Goal: Task Accomplishment & Management: Manage account settings

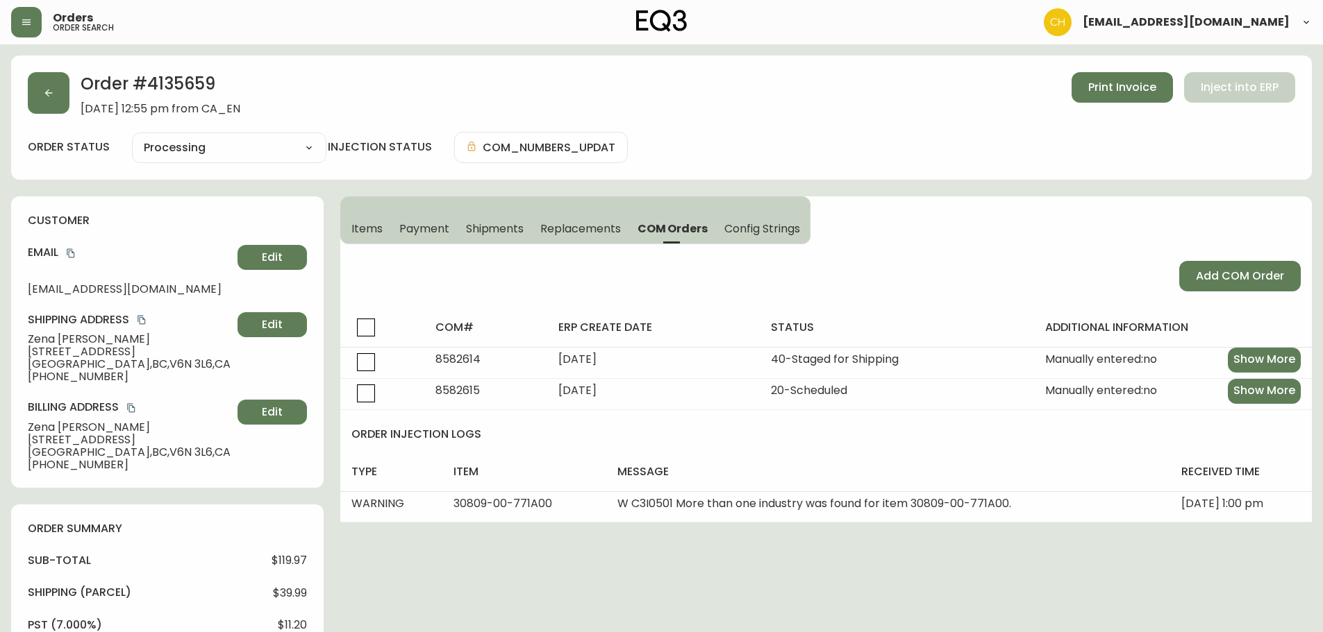
select select "PROCESSING"
click at [62, 96] on button "button" at bounding box center [49, 93] width 42 height 42
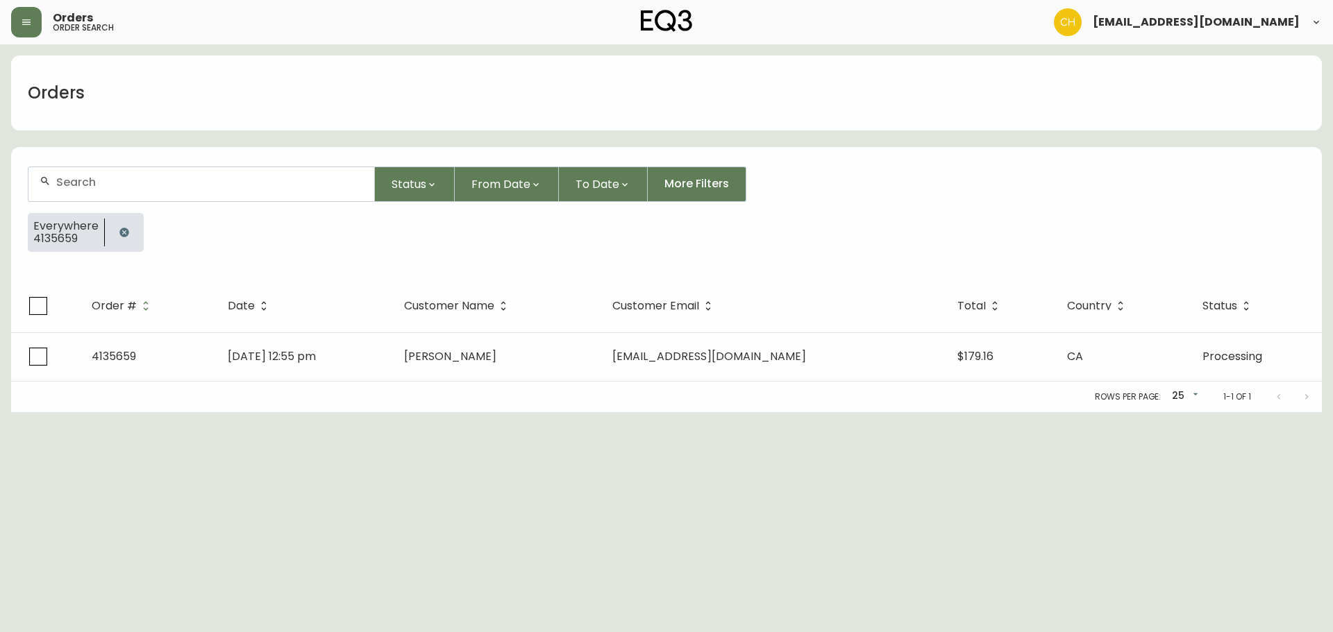
click at [133, 183] on input "text" at bounding box center [209, 182] width 307 height 13
type input "4135661"
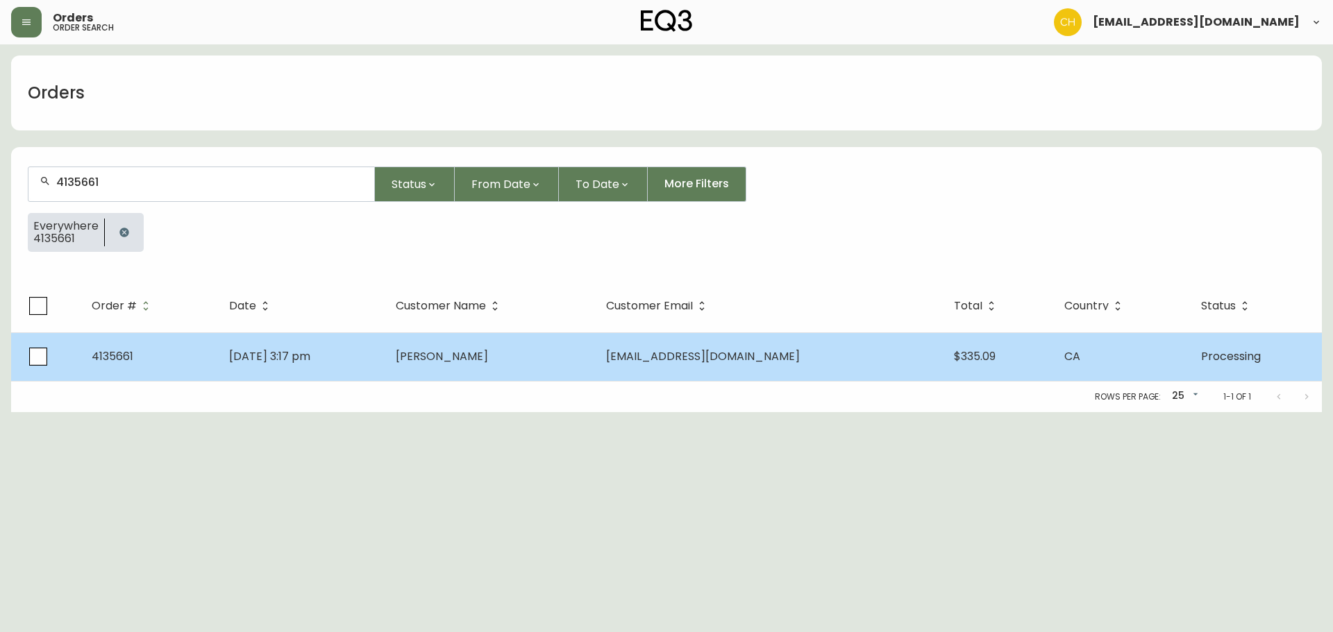
click at [385, 355] on td "[DATE] 3:17 pm" at bounding box center [301, 357] width 167 height 49
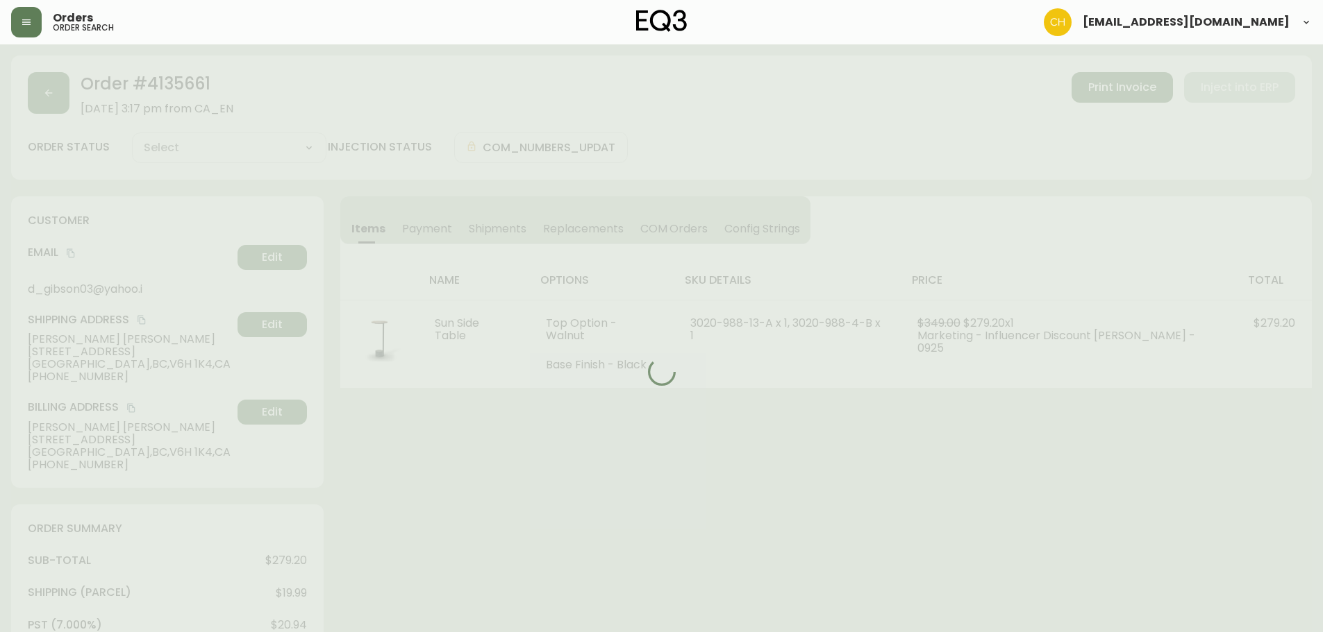
type input "Processing"
select select "PROCESSING"
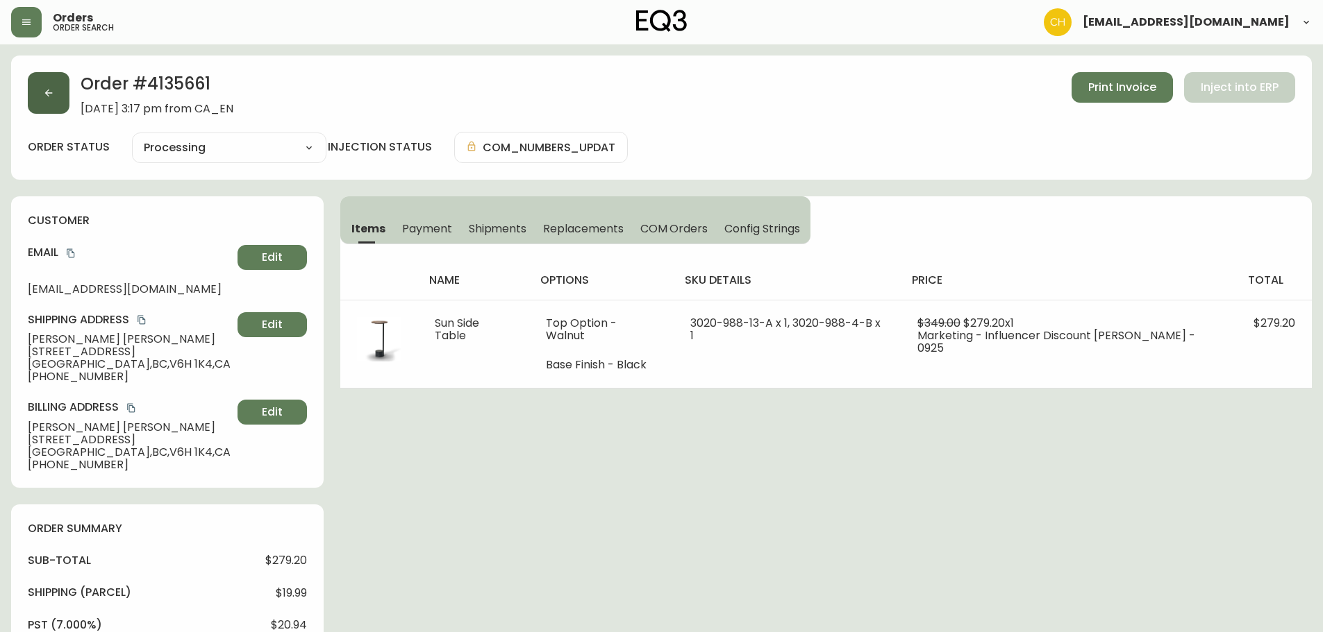
click at [50, 91] on icon "button" at bounding box center [48, 92] width 11 height 11
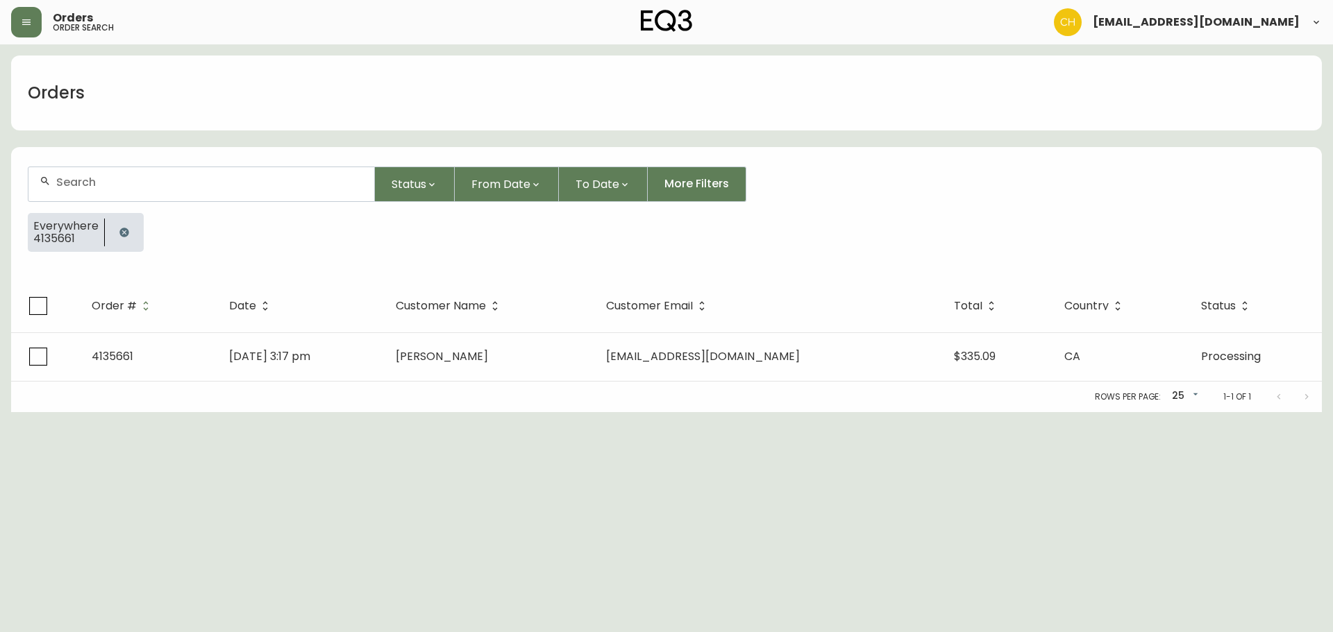
click at [69, 185] on input "text" at bounding box center [209, 182] width 307 height 13
type input "4135646"
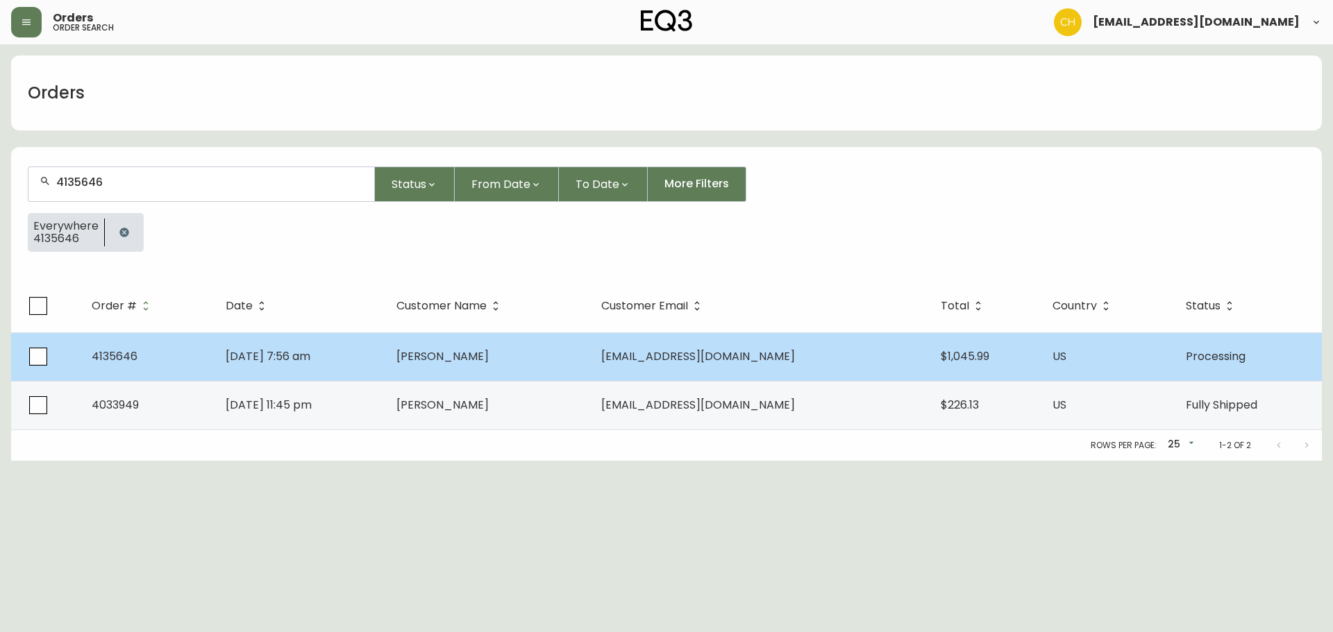
click at [465, 363] on span "[PERSON_NAME]" at bounding box center [442, 357] width 92 height 16
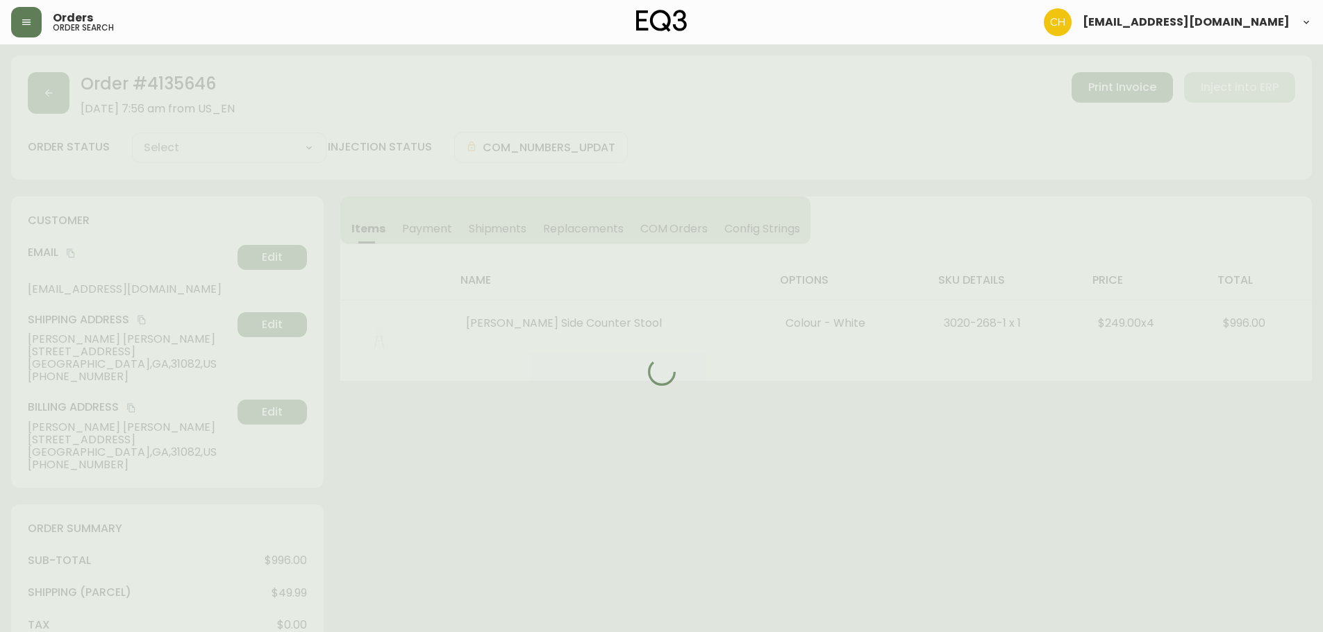
type input "Processing"
select select "PROCESSING"
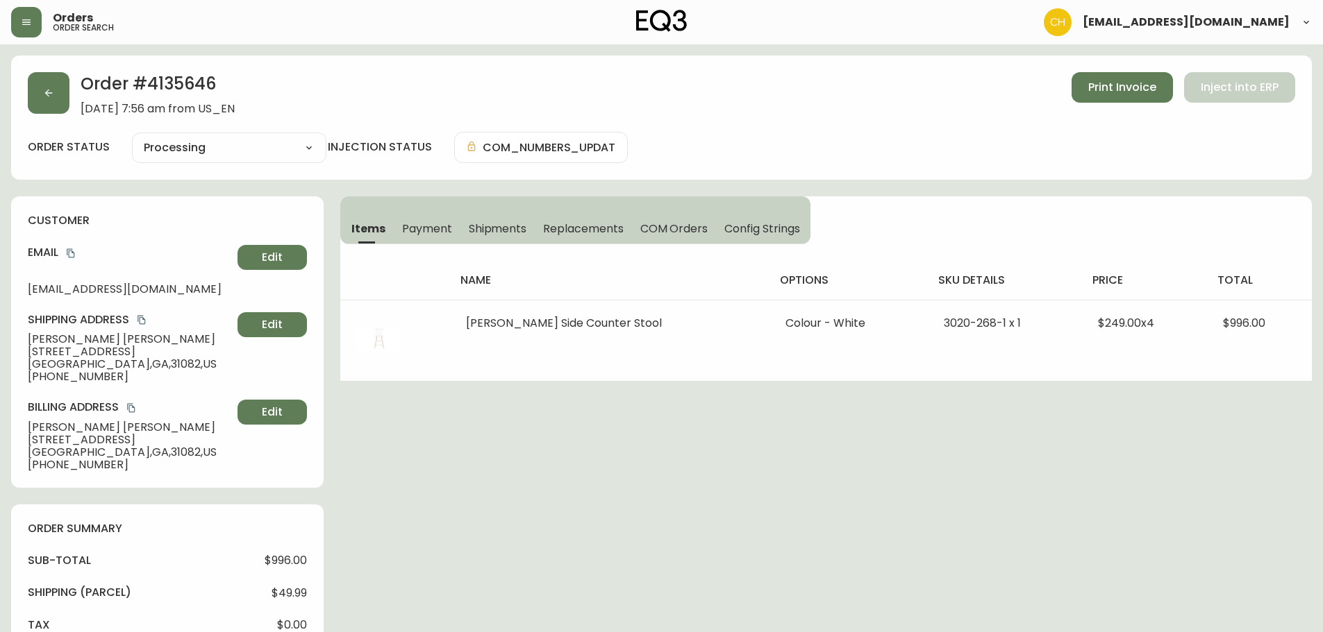
click at [494, 215] on button "Shipments" at bounding box center [497, 228] width 75 height 31
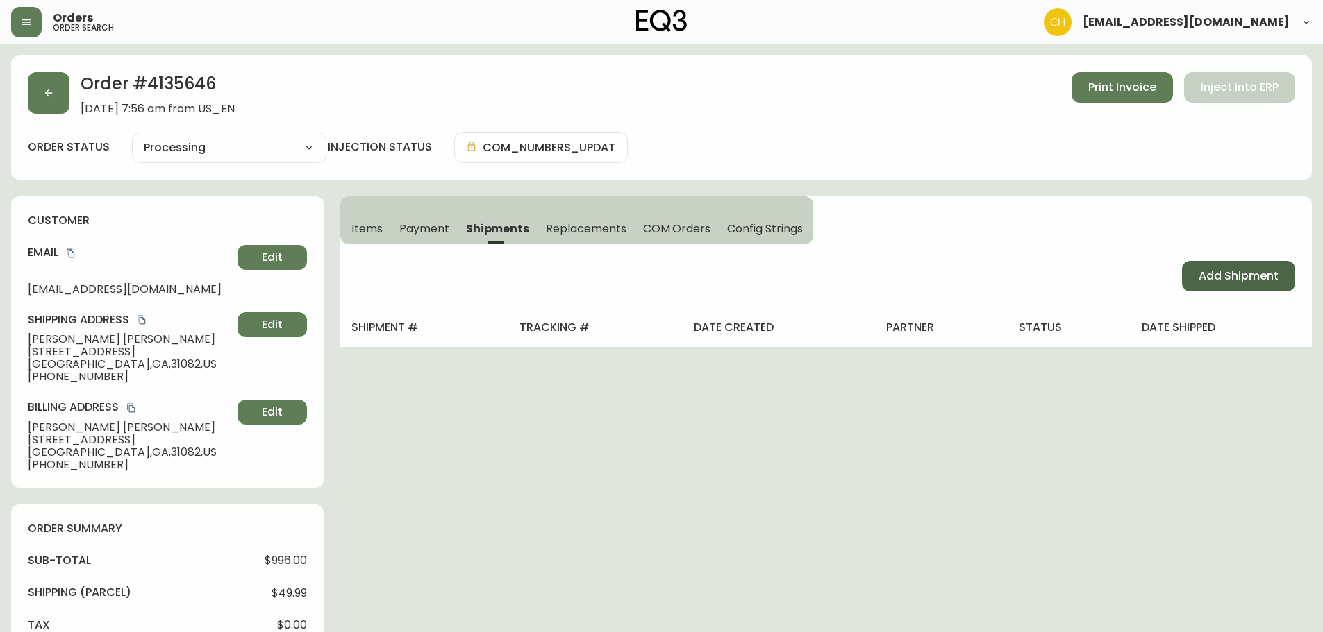
click at [1226, 275] on span "Add Shipment" at bounding box center [1238, 276] width 80 height 15
select select "PENDING"
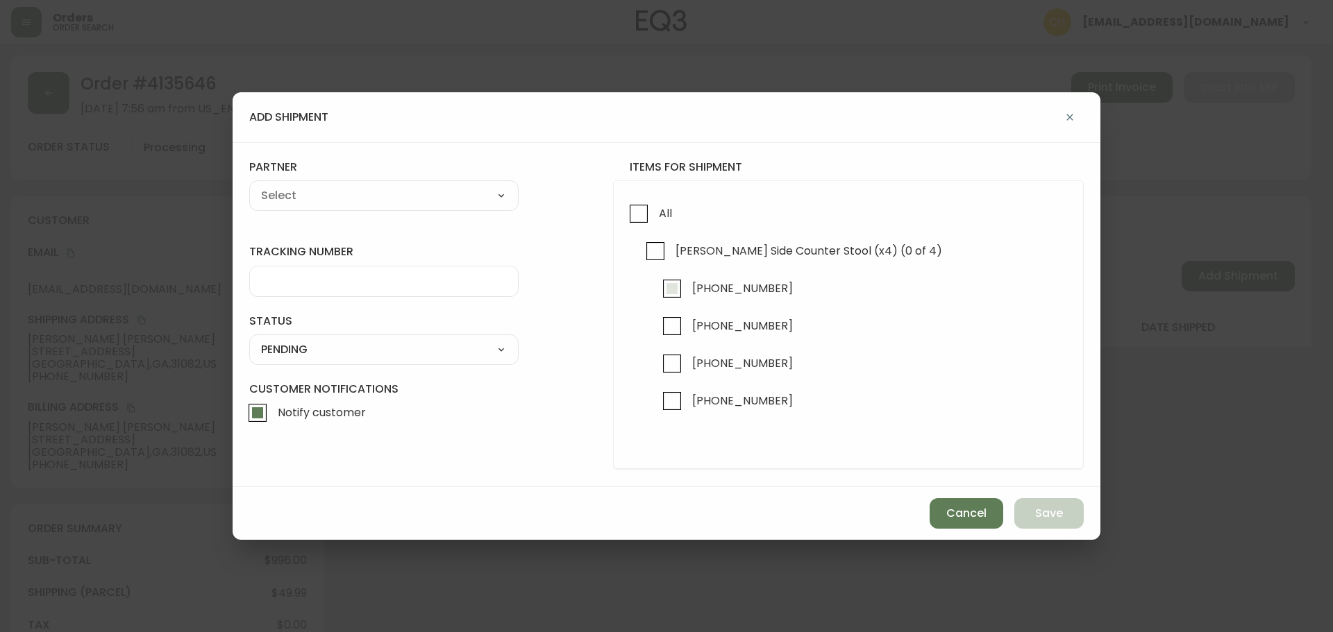
drag, startPoint x: 675, startPoint y: 290, endPoint x: 677, endPoint y: 299, distance: 8.6
click at [675, 293] on input "[PHONE_NUMBER]" at bounding box center [672, 289] width 32 height 32
checkbox input "true"
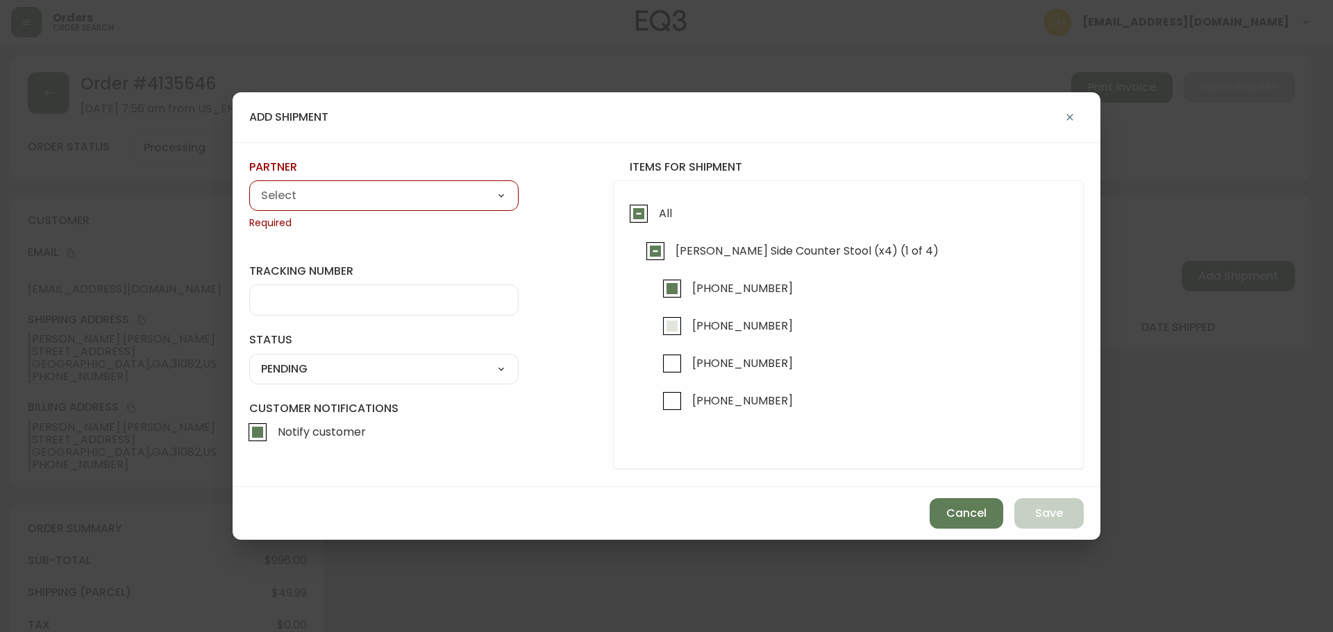
click at [676, 326] on input "[PHONE_NUMBER]" at bounding box center [672, 326] width 32 height 32
checkbox input "true"
click at [303, 183] on div "A Move to Remember LLC ABF Freight Alero [PERSON_NAME] Canada Post Canpar Expre…" at bounding box center [383, 196] width 269 height 31
drag, startPoint x: 301, startPoint y: 212, endPoint x: 306, endPoint y: 206, distance: 7.4
click at [301, 211] on div "partner A Move to Remember LLC ABF Freight Alero [PERSON_NAME] Canada Post Canp…" at bounding box center [383, 195] width 269 height 71
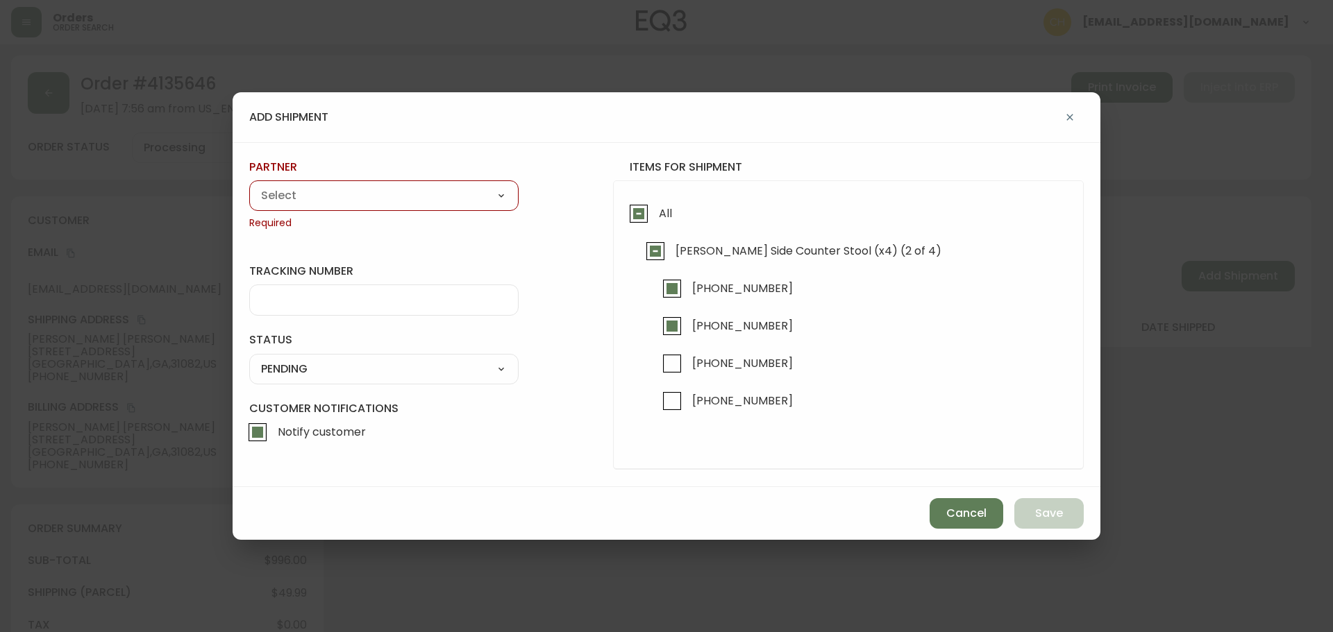
click at [309, 203] on select "A Move to Remember LLC ABF Freight Alero [PERSON_NAME] Canada Post Canpar Expre…" at bounding box center [383, 195] width 269 height 21
select select "cjz4bo5w102ho01145qx5qg8u"
click at [249, 185] on select "A Move to Remember LLC ABF Freight Alero [PERSON_NAME] Canada Post Canpar Expre…" at bounding box center [383, 195] width 269 height 21
type input "FedEx US - Signature Required"
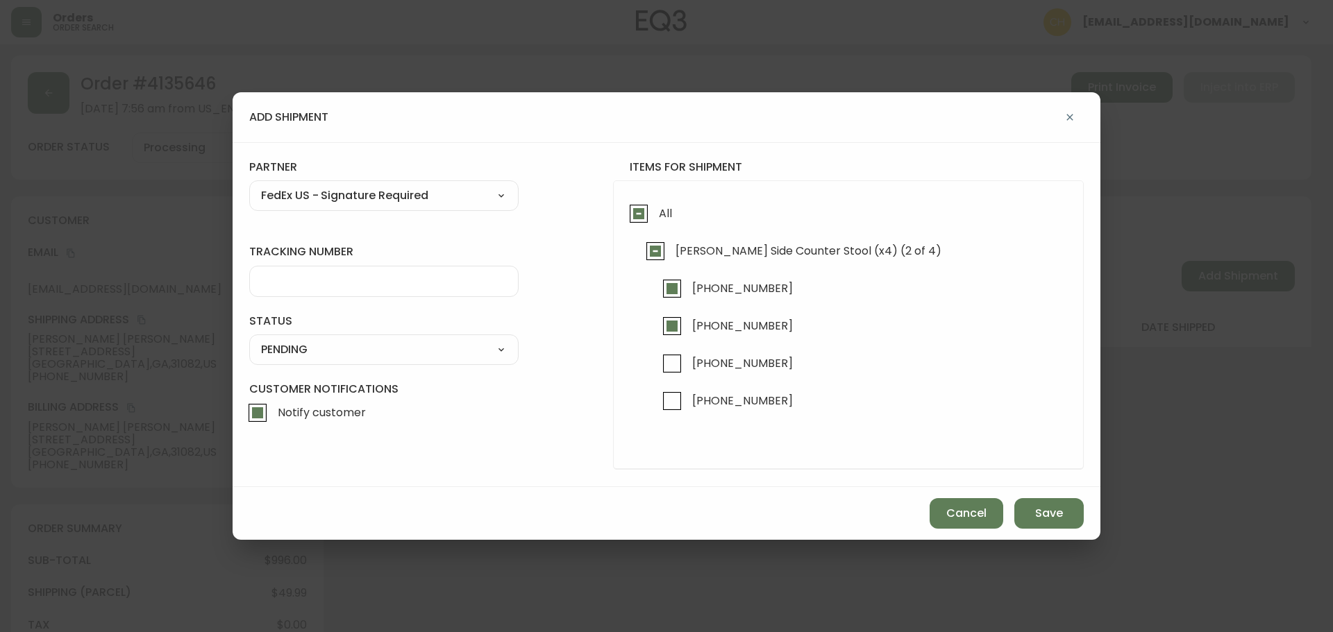
click at [288, 289] on div at bounding box center [383, 281] width 269 height 31
type input "455177310684"
click at [285, 355] on select "SHIPPED PENDING CANCELLED" at bounding box center [383, 349] width 269 height 21
click at [249, 339] on select "SHIPPED PENDING CANCELLED" at bounding box center [383, 349] width 269 height 21
select select "PENDING"
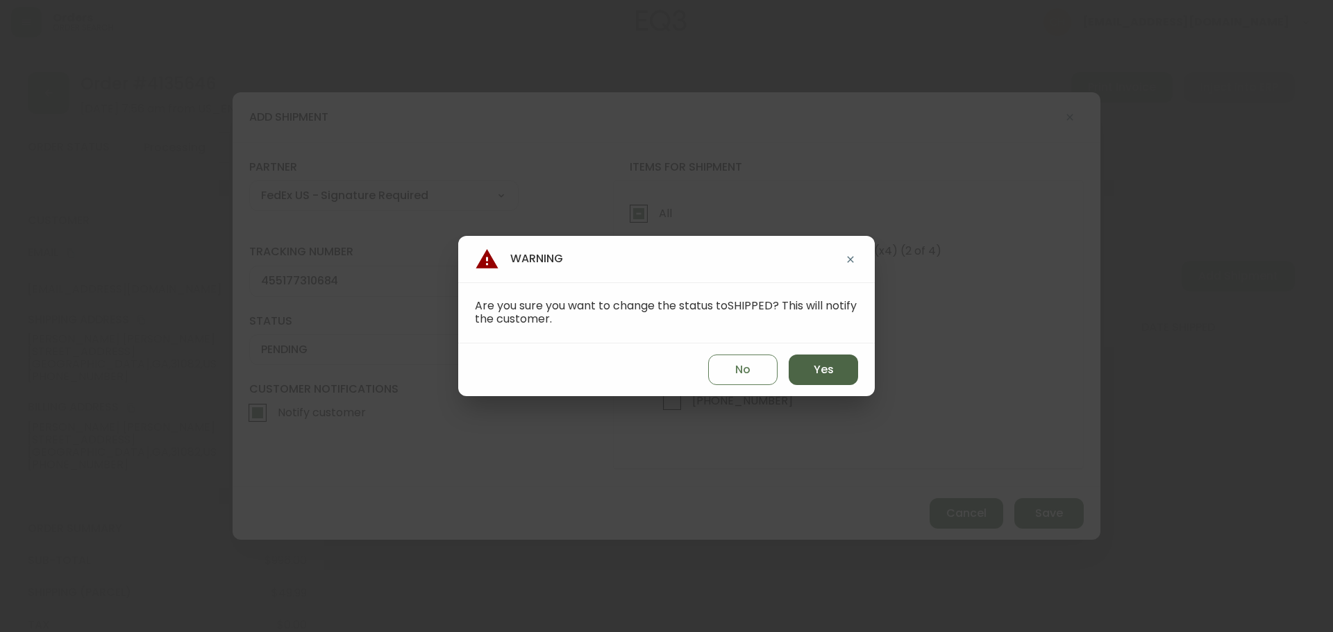
click at [829, 376] on span "Yes" at bounding box center [824, 369] width 20 height 15
type input "SHIPPED"
select select "SHIPPED"
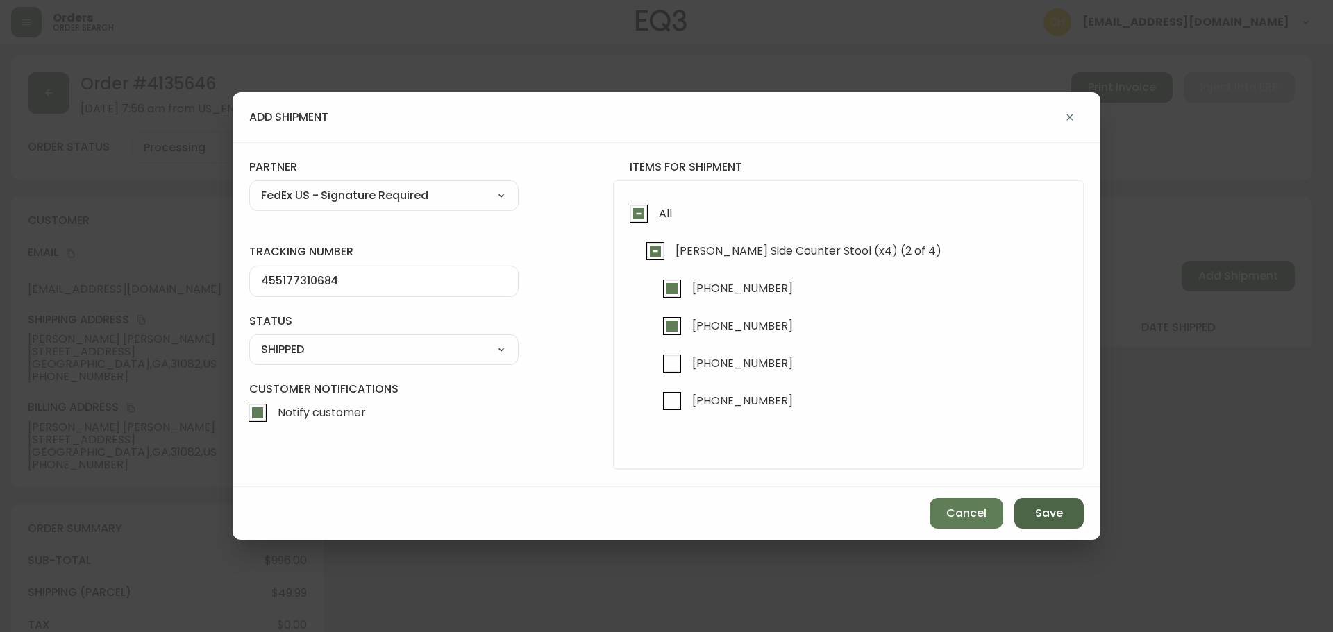
click at [1037, 519] on span "Save" at bounding box center [1049, 513] width 28 height 15
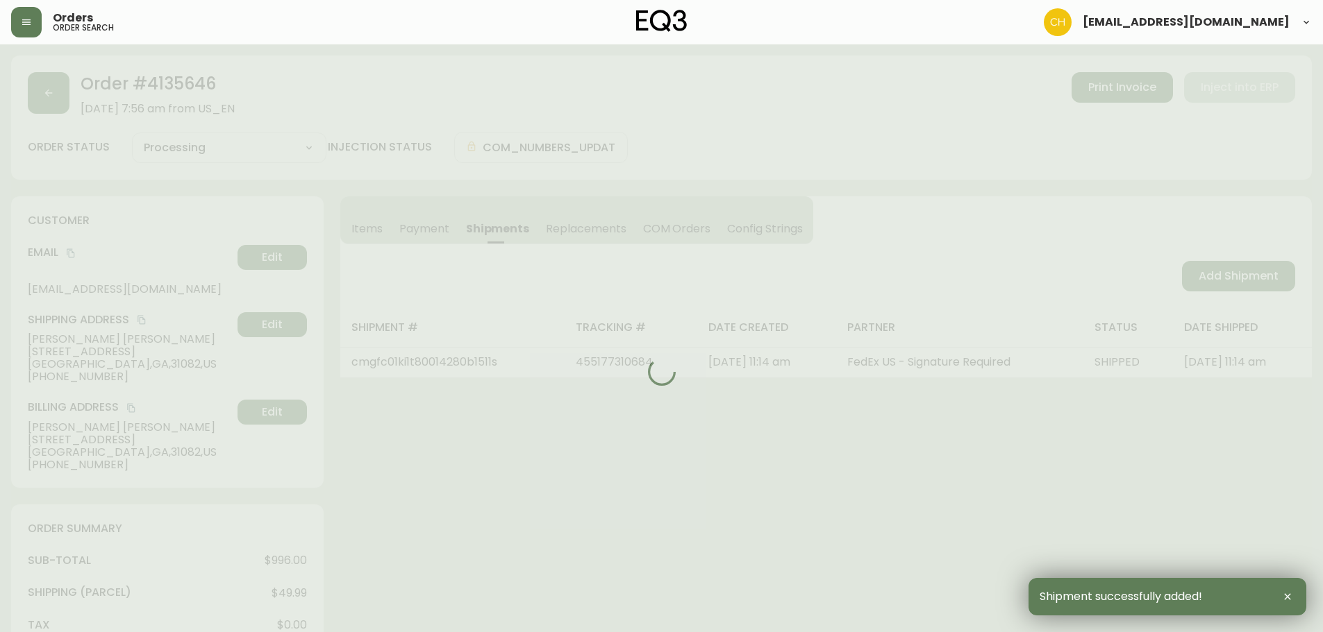
type input "Partially Shipped"
select select "PARTIALLY_SHIPPED"
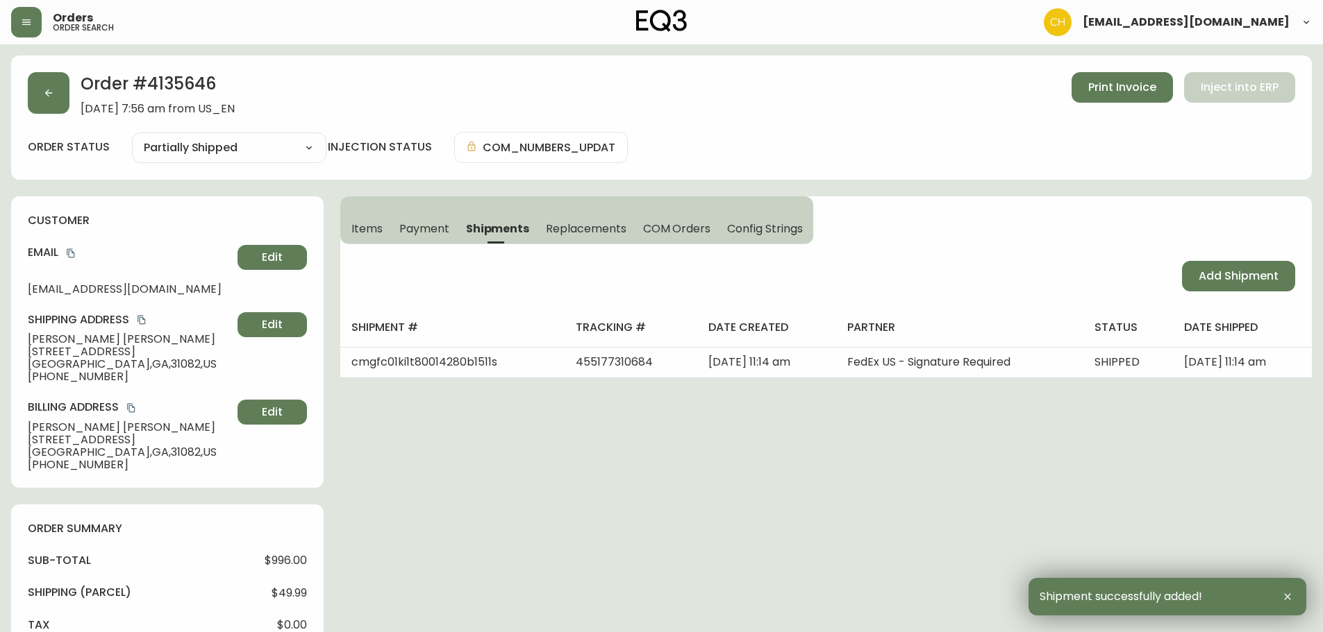
click at [1225, 277] on span "Add Shipment" at bounding box center [1238, 276] width 80 height 15
select select "PENDING"
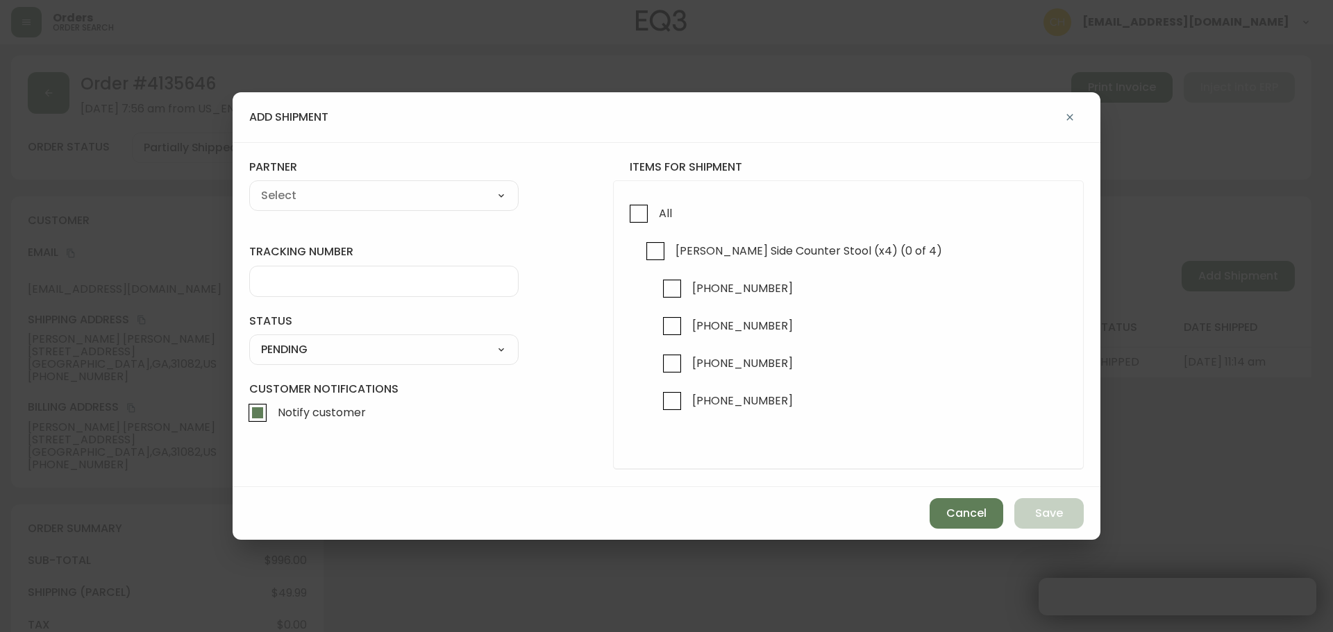
checkbox input "true"
click at [674, 363] on input "[PHONE_NUMBER]" at bounding box center [672, 364] width 32 height 32
checkbox input "true"
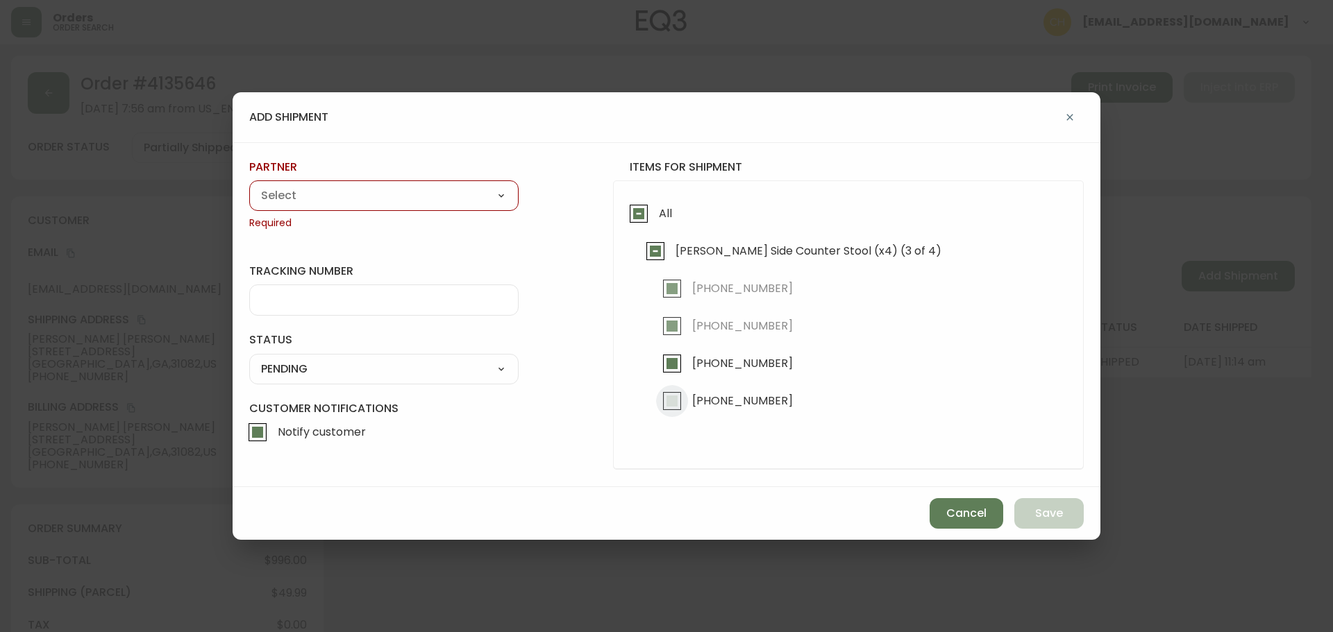
click at [673, 398] on input "[PHONE_NUMBER]" at bounding box center [672, 401] width 32 height 32
checkbox input "true"
click at [378, 205] on select "A Move to Remember LLC ABF Freight Alero [PERSON_NAME] Canada Post Canpar Expre…" at bounding box center [383, 195] width 269 height 21
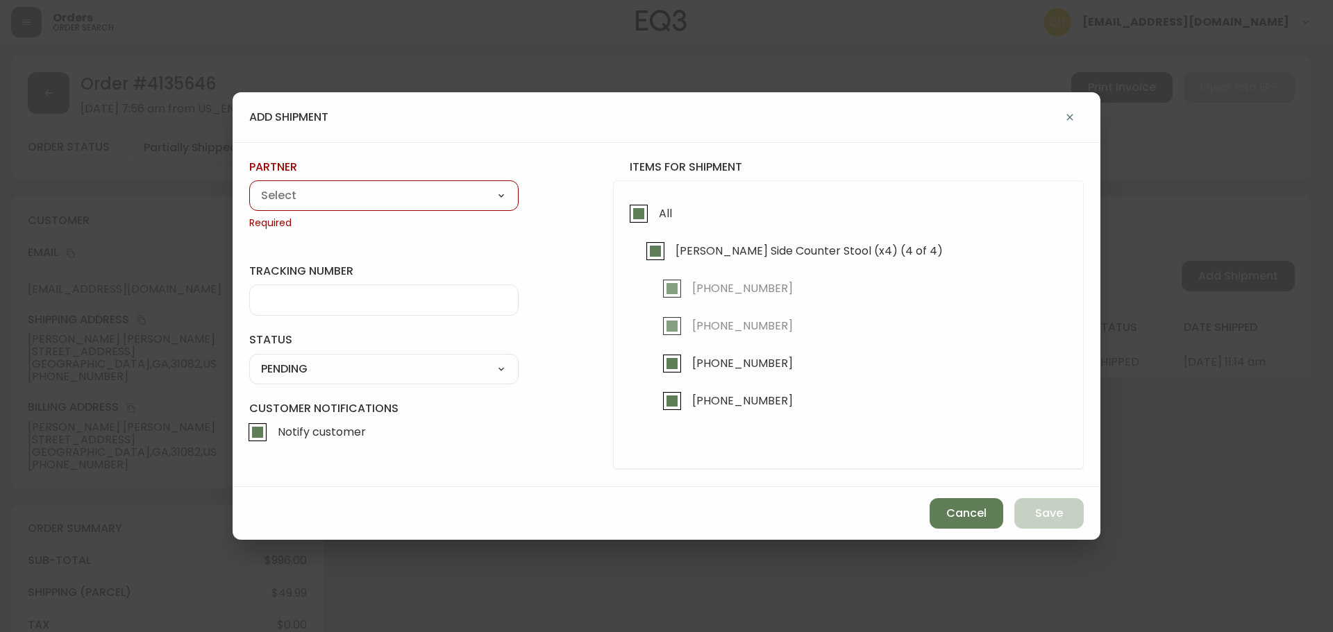
select select "cjy0a9taa01x001669l98m63c"
click at [249, 185] on select "A Move to Remember LLC ABF Freight Alero [PERSON_NAME] Canada Post Canpar Expre…" at bounding box center [383, 195] width 269 height 21
type input "FedEx"
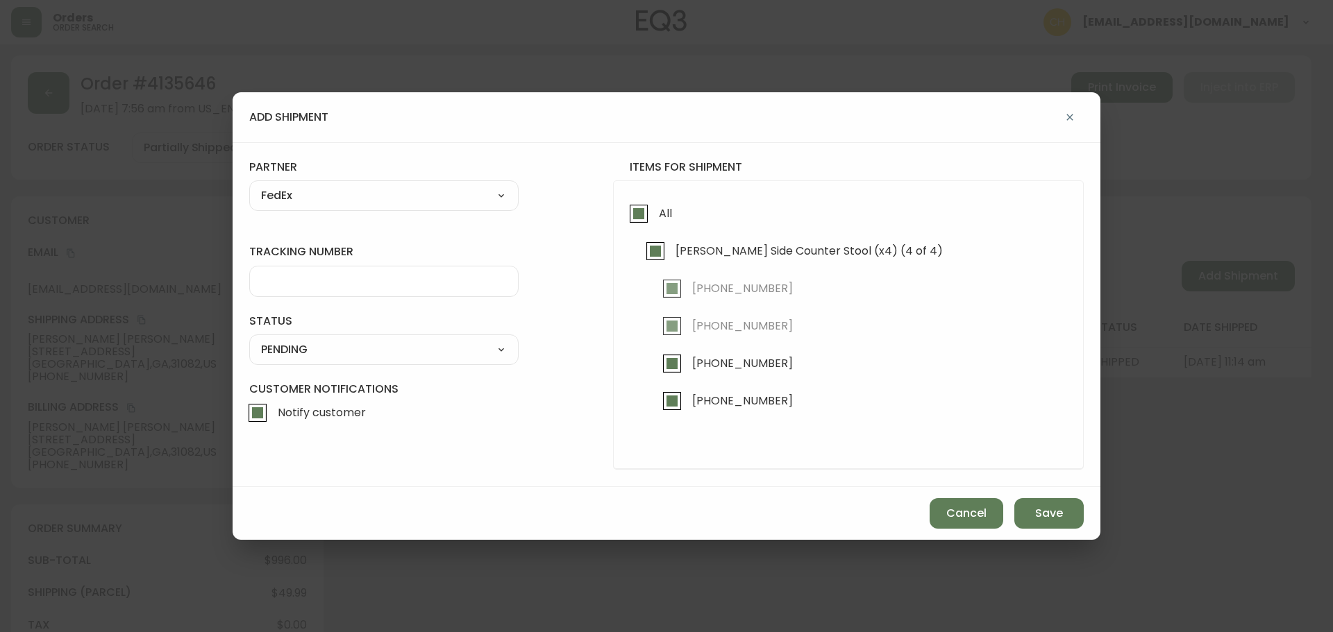
click at [297, 202] on select "A Move to Remember LLC ABF Freight Alero [PERSON_NAME] Canada Post Canpar Expre…" at bounding box center [383, 195] width 269 height 21
select select "cjz4bo5w102ho01145qx5qg8u"
click at [249, 185] on select "A Move to Remember LLC ABF Freight Alero [PERSON_NAME] Canada Post Canpar Expre…" at bounding box center [383, 195] width 269 height 21
type input "FedEx US - Signature Required"
click at [285, 280] on input "tracking number" at bounding box center [384, 281] width 246 height 13
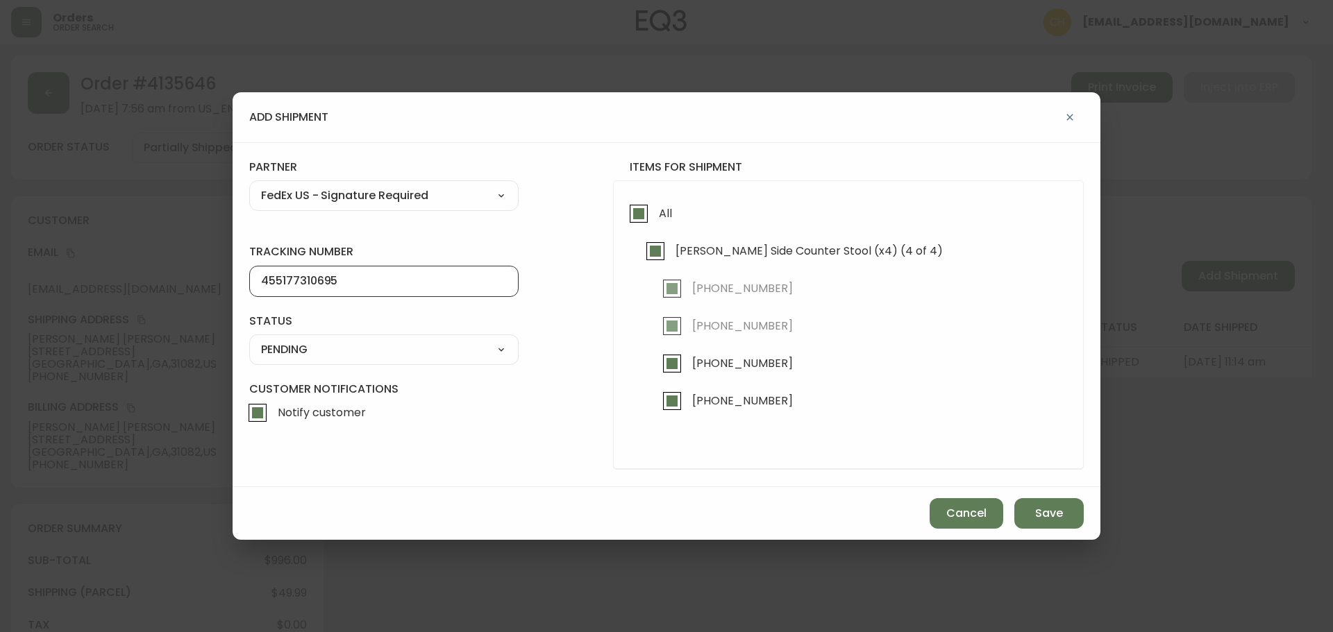
type input "455177310695"
click at [293, 348] on select "SHIPPED PENDING CANCELLED" at bounding box center [383, 349] width 269 height 21
click at [249, 339] on select "SHIPPED PENDING CANCELLED" at bounding box center [383, 349] width 269 height 21
select select "PENDING"
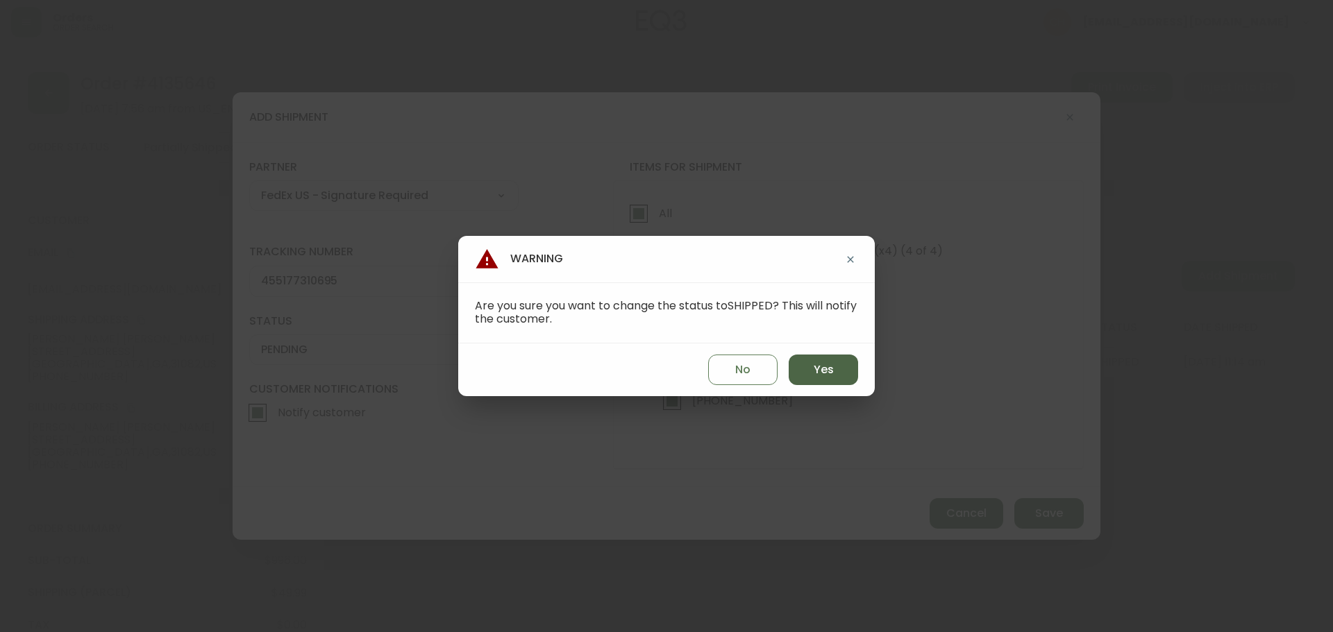
click at [803, 366] on button "Yes" at bounding box center [823, 370] width 69 height 31
type input "SHIPPED"
select select "SHIPPED"
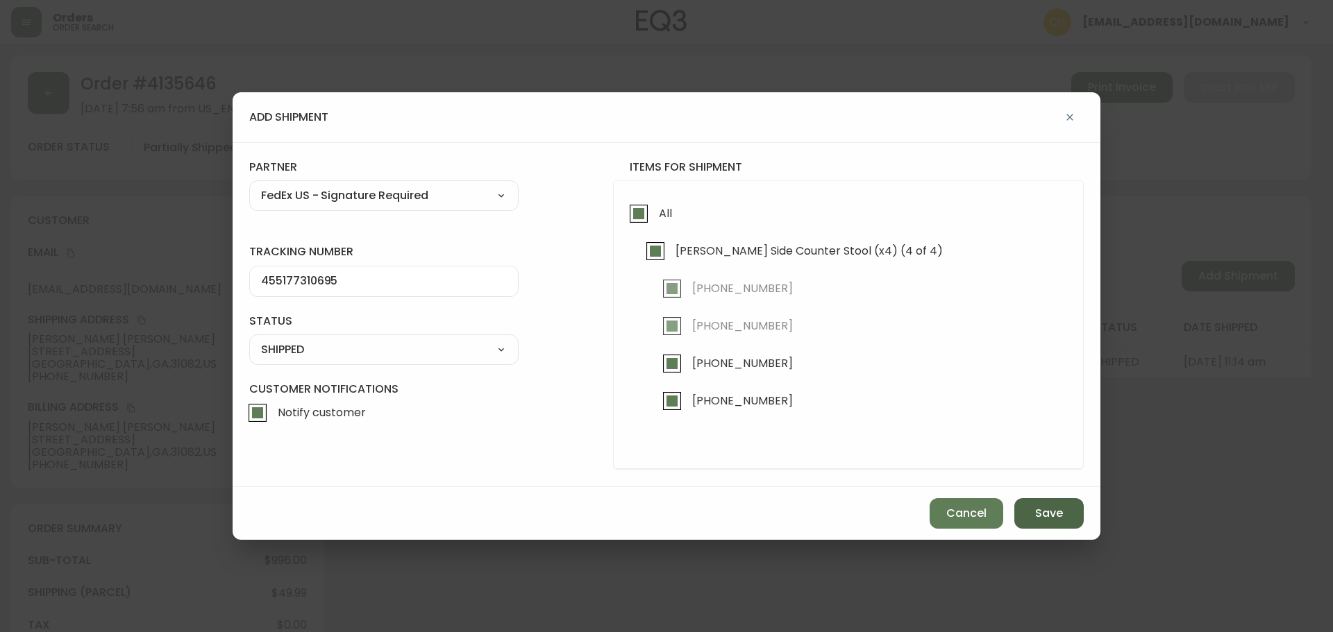
click at [1046, 510] on span "Save" at bounding box center [1049, 513] width 28 height 15
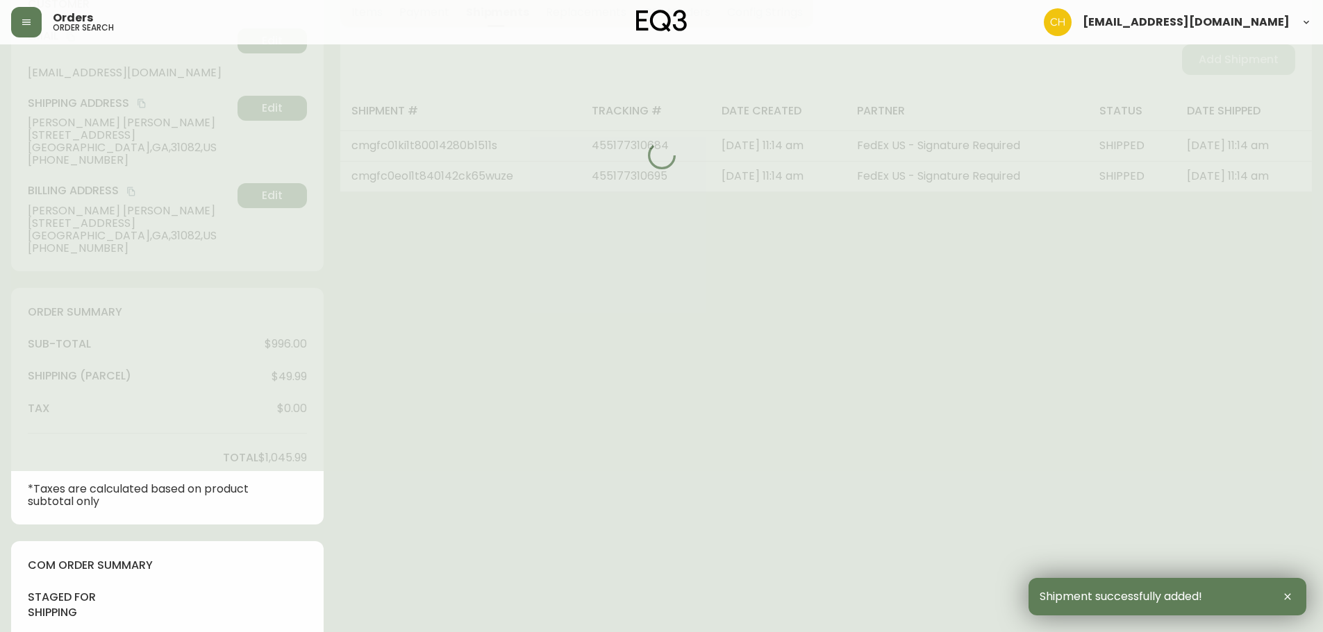
type input "Fully Shipped"
select select "FULLY_SHIPPED"
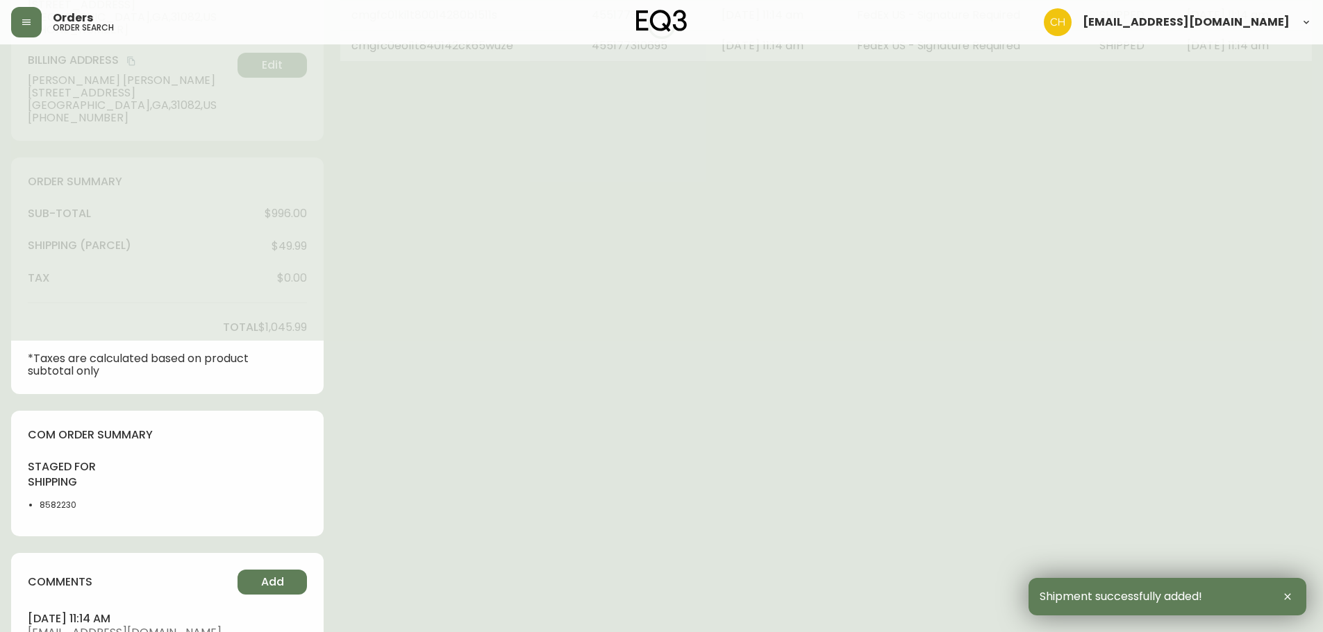
scroll to position [577, 0]
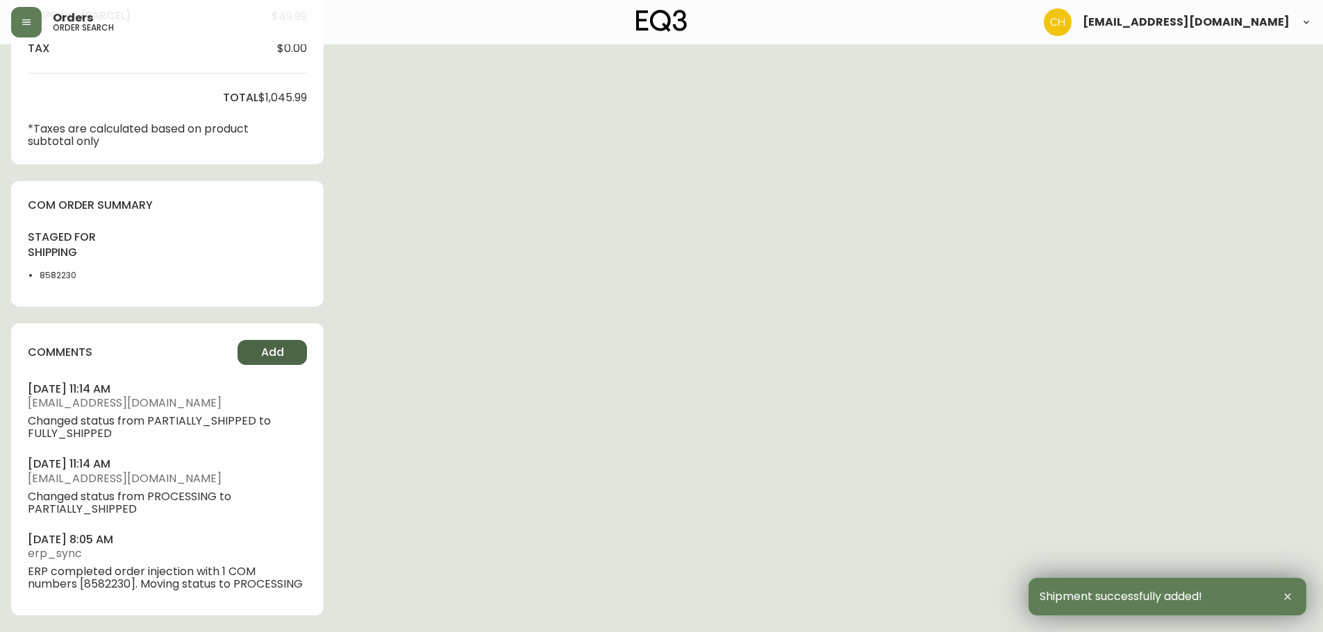
click at [253, 348] on button "Add" at bounding box center [271, 352] width 69 height 25
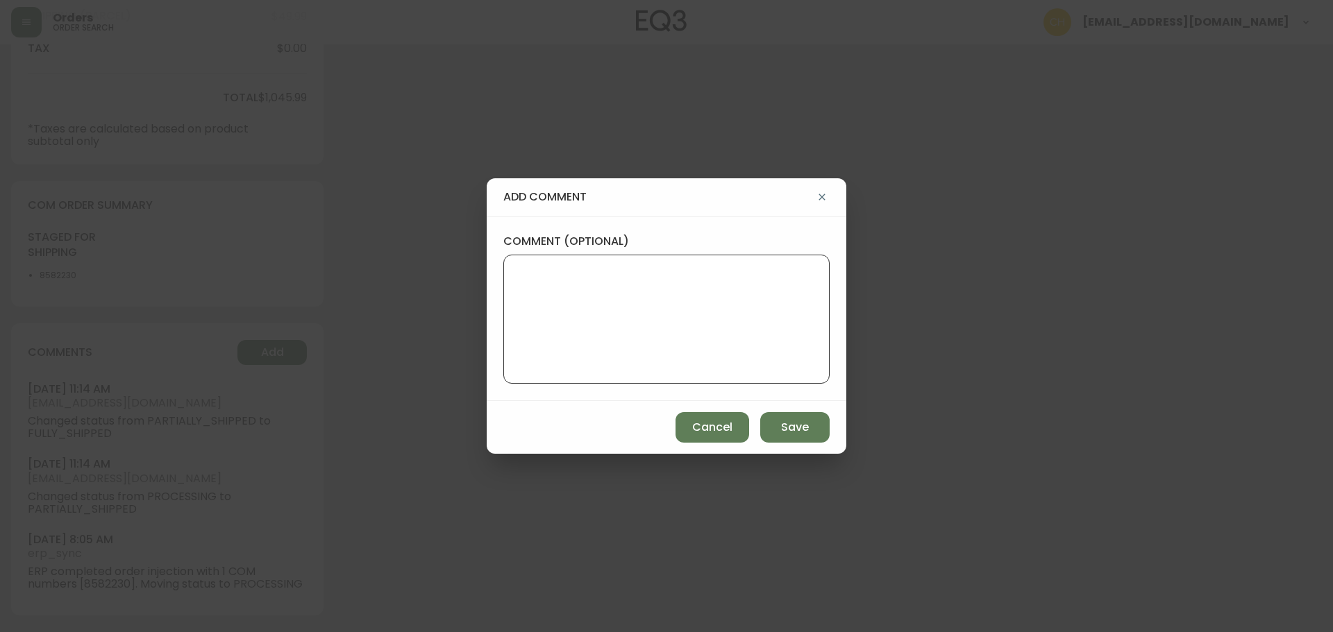
click at [542, 277] on textarea "comment (optional)" at bounding box center [666, 319] width 303 height 111
type textarea "c"
type textarea "CH"
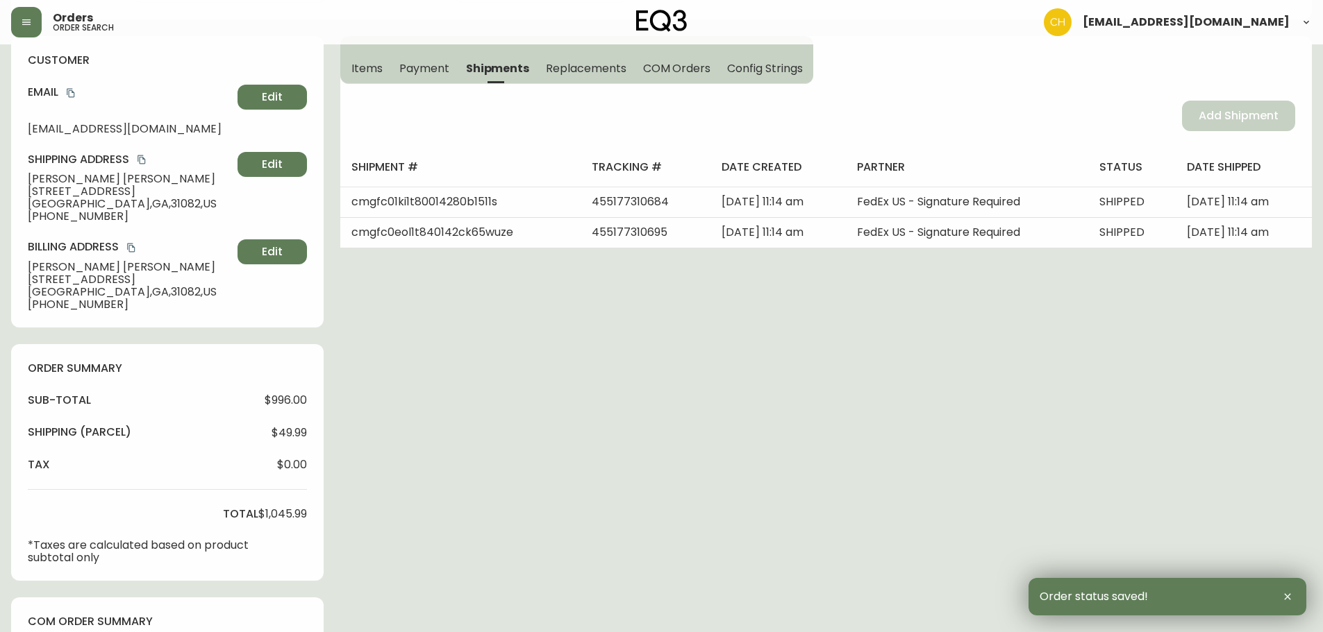
scroll to position [0, 0]
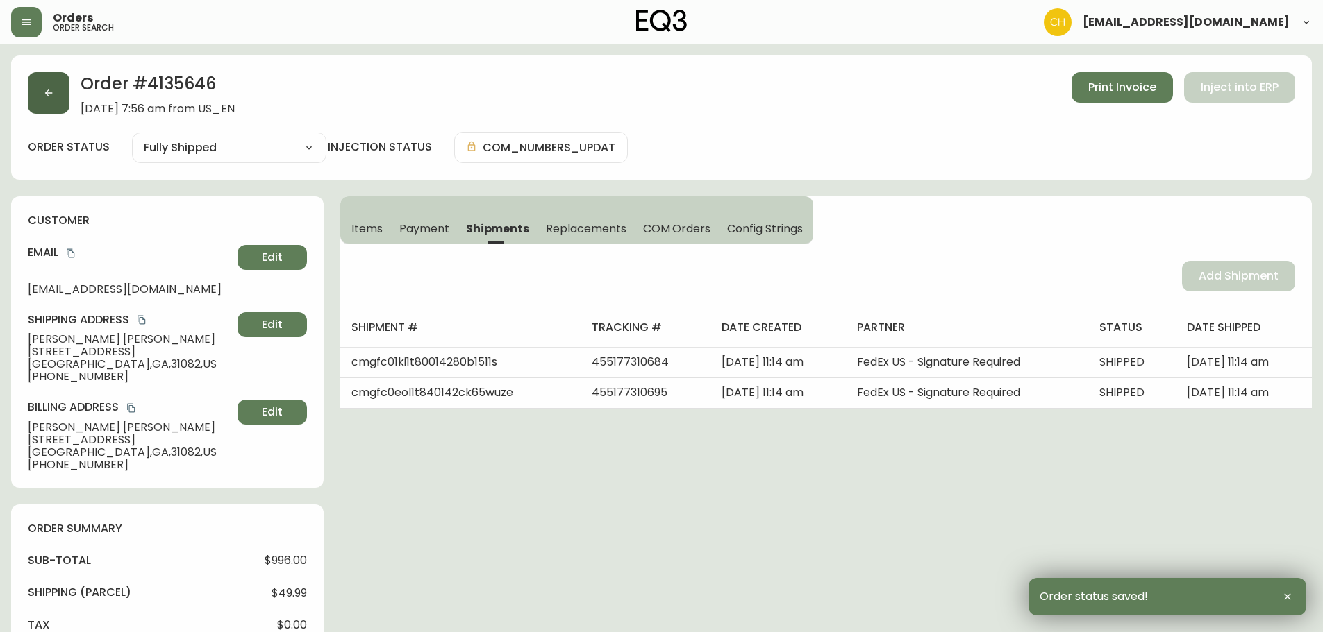
click at [51, 108] on button "button" at bounding box center [49, 93] width 42 height 42
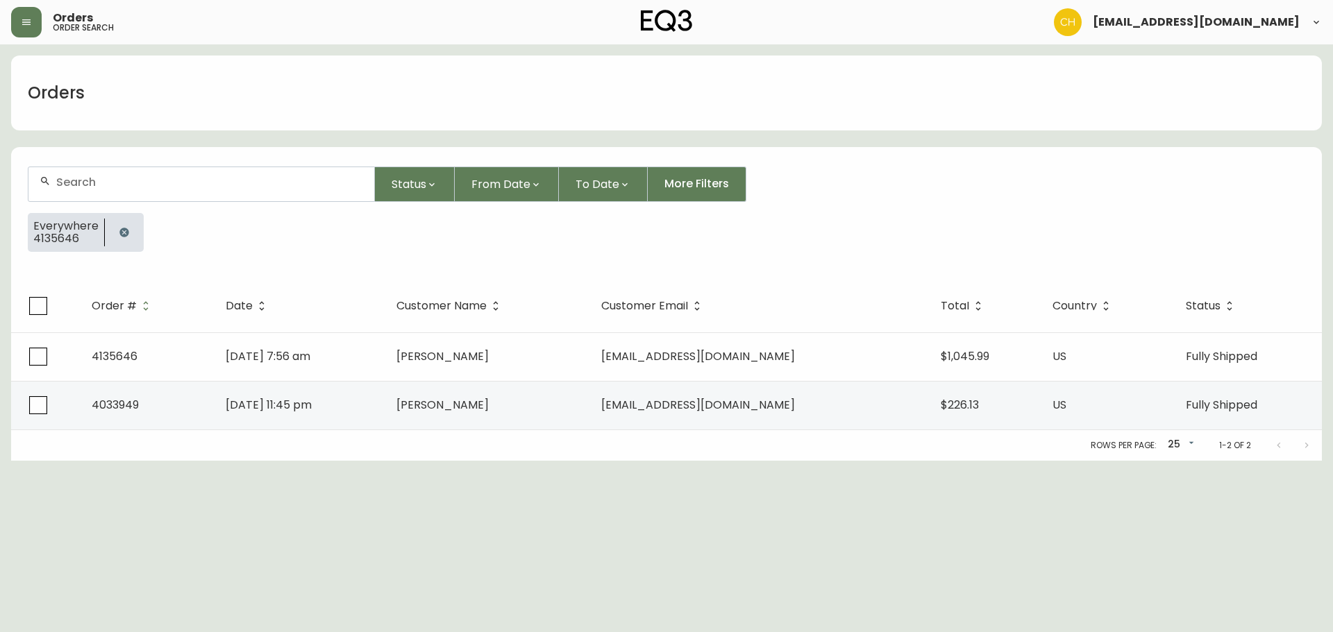
click at [83, 189] on div at bounding box center [201, 184] width 346 height 34
click at [138, 186] on input "text" at bounding box center [209, 182] width 307 height 13
type input "4135664"
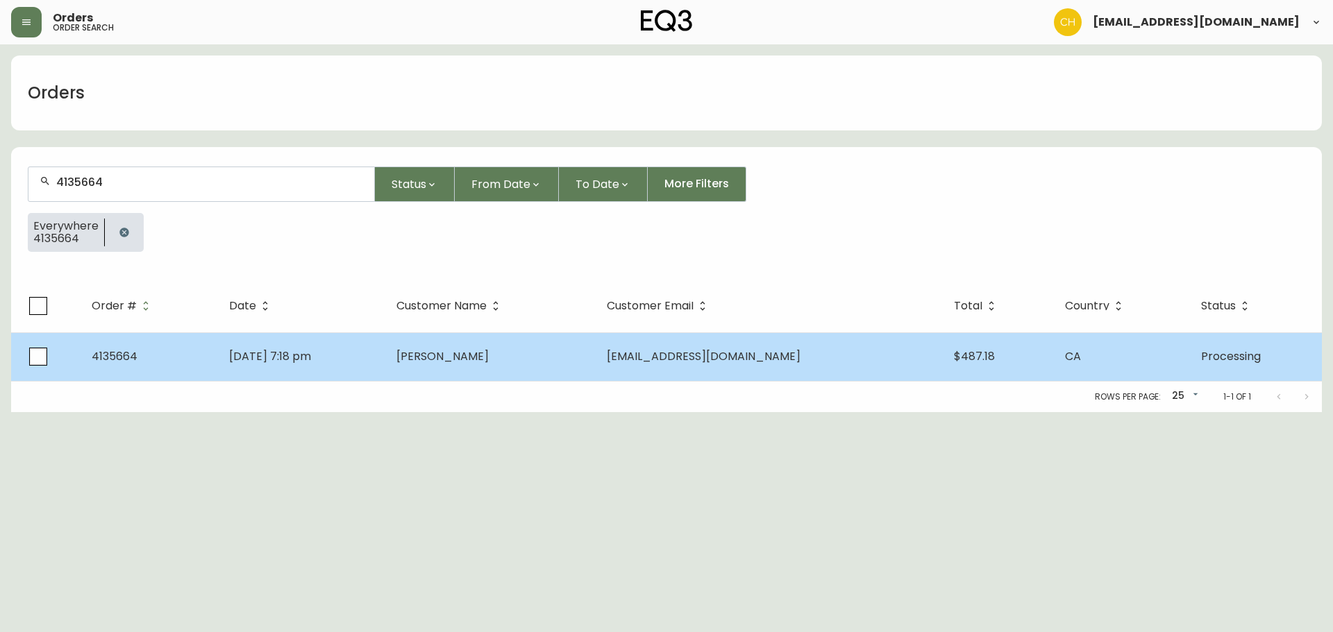
click at [385, 351] on td "[DATE] 7:18 pm" at bounding box center [301, 357] width 167 height 49
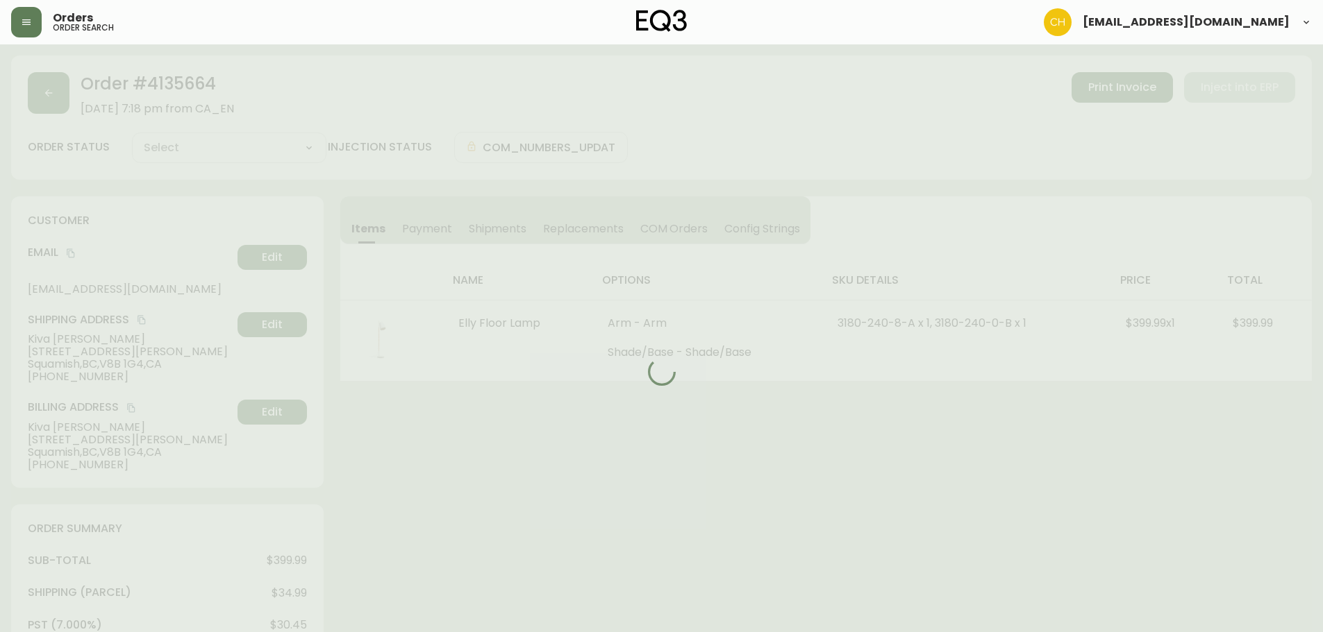
type input "Processing"
select select "PROCESSING"
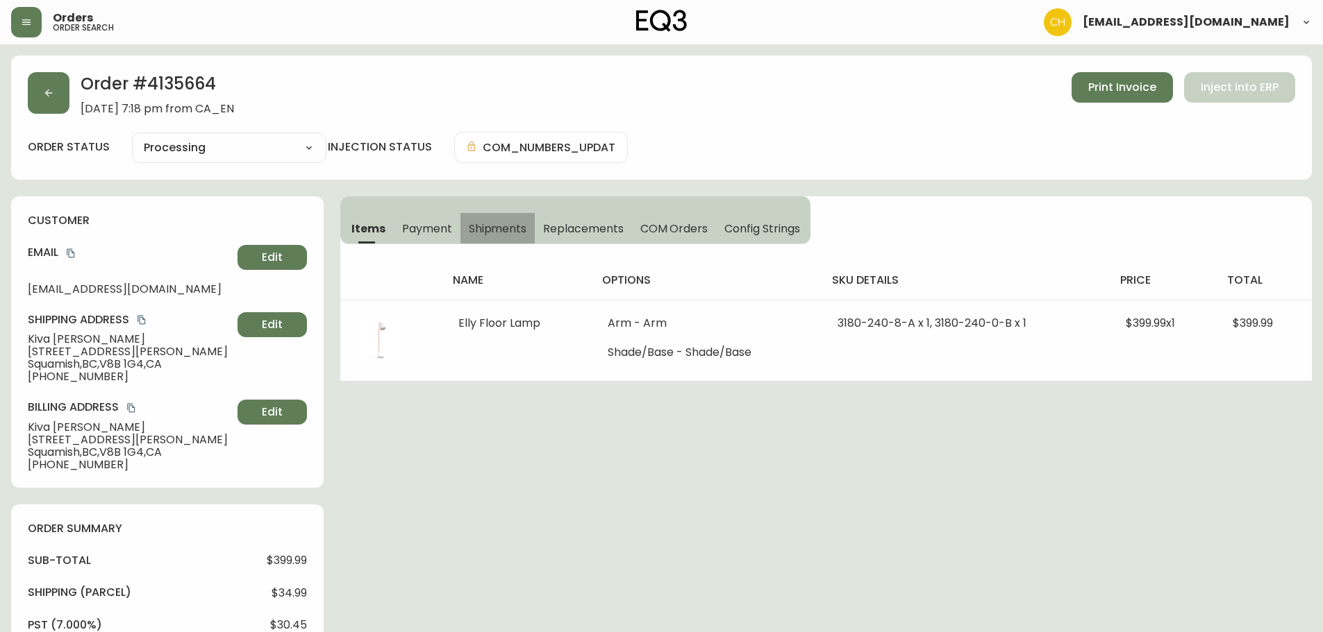
click at [480, 227] on span "Shipments" at bounding box center [498, 228] width 58 height 15
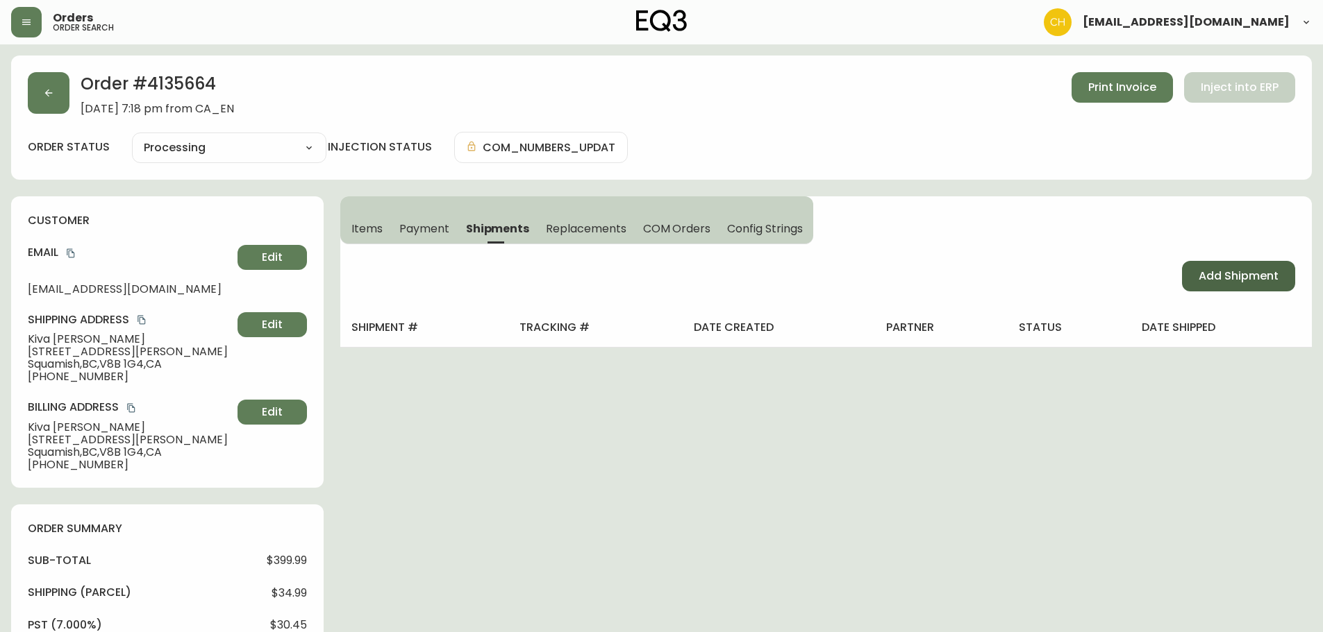
click at [1206, 271] on span "Add Shipment" at bounding box center [1238, 276] width 80 height 15
select select "PENDING"
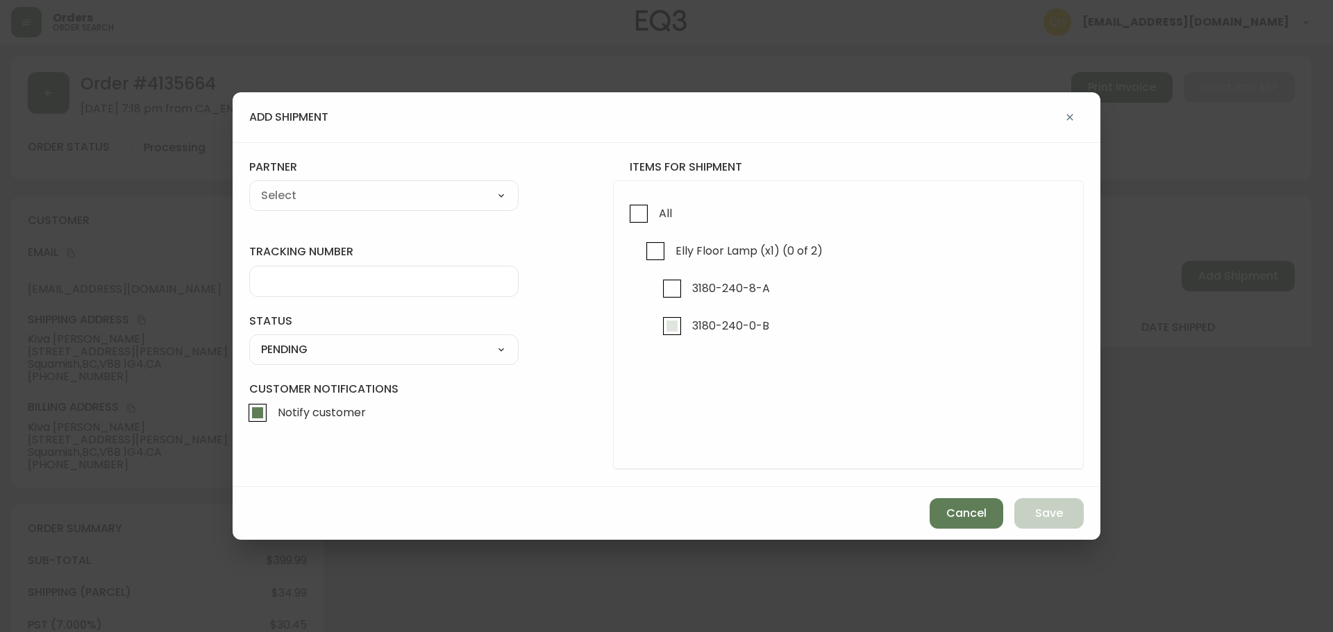
click at [676, 325] on input "3180-240-0-B" at bounding box center [672, 326] width 32 height 32
checkbox input "true"
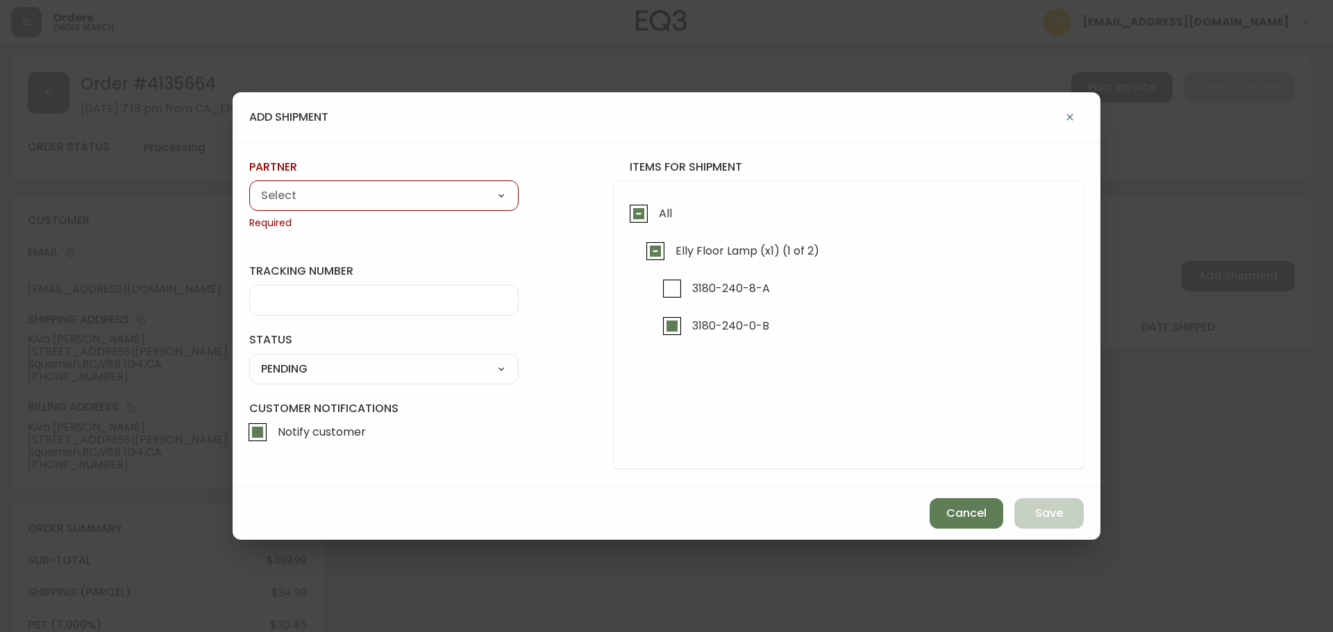
click at [387, 196] on select "A Move to Remember LLC ABF Freight Alero [PERSON_NAME] Canada Post Canpar Expre…" at bounding box center [383, 195] width 269 height 21
select select "cjy0a9taa01x001669l98m63c"
click at [249, 185] on select "A Move to Remember LLC ABF Freight Alero [PERSON_NAME] Canada Post Canpar Expre…" at bounding box center [383, 195] width 269 height 21
type input "FedEx"
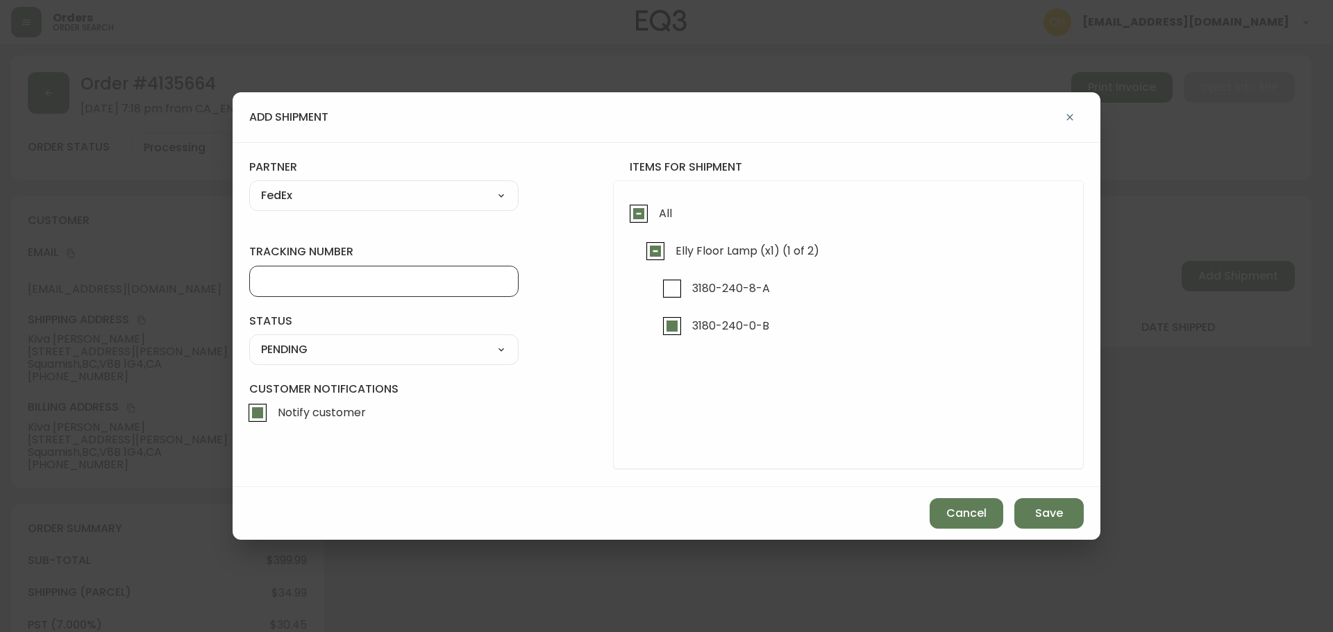
click at [284, 279] on input "tracking number" at bounding box center [384, 281] width 246 height 13
type input "455183580041"
click at [281, 351] on select "SHIPPED PENDING CANCELLED" at bounding box center [383, 349] width 269 height 21
click at [249, 339] on select "SHIPPED PENDING CANCELLED" at bounding box center [383, 349] width 269 height 21
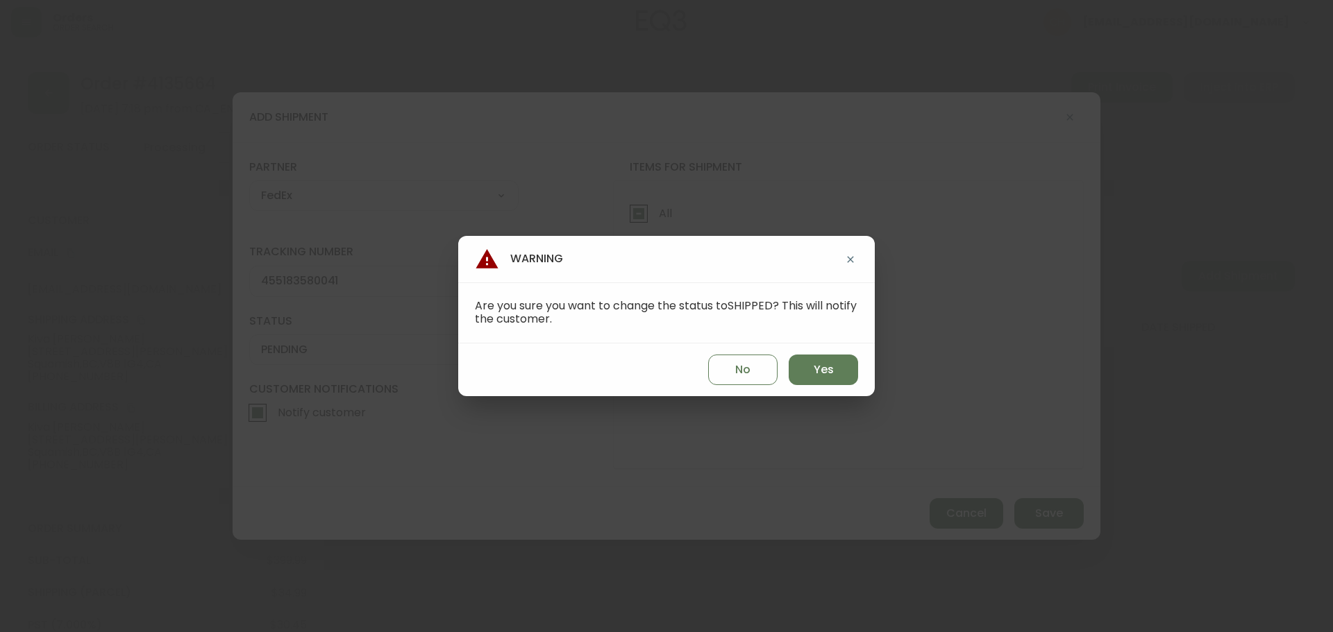
select select "PENDING"
click at [814, 367] on span "Yes" at bounding box center [824, 369] width 20 height 15
type input "SHIPPED"
select select "SHIPPED"
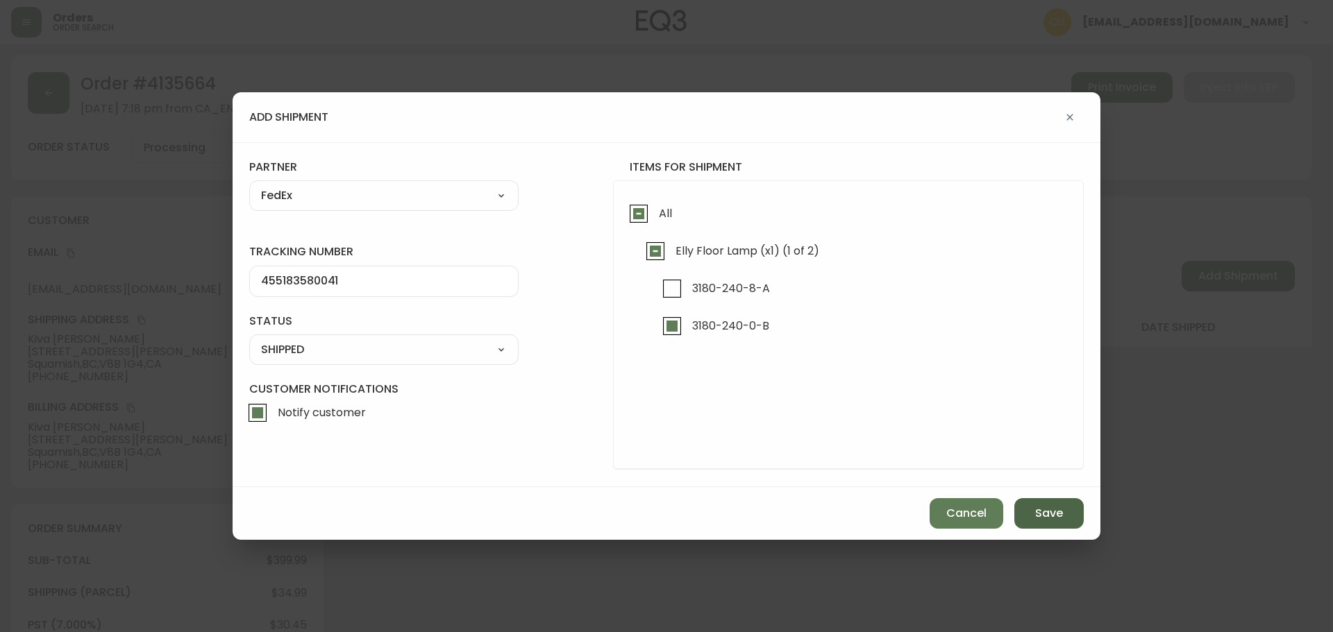
click at [1036, 511] on button "Save" at bounding box center [1048, 513] width 69 height 31
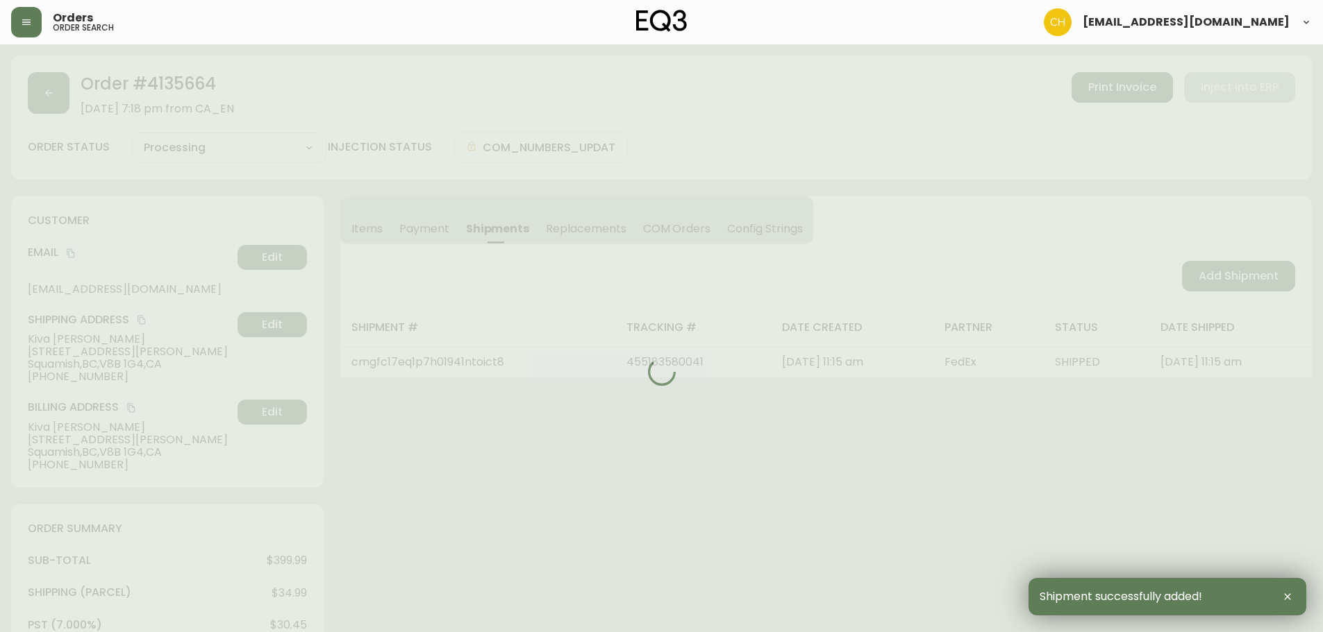
type input "Partially Shipped"
select select "PARTIALLY_SHIPPED"
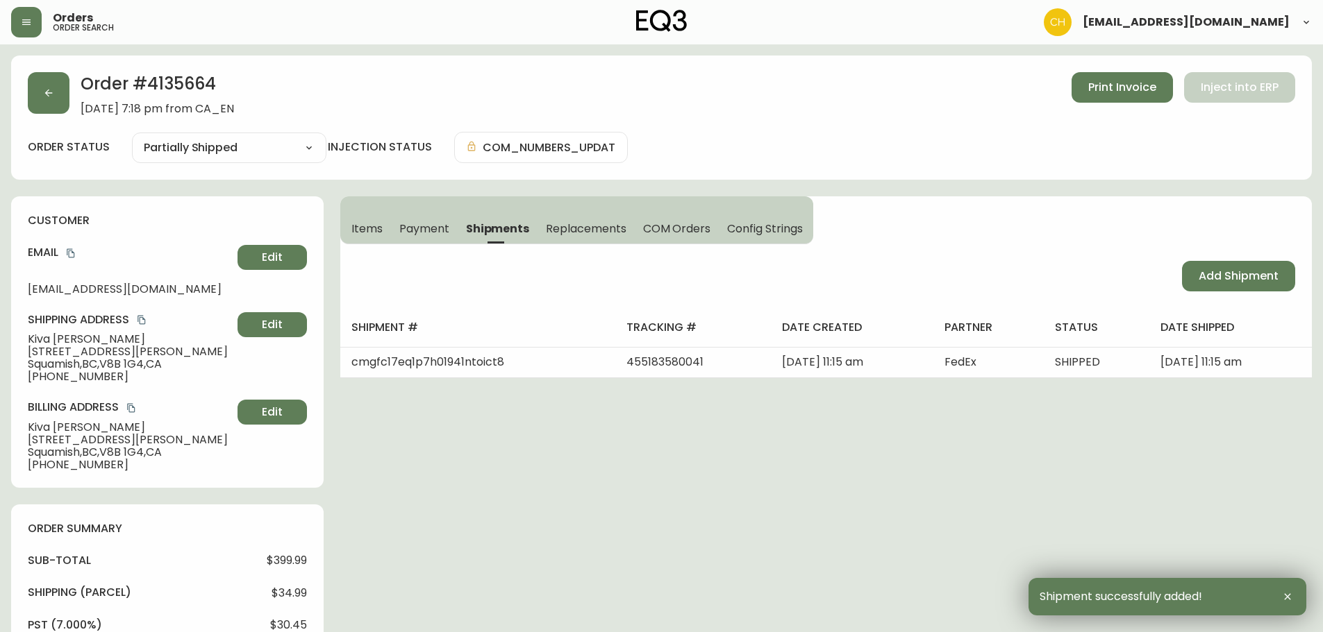
click at [1229, 278] on span "Add Shipment" at bounding box center [1238, 276] width 80 height 15
select select "PENDING"
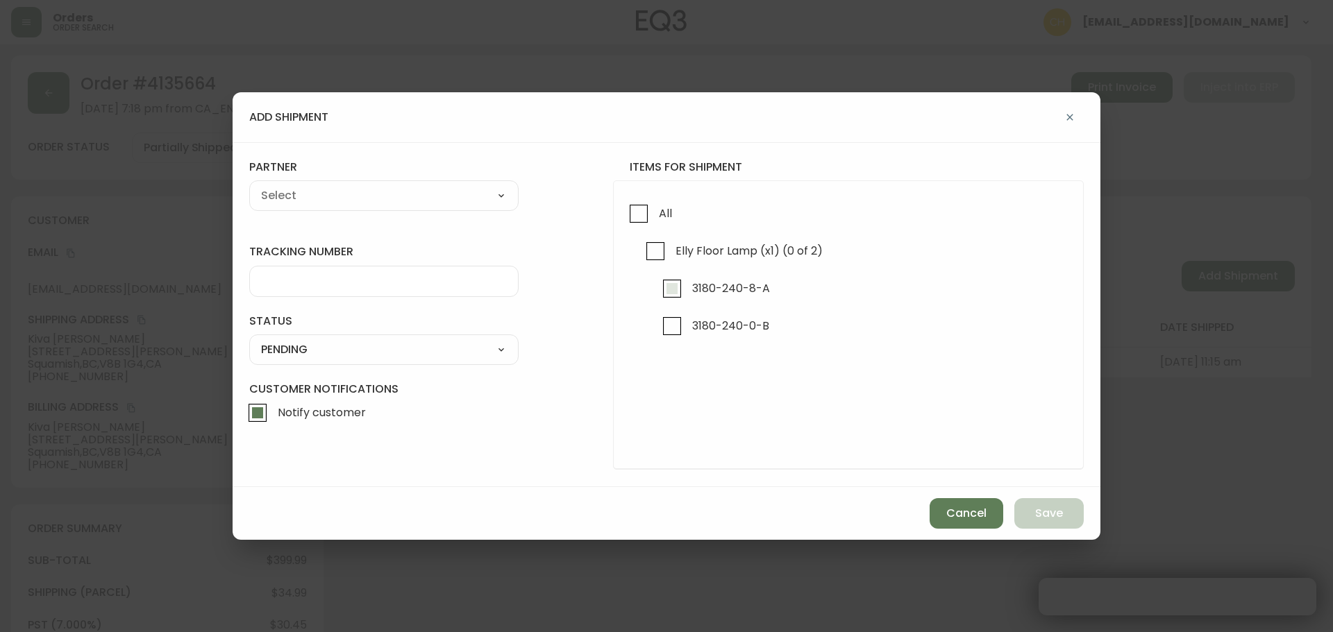
checkbox input "true"
click at [671, 288] on input "3180-240-8-A" at bounding box center [672, 289] width 32 height 32
checkbox input "true"
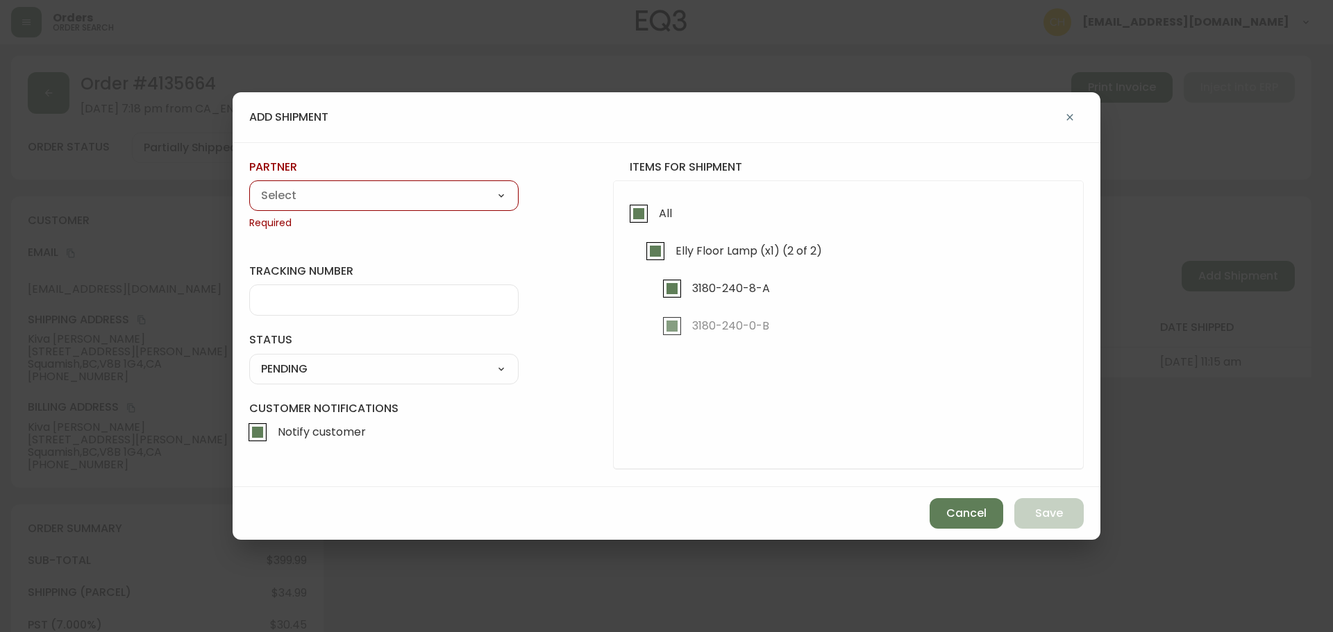
drag, startPoint x: 346, startPoint y: 201, endPoint x: 330, endPoint y: 205, distance: 16.3
click at [344, 201] on select "A Move to Remember LLC ABF Freight Alero [PERSON_NAME] Canada Post Canpar Expre…" at bounding box center [383, 195] width 269 height 21
select select "cke4cr6aifkm00134atgpxasx"
click at [249, 185] on select "A Move to Remember LLC ABF Freight Alero [PERSON_NAME] Canada Post Canpar Expre…" at bounding box center [383, 195] width 269 height 21
type input "EXPRESS INSTALLATION SERVICES"
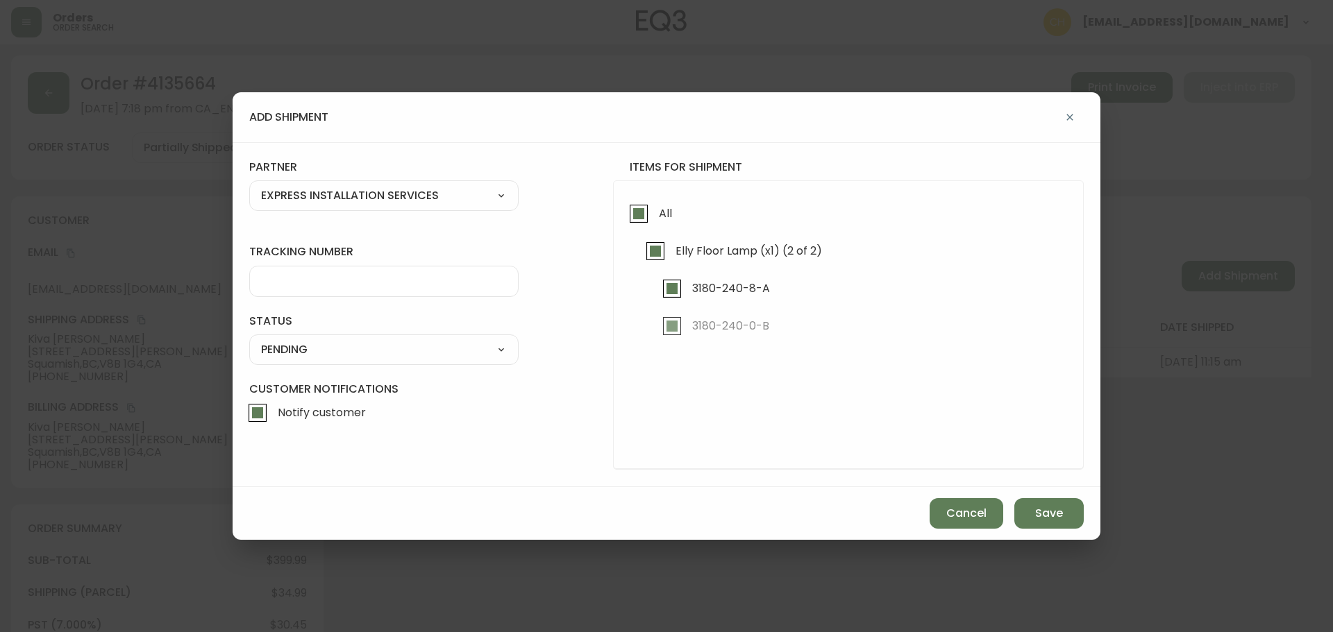
click at [297, 201] on select "A Move to Remember LLC ABF Freight Alero [PERSON_NAME] Canada Post Canpar Expre…" at bounding box center [383, 195] width 269 height 21
select select "cjy0a9taa01x001669l98m63c"
click at [249, 185] on select "A Move to Remember LLC ABF Freight Alero [PERSON_NAME] Canada Post Canpar Expre…" at bounding box center [383, 195] width 269 height 21
type input "FedEx"
click at [287, 278] on input "tracking number" at bounding box center [384, 281] width 246 height 13
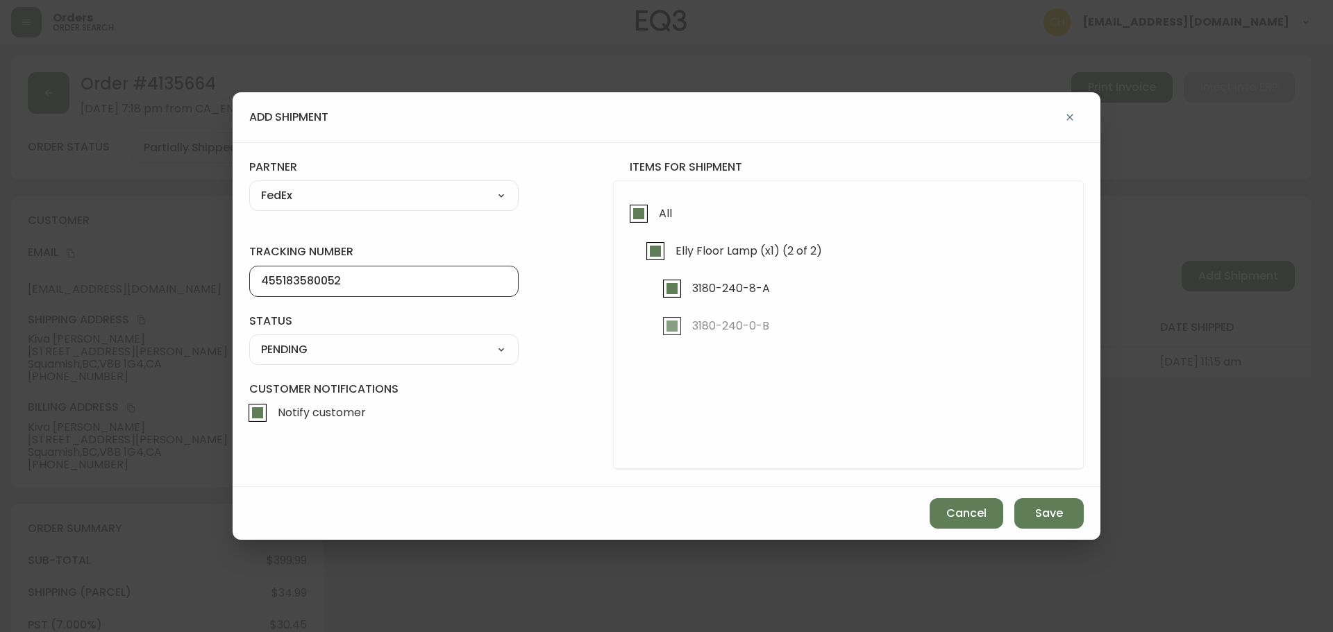
type input "455183580052"
click at [283, 351] on select "SHIPPED PENDING CANCELLED" at bounding box center [383, 349] width 269 height 21
click at [249, 339] on select "SHIPPED PENDING CANCELLED" at bounding box center [383, 349] width 269 height 21
select select "PENDING"
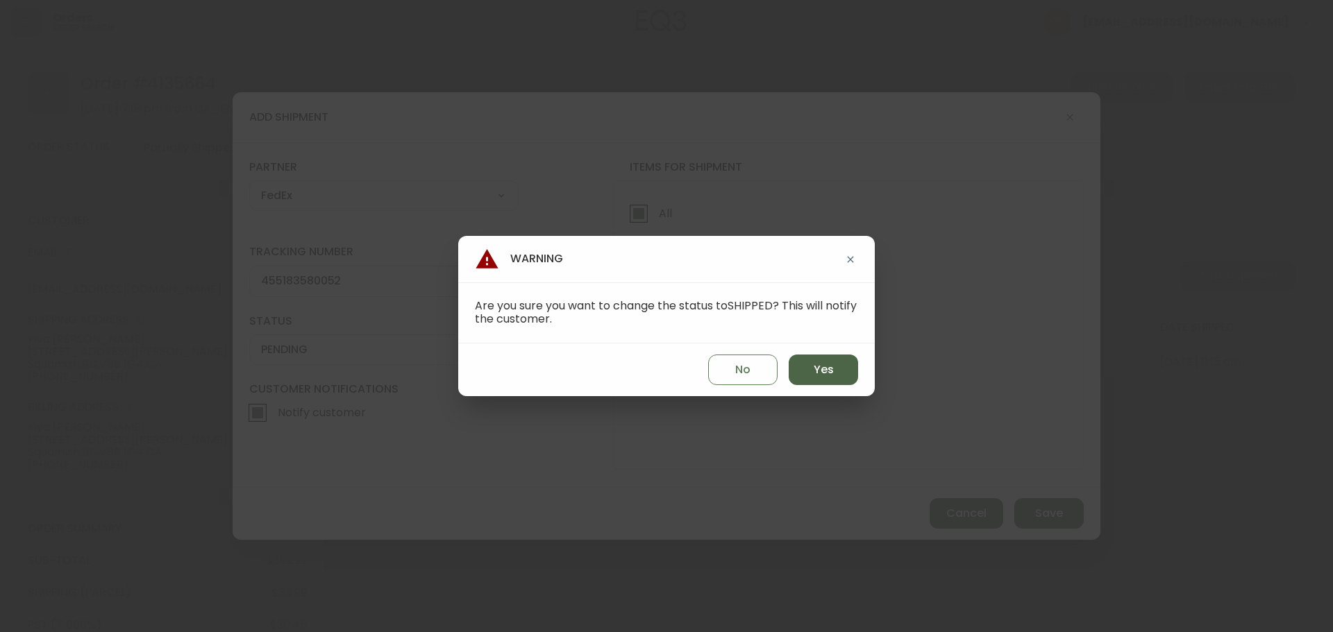
click at [821, 368] on span "Yes" at bounding box center [824, 369] width 20 height 15
type input "SHIPPED"
select select "SHIPPED"
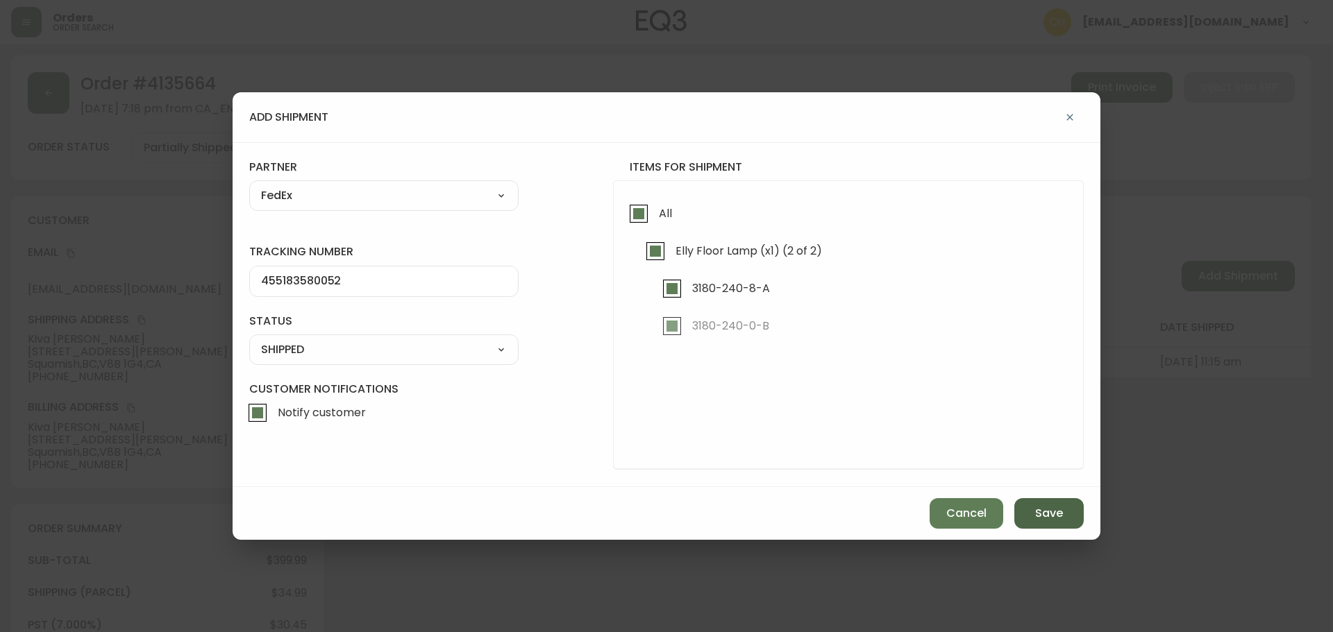
click at [1042, 517] on span "Save" at bounding box center [1049, 513] width 28 height 15
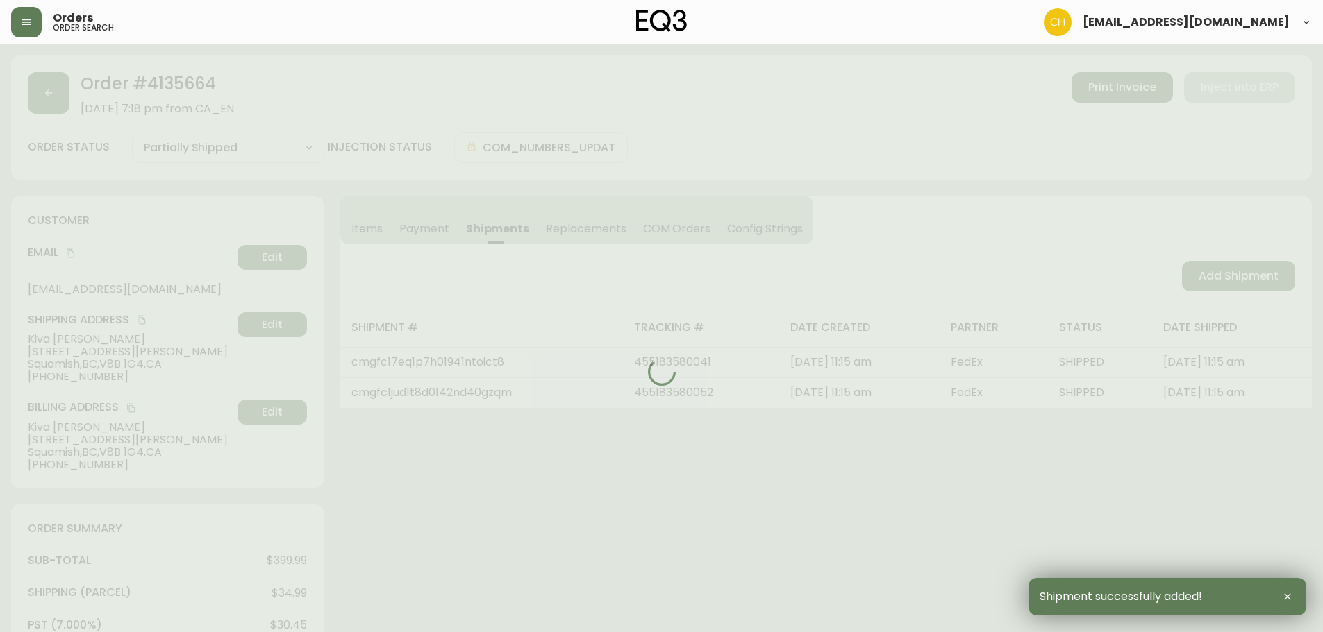
type input "Fully Shipped"
select select "FULLY_SHIPPED"
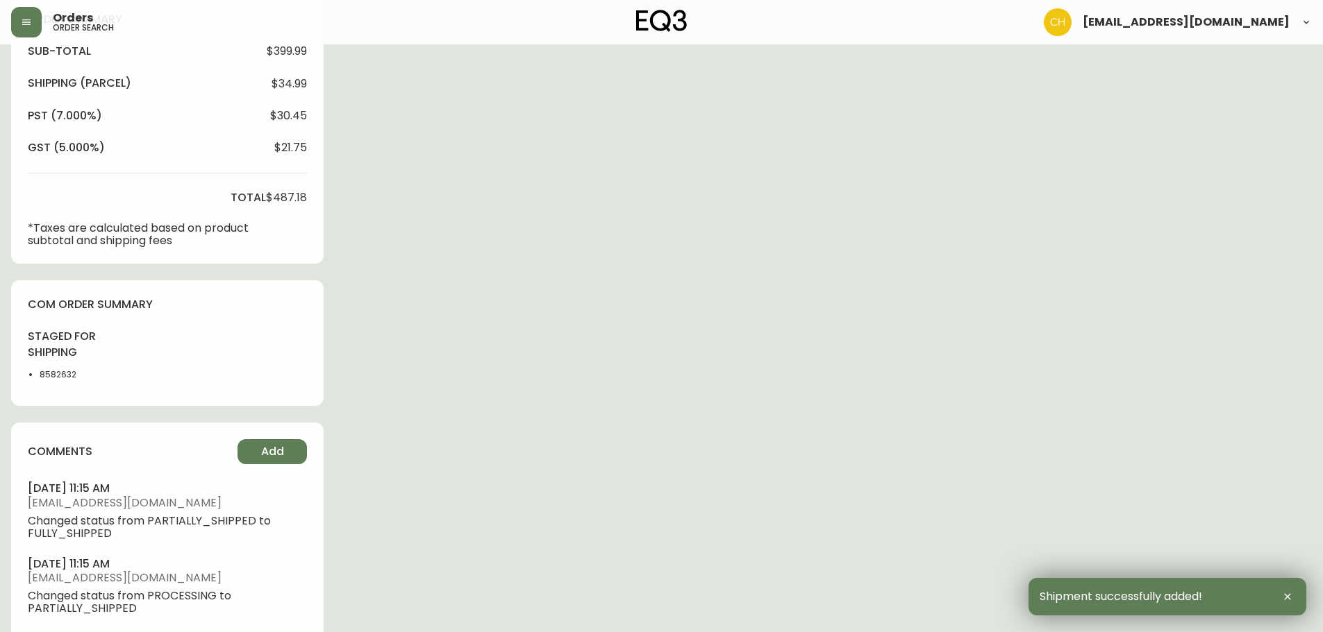
scroll to position [610, 0]
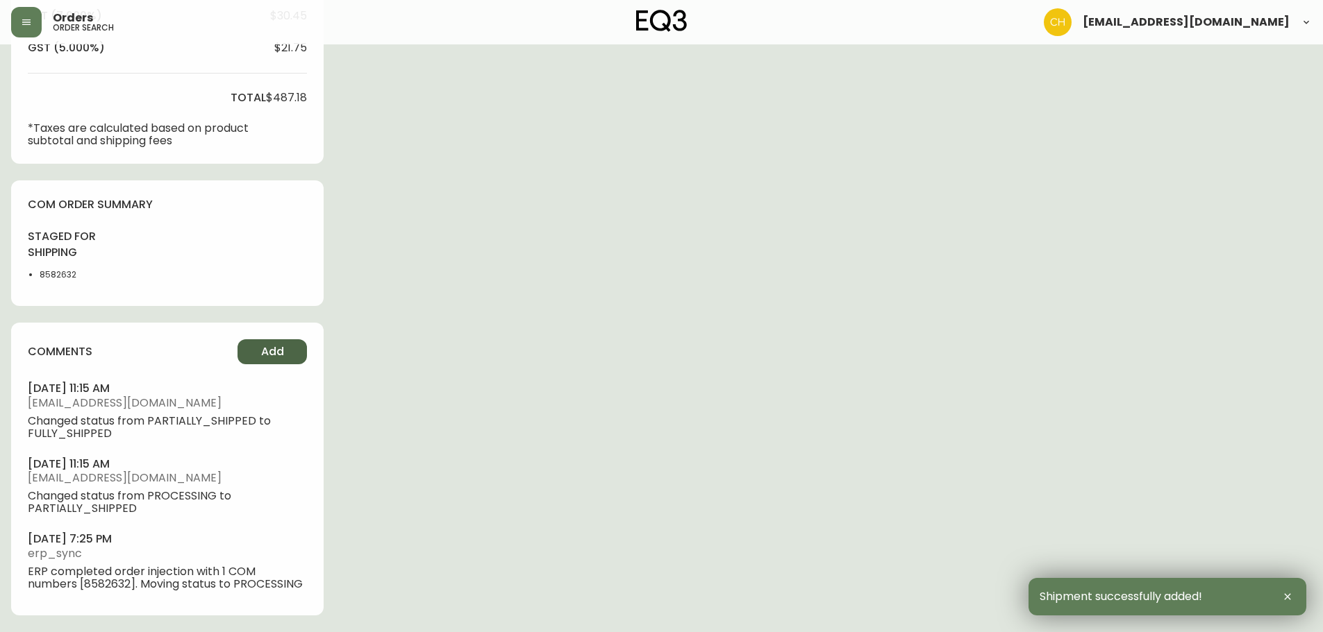
click at [262, 349] on button "Add" at bounding box center [271, 351] width 69 height 25
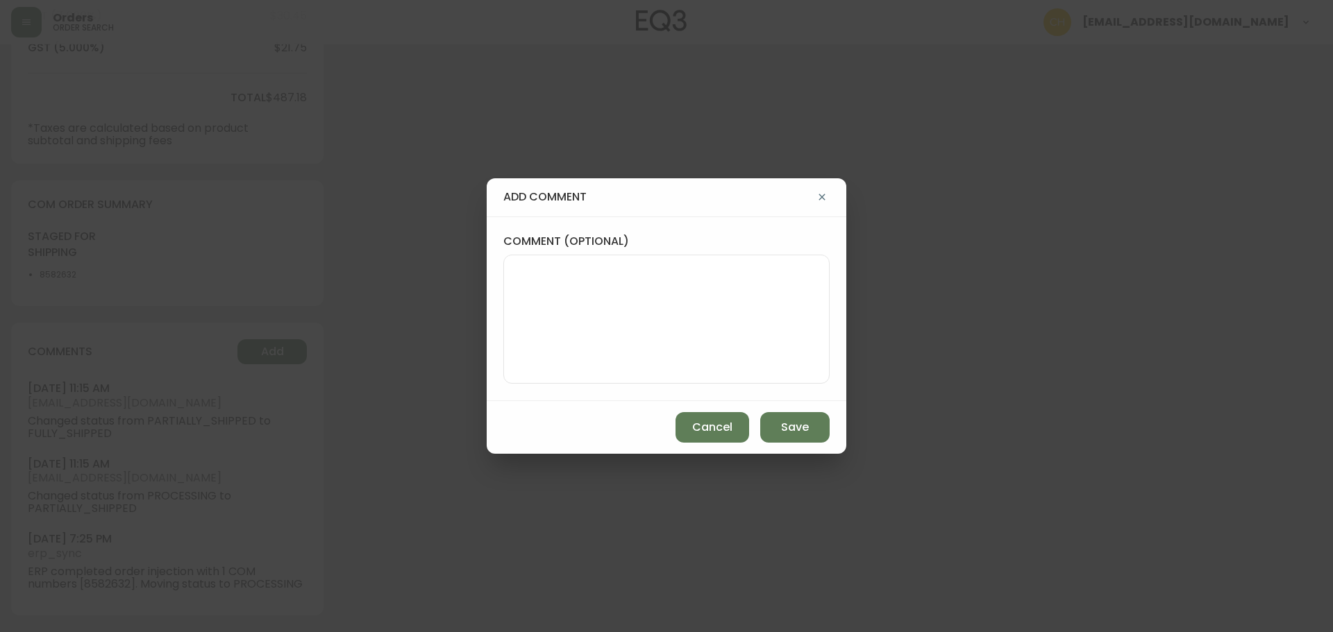
click at [551, 284] on textarea "comment (optional)" at bounding box center [666, 319] width 303 height 111
type textarea "CH"
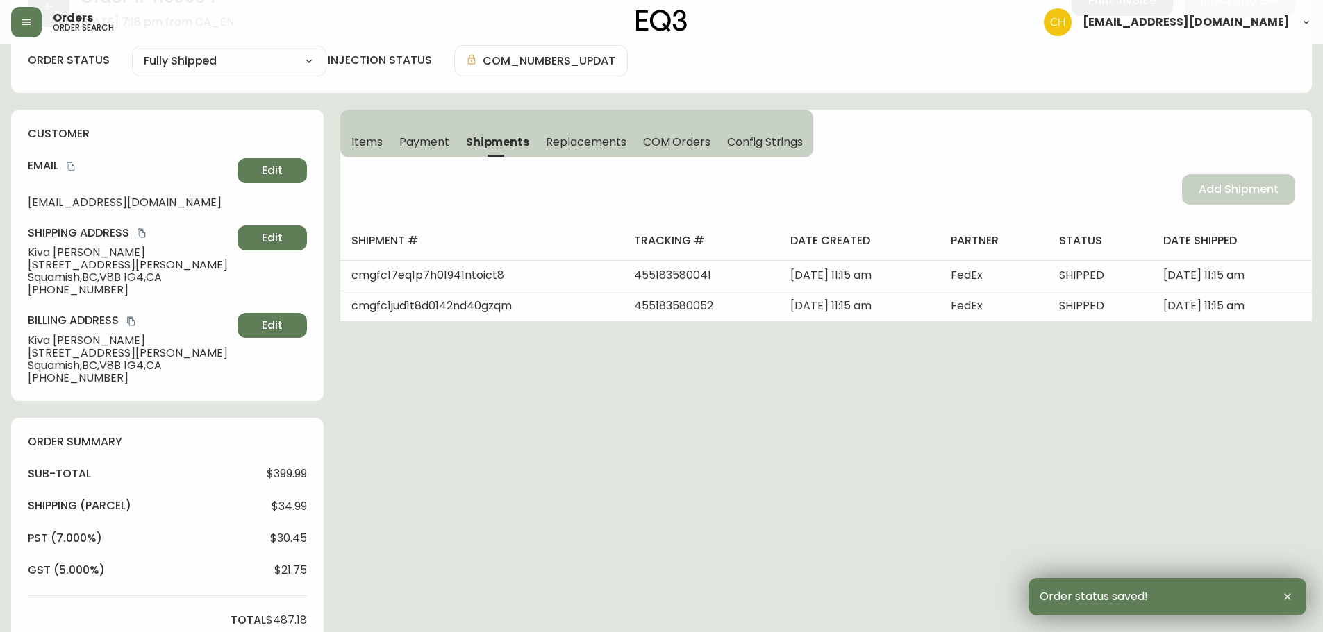
scroll to position [0, 0]
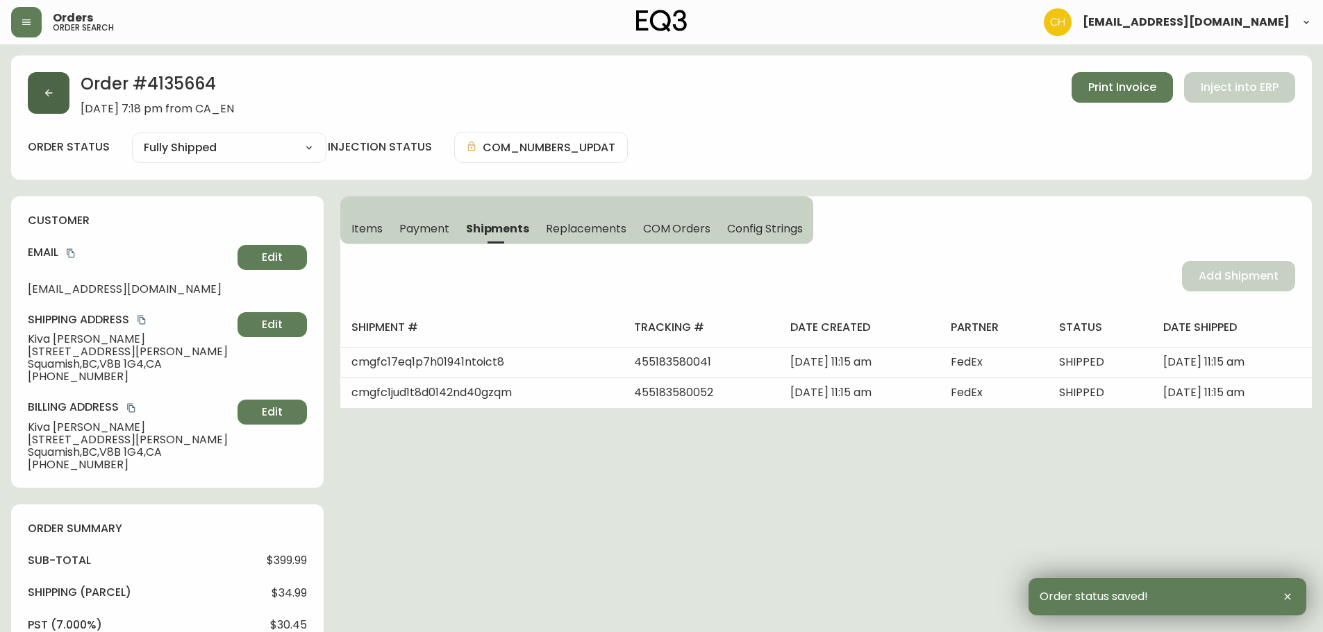
click at [42, 98] on button "button" at bounding box center [49, 93] width 42 height 42
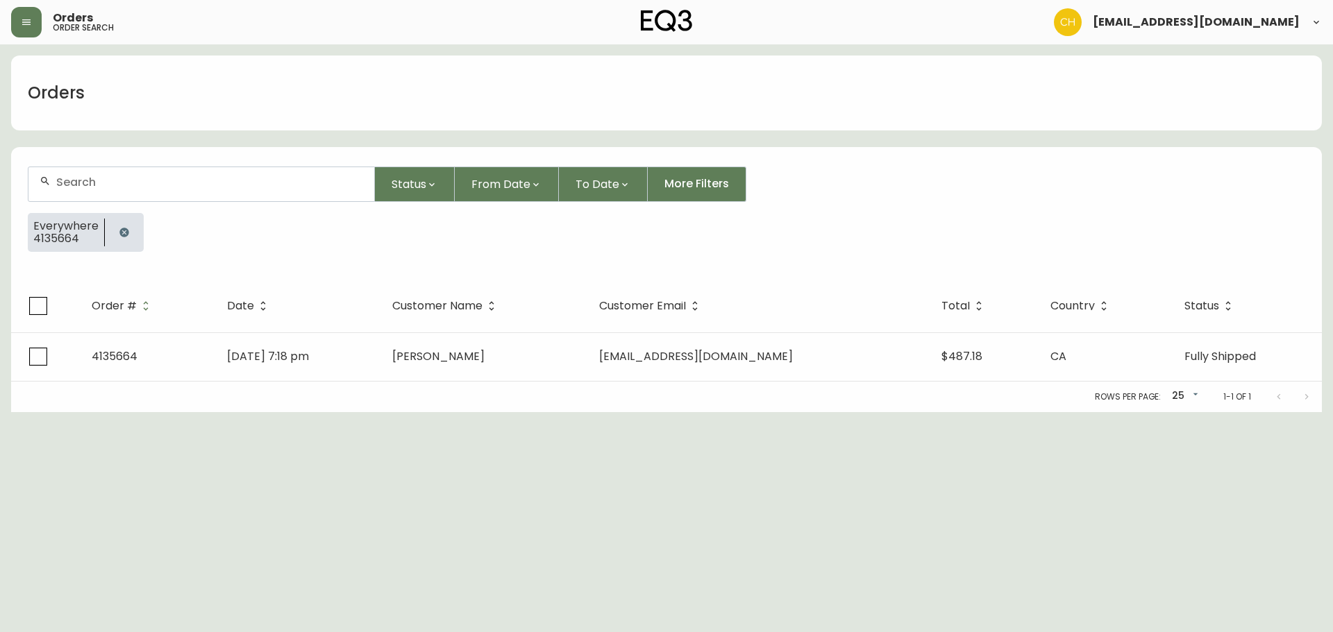
click at [65, 182] on input "text" at bounding box center [209, 182] width 307 height 13
type input "4135658"
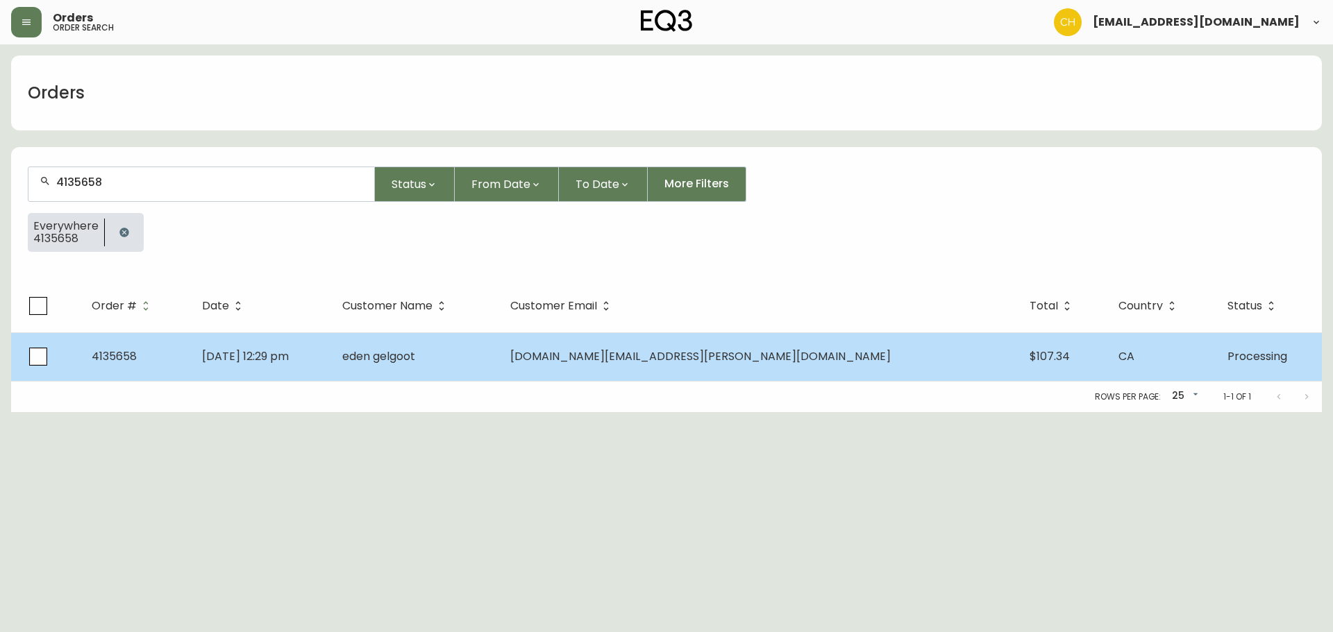
click at [415, 360] on span "eden gelgoot" at bounding box center [378, 357] width 73 height 16
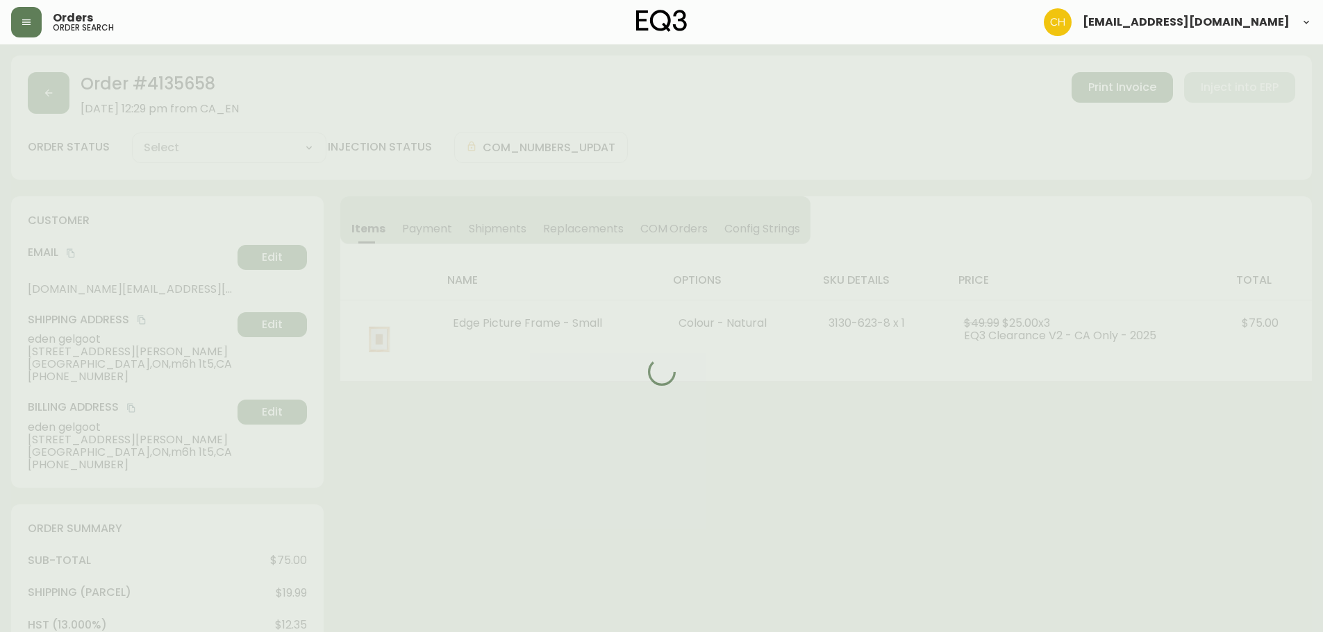
type input "Processing"
select select "PROCESSING"
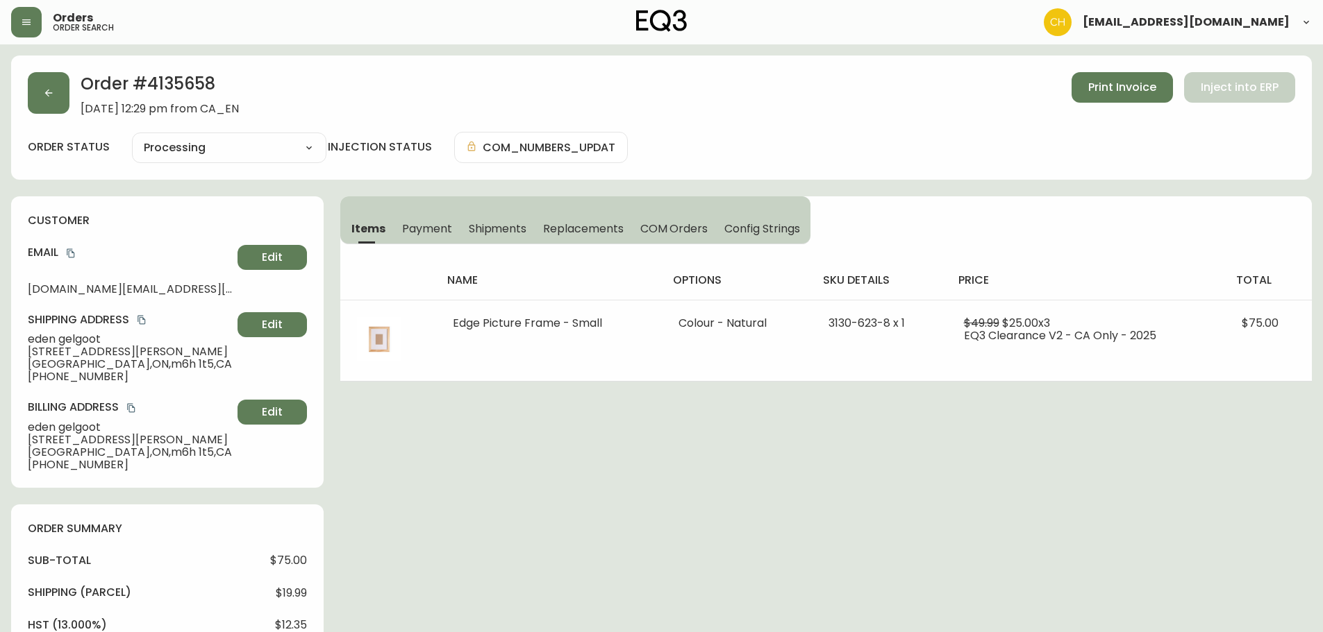
drag, startPoint x: 502, startPoint y: 228, endPoint x: 509, endPoint y: 231, distance: 7.5
click at [507, 230] on span "Shipments" at bounding box center [498, 228] width 58 height 15
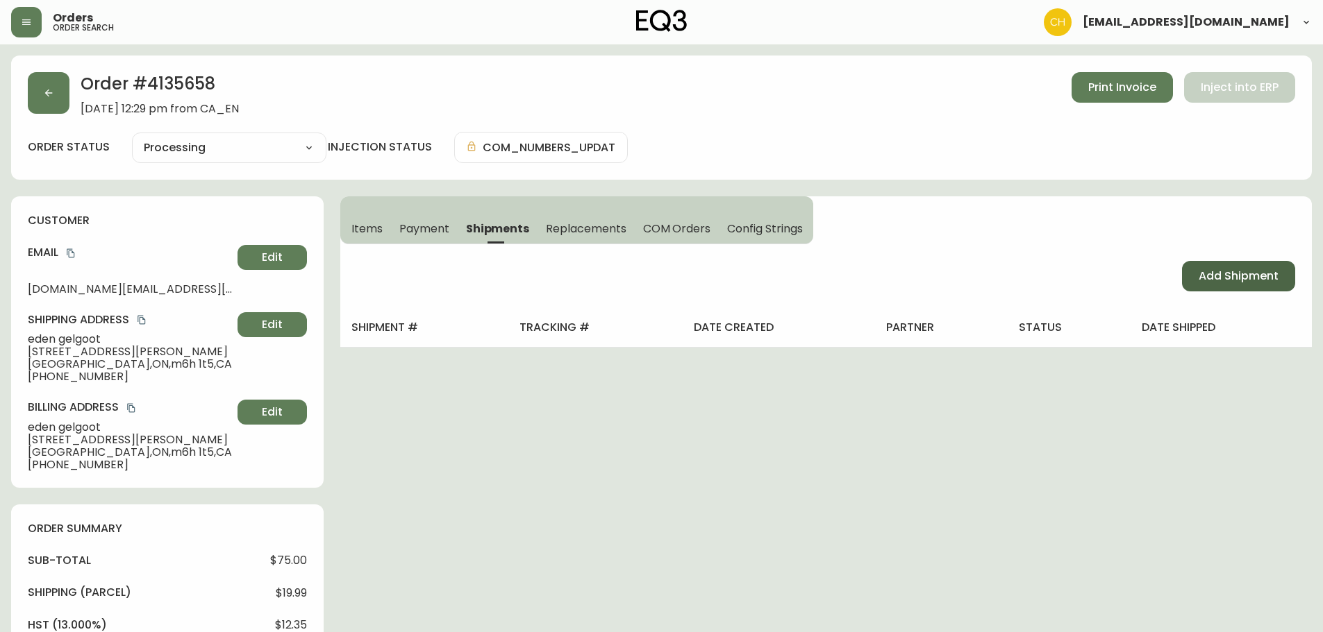
click at [1244, 281] on span "Add Shipment" at bounding box center [1238, 276] width 80 height 15
select select "PENDING"
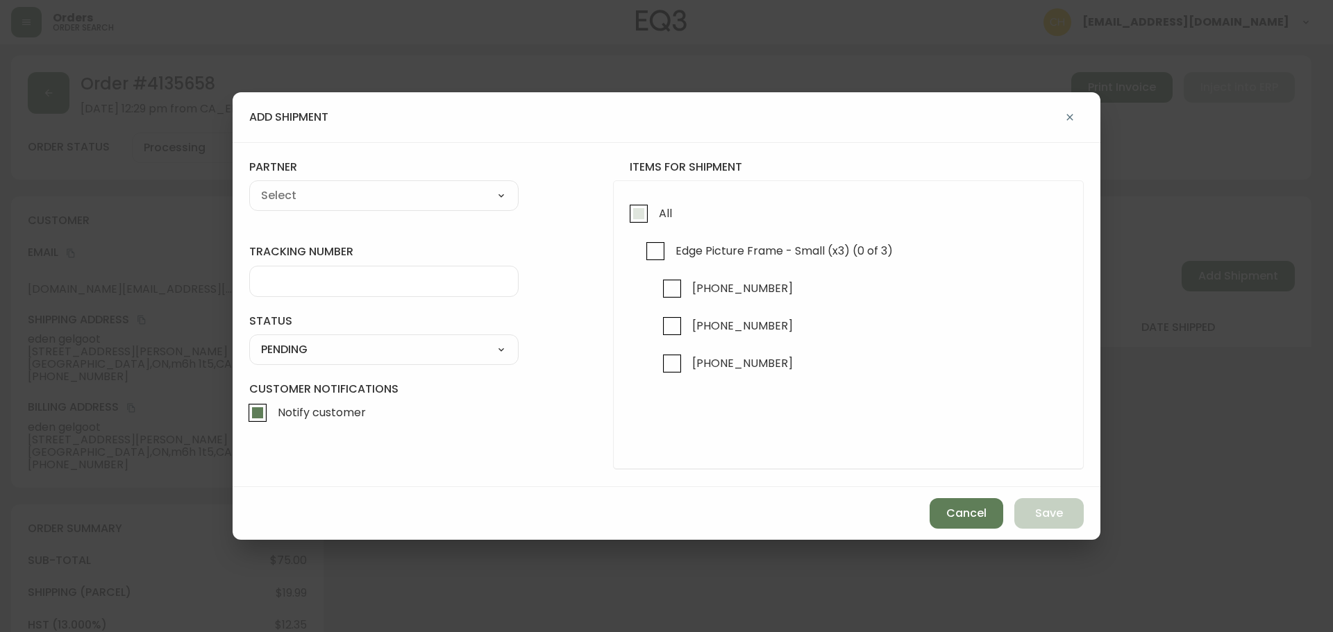
click at [635, 211] on input "All" at bounding box center [639, 214] width 32 height 32
checkbox input "true"
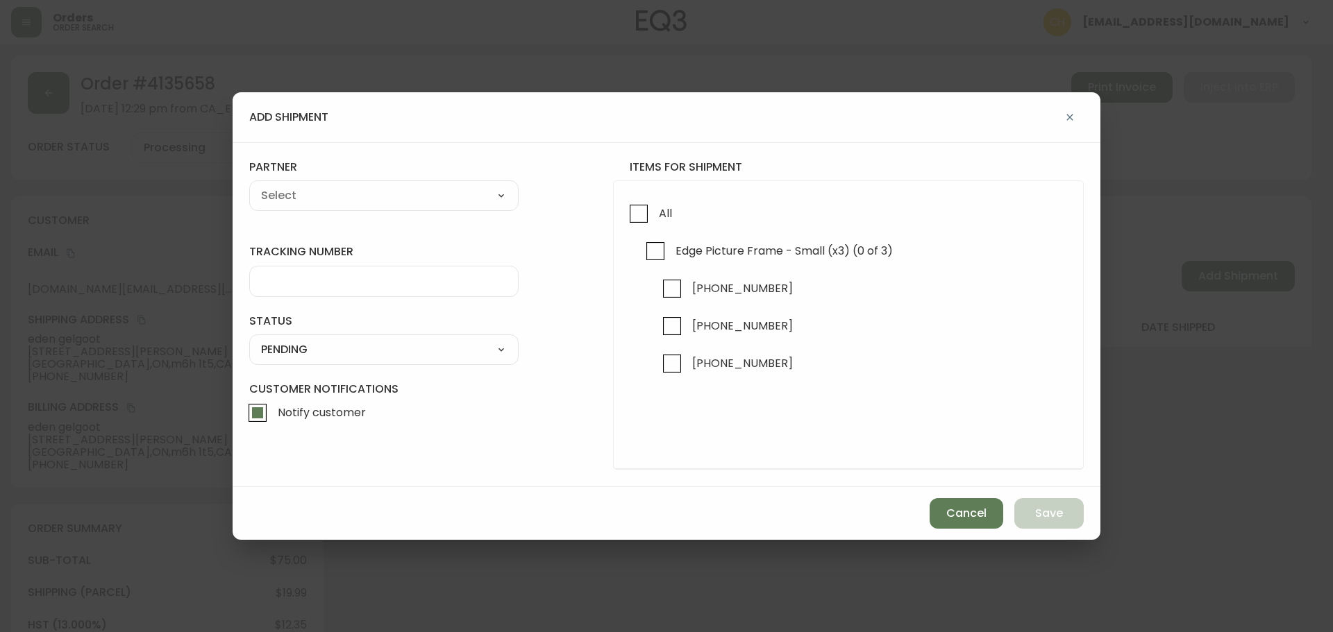
checkbox input "true"
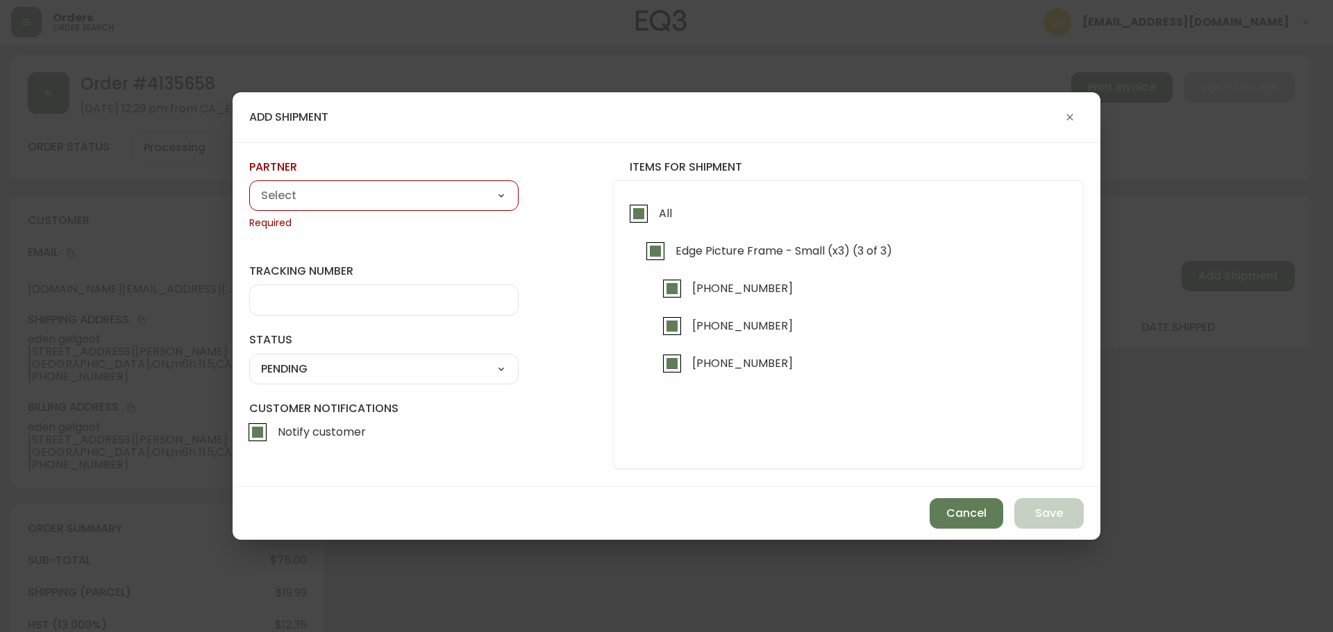
drag, startPoint x: 410, startPoint y: 196, endPoint x: 396, endPoint y: 201, distance: 14.5
click at [410, 196] on select "A Move to Remember LLC ABF Freight Alero [PERSON_NAME] Canada Post Canpar Expre…" at bounding box center [383, 195] width 269 height 21
select select "cjy0a9taa01x001669l98m63c"
click at [249, 185] on select "A Move to Remember LLC ABF Freight Alero [PERSON_NAME] Canada Post Canpar Expre…" at bounding box center [383, 195] width 269 height 21
type input "FedEx"
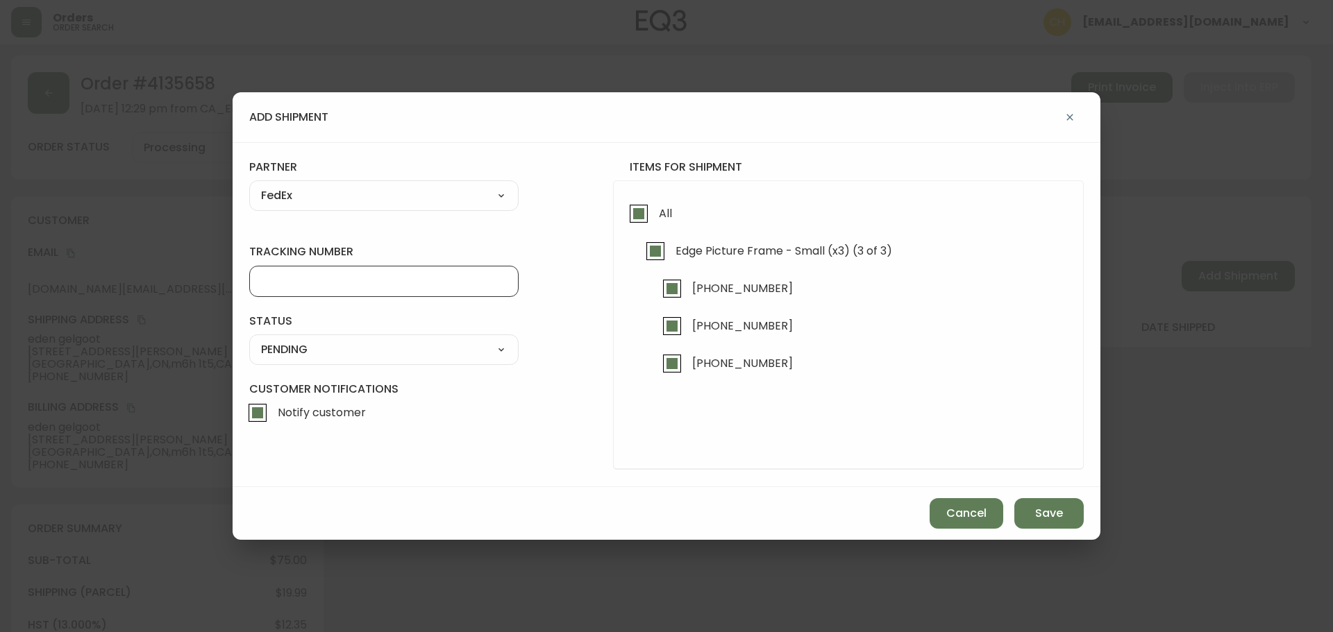
click at [304, 283] on input "tracking number" at bounding box center [384, 281] width 246 height 13
type input "455183580063"
click at [295, 355] on select "SHIPPED PENDING CANCELLED" at bounding box center [383, 349] width 269 height 21
click at [249, 339] on select "SHIPPED PENDING CANCELLED" at bounding box center [383, 349] width 269 height 21
select select "PENDING"
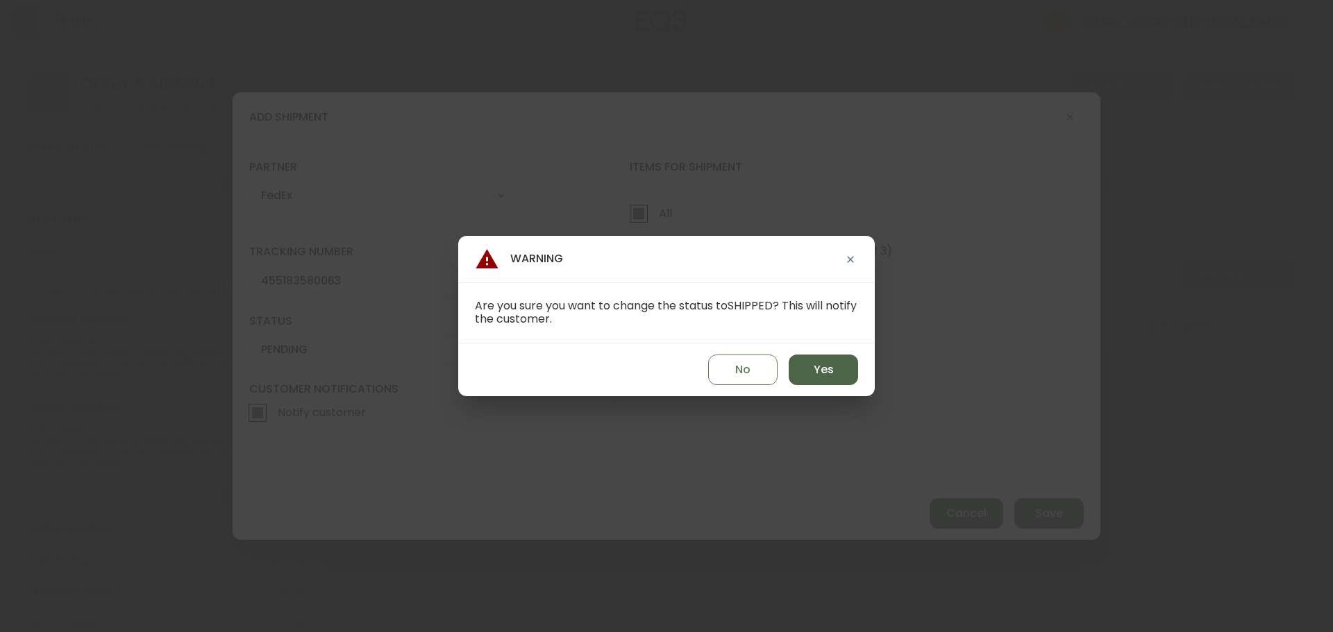
click at [811, 365] on button "Yes" at bounding box center [823, 370] width 69 height 31
type input "SHIPPED"
select select "SHIPPED"
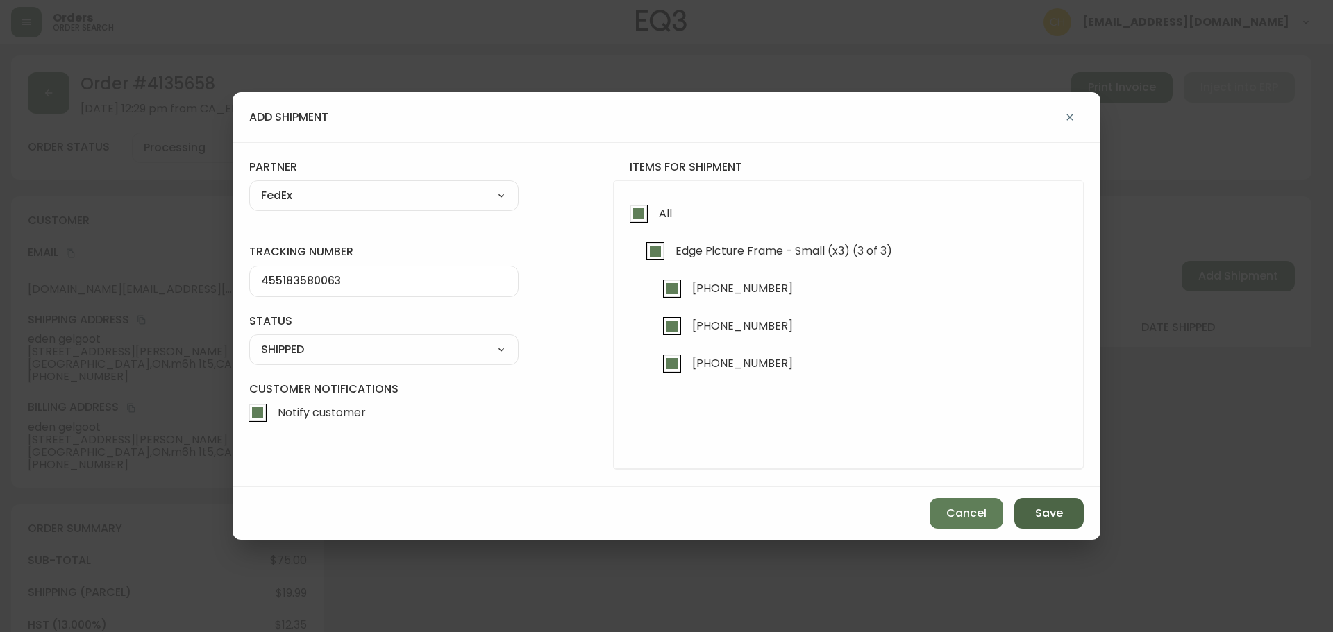
click at [1051, 507] on span "Save" at bounding box center [1049, 513] width 28 height 15
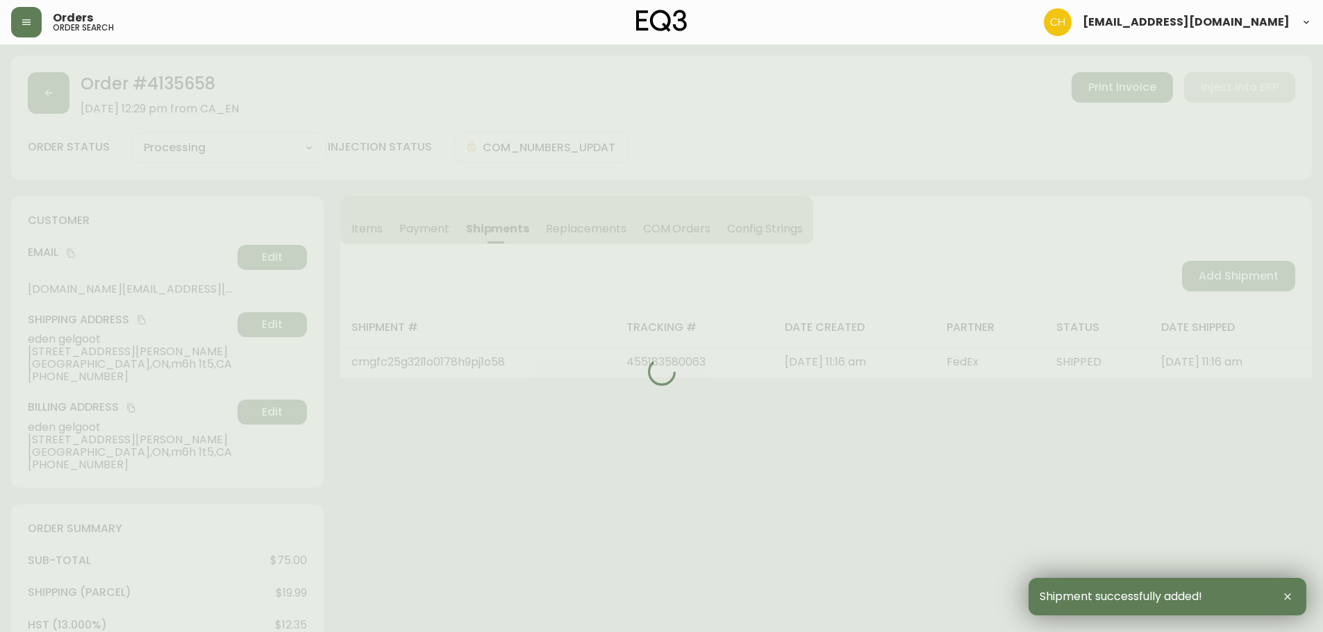
type input "Fully Shipped"
select select "FULLY_SHIPPED"
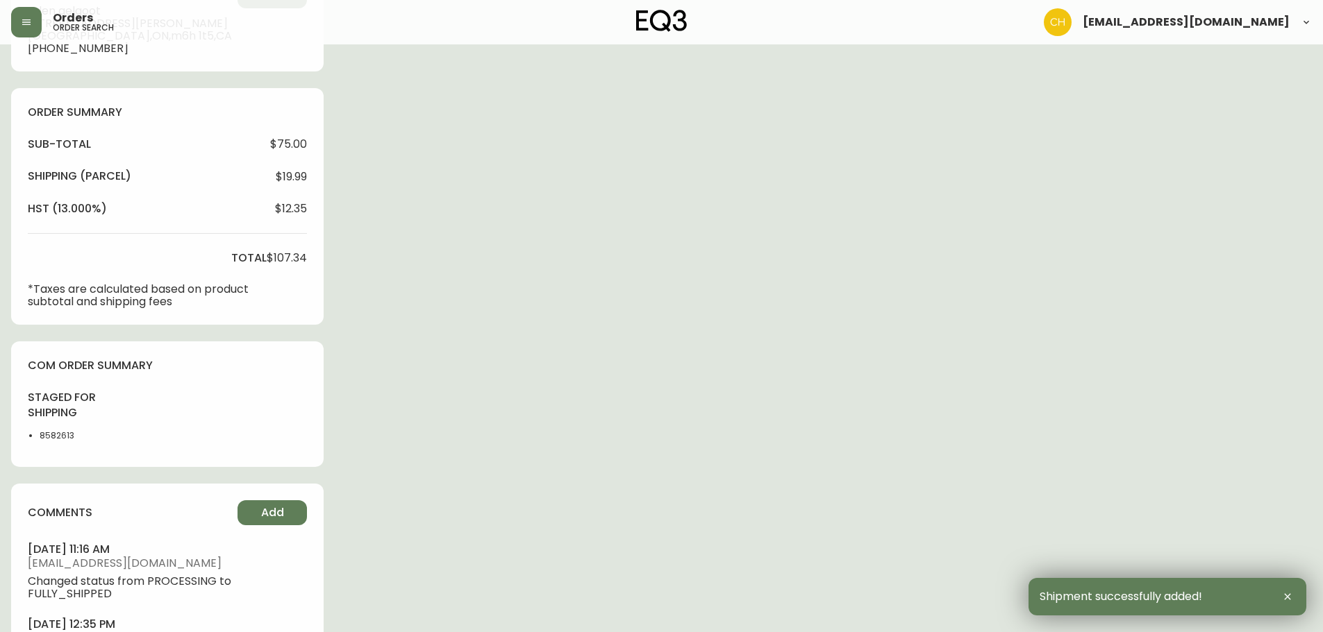
scroll to position [502, 0]
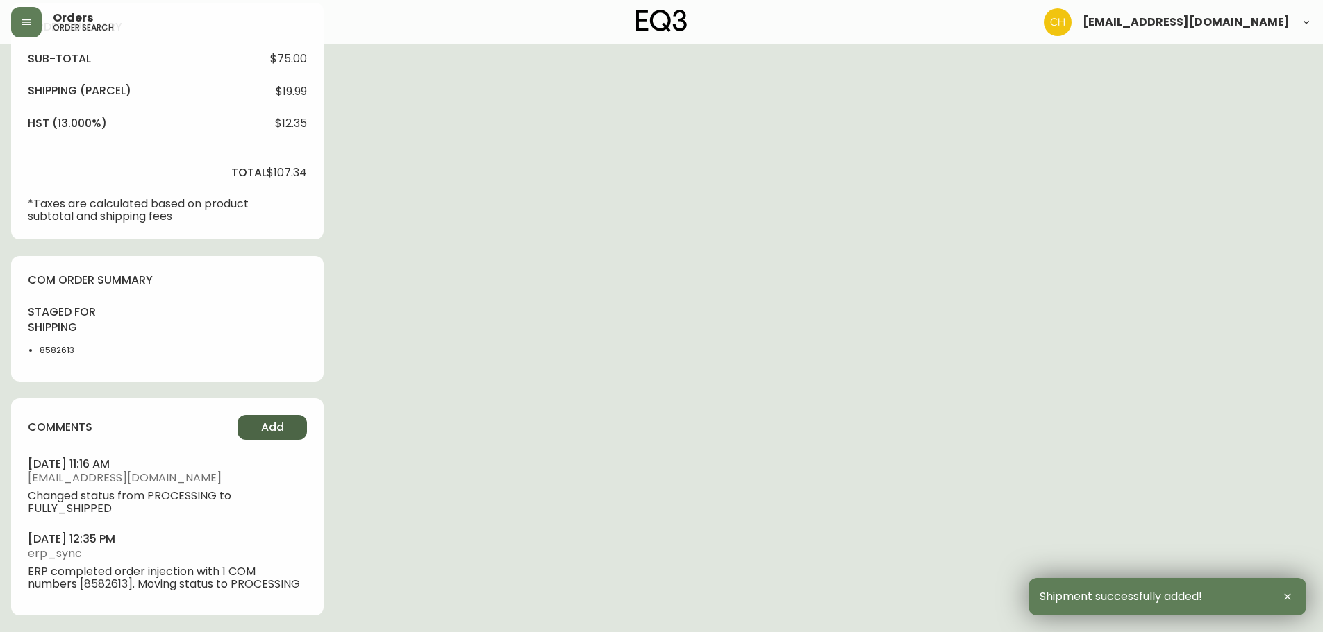
drag, startPoint x: 263, startPoint y: 436, endPoint x: 272, endPoint y: 433, distance: 9.4
click at [272, 433] on button "Add" at bounding box center [271, 427] width 69 height 25
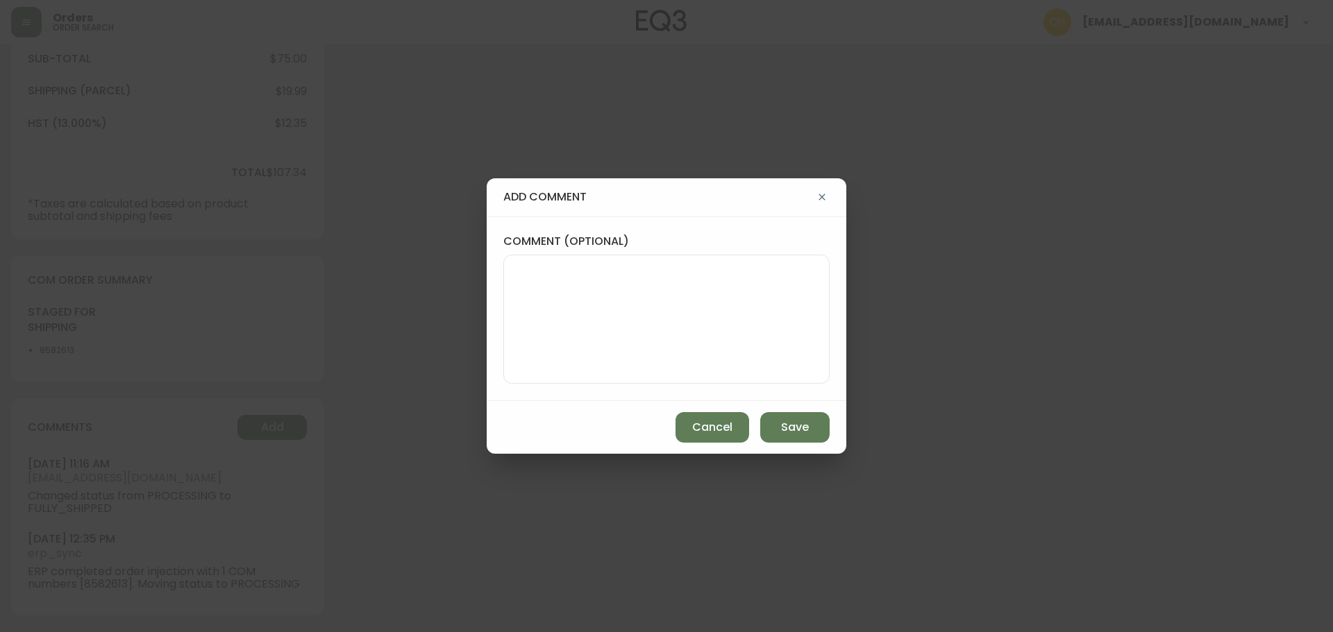
click at [537, 346] on textarea "comment (optional)" at bounding box center [666, 319] width 303 height 111
type textarea "CH"
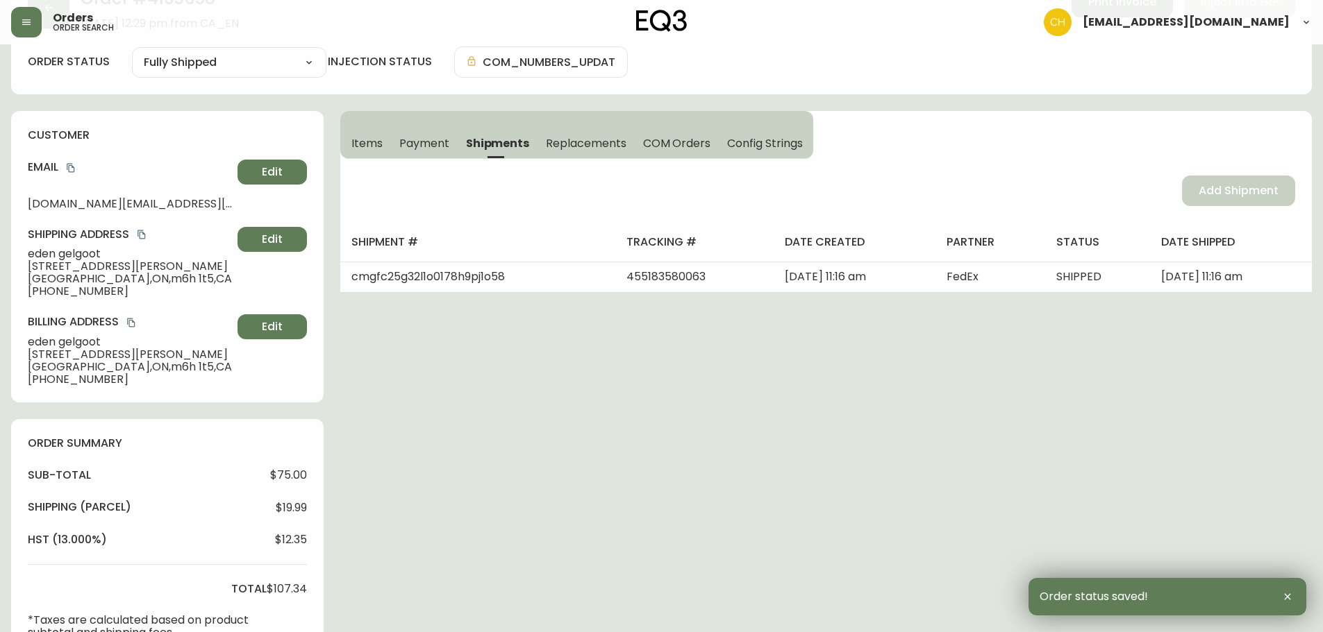
scroll to position [0, 0]
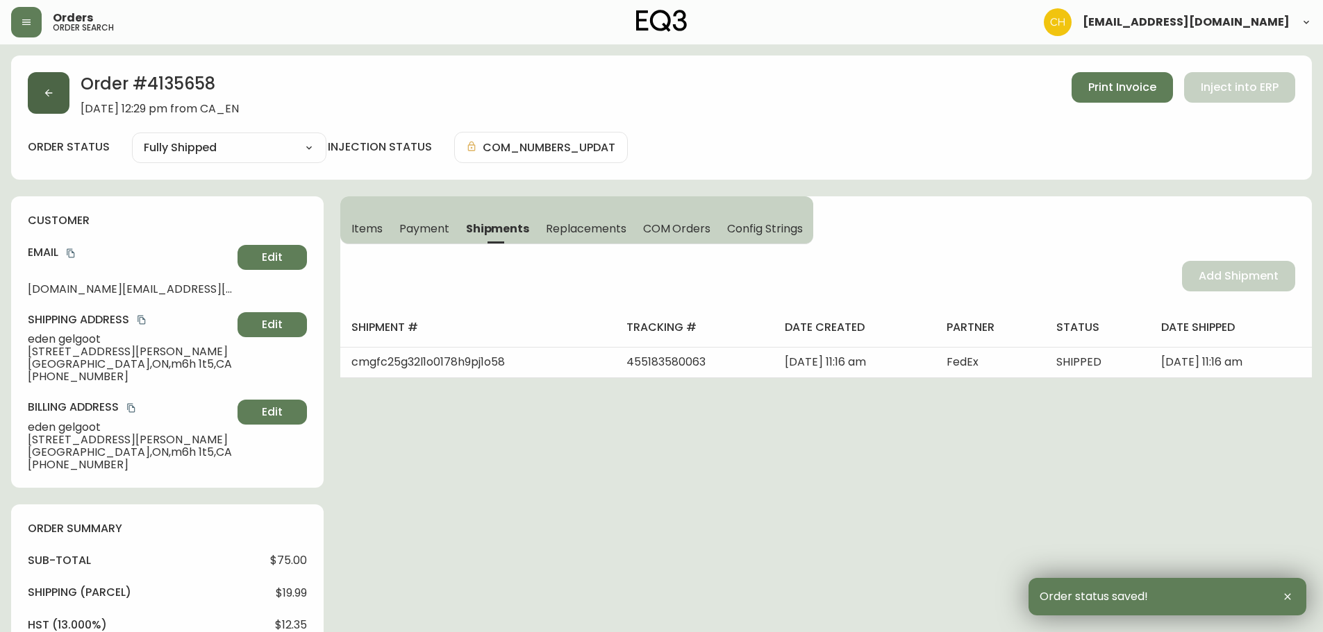
click at [62, 100] on button "button" at bounding box center [49, 93] width 42 height 42
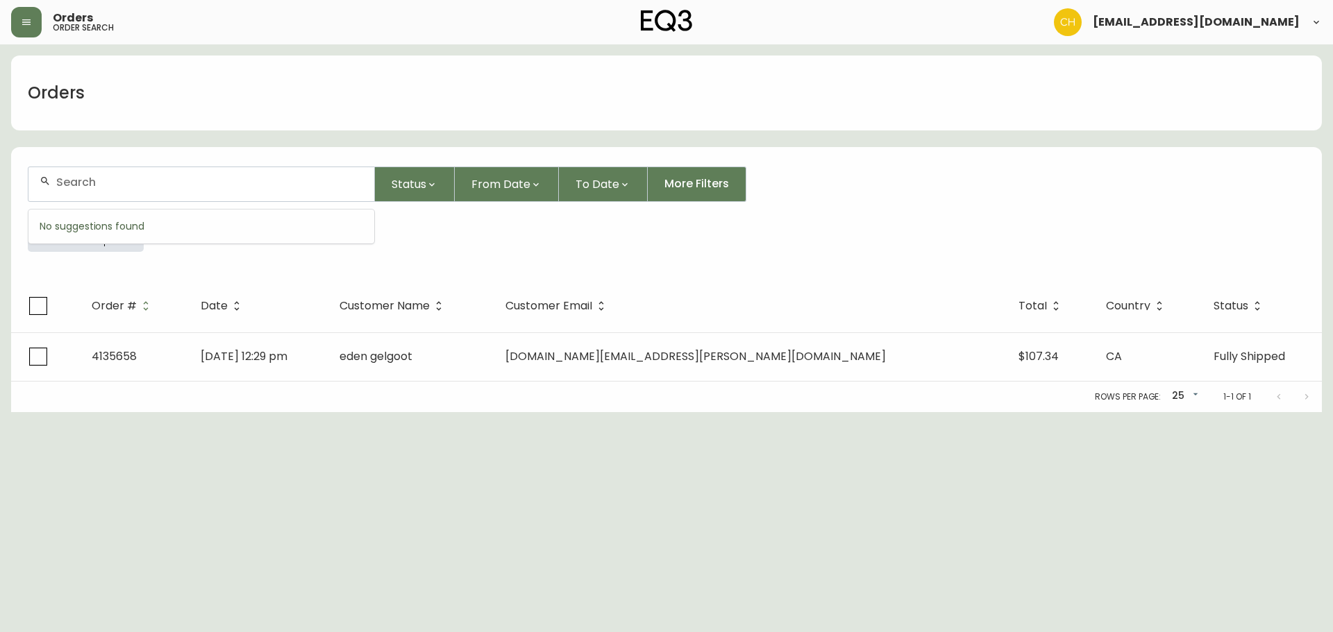
click at [65, 180] on input "text" at bounding box center [209, 182] width 307 height 13
type input "4135651"
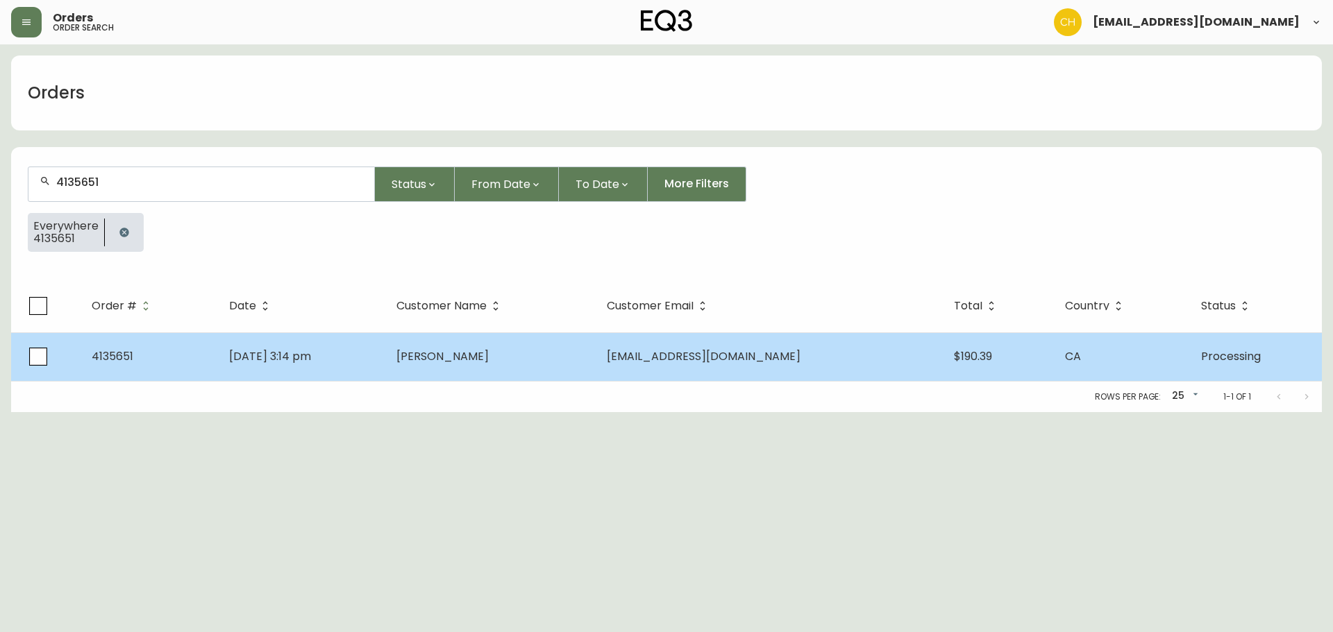
click at [328, 337] on td "[DATE] 3:14 pm" at bounding box center [301, 357] width 167 height 49
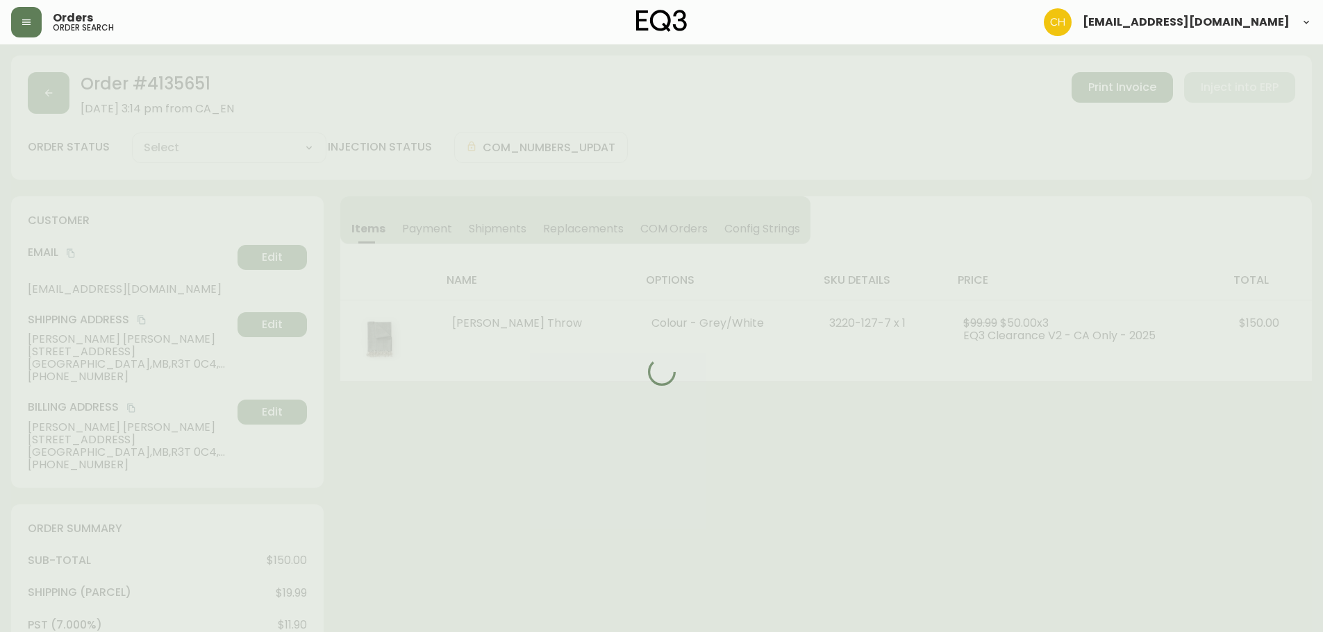
type input "Processing"
select select "PROCESSING"
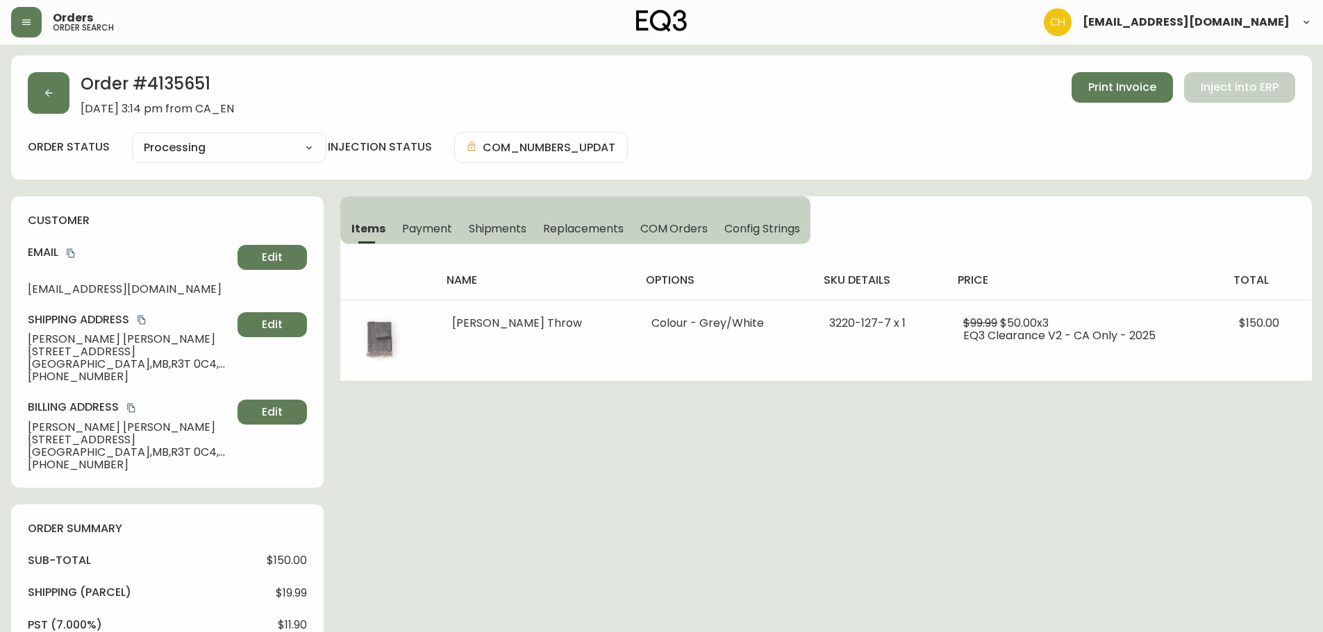
click at [488, 233] on span "Shipments" at bounding box center [498, 228] width 58 height 15
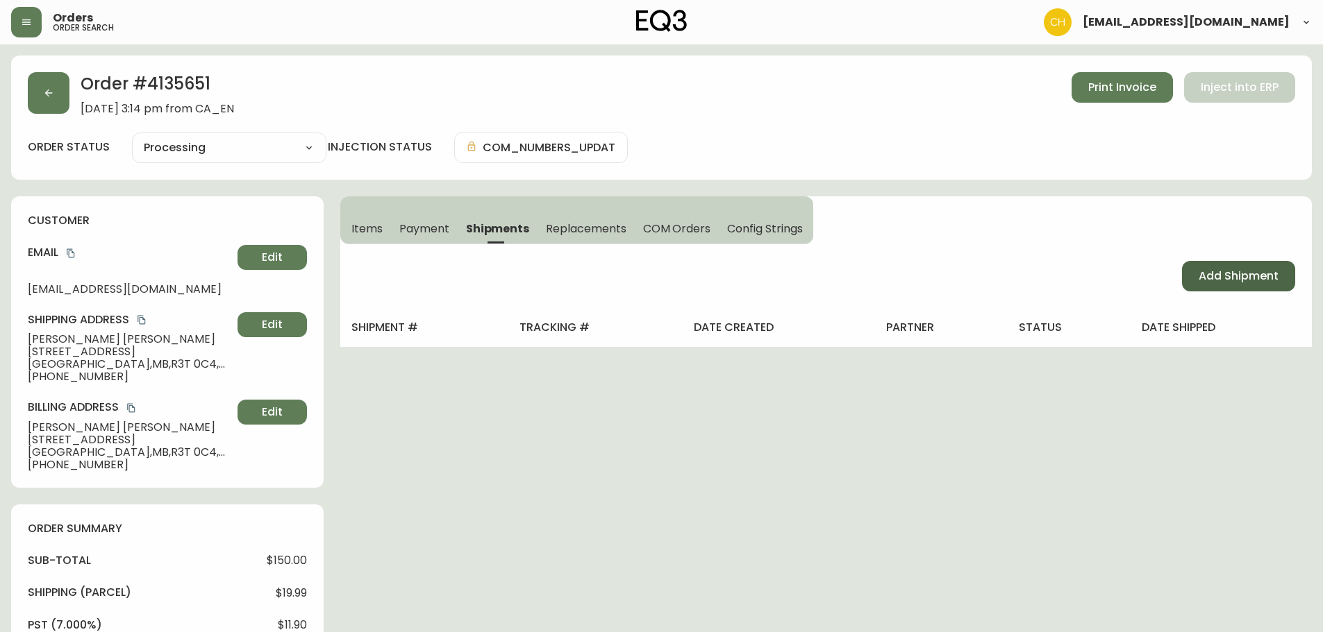
click at [1211, 279] on span "Add Shipment" at bounding box center [1238, 276] width 80 height 15
select select "PENDING"
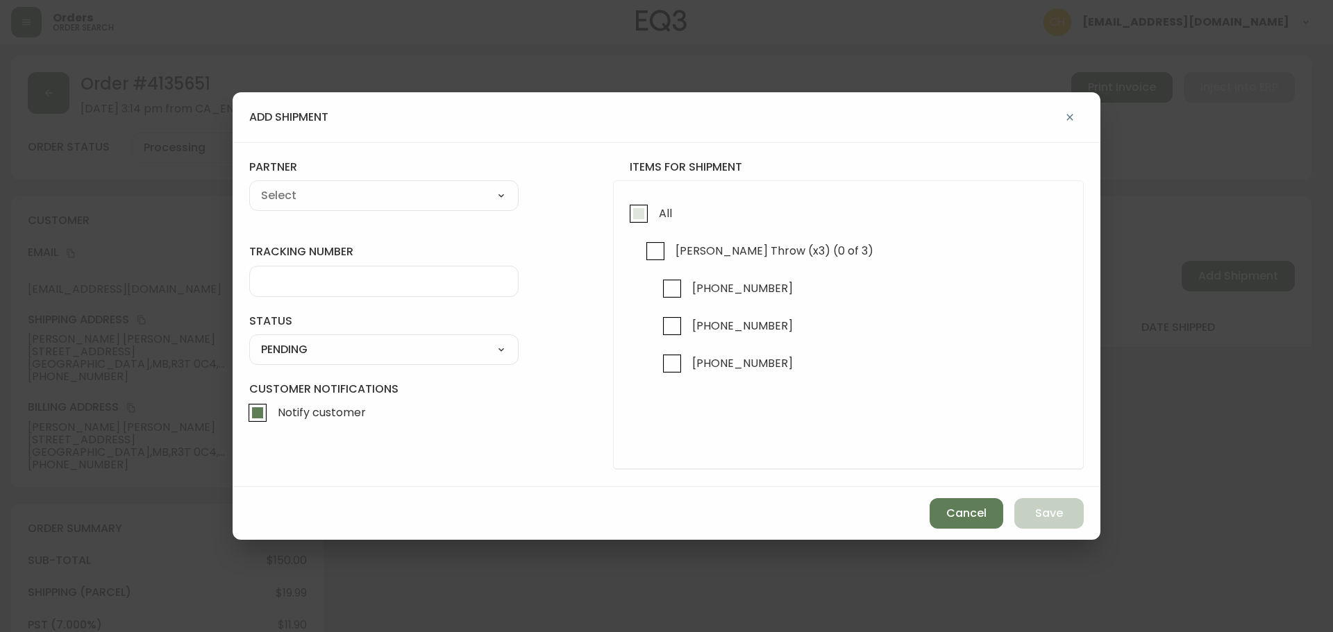
drag, startPoint x: 646, startPoint y: 215, endPoint x: 636, endPoint y: 212, distance: 11.0
click at [645, 215] on input "All" at bounding box center [639, 214] width 32 height 32
checkbox input "true"
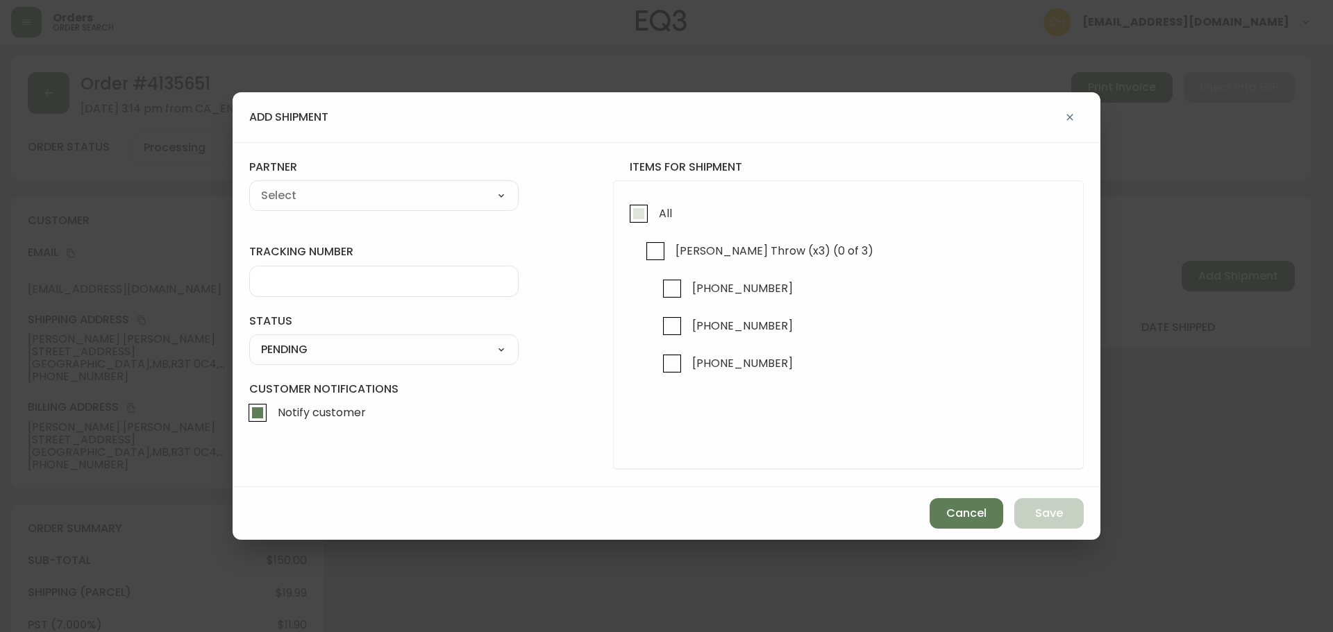
checkbox input "true"
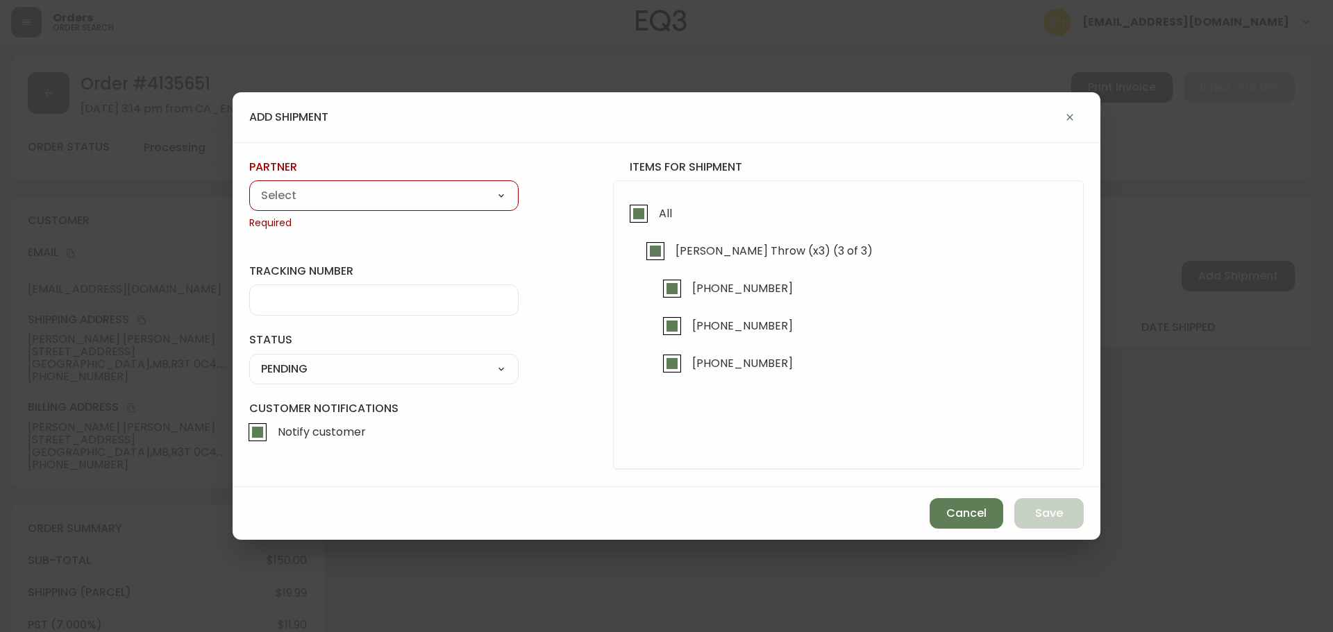
drag, startPoint x: 420, startPoint y: 205, endPoint x: 384, endPoint y: 204, distance: 36.1
click at [419, 205] on select "A Move to Remember LLC ABF Freight Alero [PERSON_NAME] Canada Post Canpar Expre…" at bounding box center [383, 195] width 269 height 21
select select "cjy0a9taa01x001669l98m63c"
click at [249, 185] on select "A Move to Remember LLC ABF Freight Alero [PERSON_NAME] Canada Post Canpar Expre…" at bounding box center [383, 195] width 269 height 21
type input "FedEx"
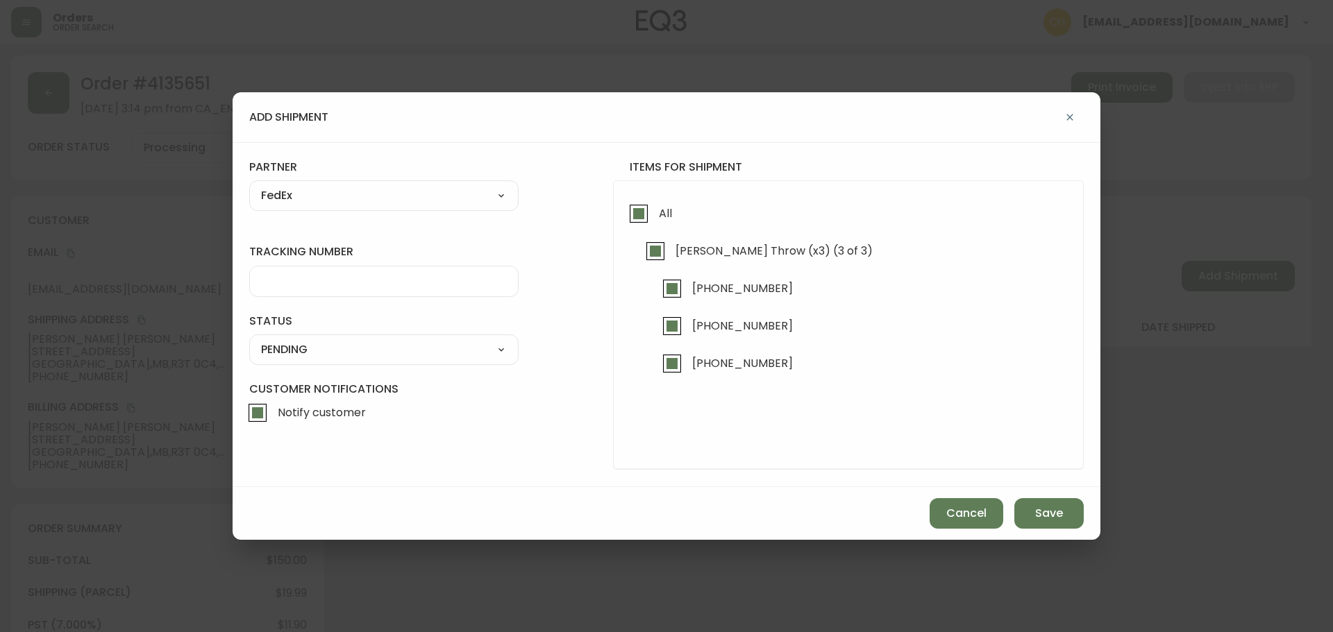
click at [294, 281] on input "tracking number" at bounding box center [384, 281] width 246 height 13
type input "455183580074"
click at [284, 352] on select "SHIPPED PENDING CANCELLED" at bounding box center [383, 349] width 269 height 21
click at [249, 339] on select "SHIPPED PENDING CANCELLED" at bounding box center [383, 349] width 269 height 21
select select "PENDING"
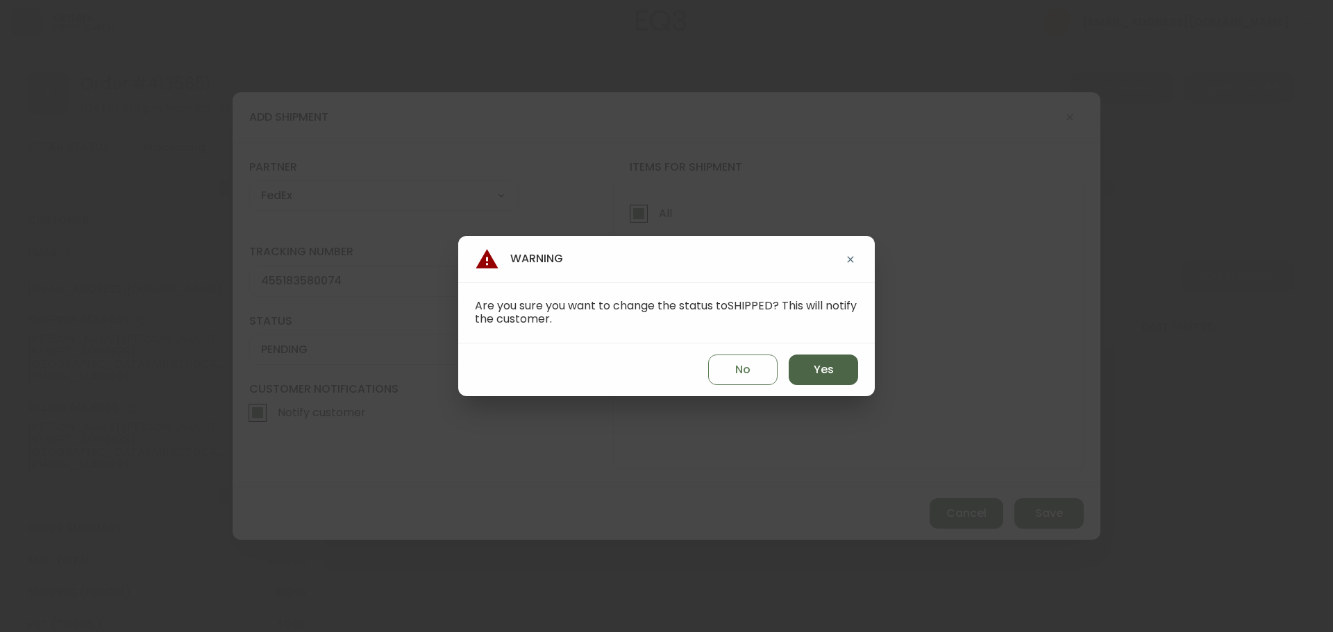
click at [821, 378] on button "Yes" at bounding box center [823, 370] width 69 height 31
type input "SHIPPED"
select select "SHIPPED"
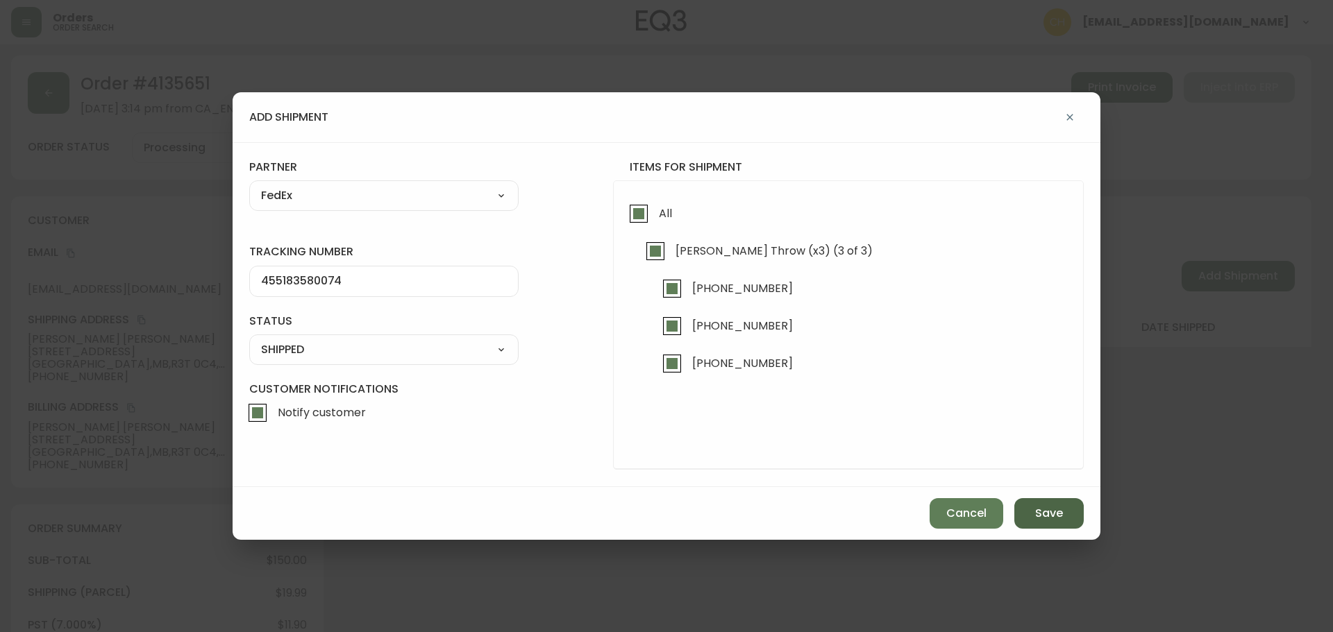
click at [1041, 509] on span "Save" at bounding box center [1049, 513] width 28 height 15
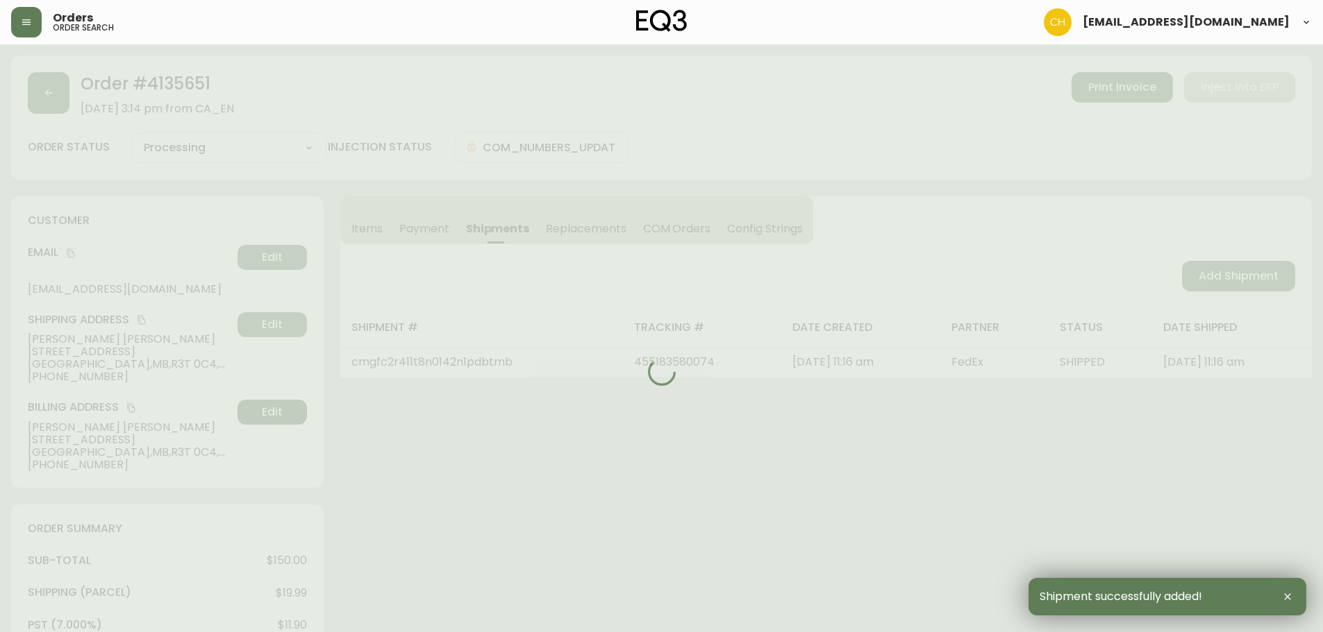
type input "Fully Shipped"
select select "FULLY_SHIPPED"
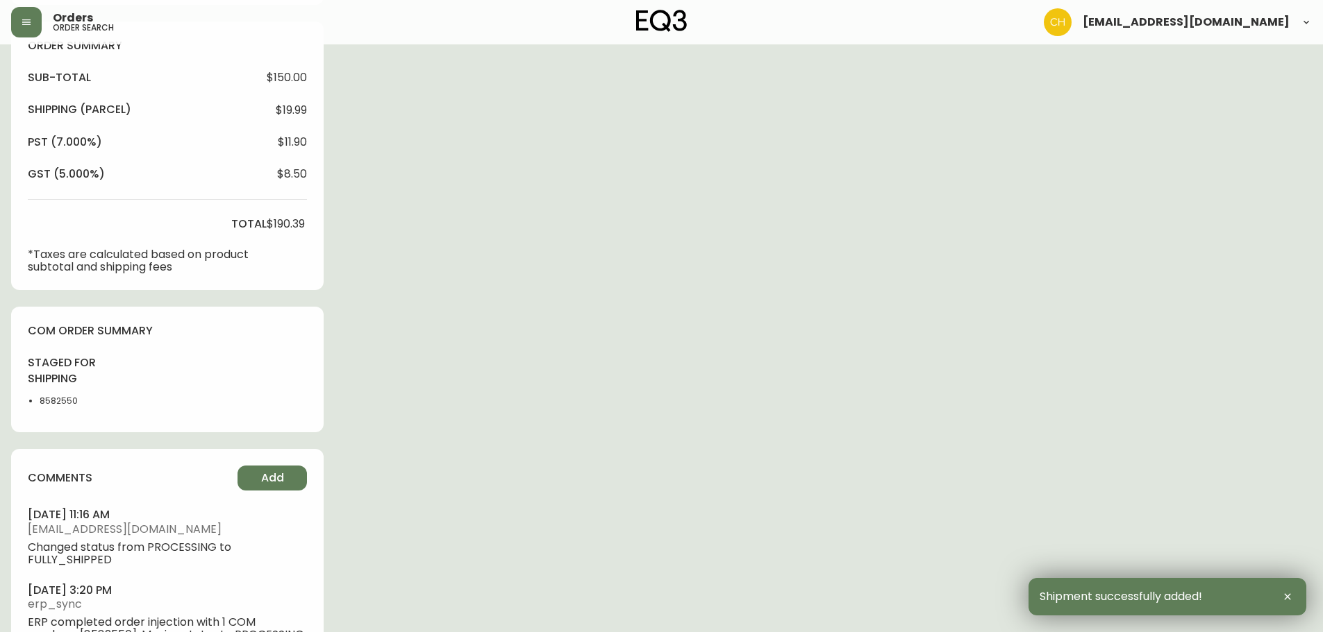
scroll to position [534, 0]
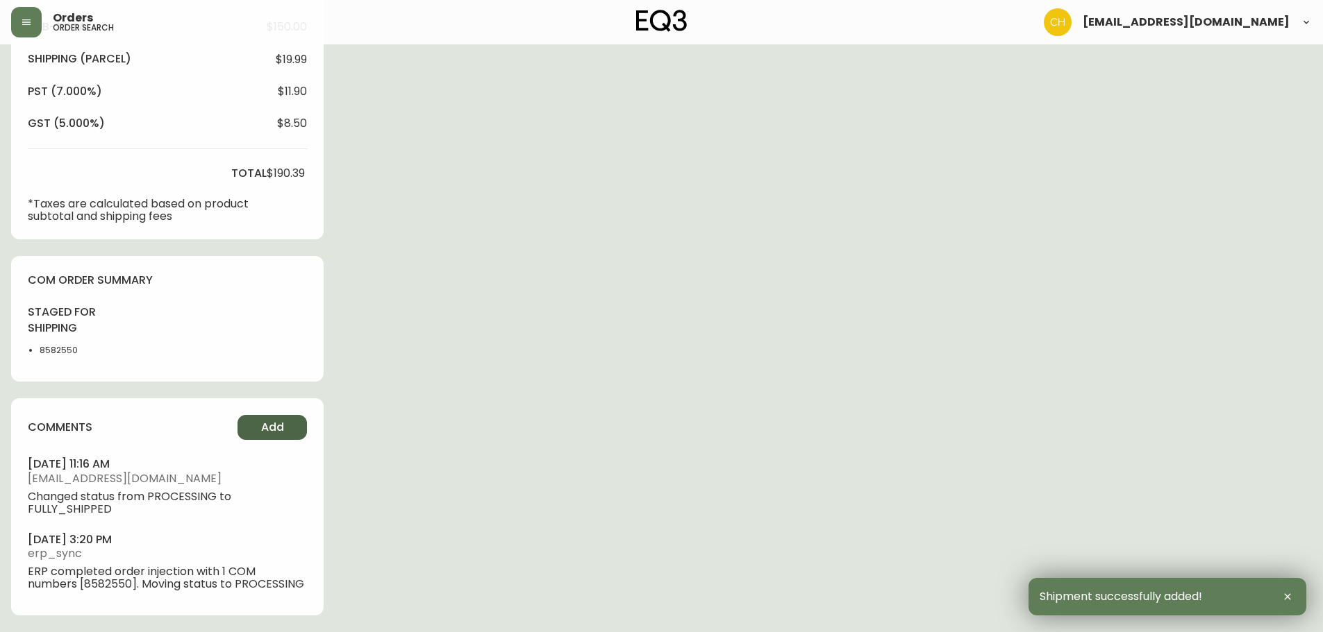
click at [278, 419] on button "Add" at bounding box center [271, 427] width 69 height 25
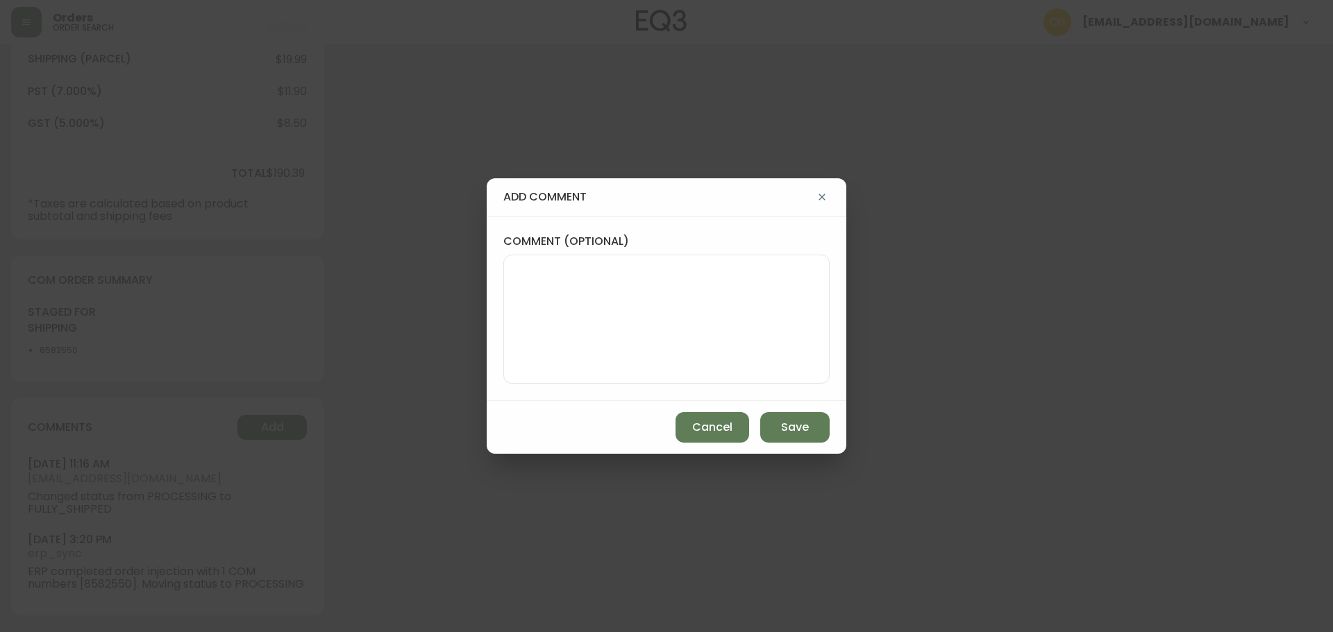
click at [551, 304] on textarea "comment (optional)" at bounding box center [666, 319] width 303 height 111
type textarea "CH"
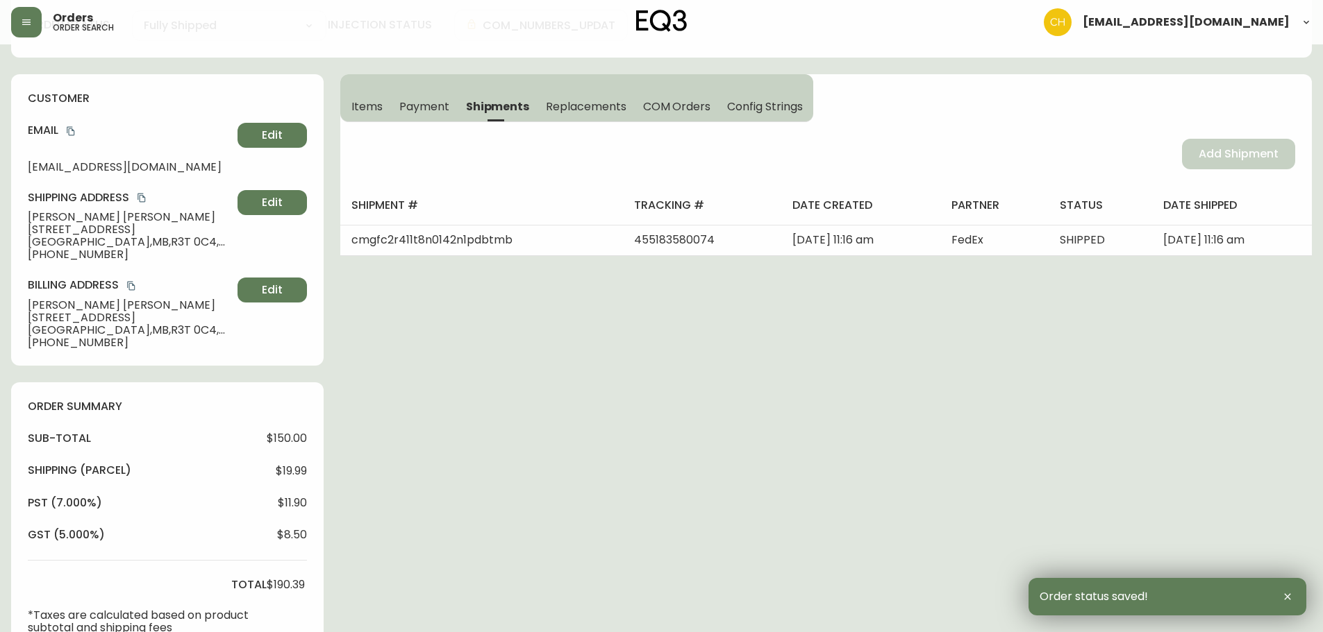
scroll to position [0, 0]
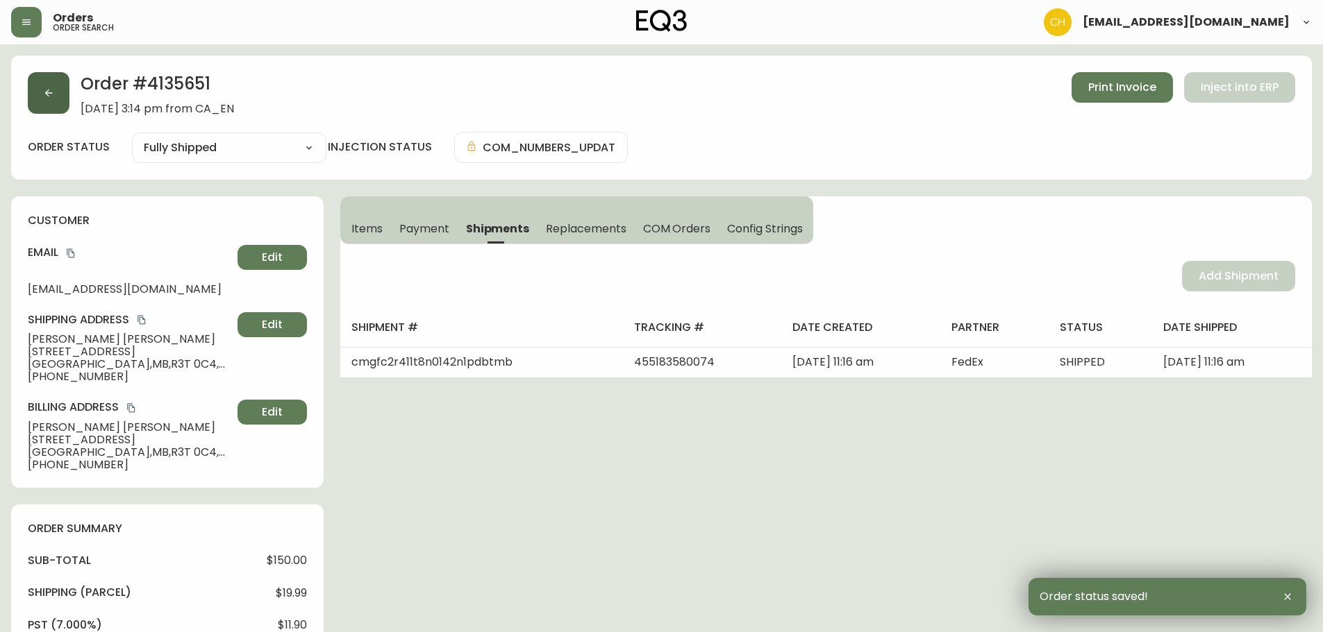
click at [44, 85] on button "button" at bounding box center [49, 93] width 42 height 42
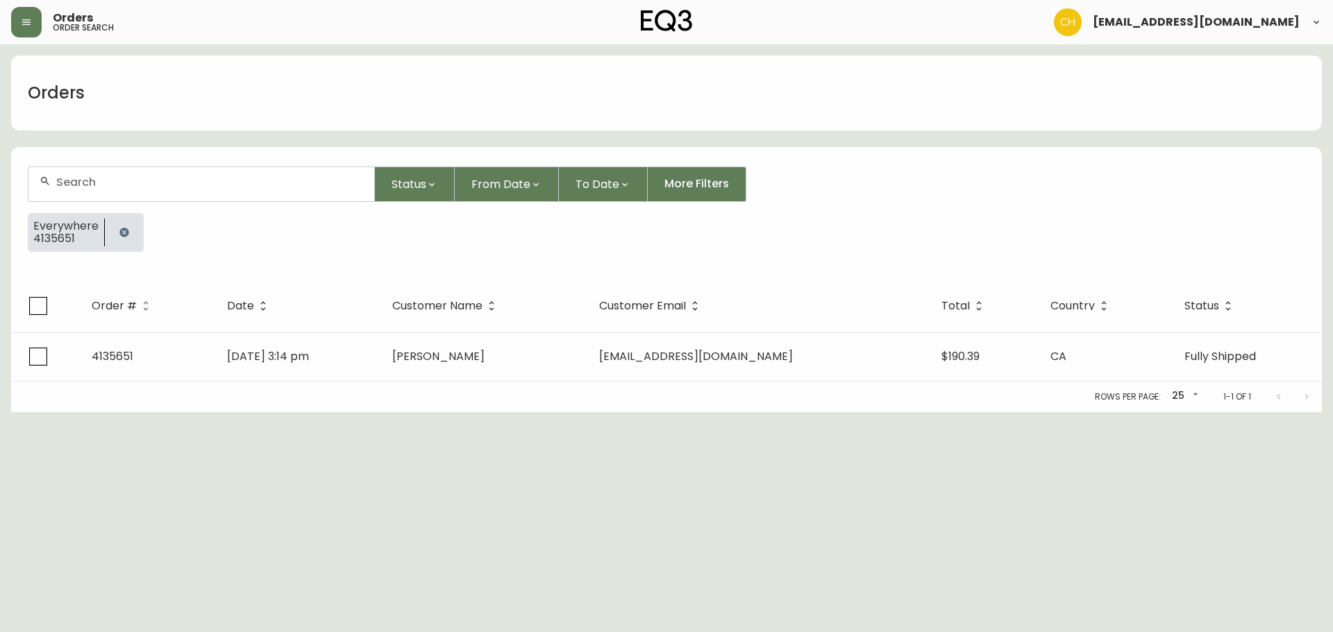
click at [72, 174] on div at bounding box center [201, 184] width 346 height 34
type input "4135666"
click at [323, 332] on th "Date" at bounding box center [302, 306] width 171 height 53
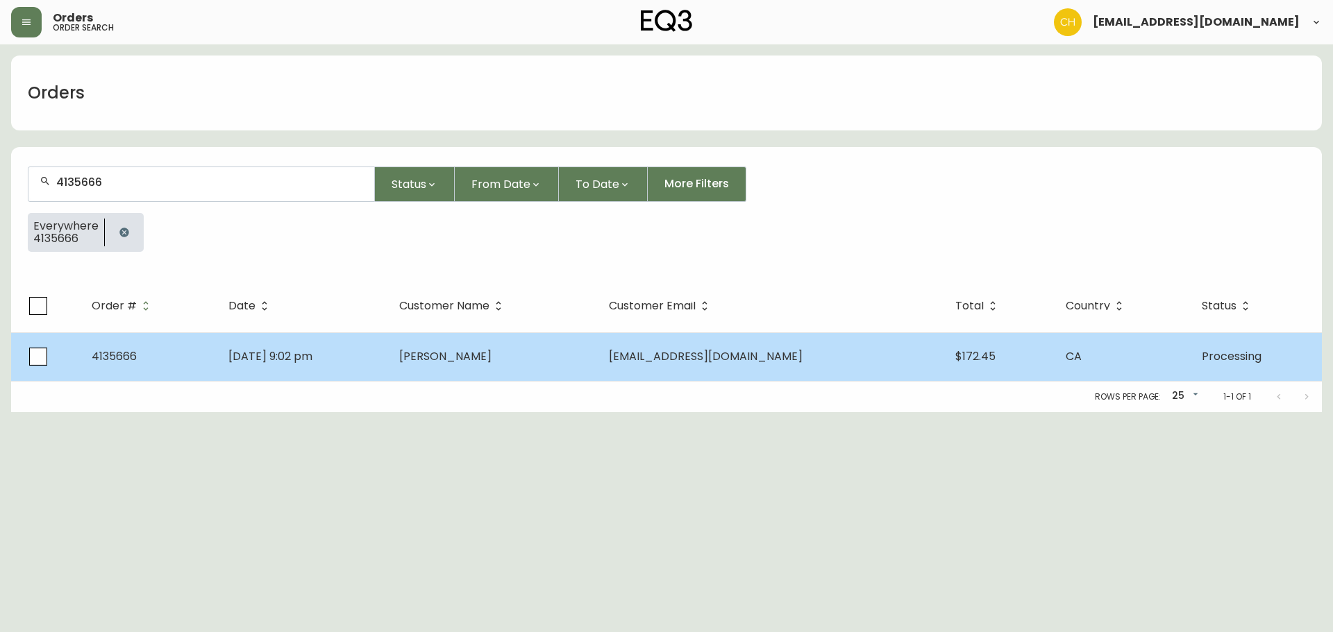
click at [312, 351] on span "[DATE] 9:02 pm" at bounding box center [270, 357] width 84 height 16
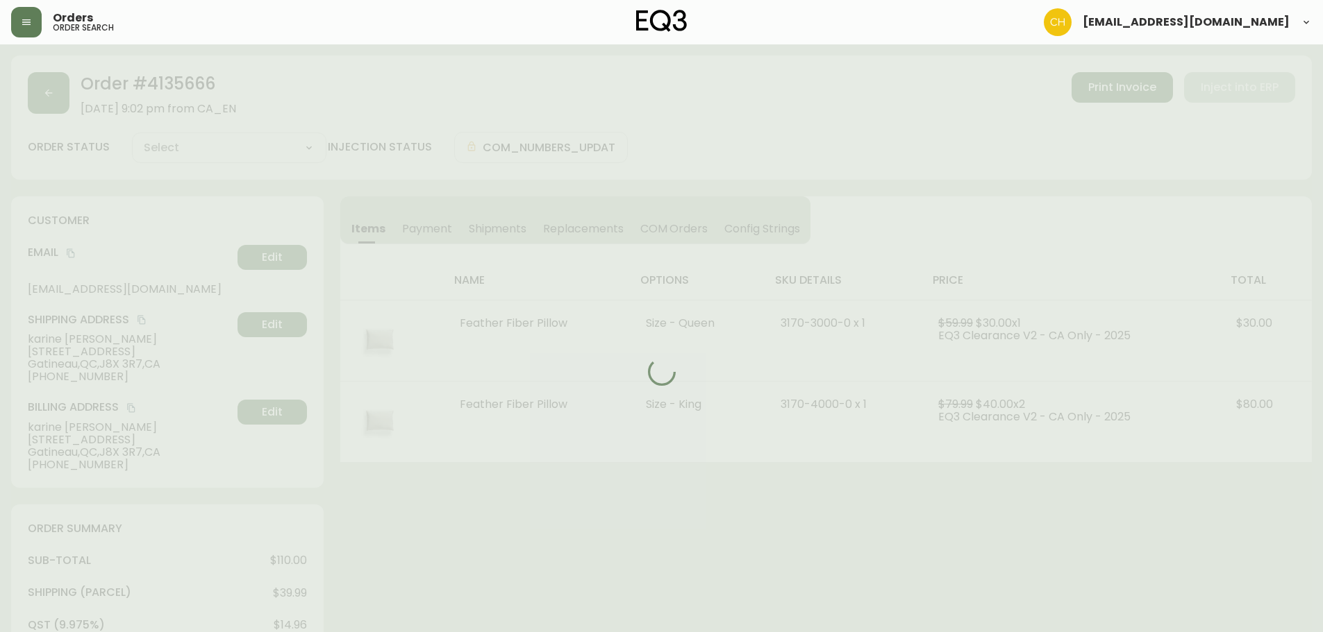
type input "Processing"
select select "PROCESSING"
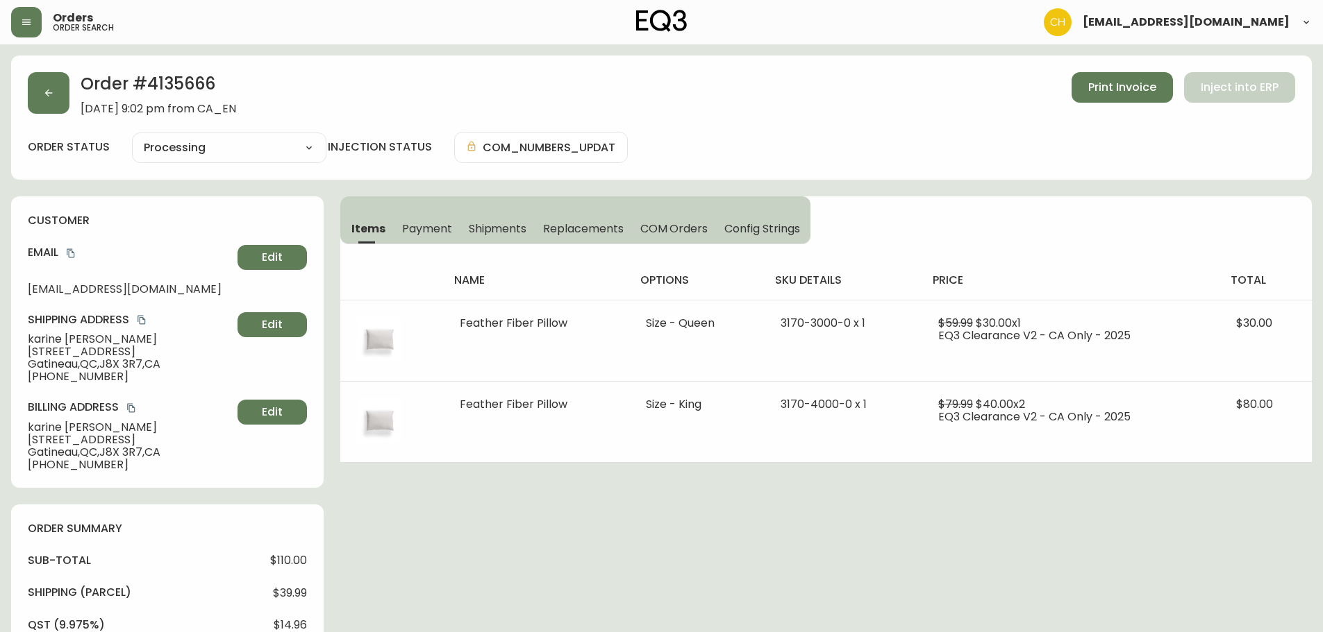
click at [489, 224] on span "Shipments" at bounding box center [498, 228] width 58 height 15
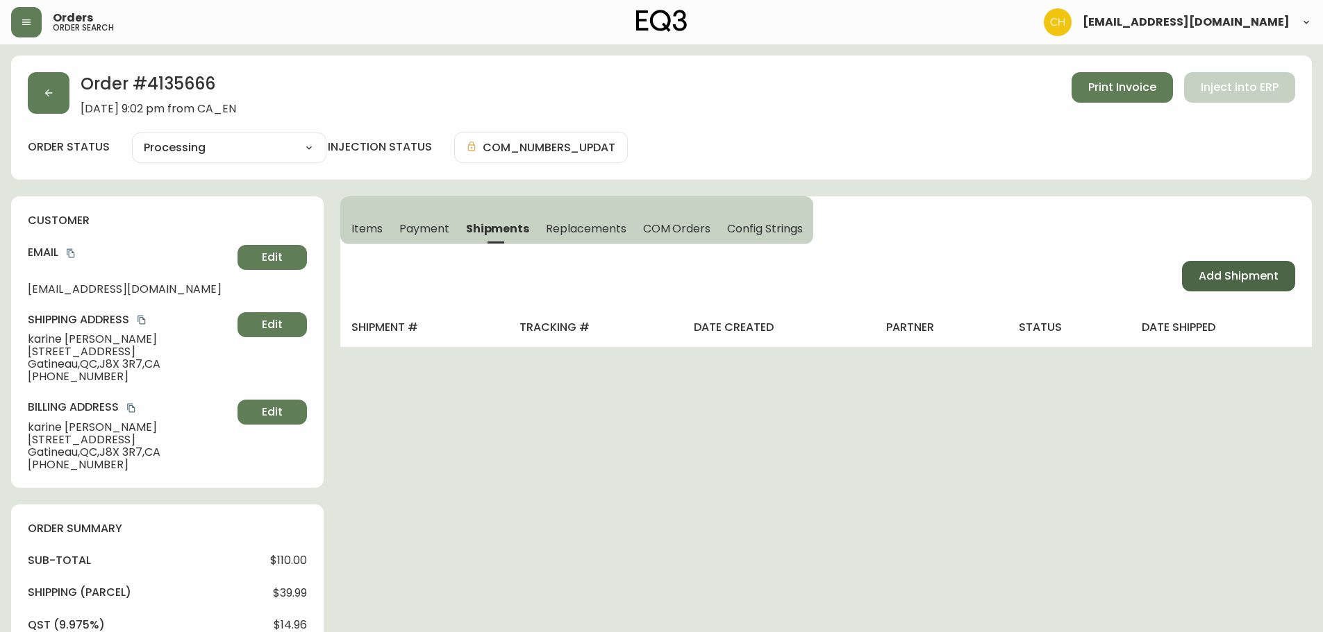
click at [1191, 265] on button "Add Shipment" at bounding box center [1238, 276] width 113 height 31
select select "PENDING"
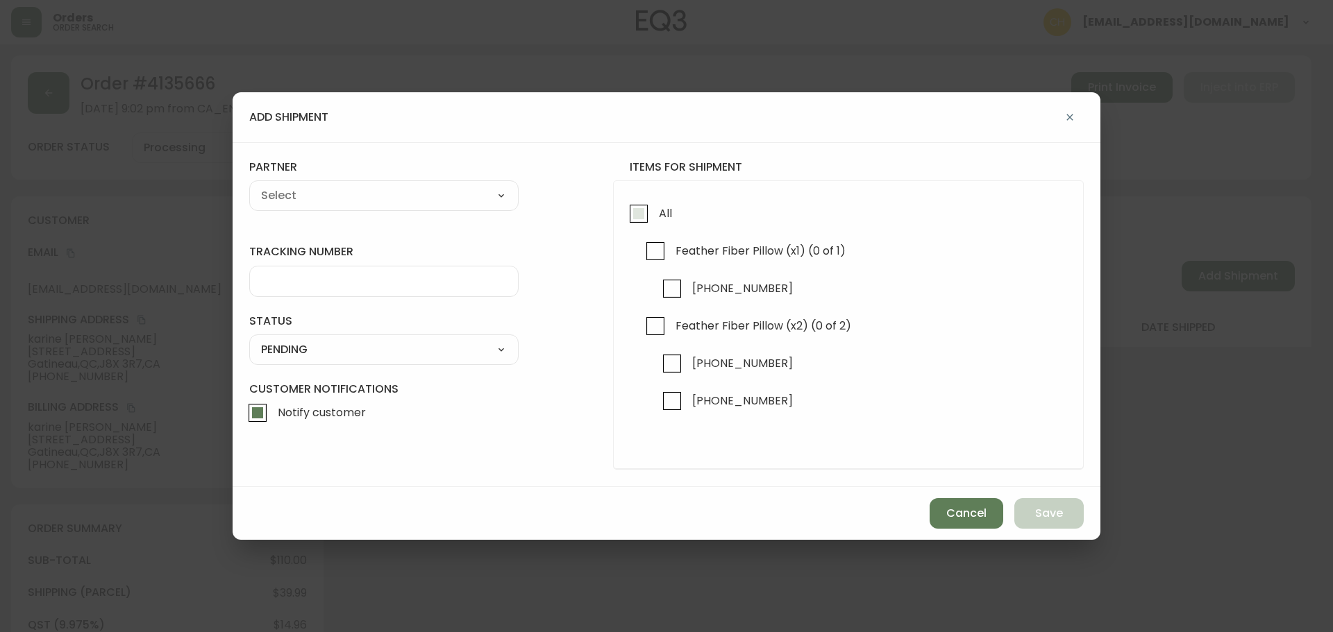
click at [639, 212] on input "All" at bounding box center [639, 214] width 32 height 32
checkbox input "true"
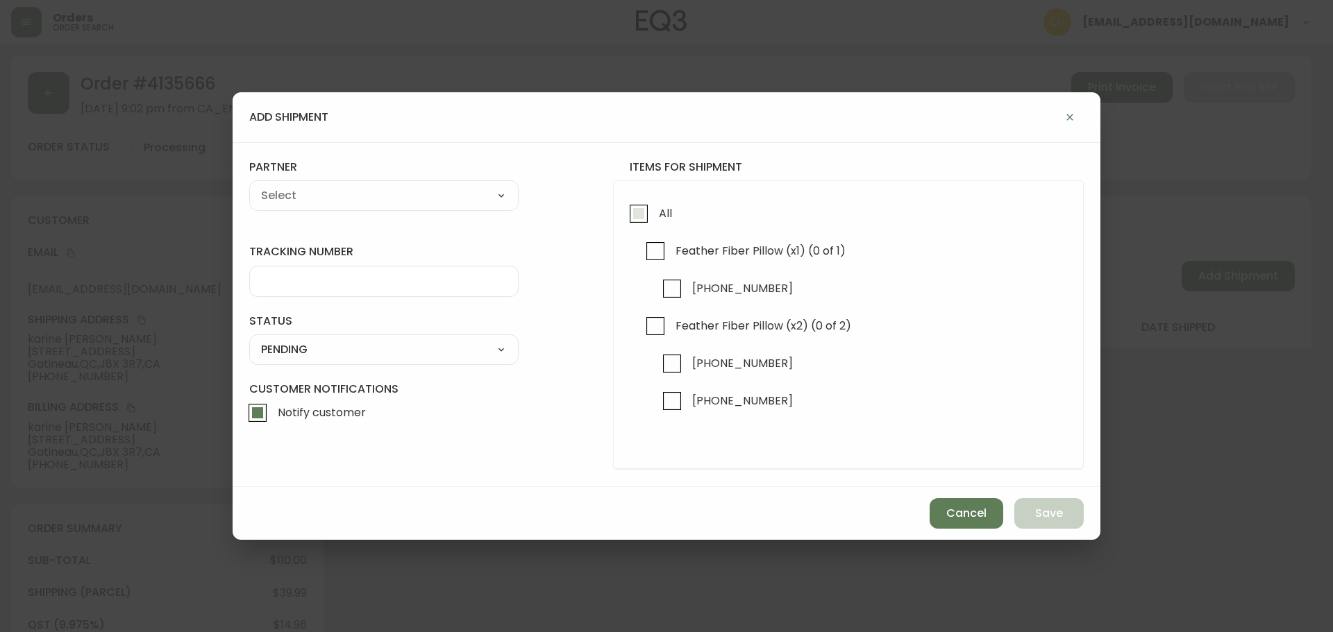
checkbox input "true"
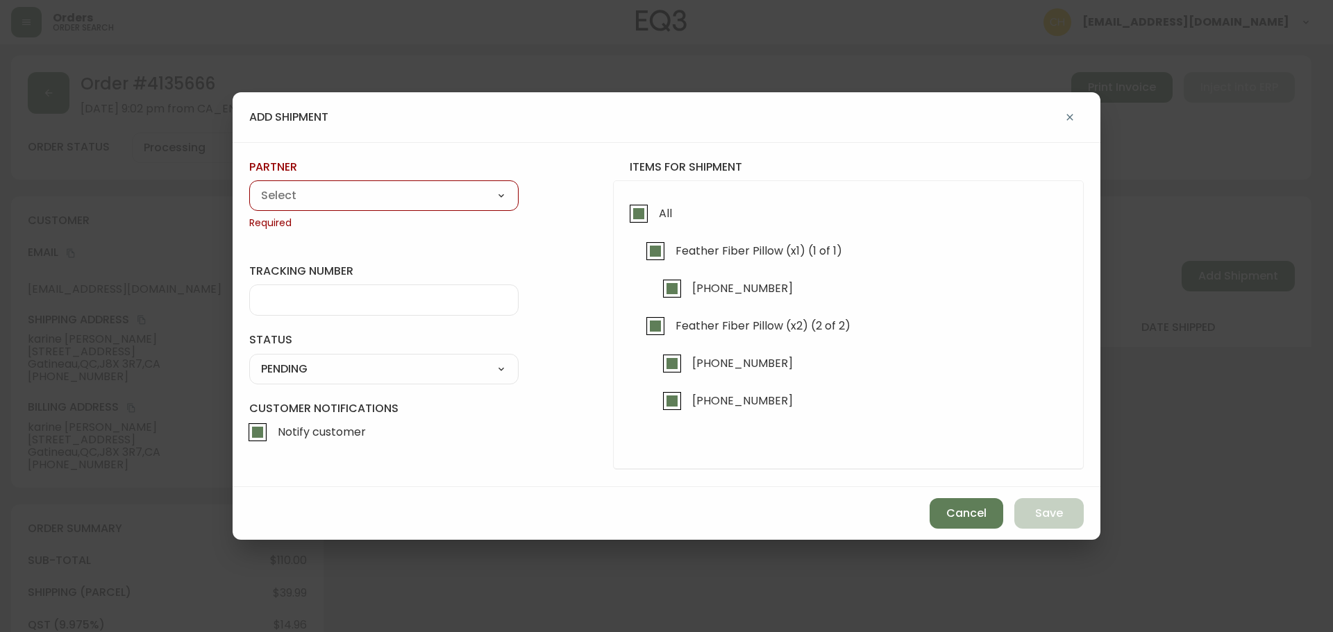
click at [378, 194] on select "A Move to Remember LLC ABF Freight Alero [PERSON_NAME] Canada Post Canpar Expre…" at bounding box center [383, 195] width 269 height 21
select select "cjy0a9taa01x001669l98m63c"
click at [249, 185] on select "A Move to Remember LLC ABF Freight Alero [PERSON_NAME] Canada Post Canpar Expre…" at bounding box center [383, 195] width 269 height 21
type input "FedEx"
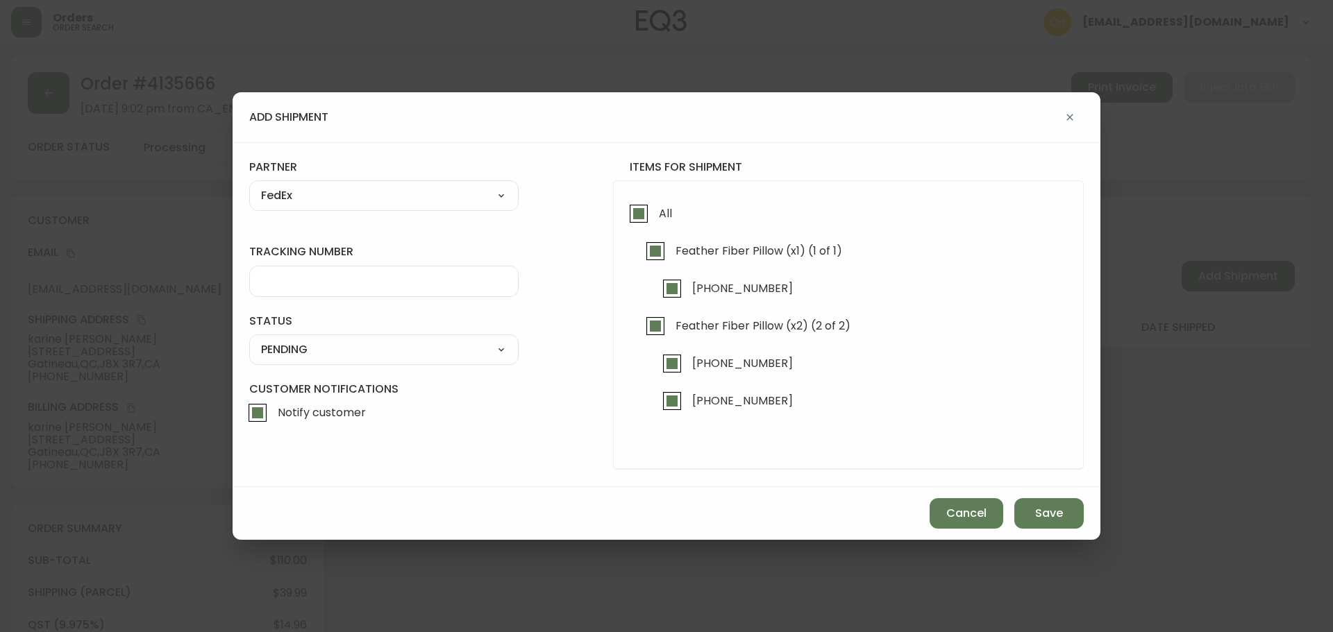
click at [298, 278] on input "tracking number" at bounding box center [384, 281] width 246 height 13
type input "455183580085"
click at [299, 344] on select "SHIPPED PENDING CANCELLED" at bounding box center [383, 349] width 269 height 21
click at [249, 339] on select "SHIPPED PENDING CANCELLED" at bounding box center [383, 349] width 269 height 21
select select "PENDING"
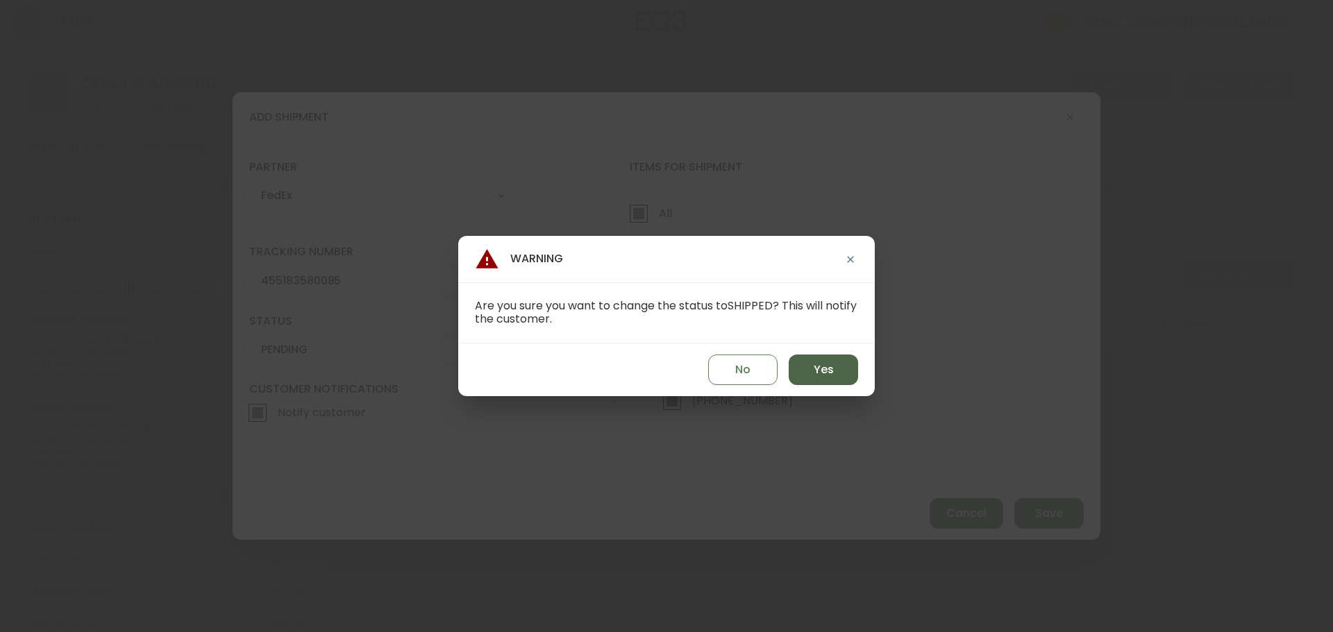
click at [816, 372] on span "Yes" at bounding box center [824, 369] width 20 height 15
type input "SHIPPED"
select select "SHIPPED"
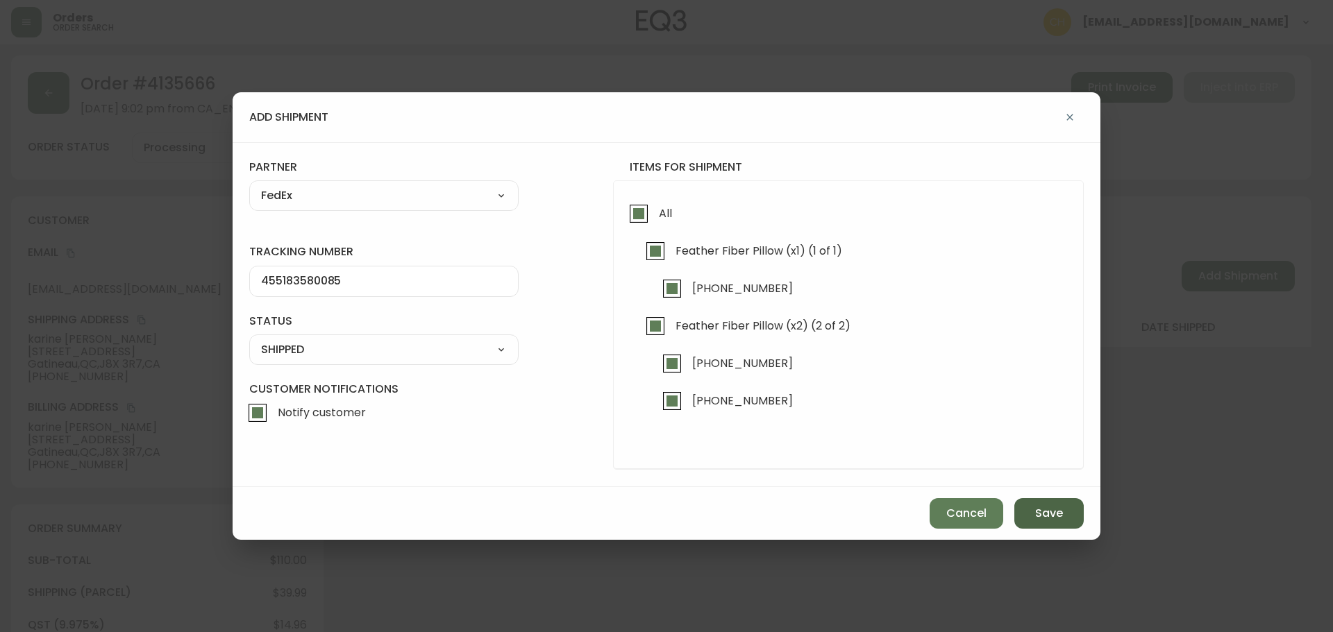
click at [1054, 509] on span "Save" at bounding box center [1049, 513] width 28 height 15
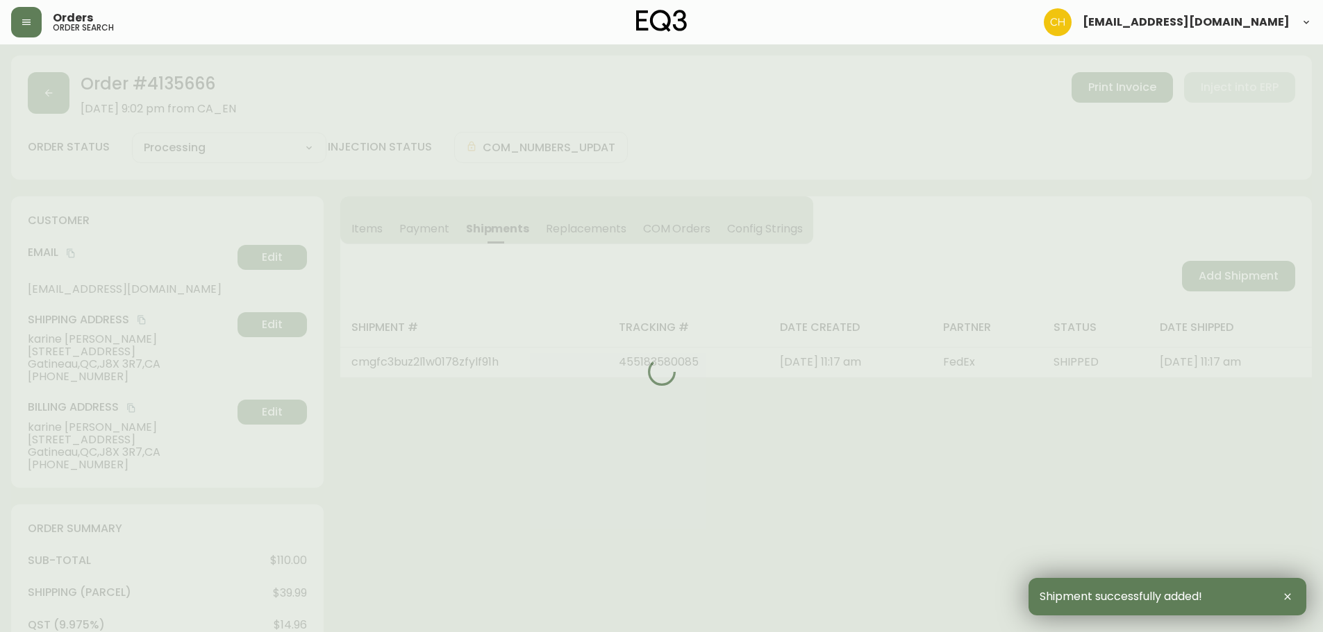
type input "Fully Shipped"
select select "FULLY_SHIPPED"
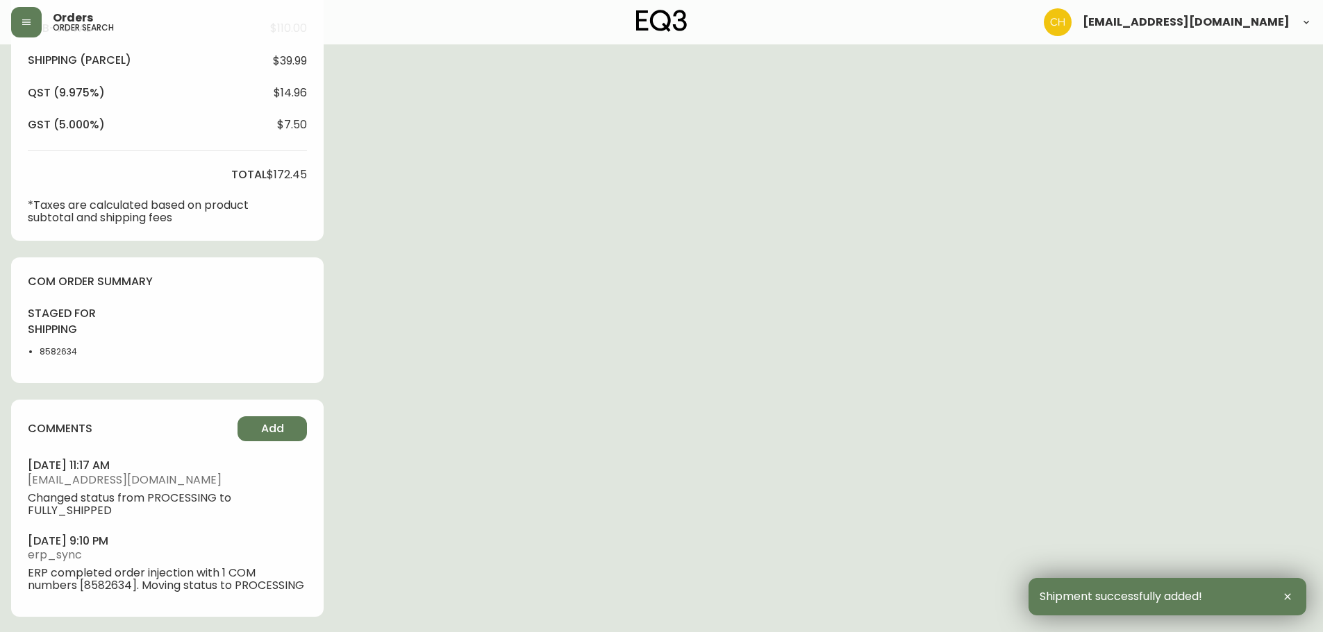
scroll to position [534, 0]
click at [258, 430] on button "Add" at bounding box center [271, 427] width 69 height 25
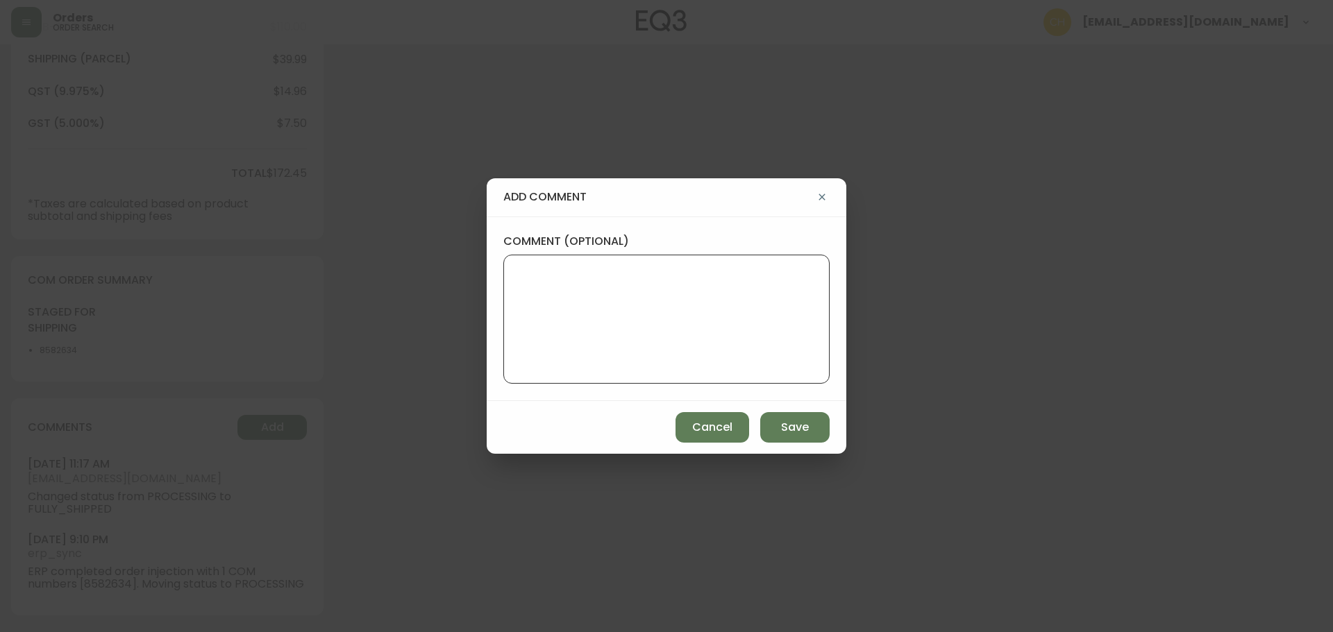
click at [529, 342] on textarea "comment (optional)" at bounding box center [666, 319] width 303 height 111
type textarea "CH"
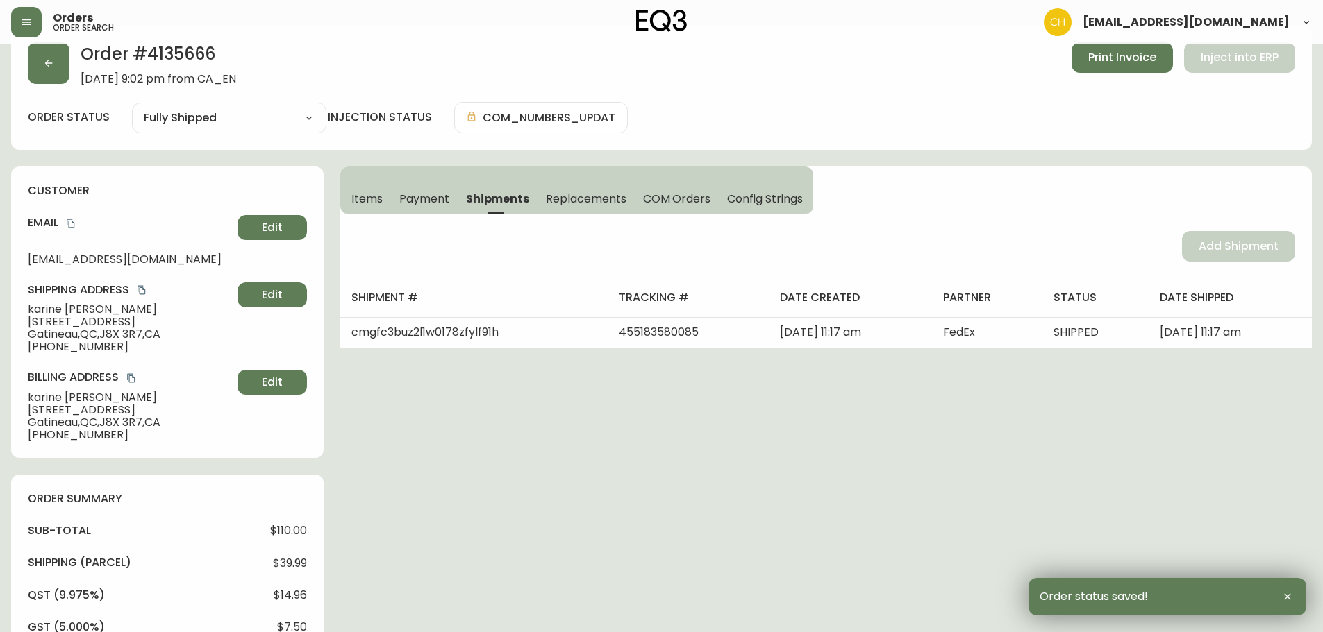
scroll to position [0, 0]
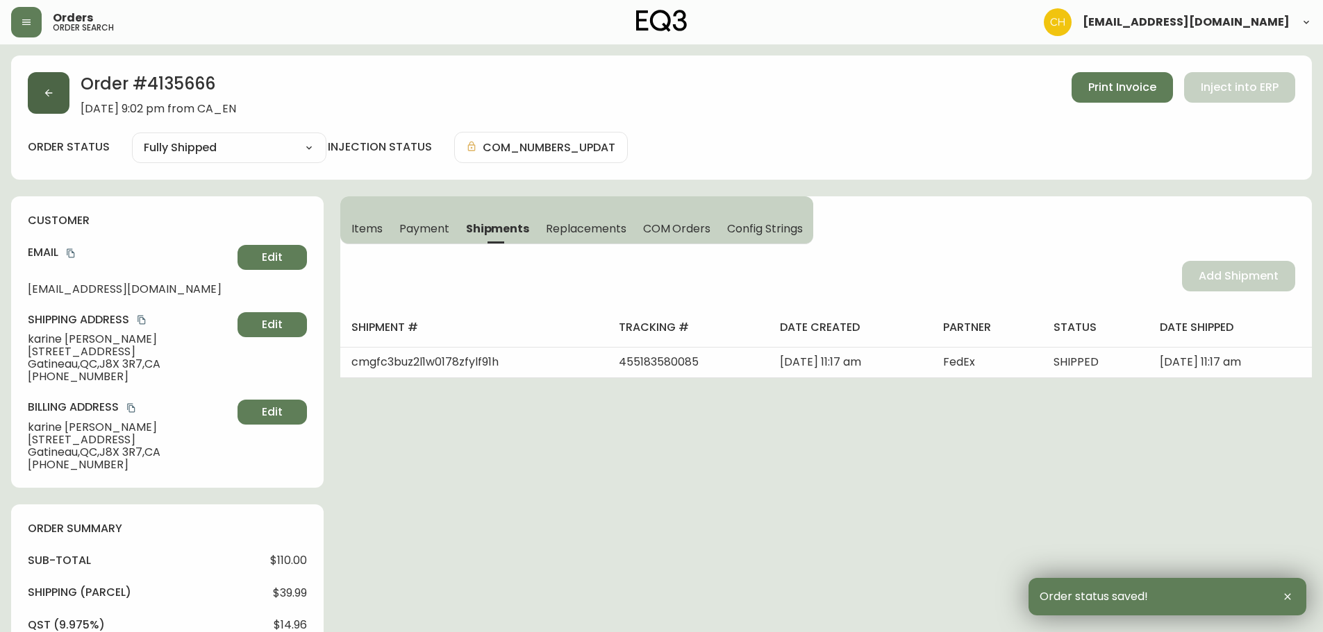
click at [46, 99] on button "button" at bounding box center [49, 93] width 42 height 42
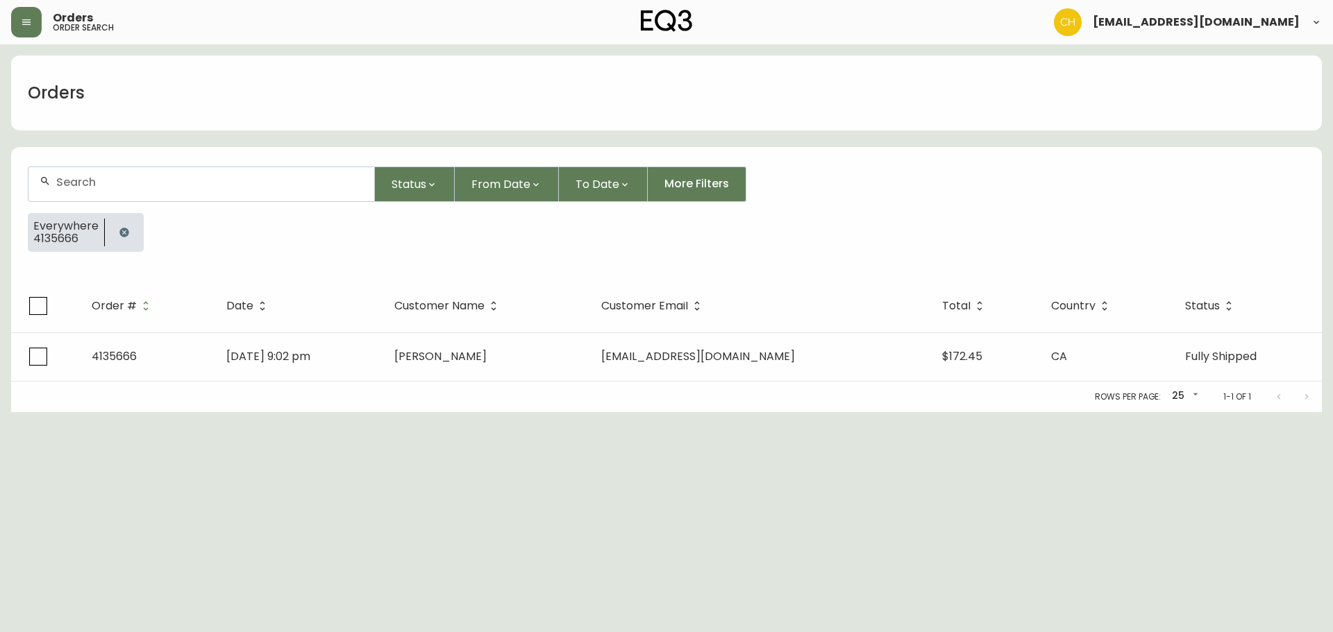
click at [67, 181] on input "text" at bounding box center [209, 182] width 307 height 13
type input "4135666"
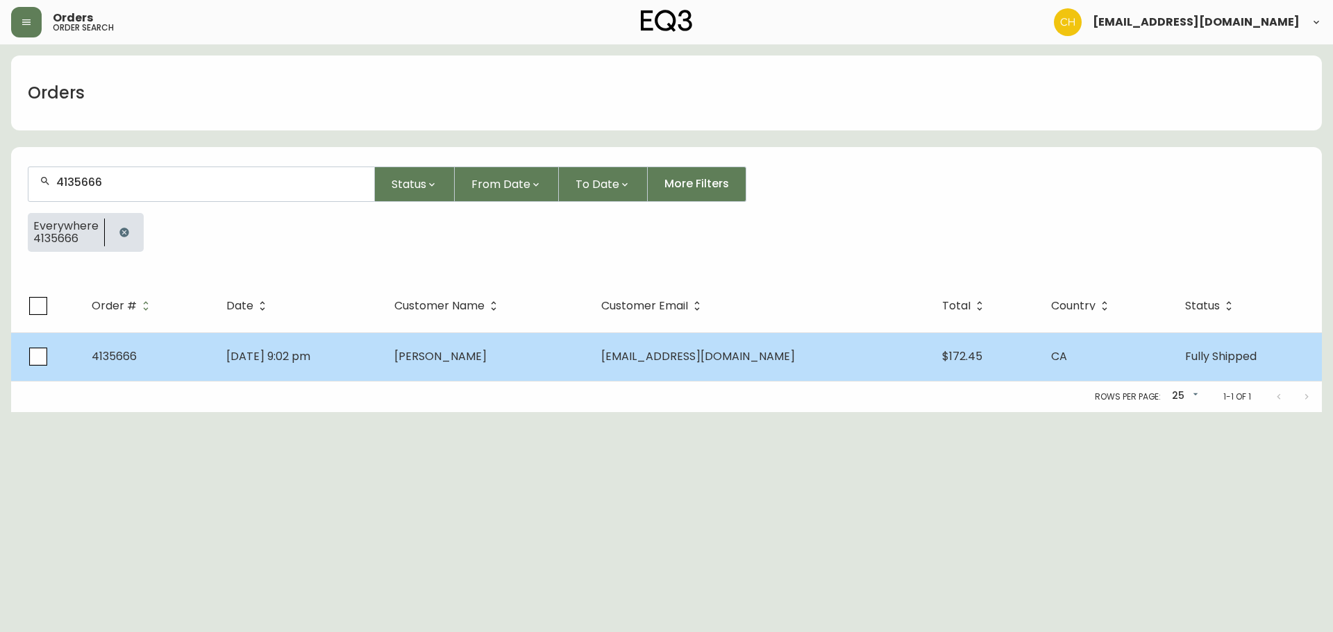
click at [497, 366] on td "[PERSON_NAME]" at bounding box center [486, 357] width 206 height 49
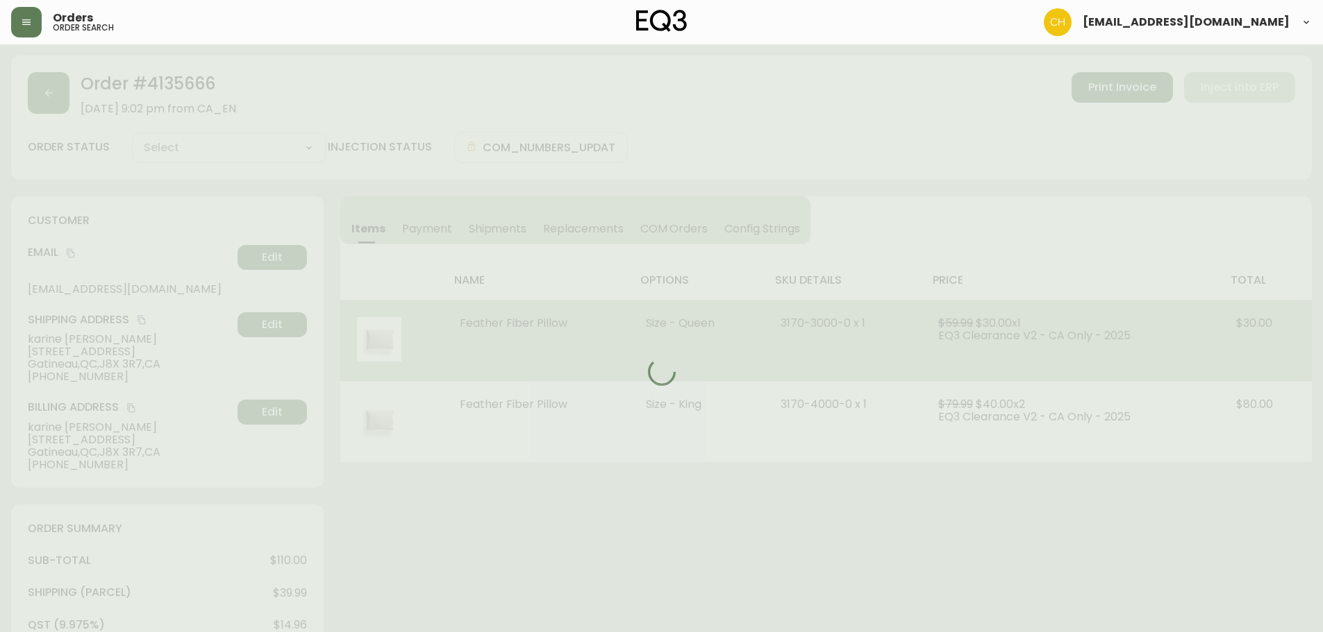
type input "Fully Shipped"
select select "FULLY_SHIPPED"
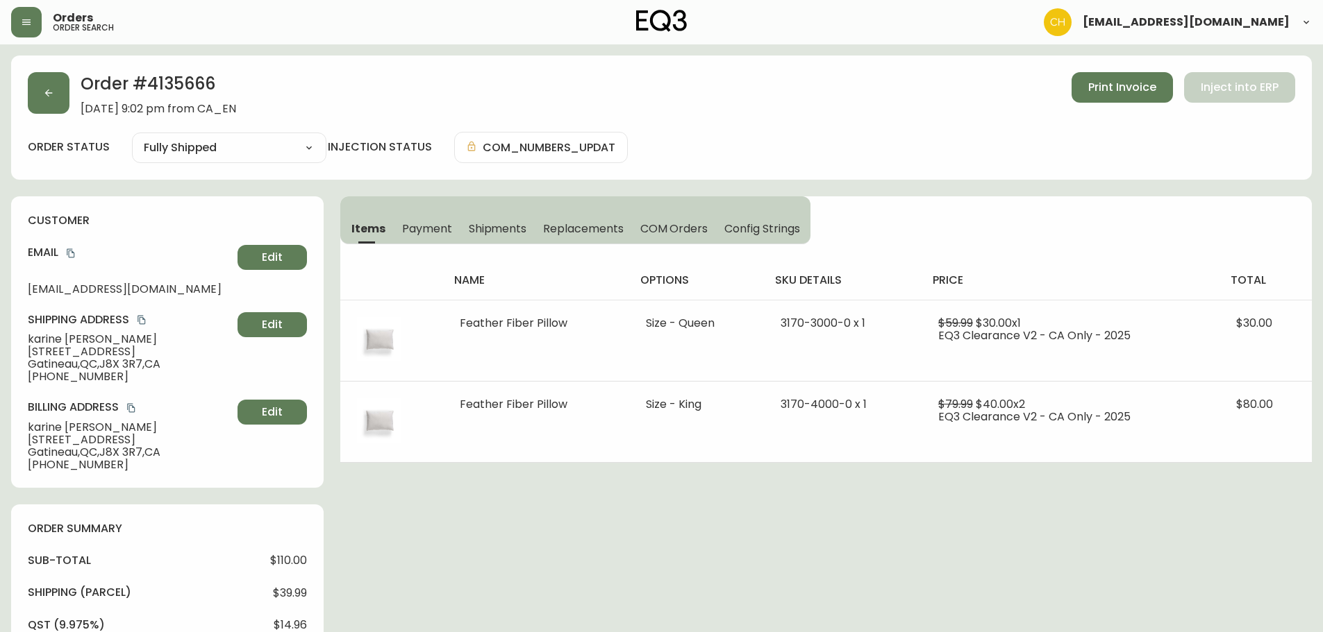
click at [495, 228] on span "Shipments" at bounding box center [498, 228] width 58 height 15
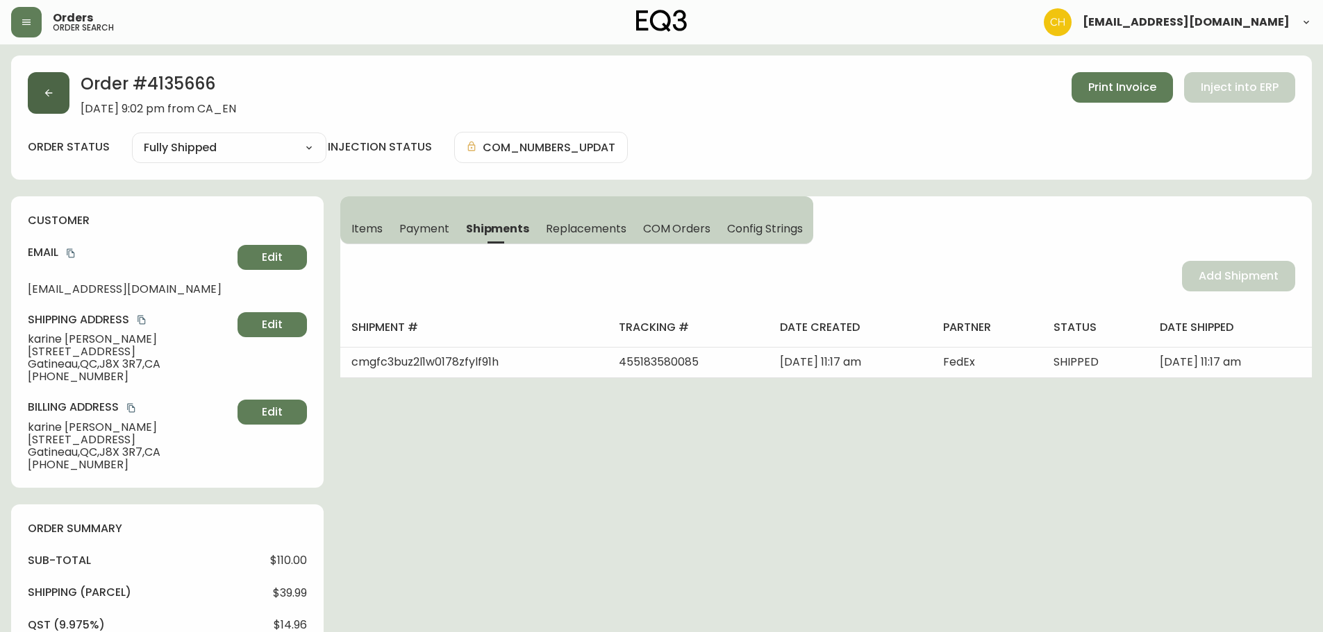
click at [62, 104] on button "button" at bounding box center [49, 93] width 42 height 42
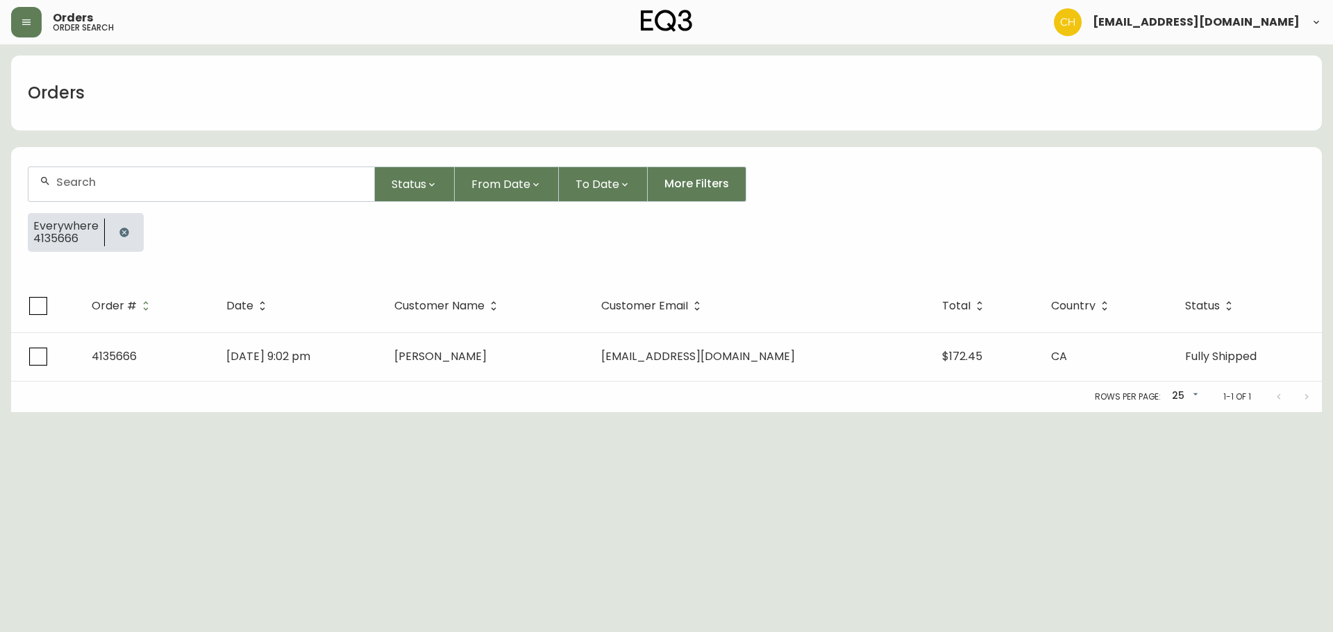
click at [147, 195] on div at bounding box center [201, 184] width 346 height 34
click at [156, 183] on input "text" at bounding box center [209, 182] width 307 height 13
click at [153, 183] on input "text" at bounding box center [209, 182] width 307 height 13
type input "4135661"
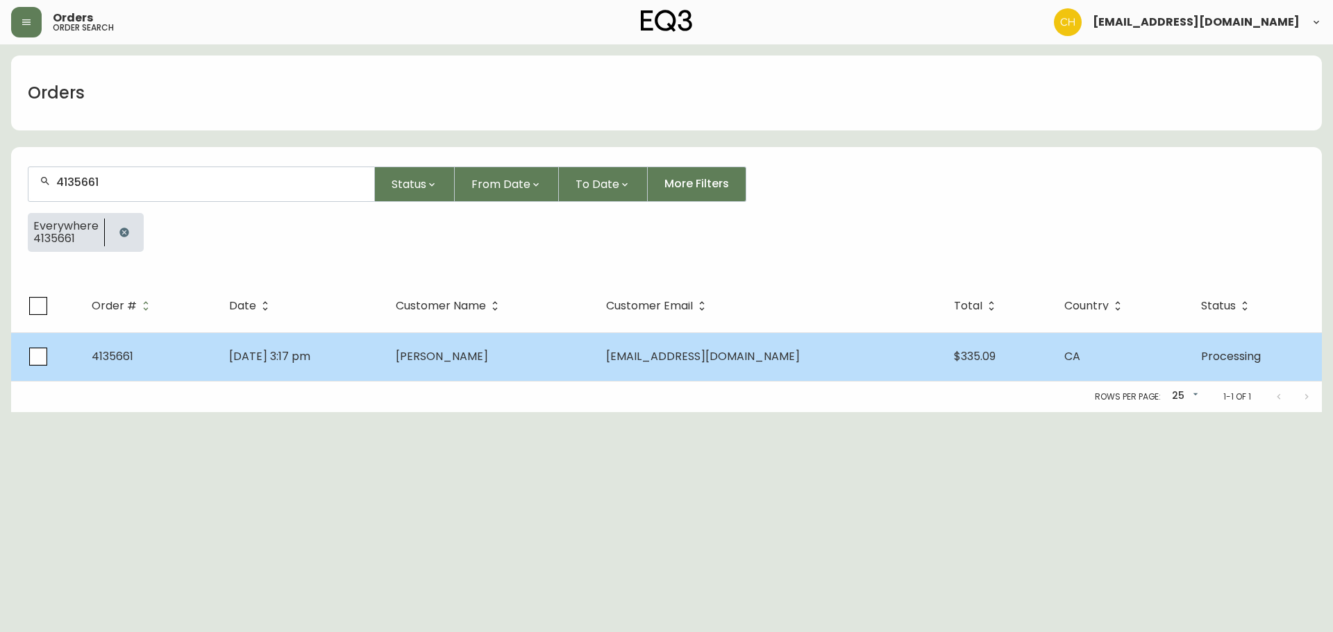
click at [385, 342] on td "[DATE] 3:17 pm" at bounding box center [301, 357] width 167 height 49
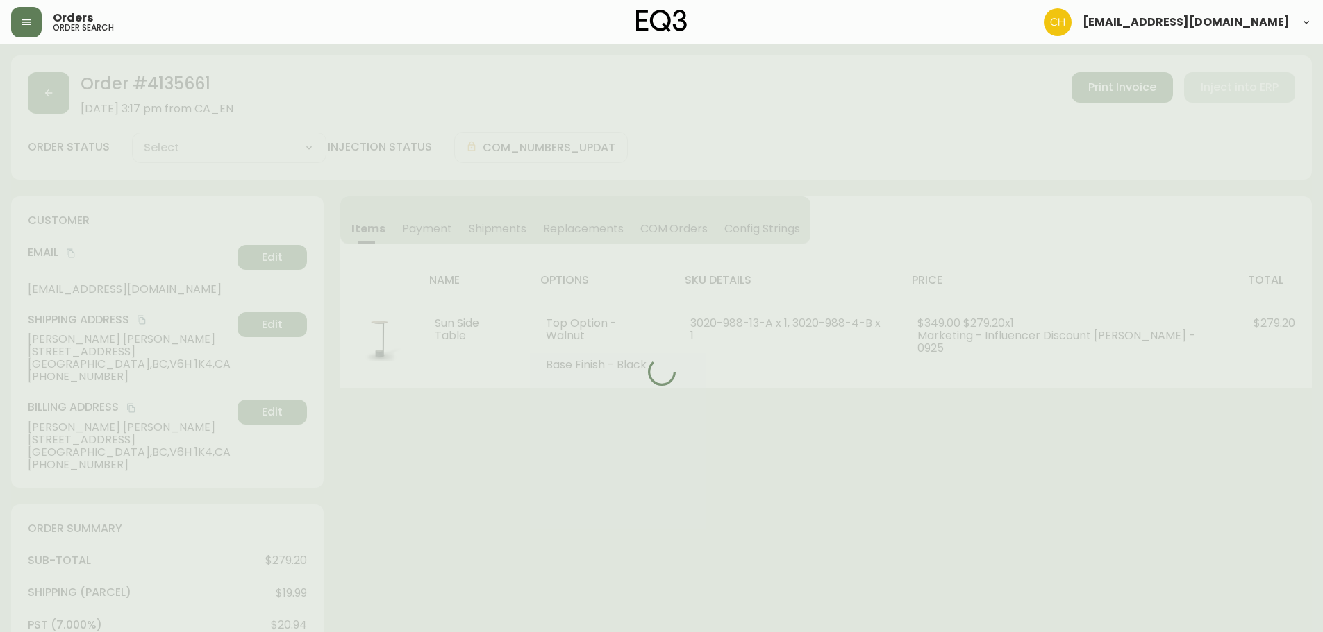
type input "Processing"
select select "PROCESSING"
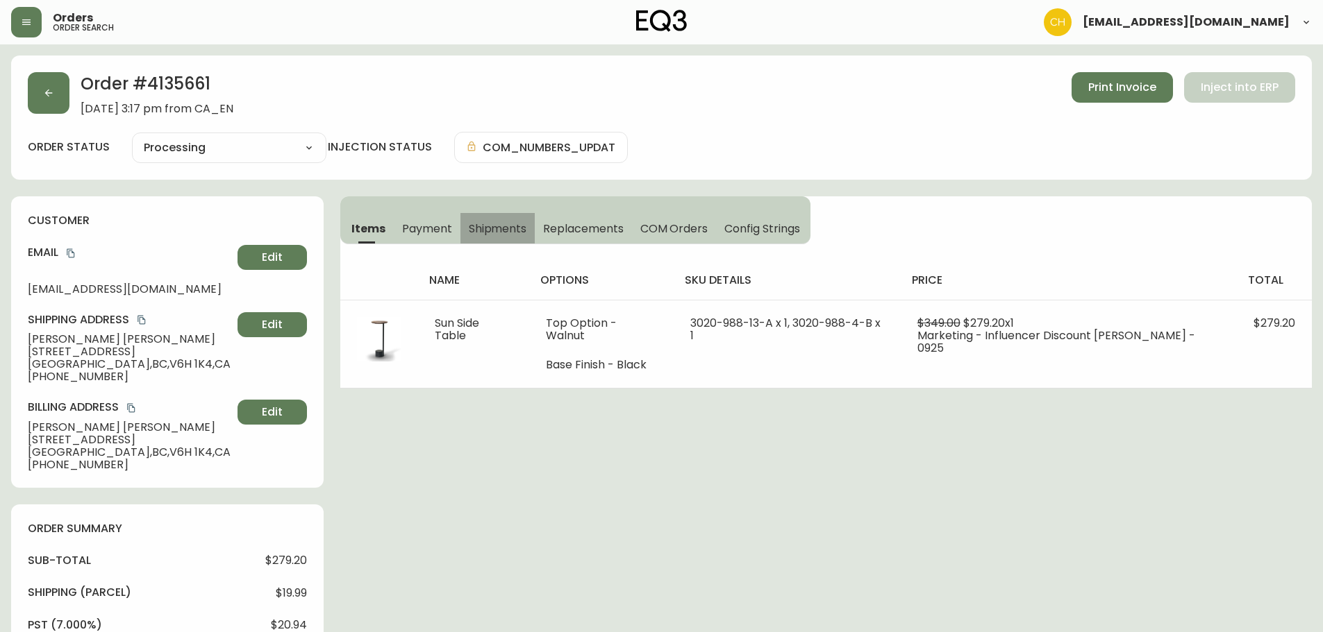
drag, startPoint x: 498, startPoint y: 227, endPoint x: 514, endPoint y: 238, distance: 19.5
click at [496, 230] on span "Shipments" at bounding box center [498, 228] width 58 height 15
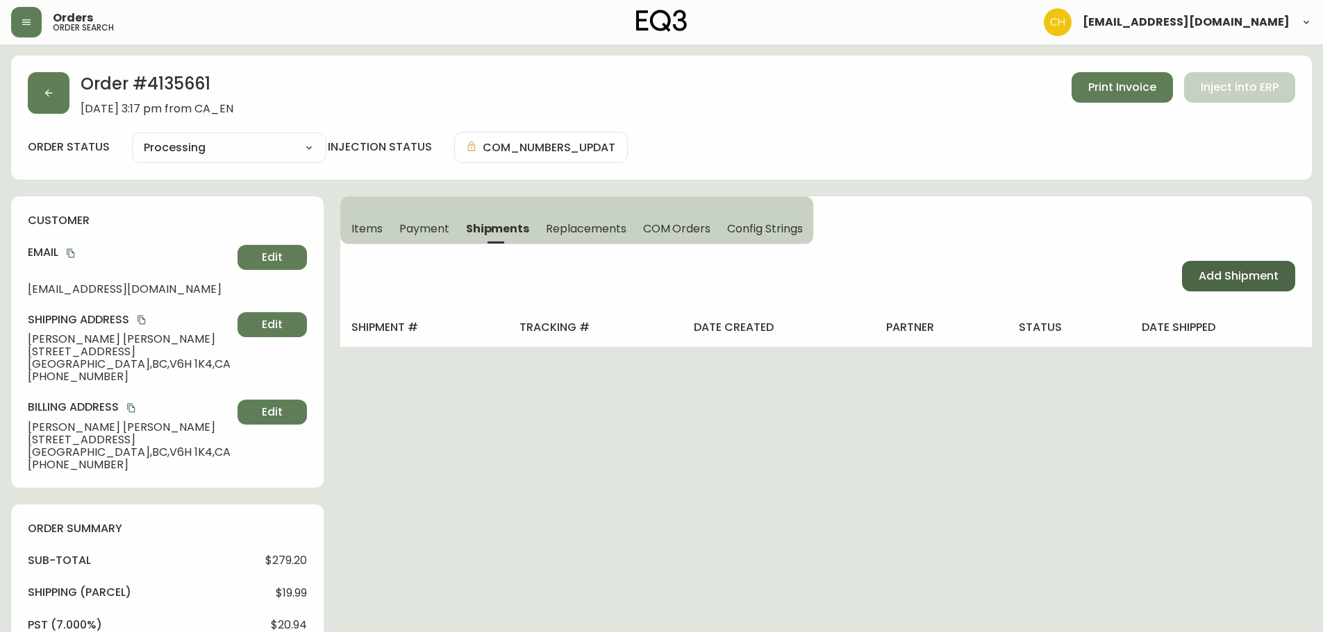
click at [1230, 269] on span "Add Shipment" at bounding box center [1238, 276] width 80 height 15
select select "PENDING"
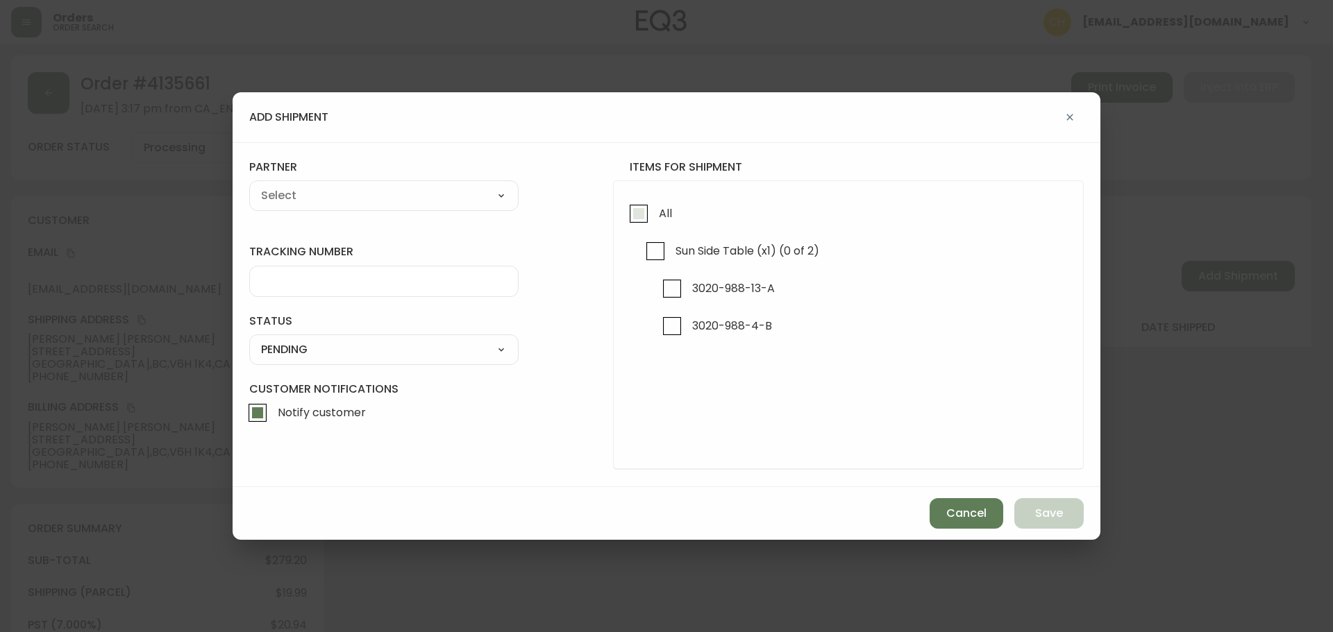
click at [632, 215] on input "All" at bounding box center [639, 214] width 32 height 32
checkbox input "true"
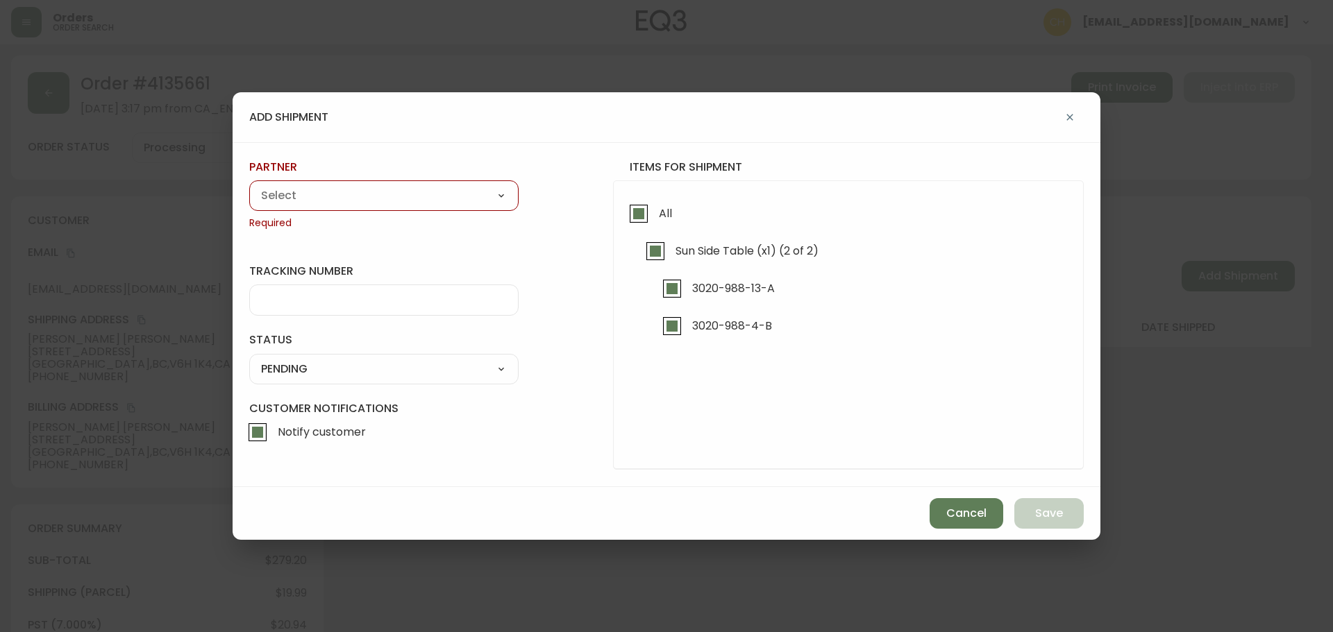
drag, startPoint x: 451, startPoint y: 200, endPoint x: 442, endPoint y: 205, distance: 10.9
click at [451, 200] on select "A Move to Remember LLC ABF Freight Alero [PERSON_NAME] Canada Post Canpar Expre…" at bounding box center [383, 195] width 269 height 21
select select "cjy0a9taa01x001669l98m63c"
click at [249, 185] on select "A Move to Remember LLC ABF Freight Alero [PERSON_NAME] Canada Post Canpar Expre…" at bounding box center [383, 195] width 269 height 21
type input "FedEx"
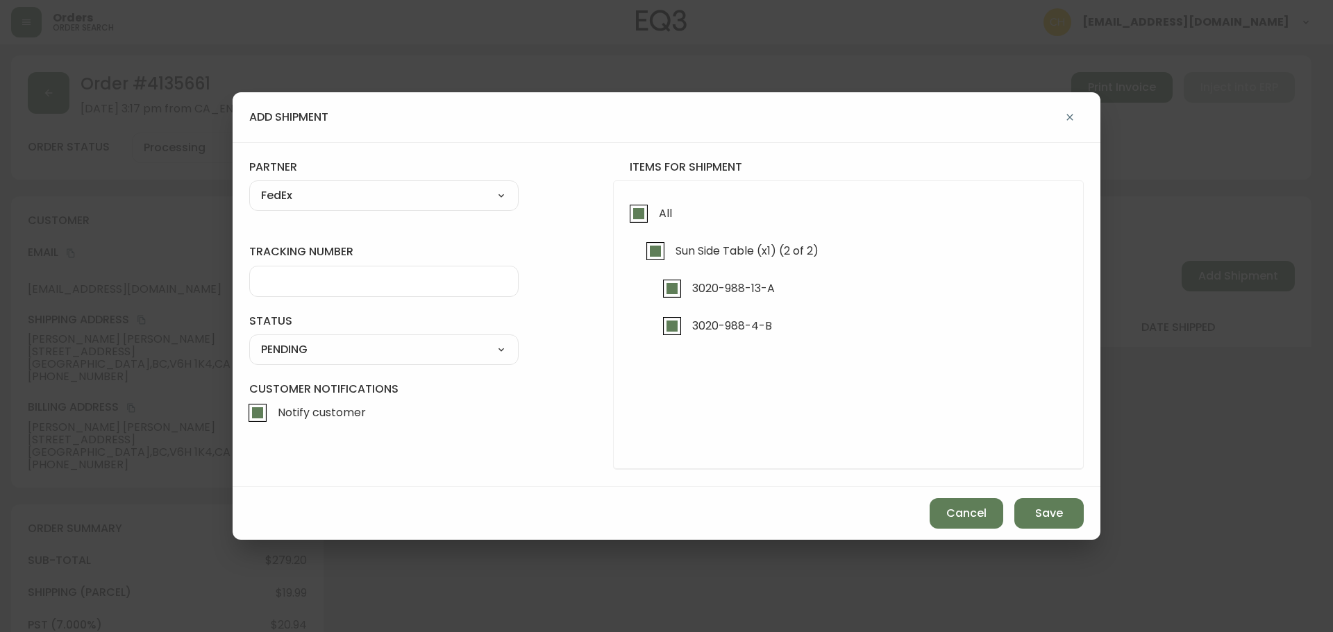
click at [298, 283] on input "tracking number" at bounding box center [384, 281] width 246 height 13
type input "455183580096"
click at [297, 351] on select "SHIPPED PENDING CANCELLED" at bounding box center [383, 349] width 269 height 21
click at [249, 339] on select "SHIPPED PENDING CANCELLED" at bounding box center [383, 349] width 269 height 21
select select "PENDING"
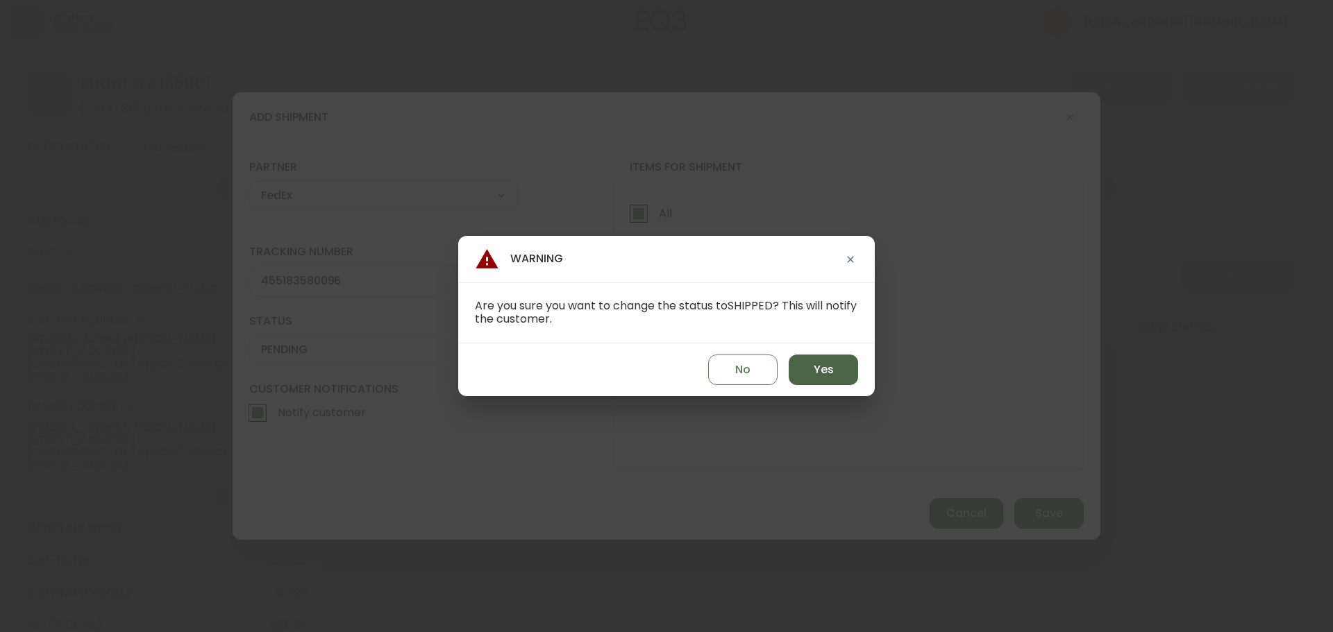
drag, startPoint x: 802, startPoint y: 372, endPoint x: 823, endPoint y: 380, distance: 23.1
click at [807, 374] on button "Yes" at bounding box center [823, 370] width 69 height 31
type input "SHIPPED"
select select "SHIPPED"
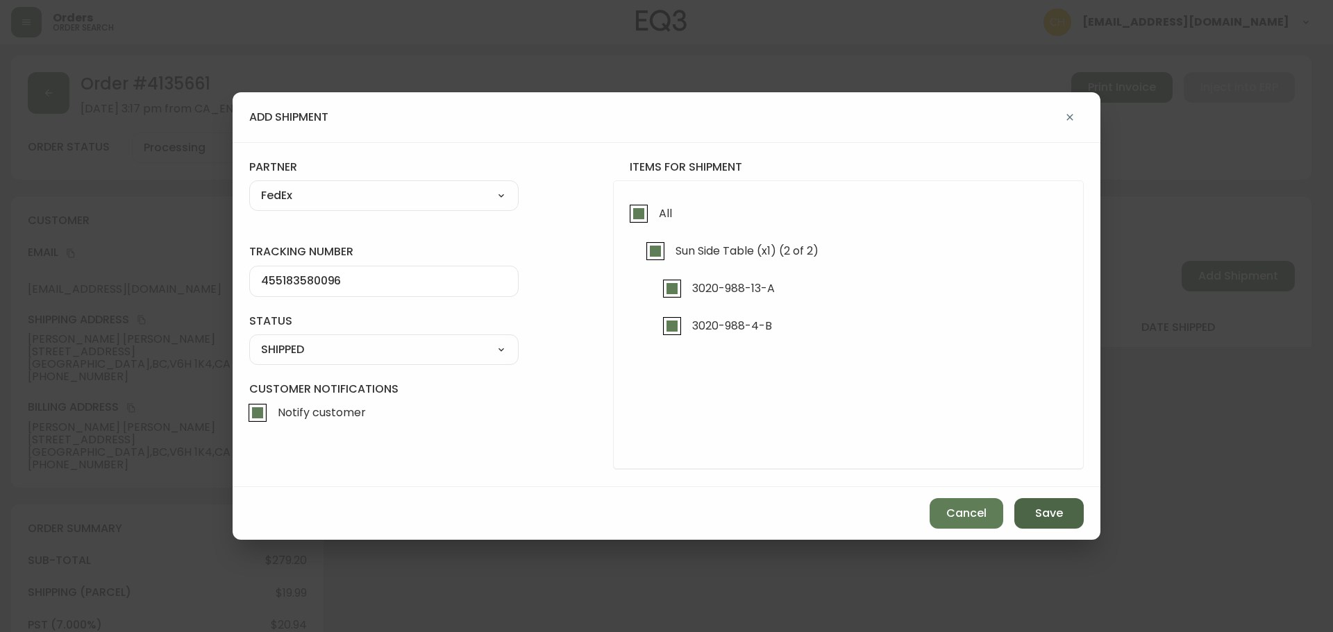
click at [1050, 525] on button "Save" at bounding box center [1048, 513] width 69 height 31
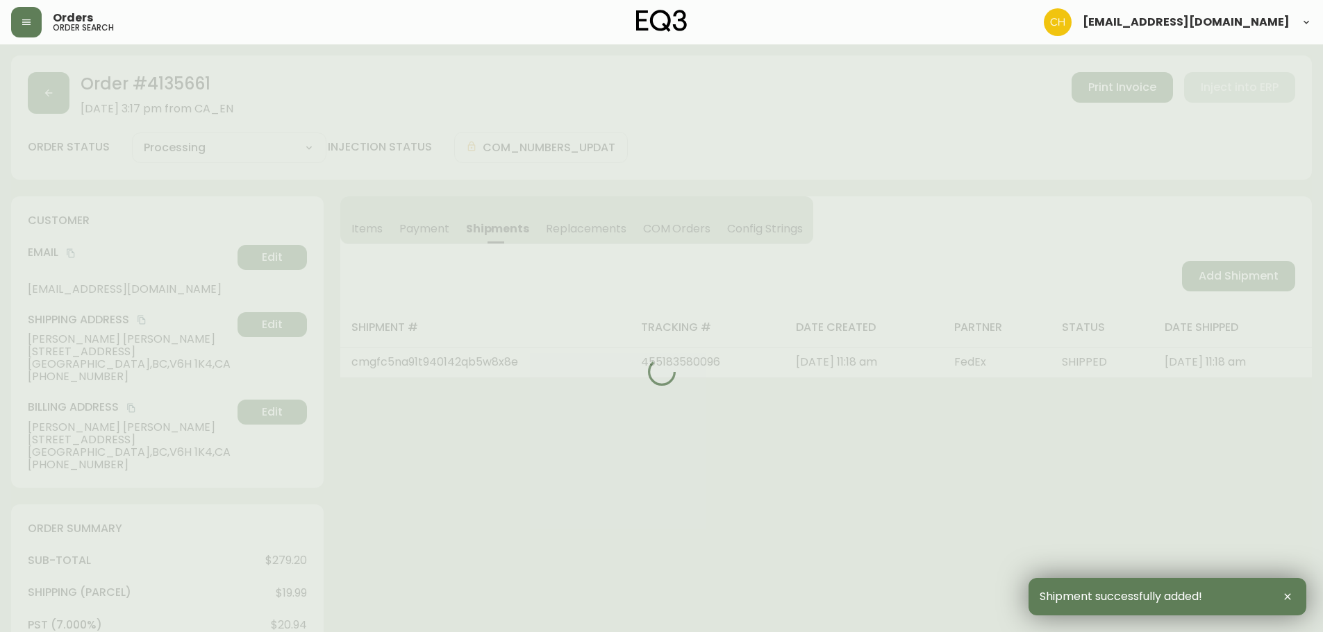
type input "Fully Shipped"
select select "FULLY_SHIPPED"
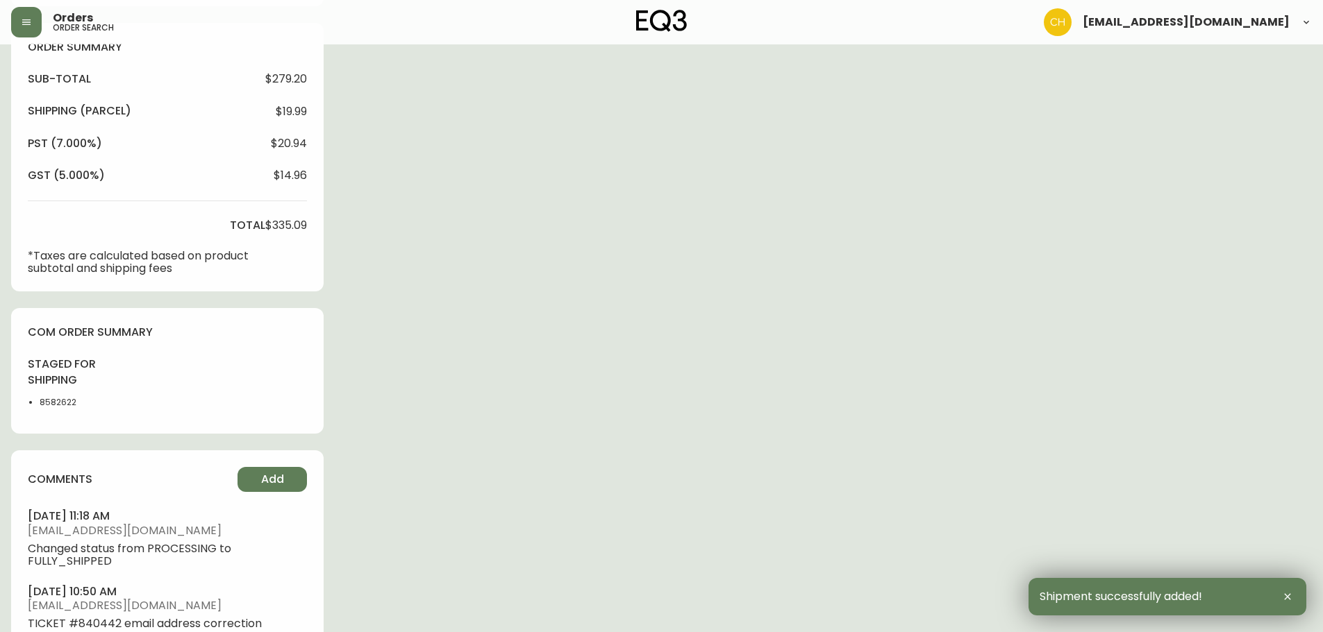
scroll to position [597, 0]
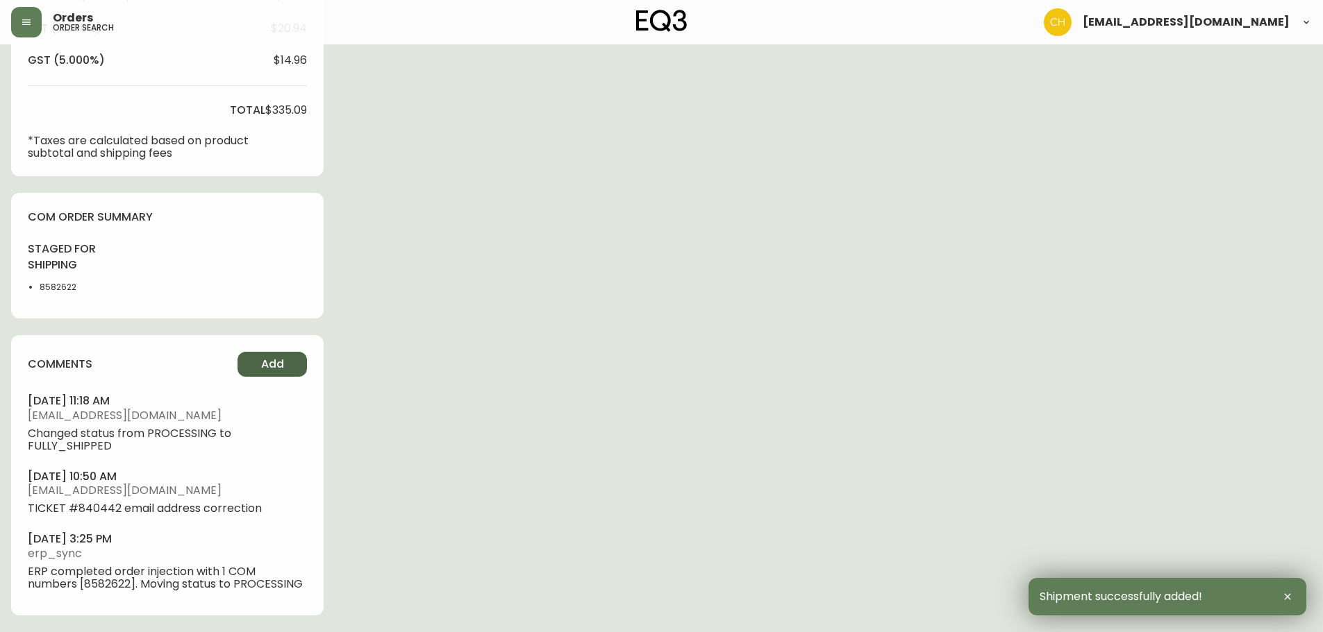
click at [267, 374] on button "Add" at bounding box center [271, 364] width 69 height 25
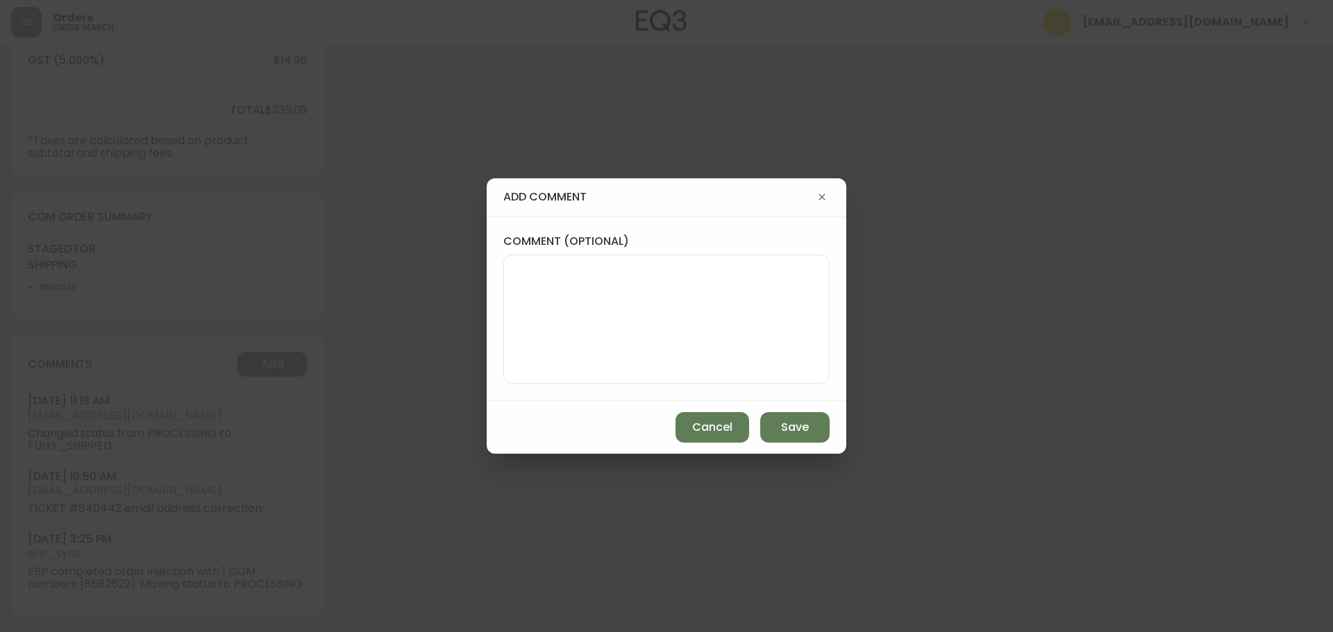
click at [537, 324] on textarea "comment (optional)" at bounding box center [666, 319] width 303 height 111
type textarea "CH"
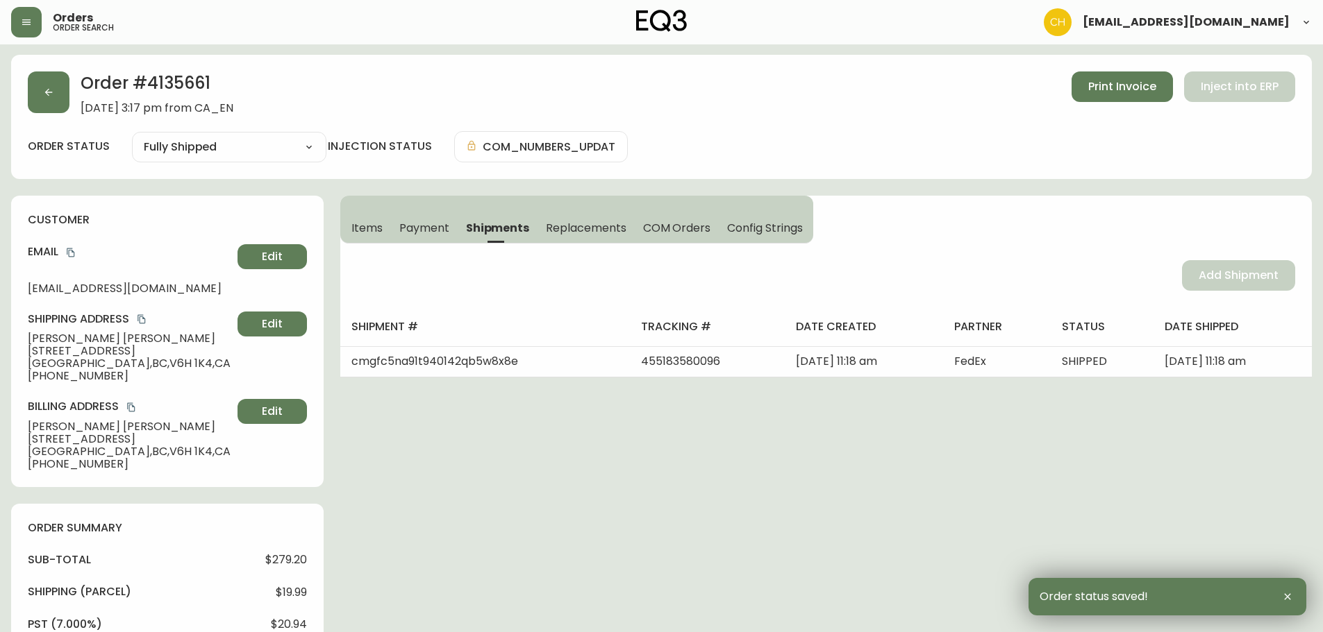
scroll to position [0, 0]
click at [51, 102] on button "button" at bounding box center [49, 93] width 42 height 42
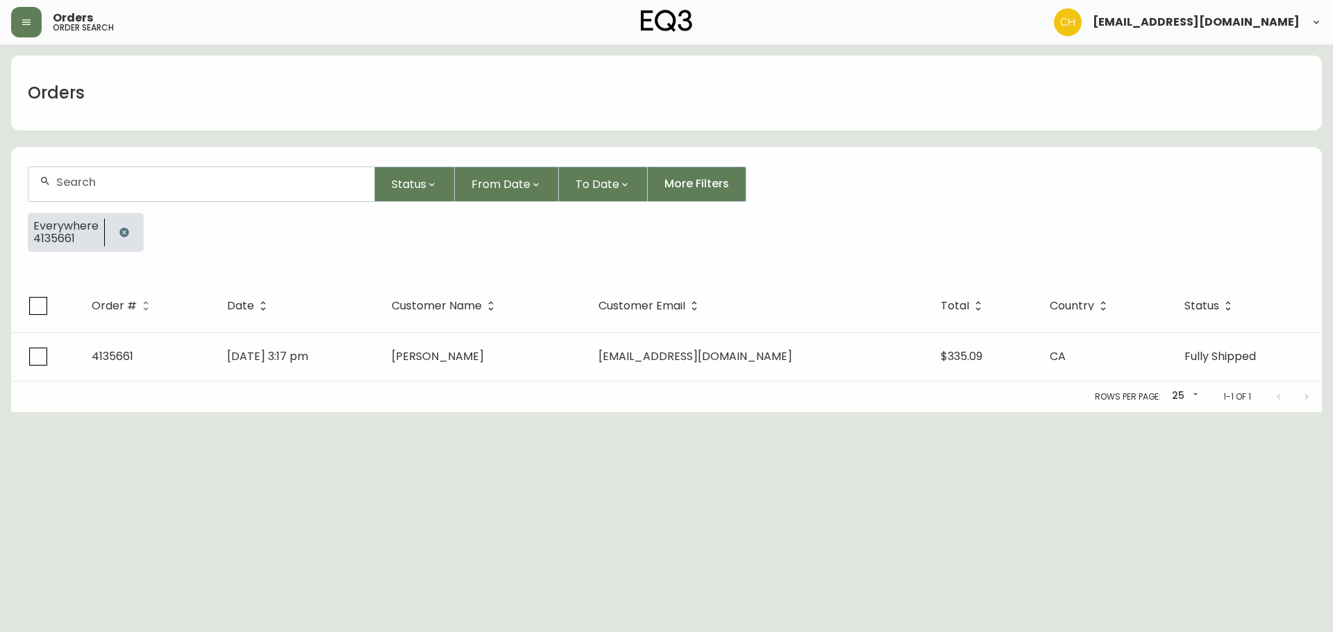
click at [61, 174] on div at bounding box center [201, 184] width 346 height 34
type input "4135663"
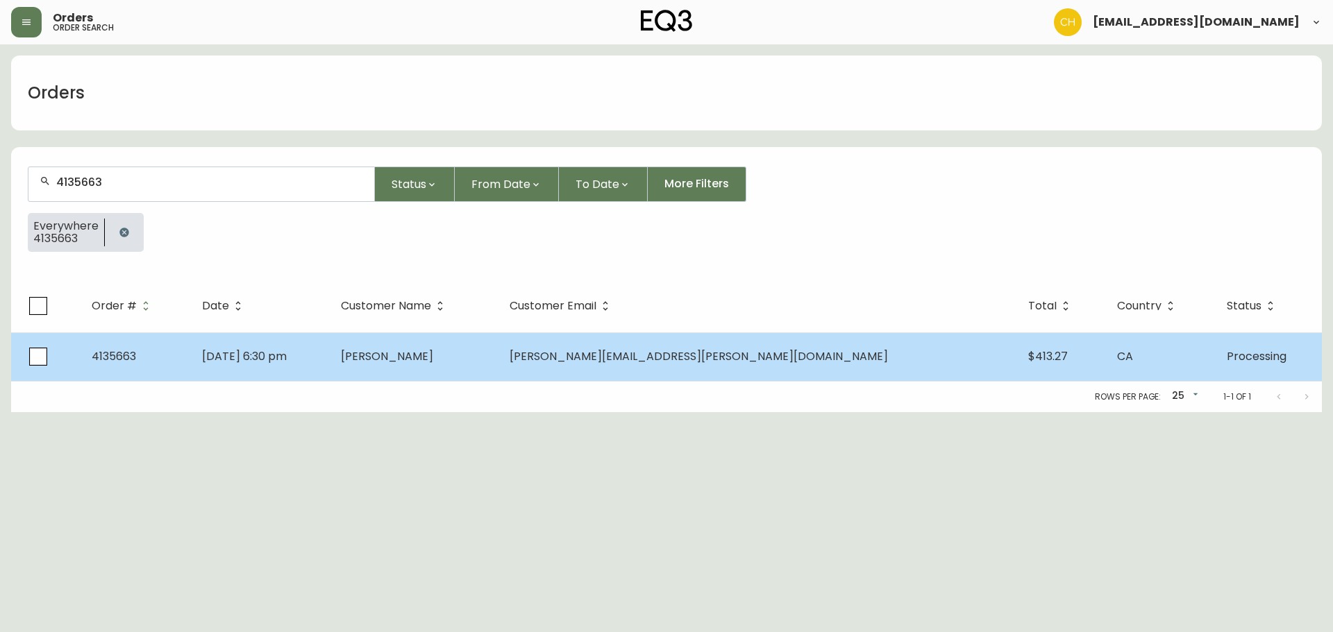
click at [433, 355] on span "[PERSON_NAME]" at bounding box center [387, 357] width 92 height 16
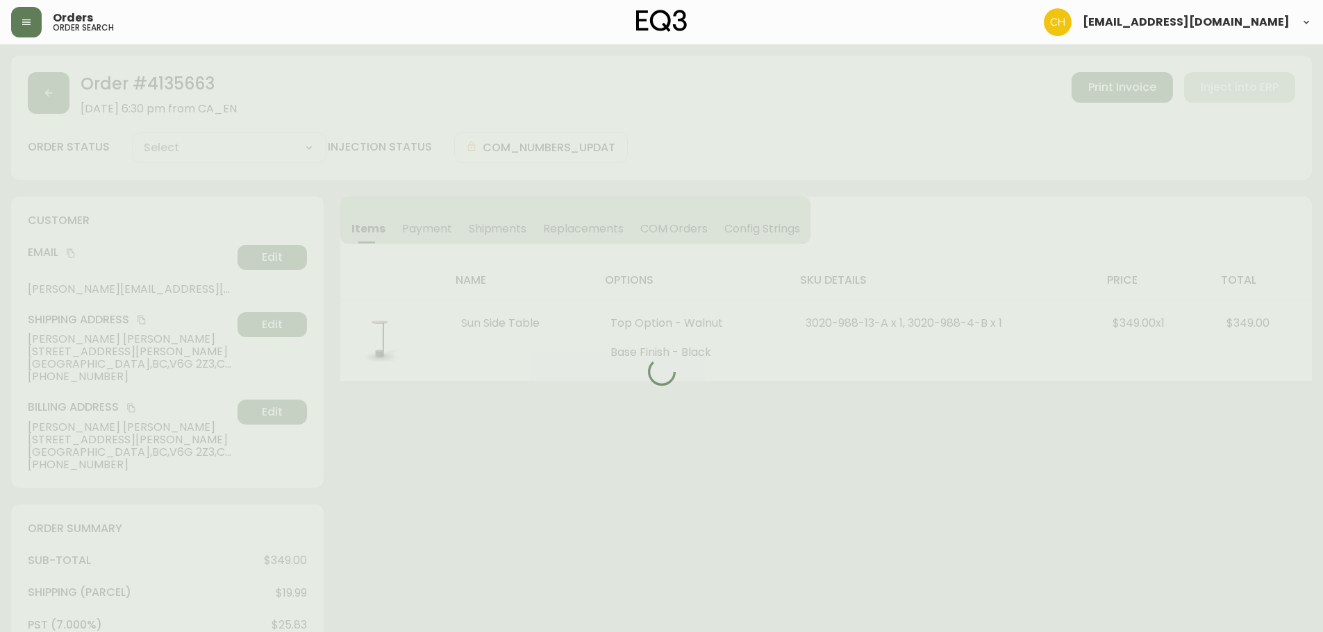
type input "Processing"
select select "PROCESSING"
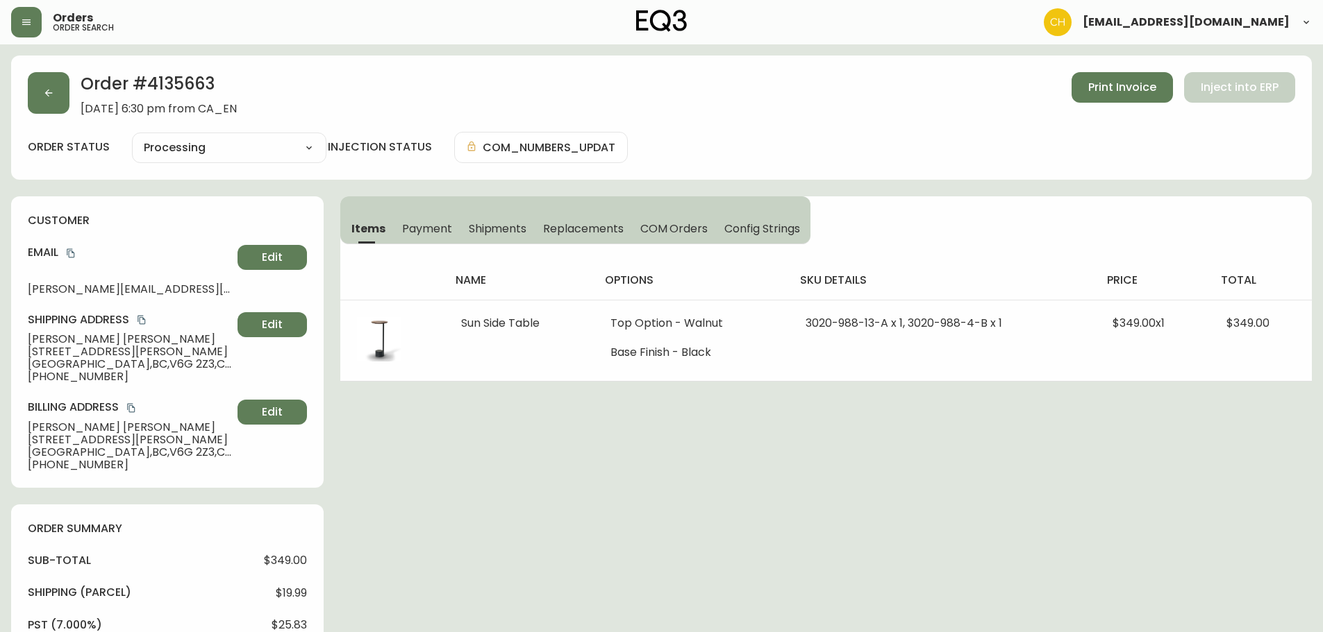
click at [489, 233] on span "Shipments" at bounding box center [498, 228] width 58 height 15
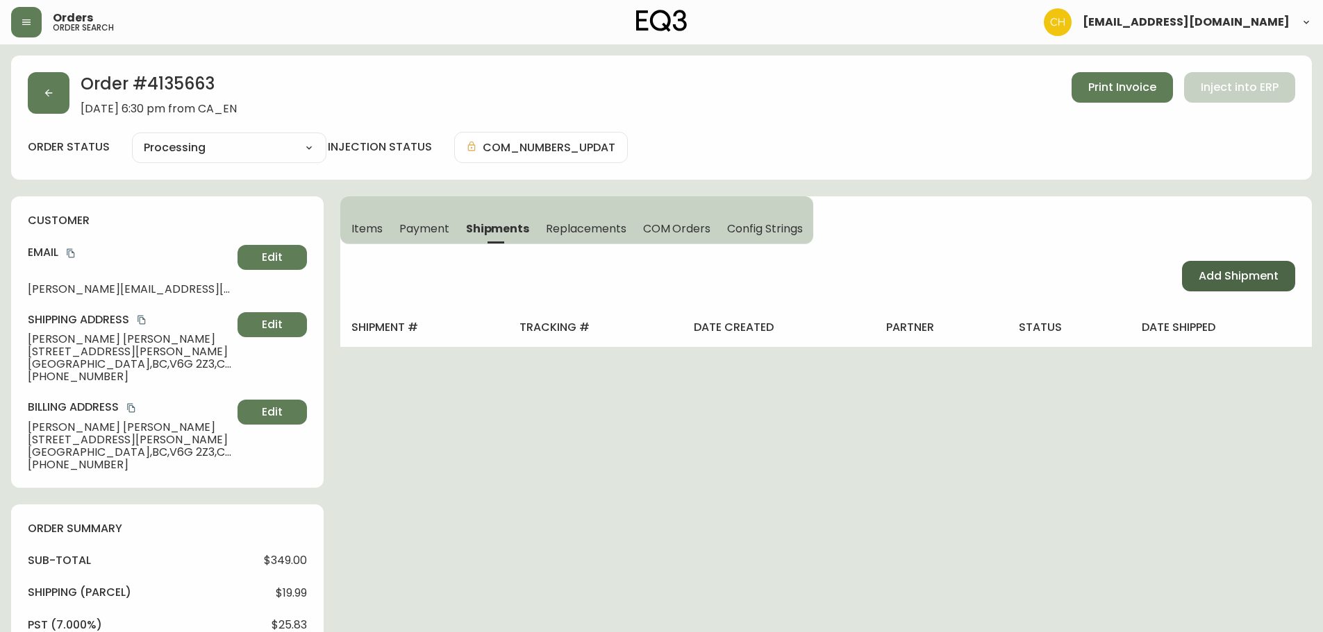
click at [1205, 278] on span "Add Shipment" at bounding box center [1238, 276] width 80 height 15
select select "PENDING"
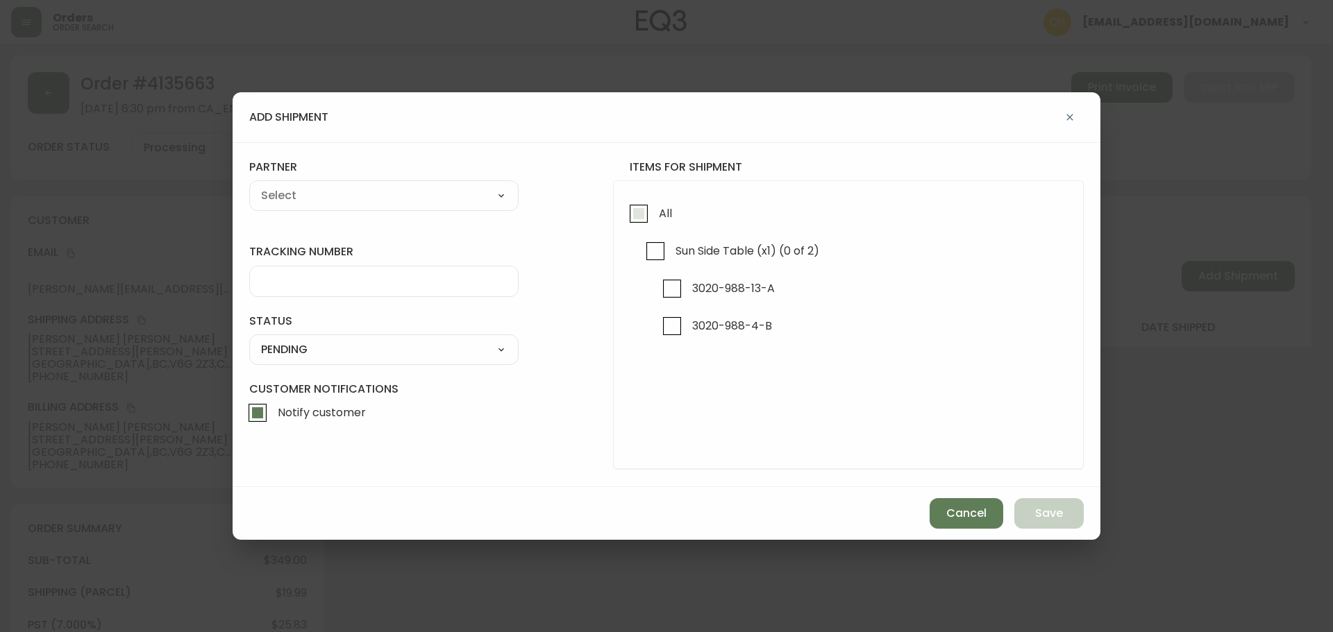
drag, startPoint x: 633, startPoint y: 219, endPoint x: 598, endPoint y: 212, distance: 36.1
click at [632, 219] on input "All" at bounding box center [639, 214] width 32 height 32
checkbox input "true"
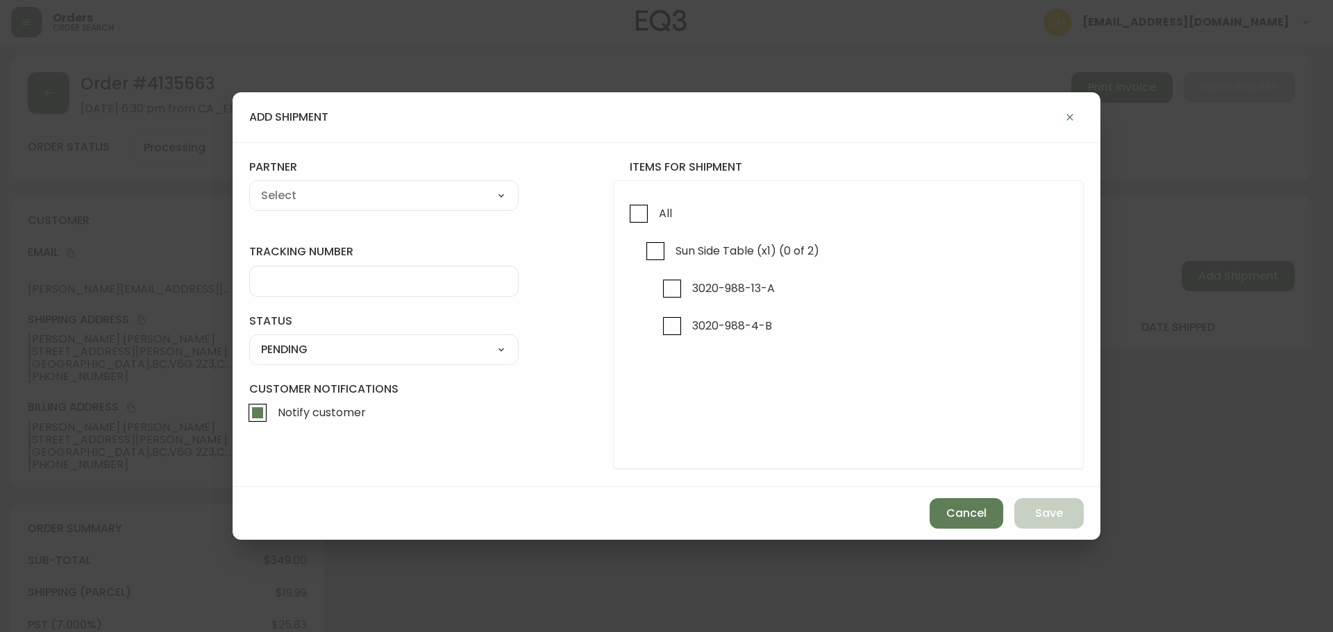
checkbox input "true"
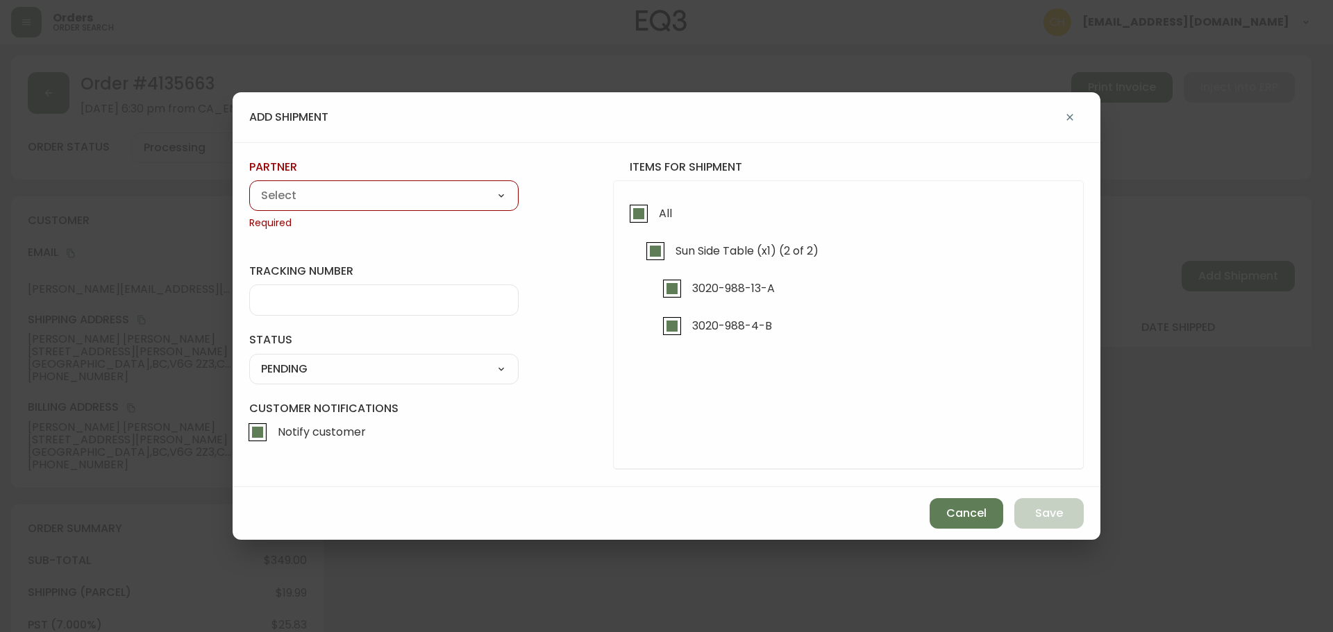
drag, startPoint x: 455, startPoint y: 202, endPoint x: 437, endPoint y: 202, distance: 18.1
click at [450, 202] on select "A Move to Remember LLC ABF Freight Alero [PERSON_NAME] Canada Post Canpar Expre…" at bounding box center [383, 195] width 269 height 21
select select "cjy0a9taa01x001669l98m63c"
click at [249, 185] on select "A Move to Remember LLC ABF Freight Alero [PERSON_NAME] Canada Post Canpar Expre…" at bounding box center [383, 195] width 269 height 21
type input "FedEx"
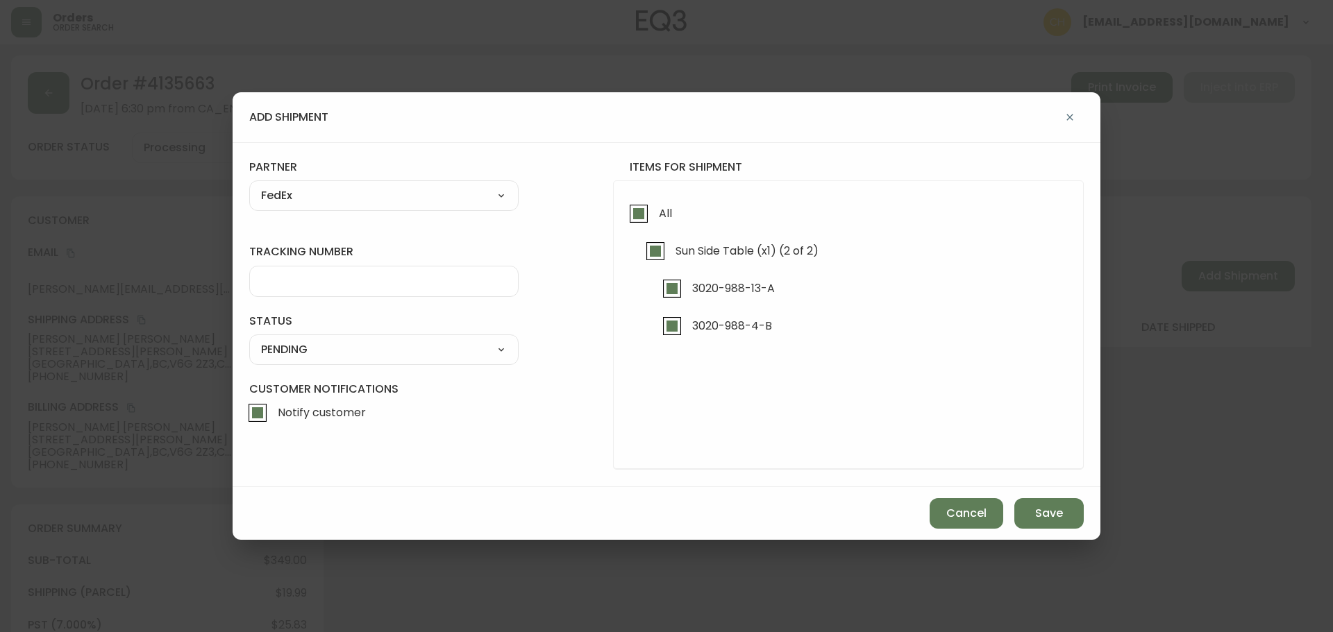
click at [280, 276] on input "tracking number" at bounding box center [384, 281] width 246 height 13
type input "455183580100"
click at [284, 351] on select "SHIPPED PENDING CANCELLED" at bounding box center [383, 349] width 269 height 21
click at [249, 339] on select "SHIPPED PENDING CANCELLED" at bounding box center [383, 349] width 269 height 21
select select "PENDING"
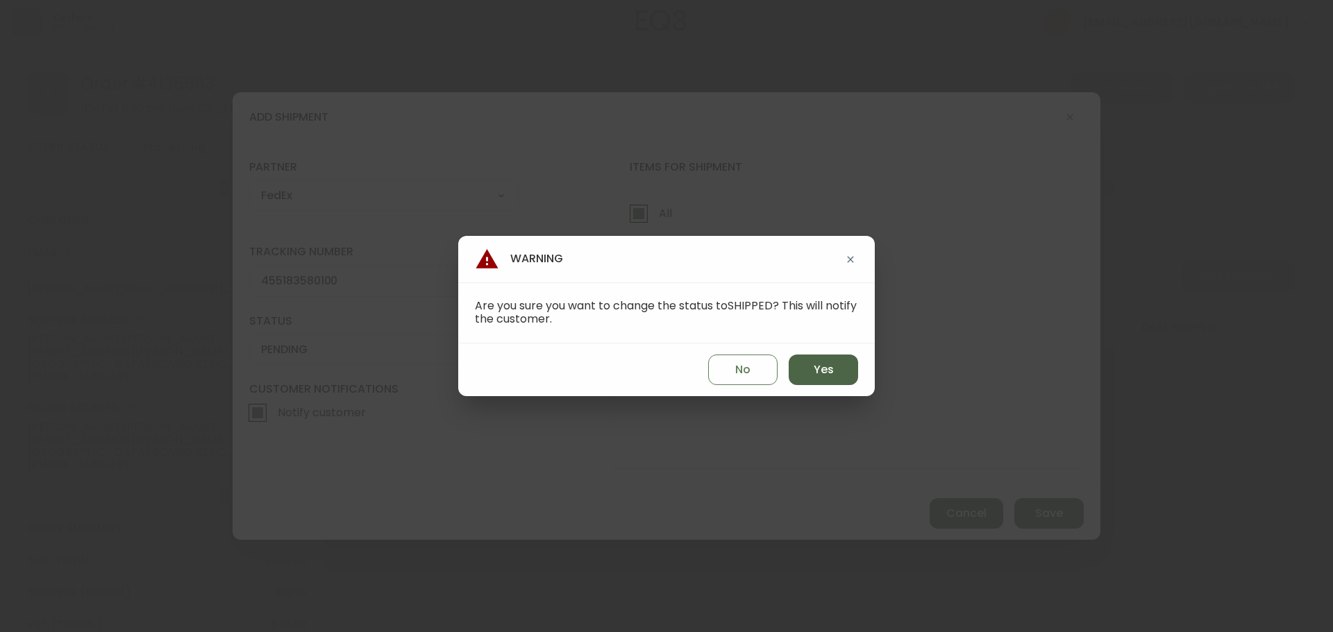
drag, startPoint x: 799, startPoint y: 380, endPoint x: 859, endPoint y: 398, distance: 63.2
click at [803, 381] on button "Yes" at bounding box center [823, 370] width 69 height 31
type input "SHIPPED"
select select "SHIPPED"
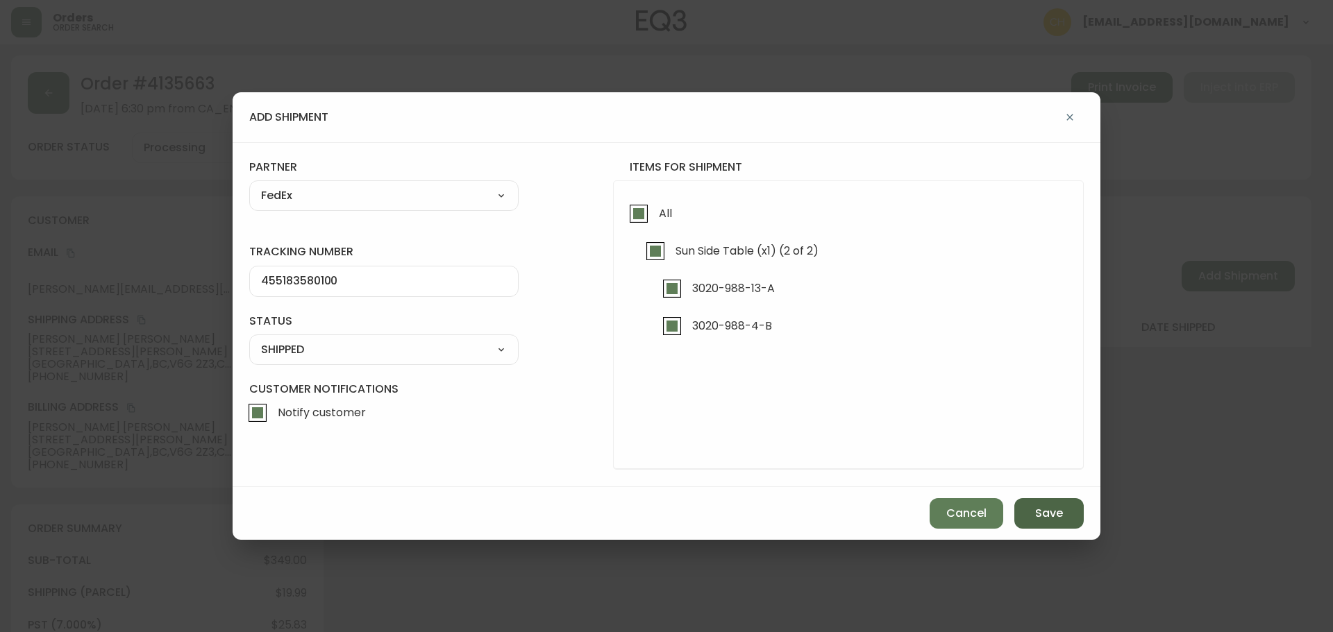
click at [1069, 514] on button "Save" at bounding box center [1048, 513] width 69 height 31
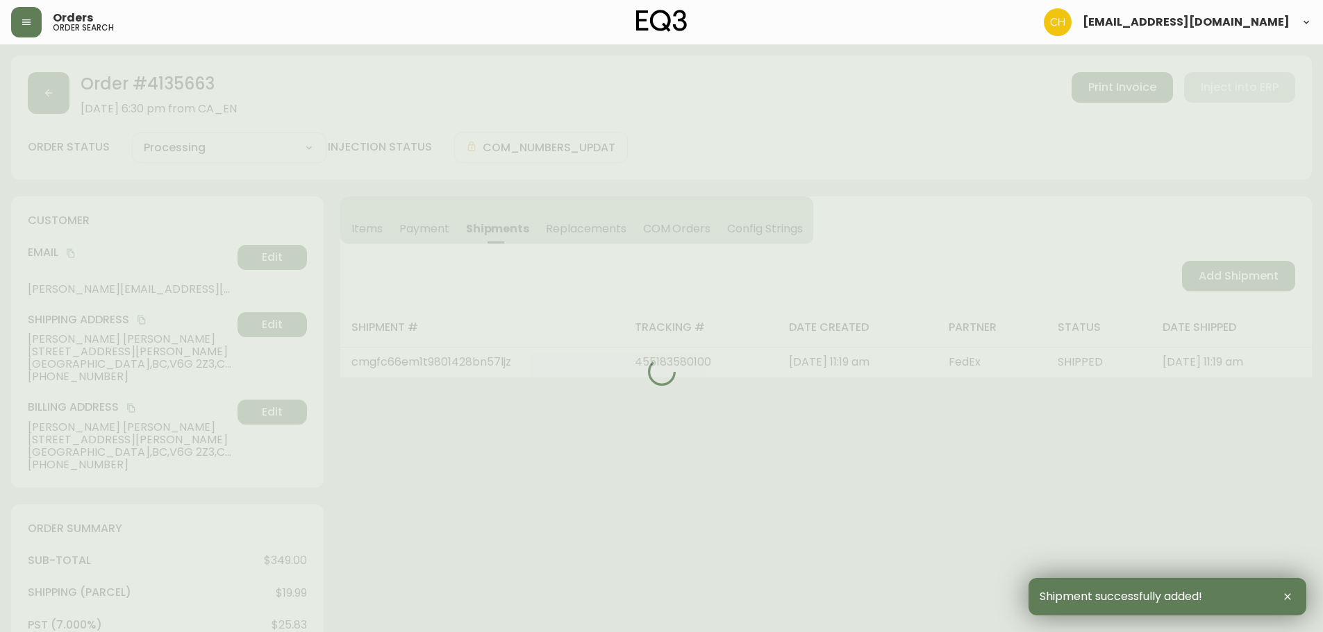
type input "Fully Shipped"
select select "FULLY_SHIPPED"
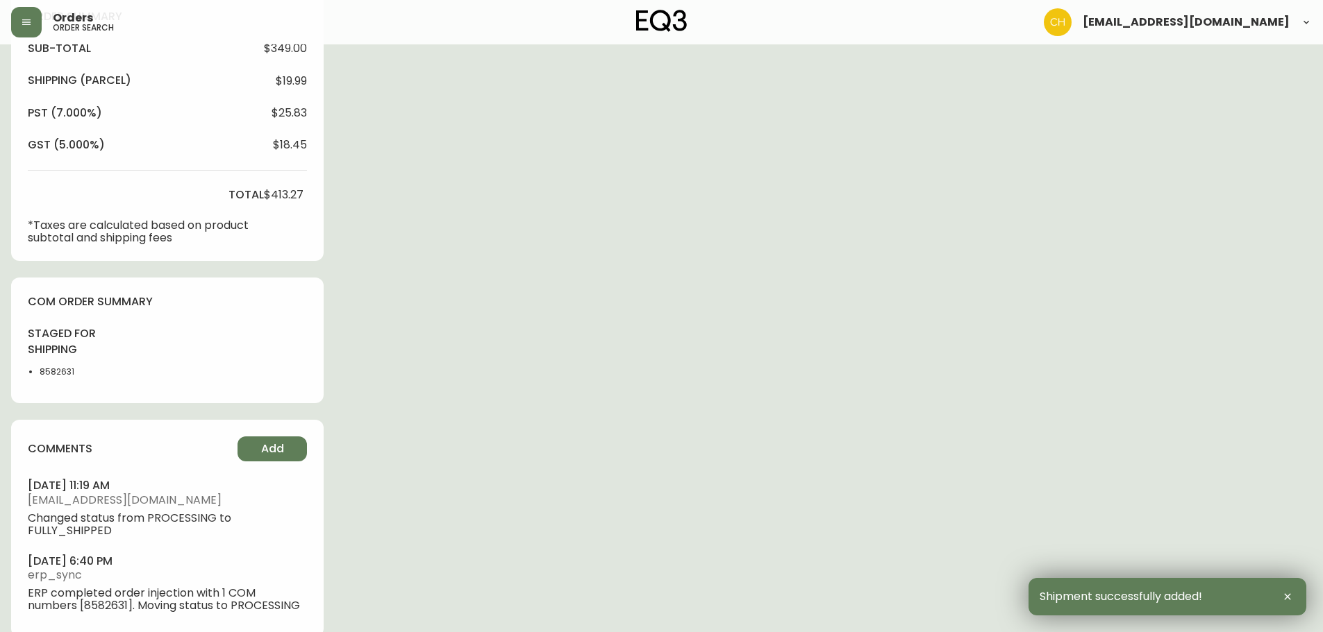
scroll to position [534, 0]
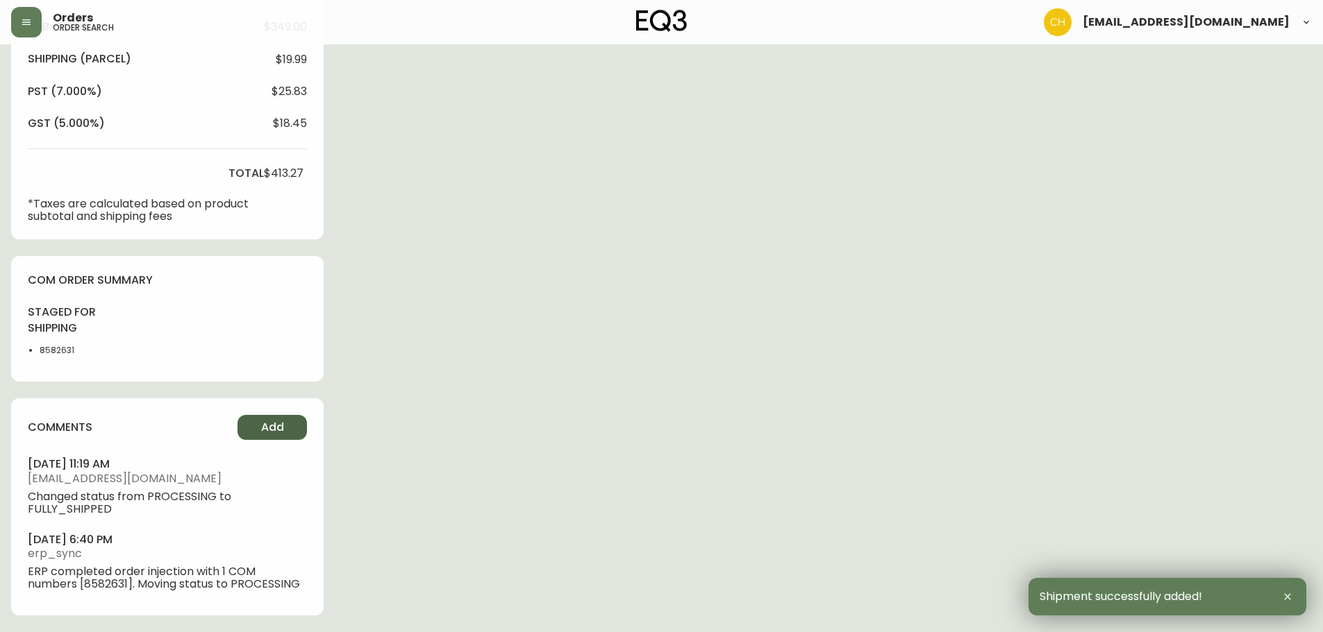
click at [267, 430] on span "Add" at bounding box center [272, 427] width 23 height 15
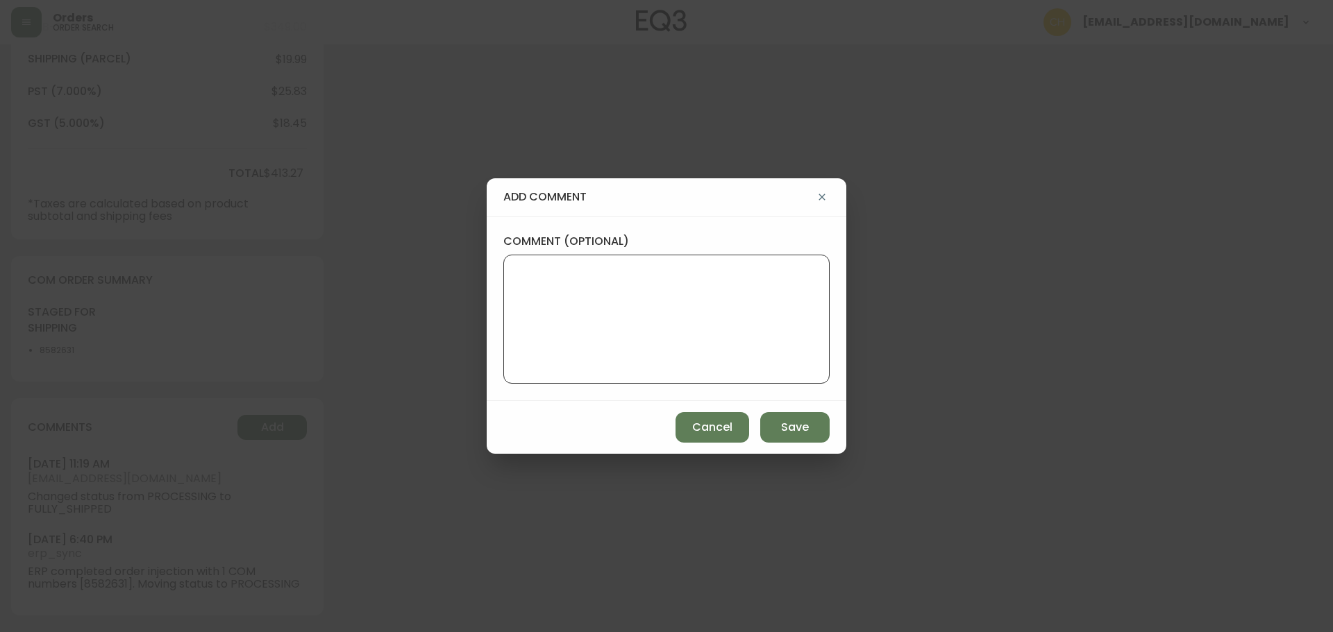
click at [517, 338] on textarea "comment (optional)" at bounding box center [666, 319] width 303 height 111
type textarea "CH"
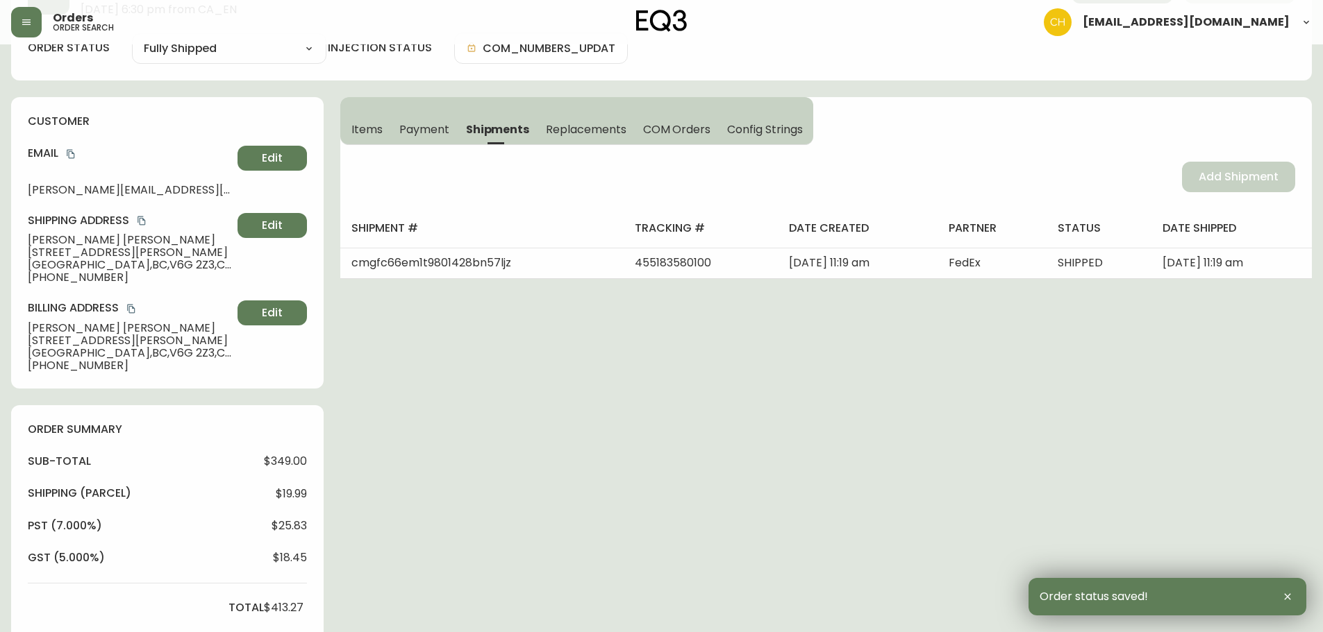
scroll to position [0, 0]
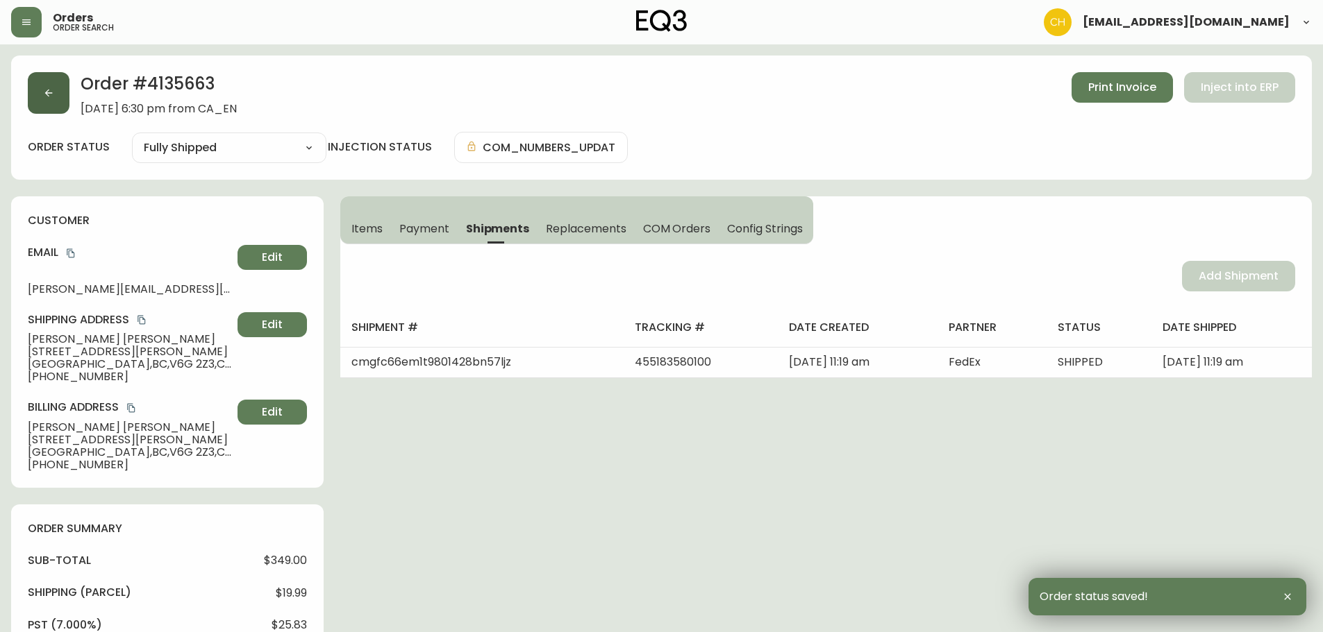
click at [53, 99] on button "button" at bounding box center [49, 93] width 42 height 42
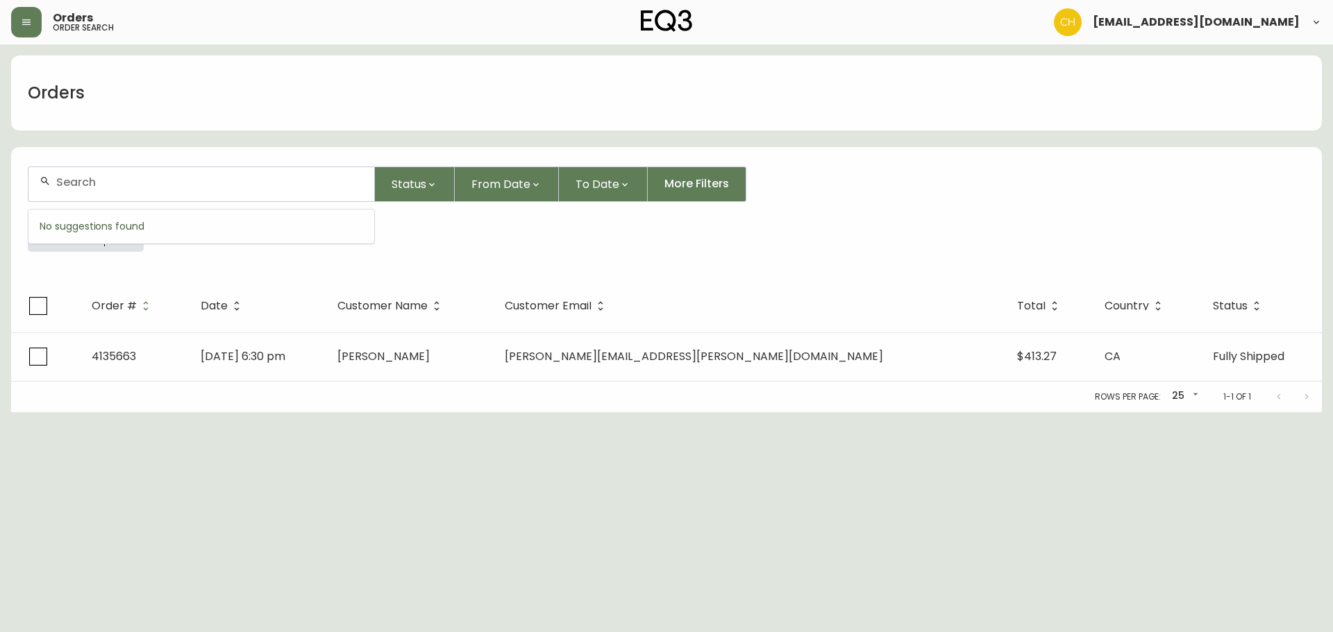
click at [63, 183] on input "text" at bounding box center [209, 182] width 307 height 13
type input "4135650"
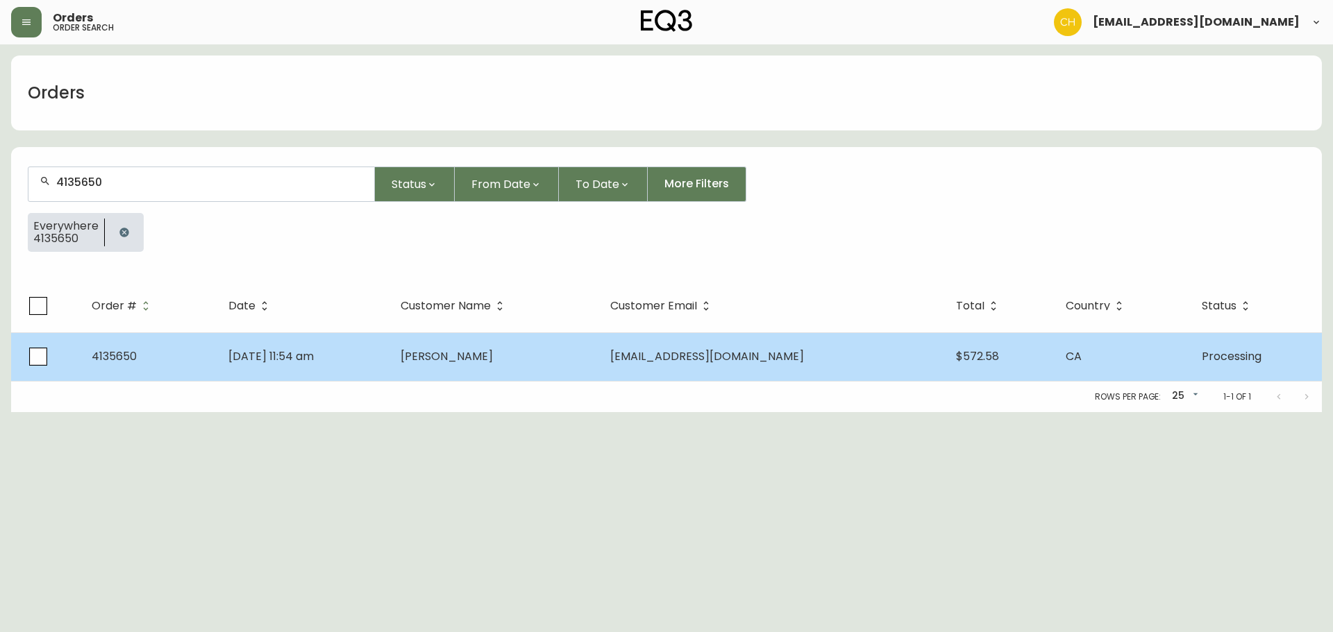
click at [471, 355] on span "[PERSON_NAME]" at bounding box center [447, 357] width 92 height 16
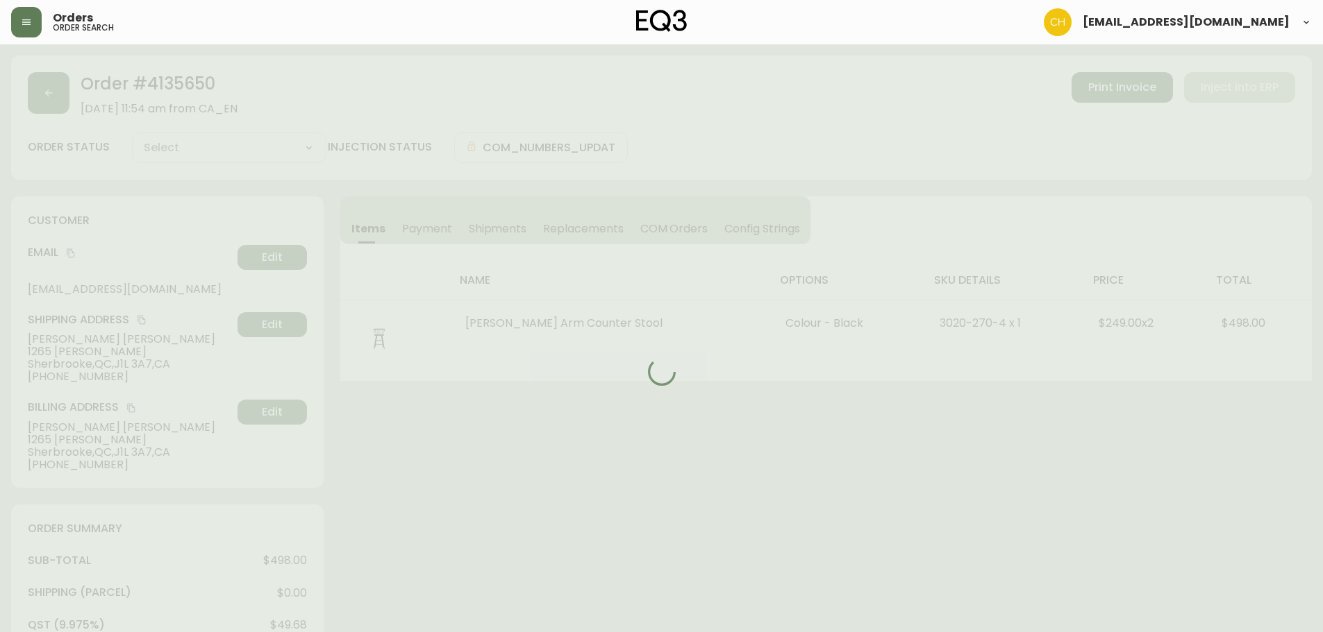
type input "Processing"
select select "PROCESSING"
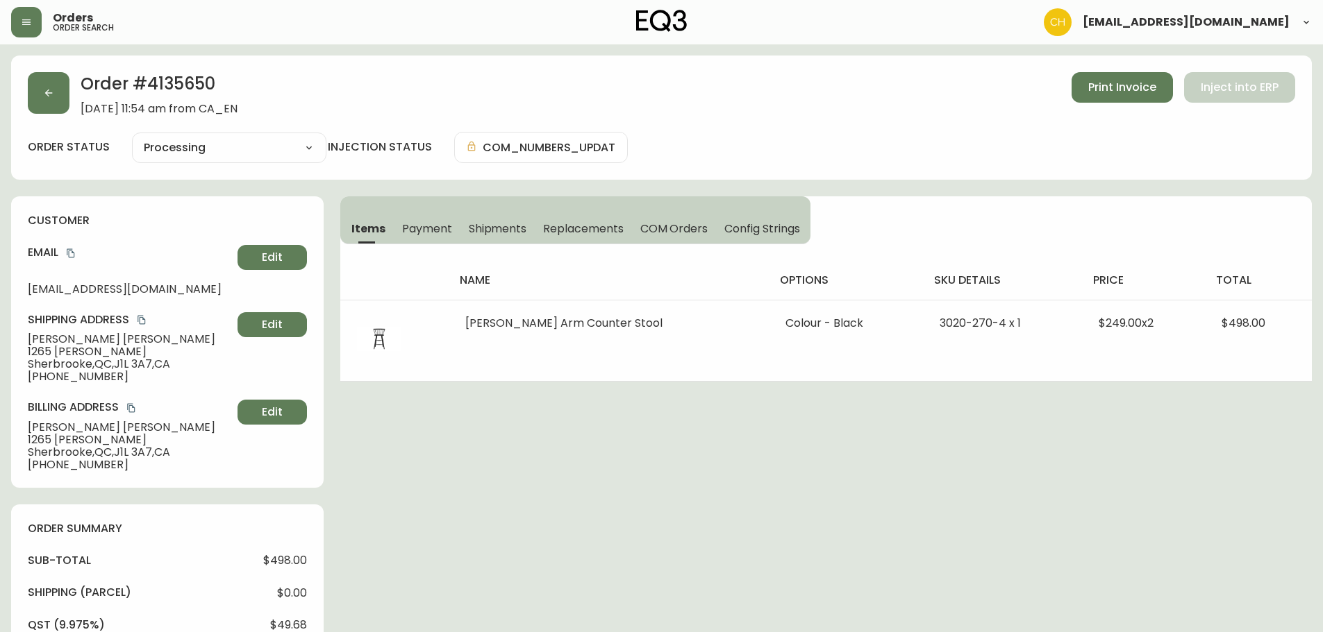
click at [493, 232] on span "Shipments" at bounding box center [498, 228] width 58 height 15
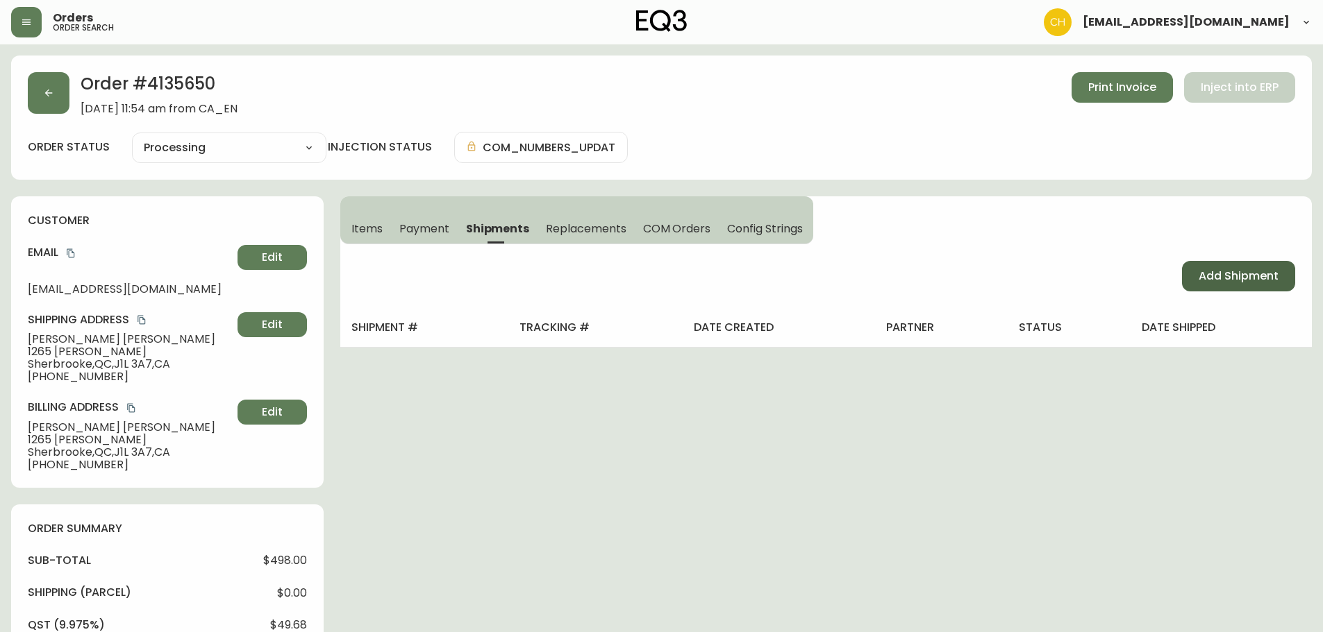
click at [1241, 273] on span "Add Shipment" at bounding box center [1238, 276] width 80 height 15
select select "PENDING"
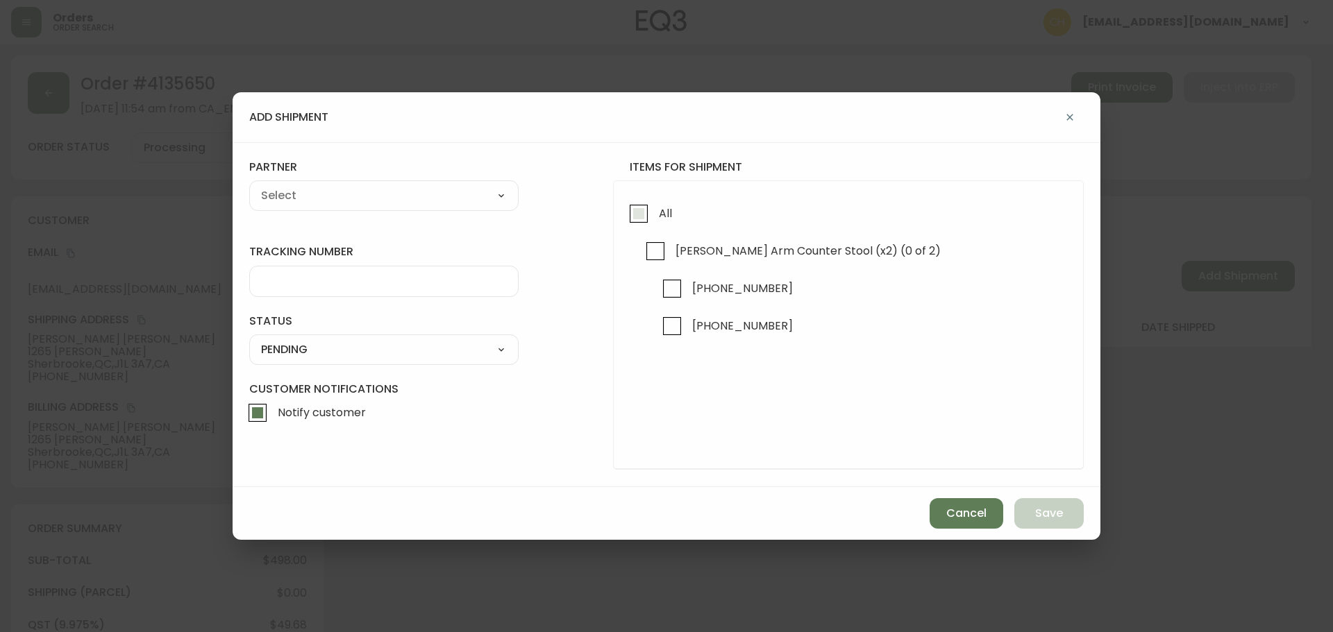
click at [639, 213] on input "All" at bounding box center [639, 214] width 32 height 32
checkbox input "true"
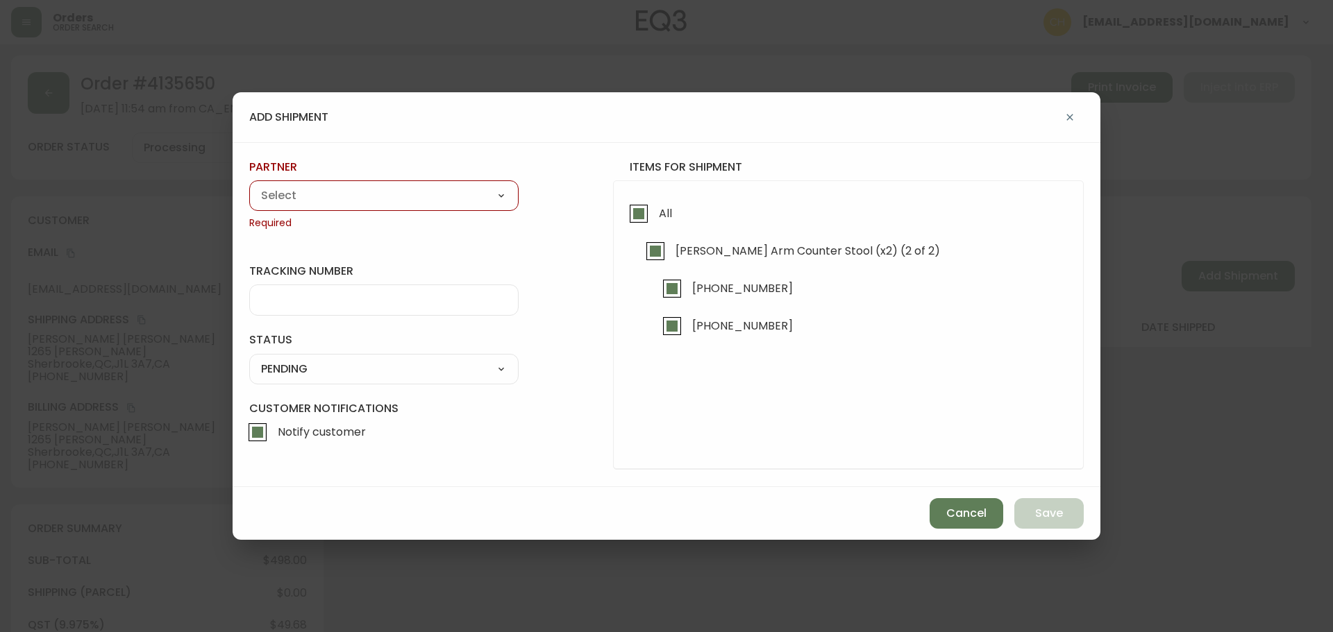
click at [417, 199] on select "A Move to Remember LLC ABF Freight Alero [PERSON_NAME] Canada Post Canpar Expre…" at bounding box center [383, 195] width 269 height 21
select select "cjy0a9taa01x001669l98m63c"
click at [249, 185] on select "A Move to Remember LLC ABF Freight Alero [PERSON_NAME] Canada Post Canpar Expre…" at bounding box center [383, 195] width 269 height 21
type input "FedEx"
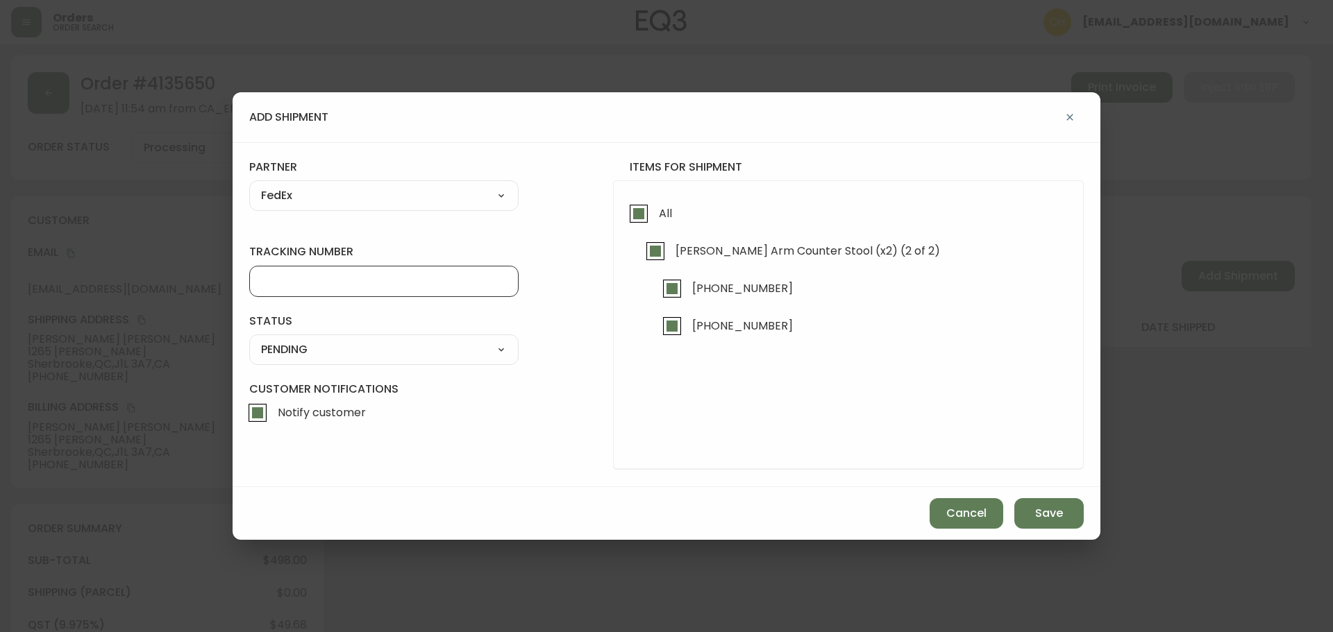
click at [293, 280] on input "tracking number" at bounding box center [384, 281] width 246 height 13
type input "455183580111"
click at [294, 349] on select "SHIPPED PENDING CANCELLED" at bounding box center [383, 349] width 269 height 21
click at [249, 339] on select "SHIPPED PENDING CANCELLED" at bounding box center [383, 349] width 269 height 21
select select "PENDING"
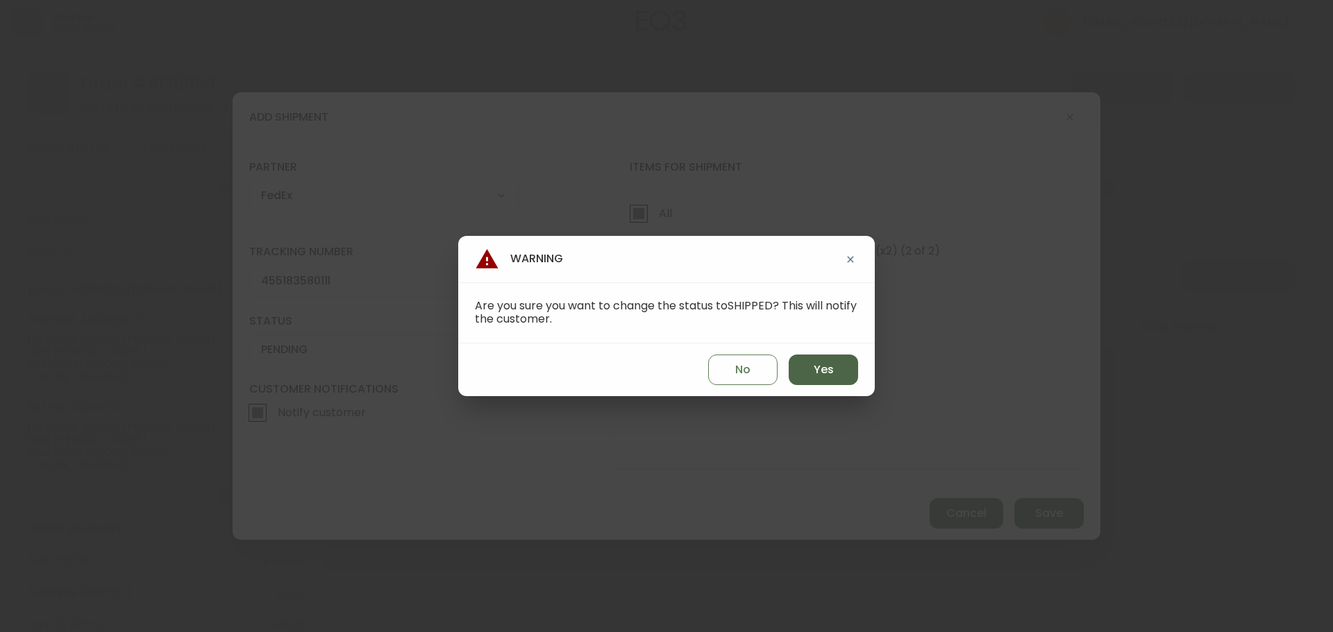
click at [813, 376] on button "Yes" at bounding box center [823, 370] width 69 height 31
type input "SHIPPED"
select select "SHIPPED"
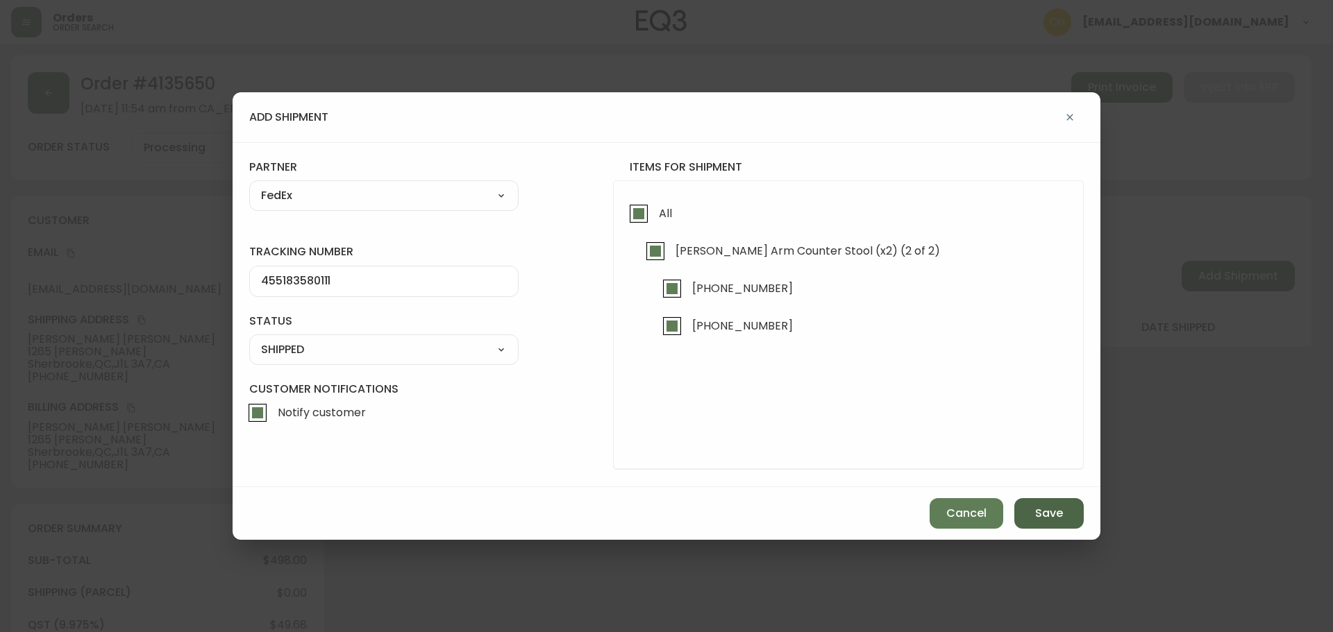
click at [1059, 516] on span "Save" at bounding box center [1049, 513] width 28 height 15
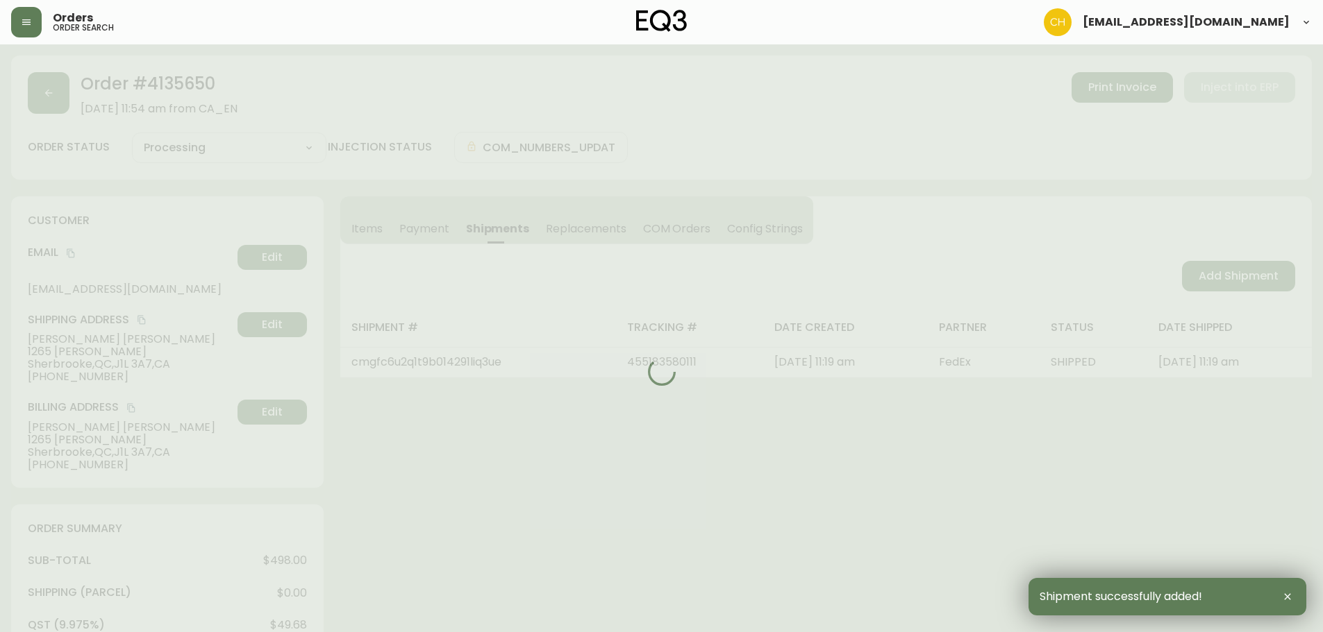
type input "Fully Shipped"
select select "FULLY_SHIPPED"
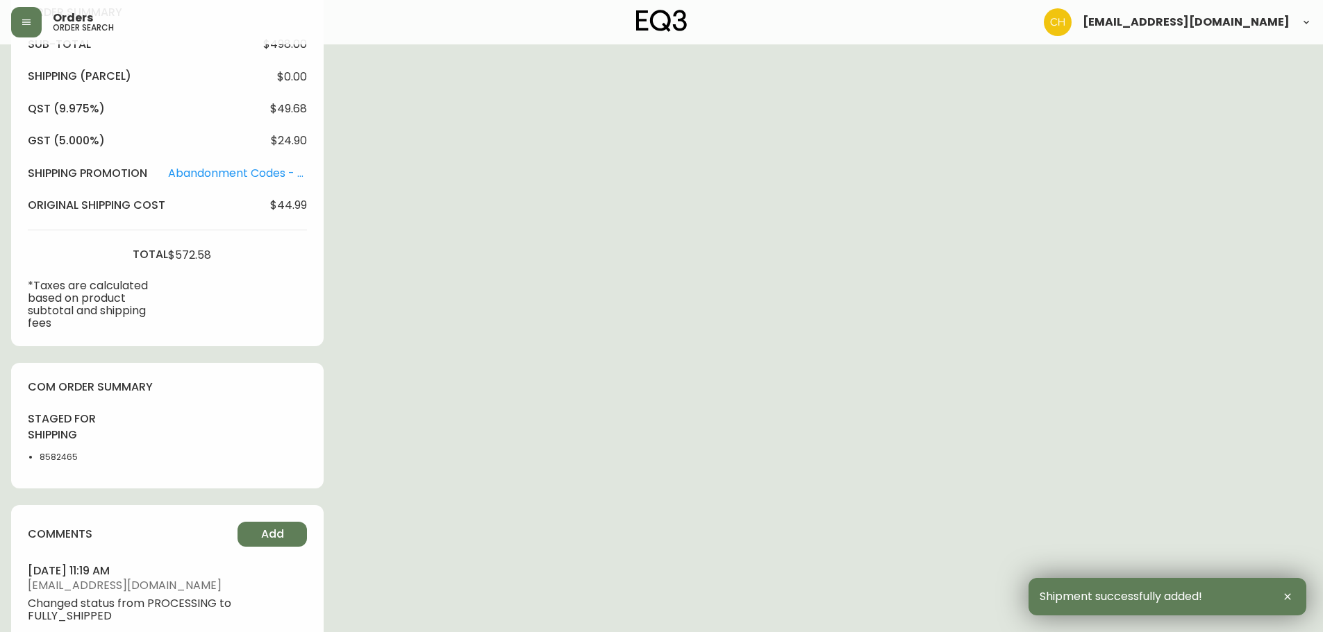
scroll to position [623, 0]
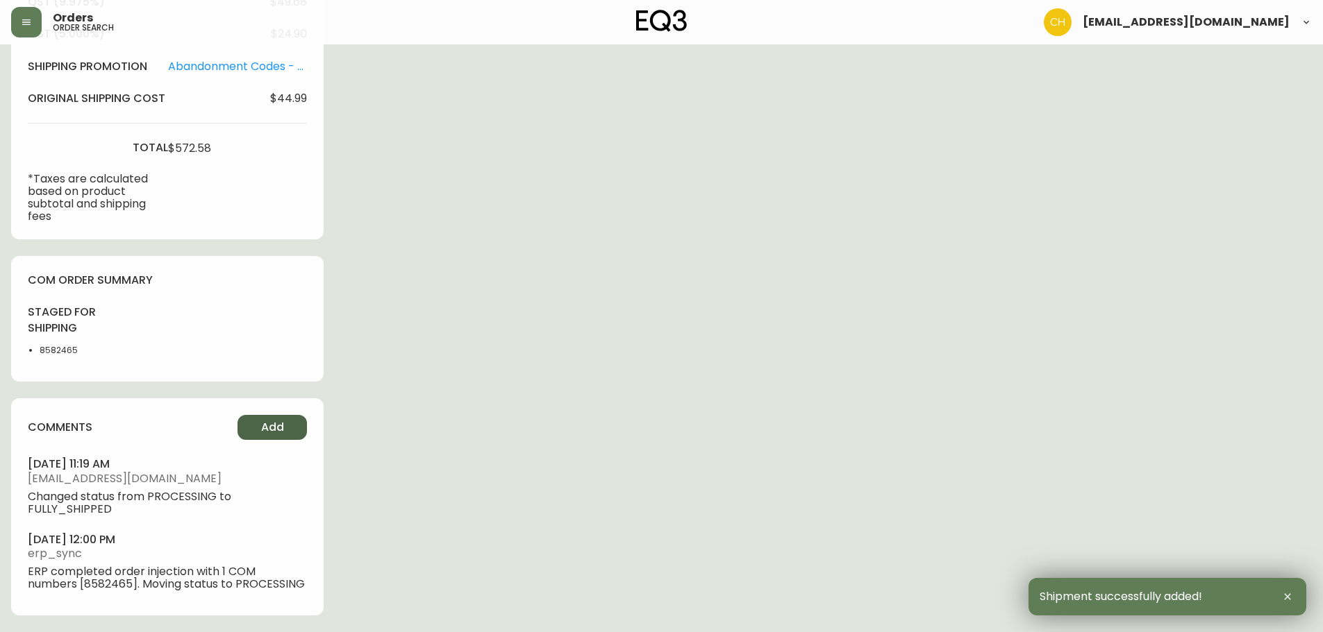
click at [260, 419] on button "Add" at bounding box center [271, 427] width 69 height 25
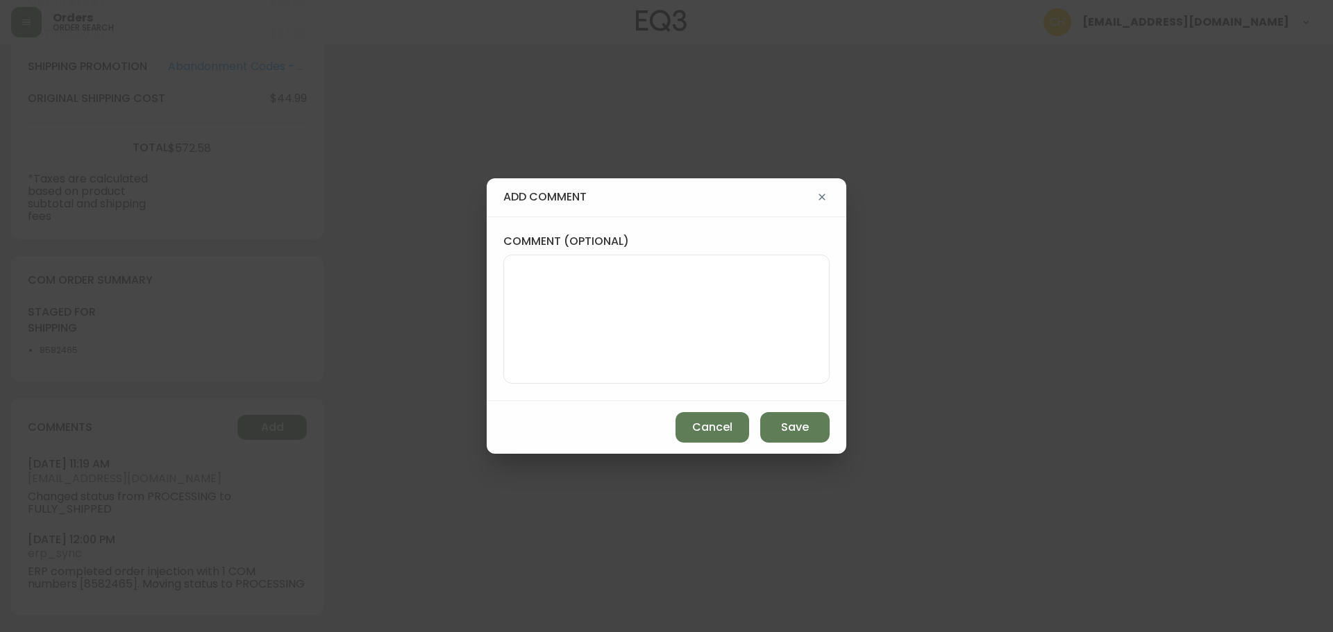
click at [503, 284] on div "comment (optional)" at bounding box center [667, 309] width 360 height 185
click at [508, 285] on div at bounding box center [666, 319] width 326 height 129
type textarea "CH"
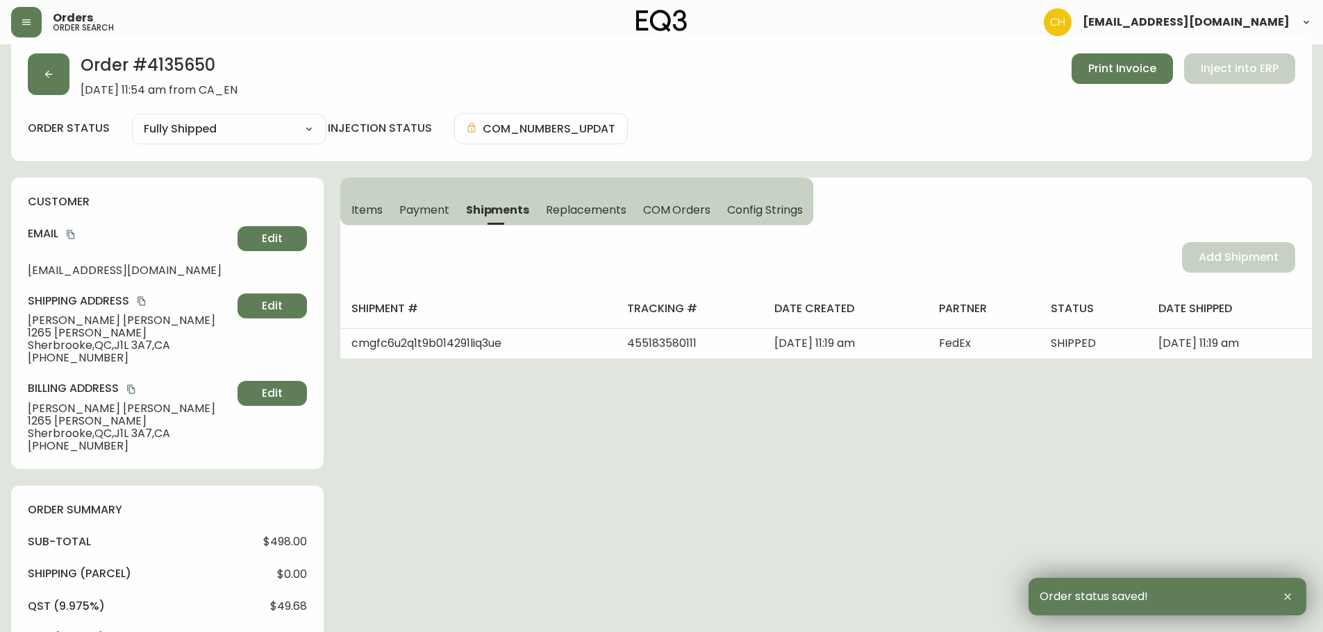
scroll to position [0, 0]
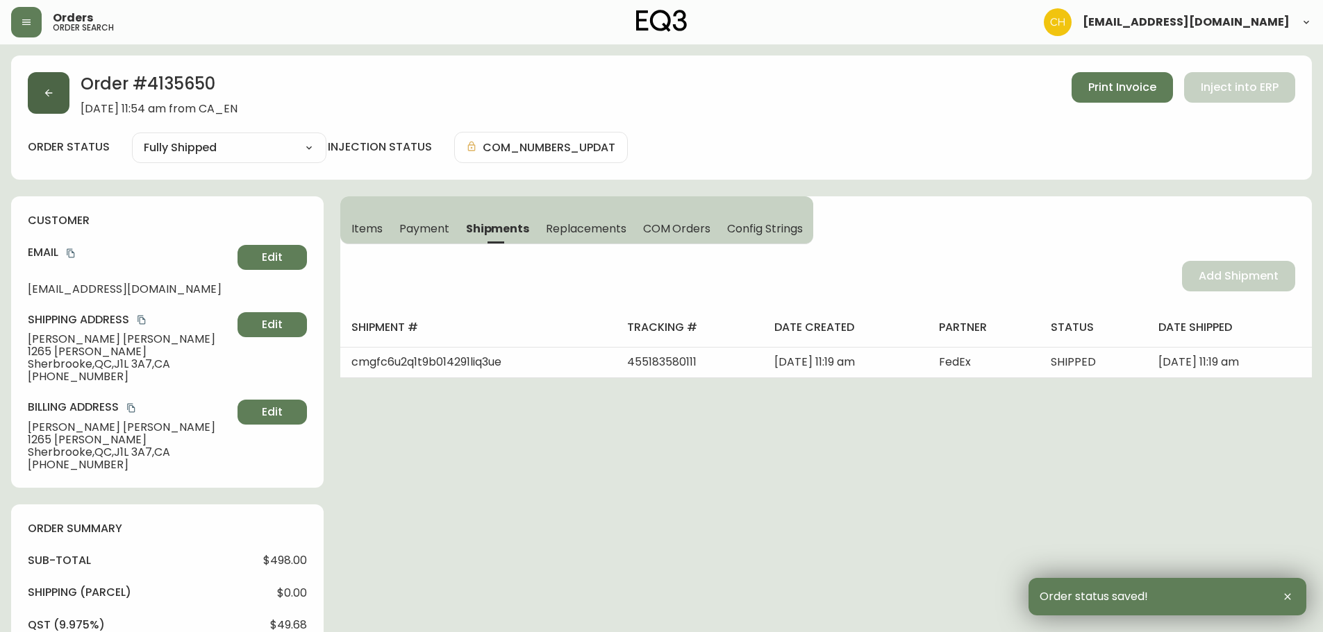
click at [49, 98] on icon "button" at bounding box center [48, 92] width 11 height 11
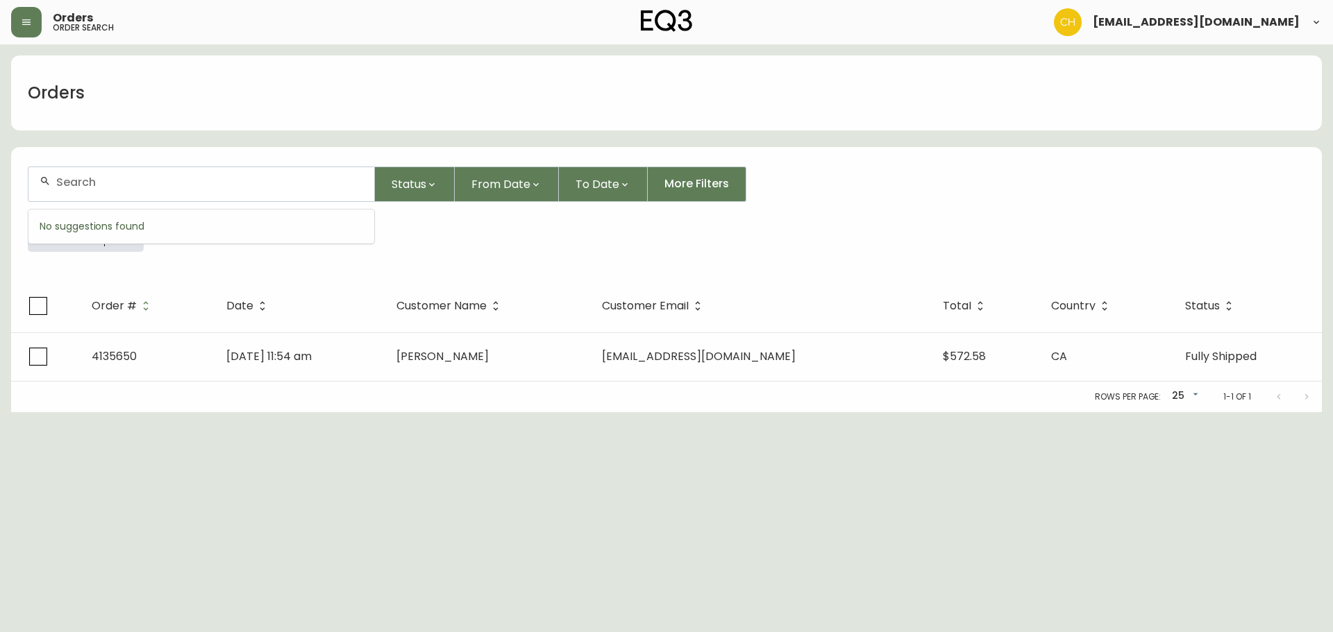
click at [97, 186] on input "text" at bounding box center [209, 182] width 307 height 13
type input "4135672"
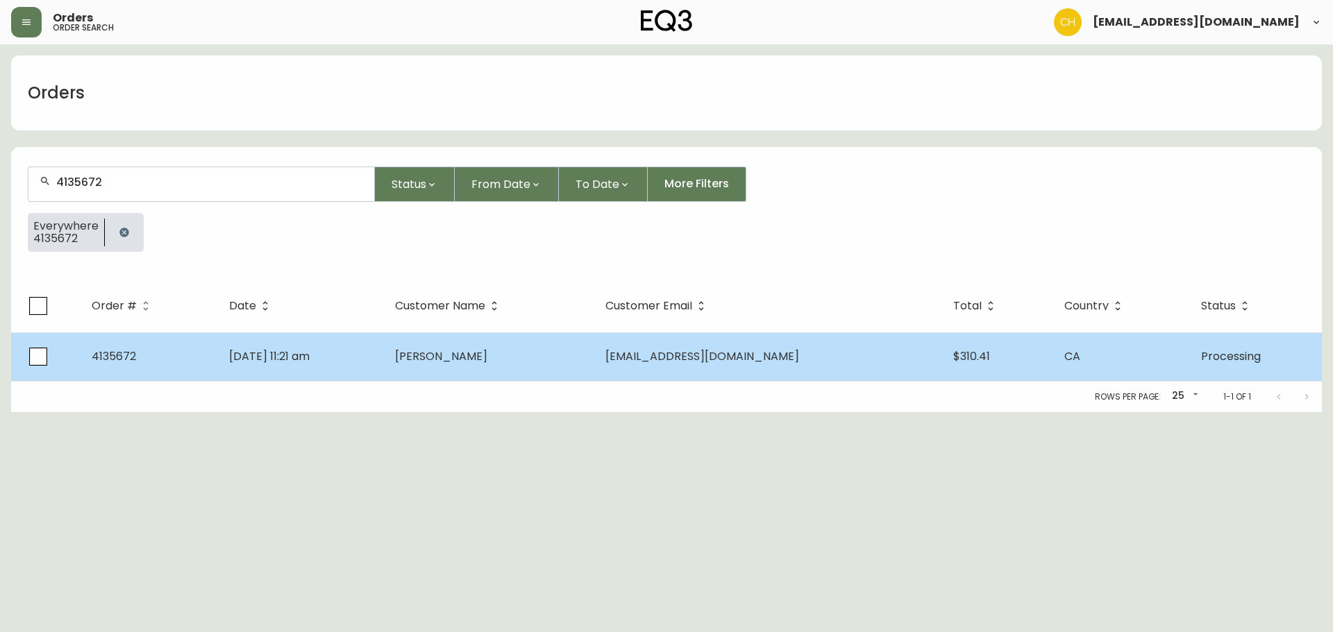
click at [487, 364] on span "[PERSON_NAME]" at bounding box center [441, 357] width 92 height 16
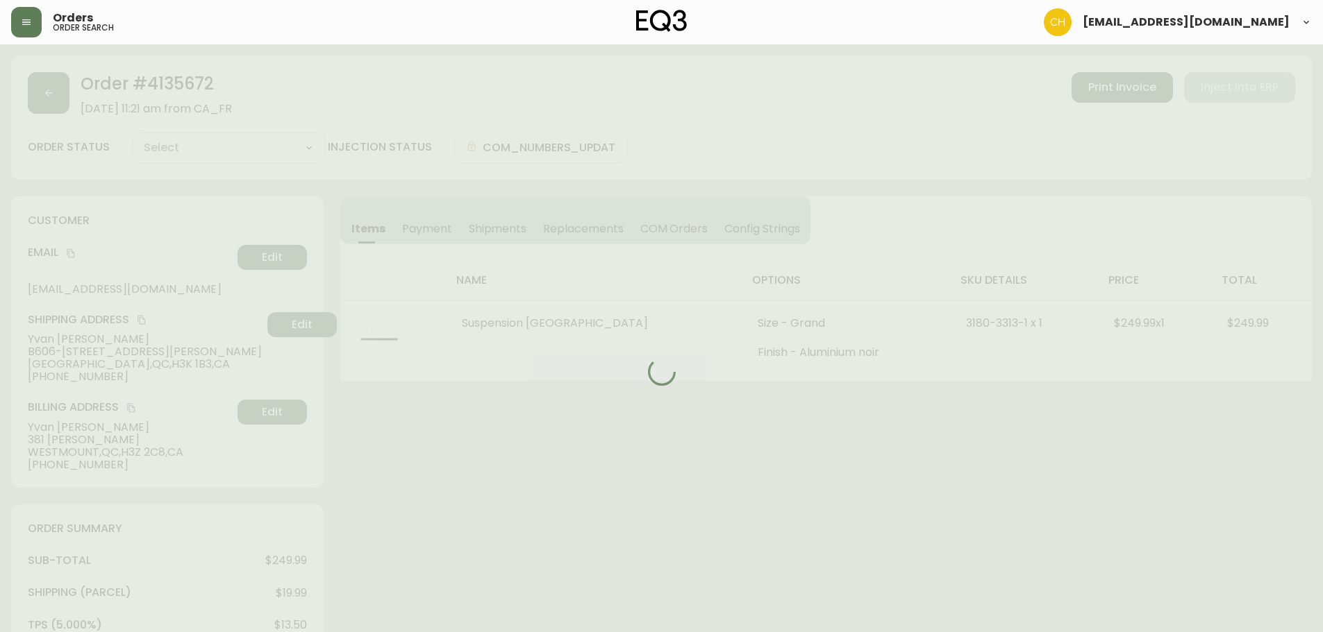
type input "Processing"
select select "PROCESSING"
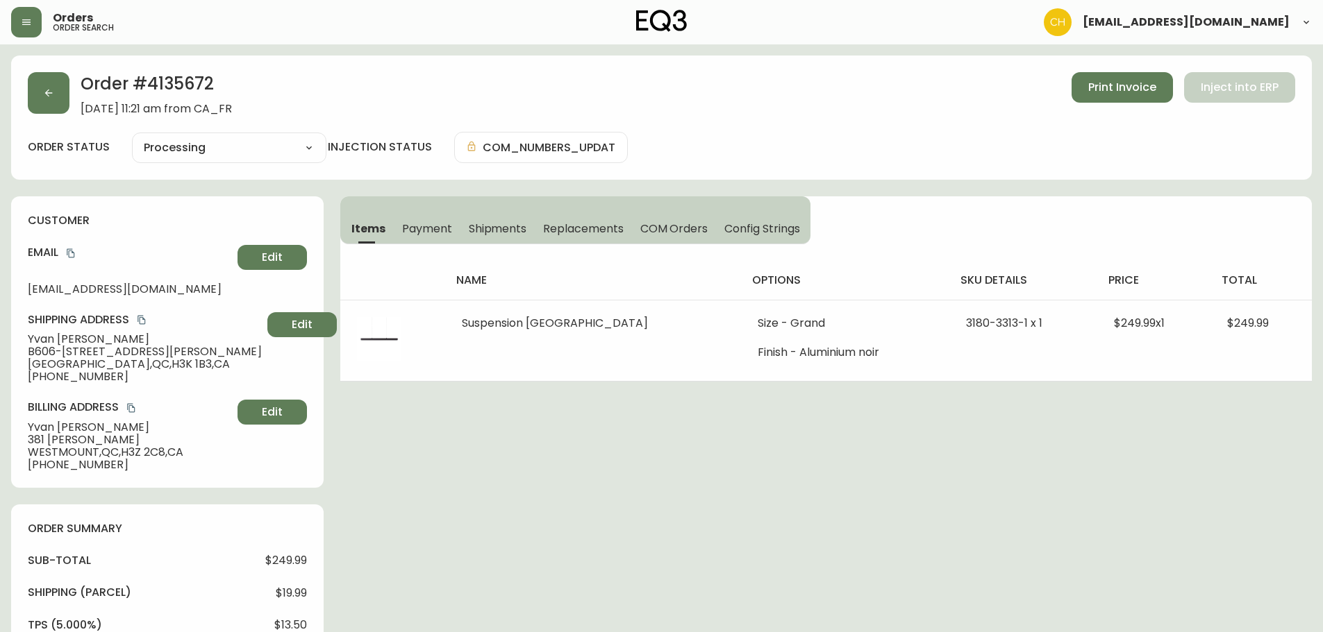
click at [505, 234] on span "Shipments" at bounding box center [498, 228] width 58 height 15
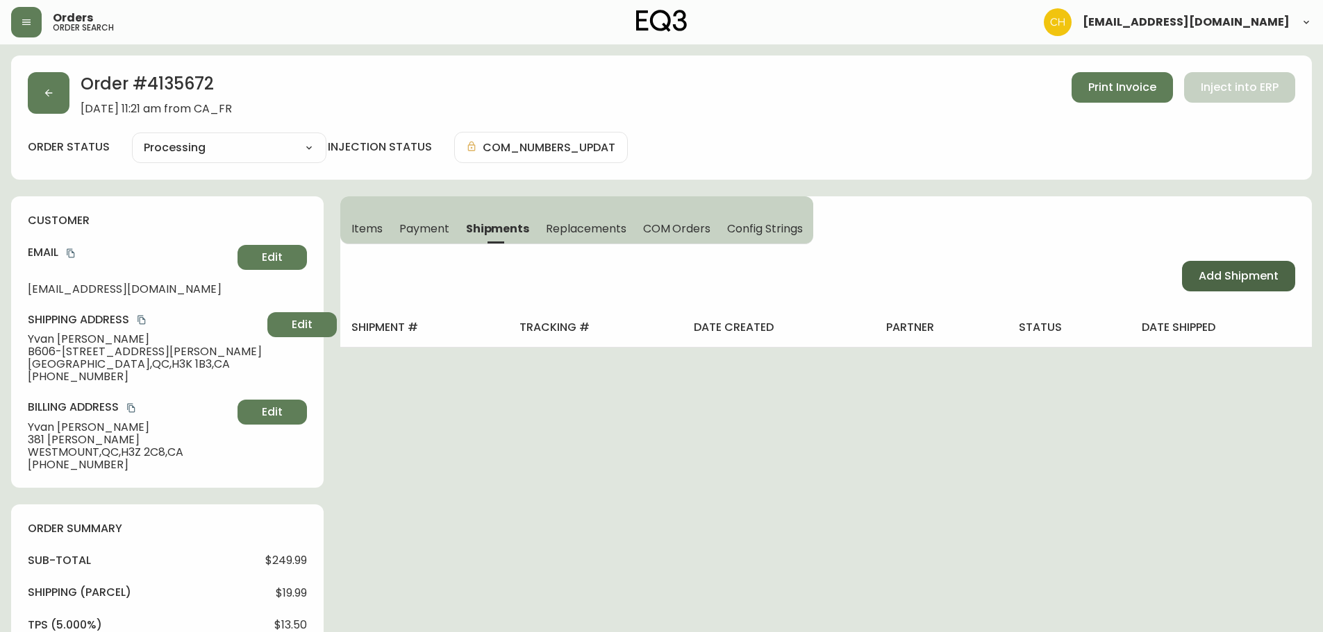
click at [1266, 276] on span "Add Shipment" at bounding box center [1238, 276] width 80 height 15
select select "PENDING"
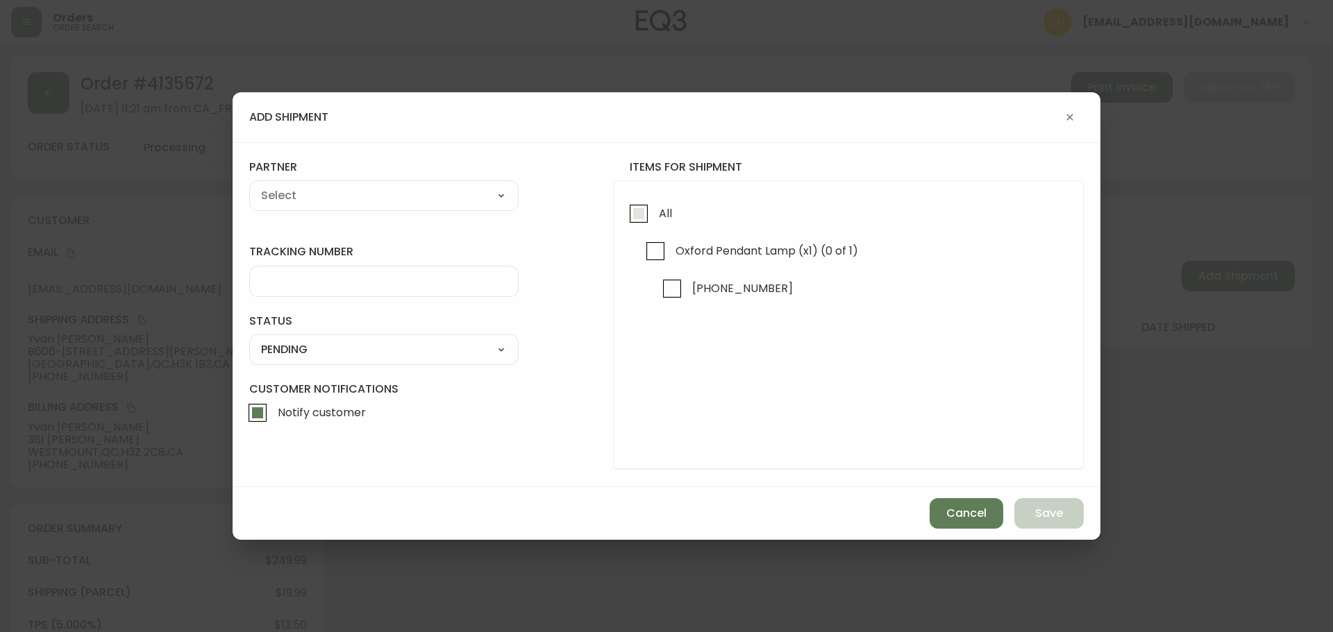
drag, startPoint x: 644, startPoint y: 218, endPoint x: 633, endPoint y: 215, distance: 10.8
click at [639, 217] on input "All" at bounding box center [639, 214] width 32 height 32
checkbox input "true"
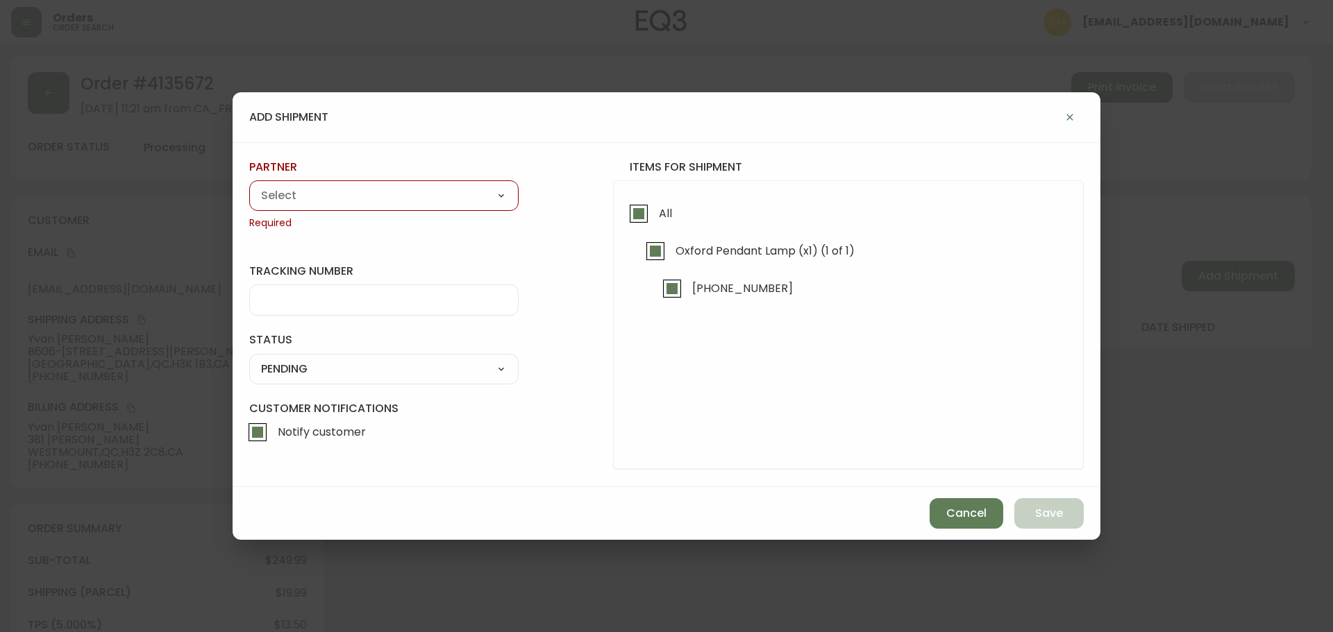
click at [430, 192] on select "A Move to Remember LLC ABF Freight Alero [PERSON_NAME] Canada Post Canpar Expre…" at bounding box center [383, 195] width 269 height 21
select select "cjy0a9taa01x001669l98m63c"
click at [249, 185] on select "A Move to Remember LLC ABF Freight Alero [PERSON_NAME] Canada Post Canpar Expre…" at bounding box center [383, 195] width 269 height 21
type input "FedEx"
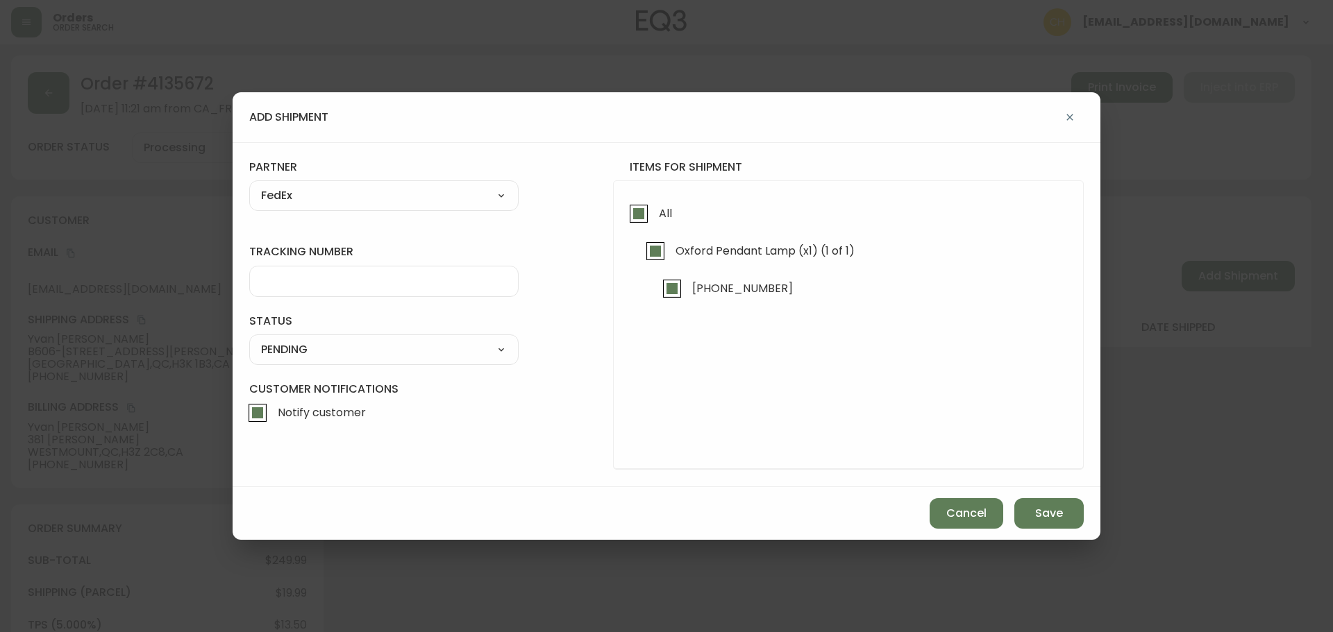
click at [305, 280] on input "tracking number" at bounding box center [384, 281] width 246 height 13
type input "455183580122"
click at [303, 346] on select "SHIPPED PENDING CANCELLED" at bounding box center [383, 349] width 269 height 21
click at [249, 339] on select "SHIPPED PENDING CANCELLED" at bounding box center [383, 349] width 269 height 21
select select "PENDING"
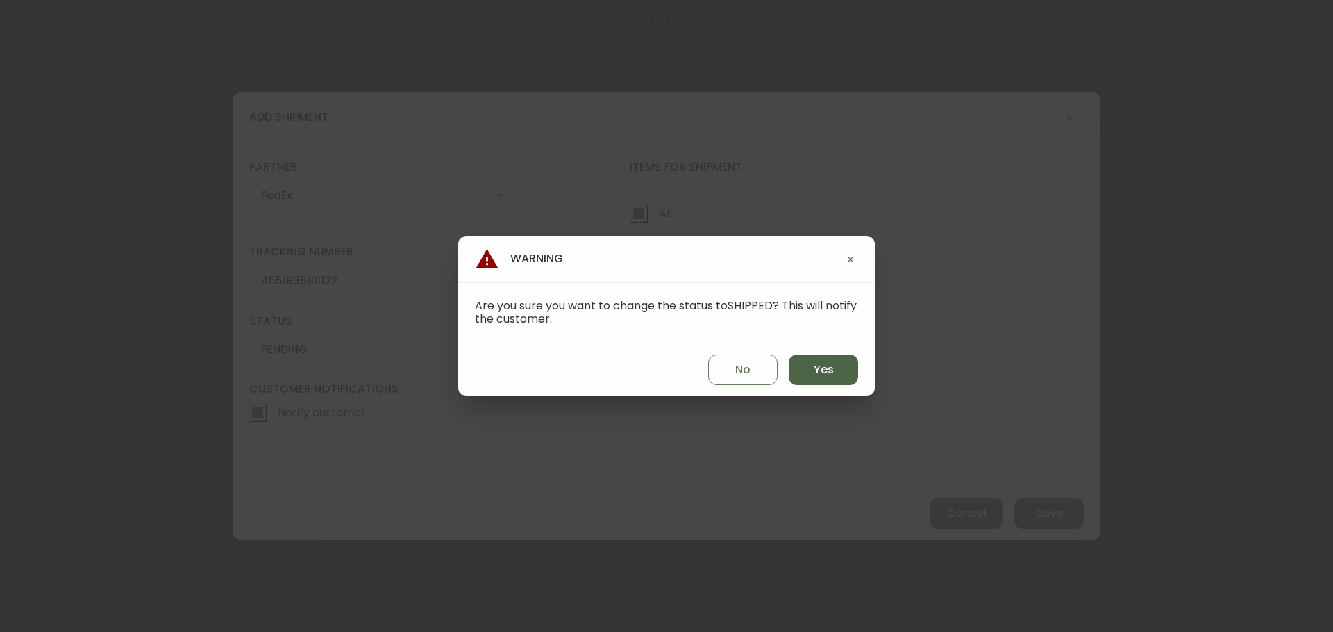
click at [818, 376] on span "Yes" at bounding box center [824, 369] width 20 height 15
type input "SHIPPED"
select select "SHIPPED"
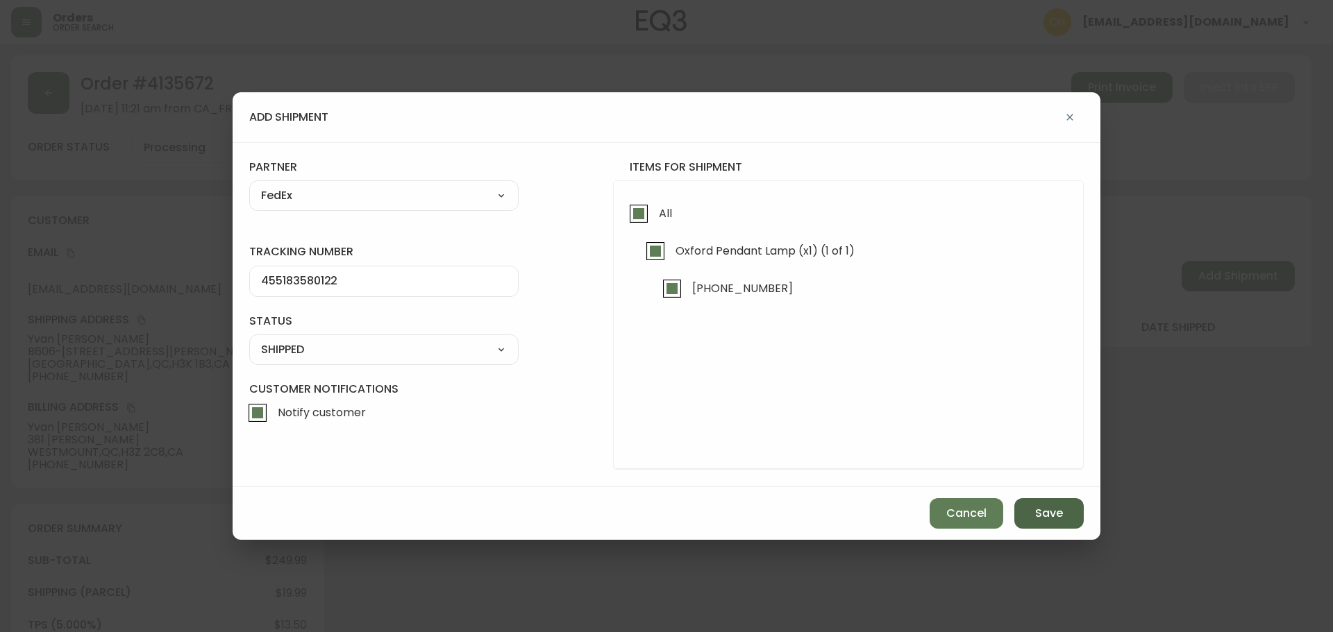
click at [1052, 523] on button "Save" at bounding box center [1048, 513] width 69 height 31
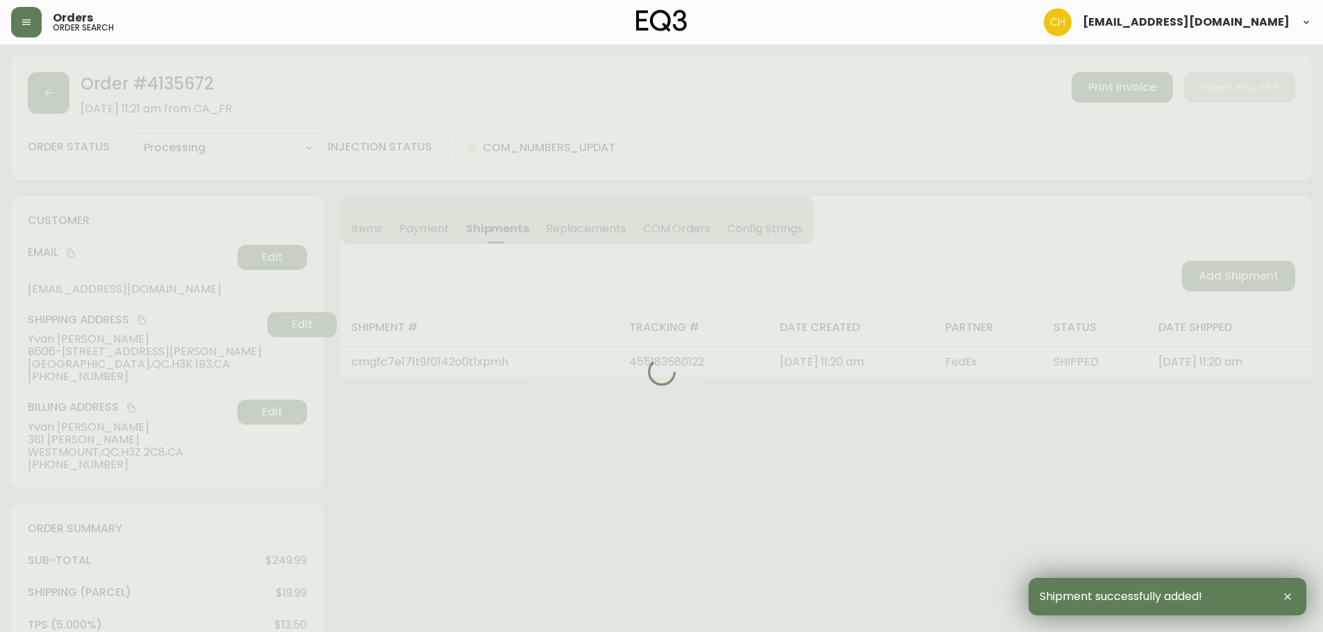
type input "Fully Shipped"
select select "FULLY_SHIPPED"
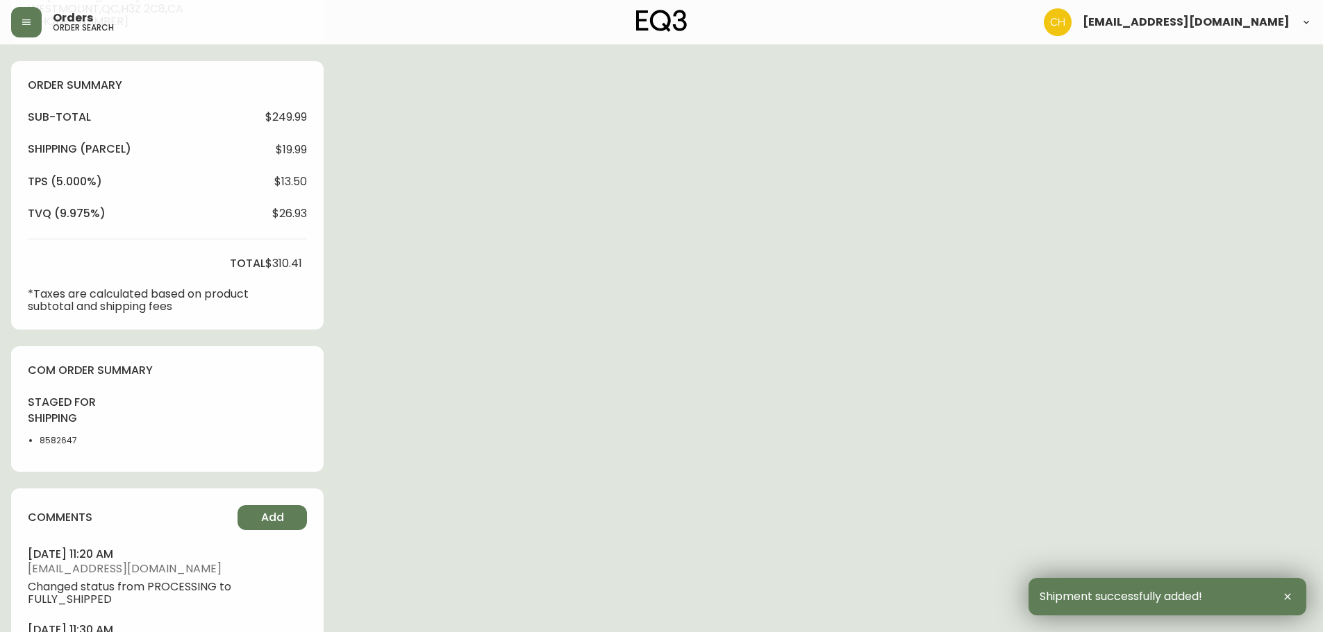
scroll to position [534, 0]
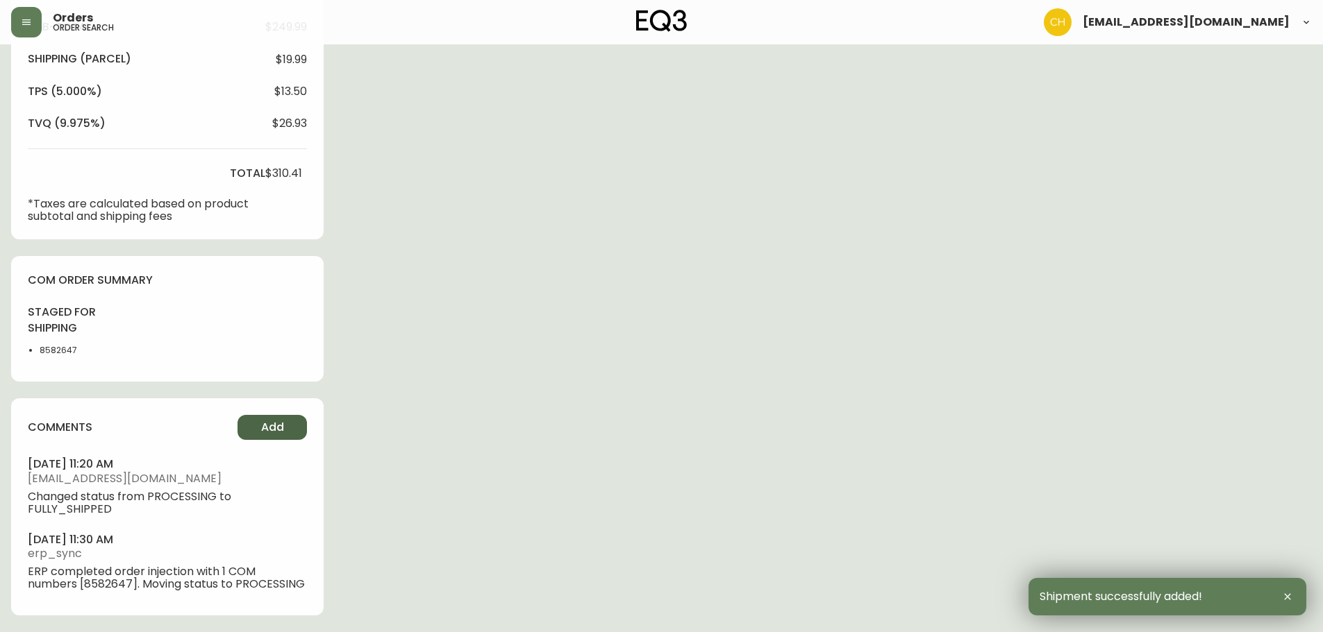
click at [255, 424] on button "Add" at bounding box center [271, 427] width 69 height 25
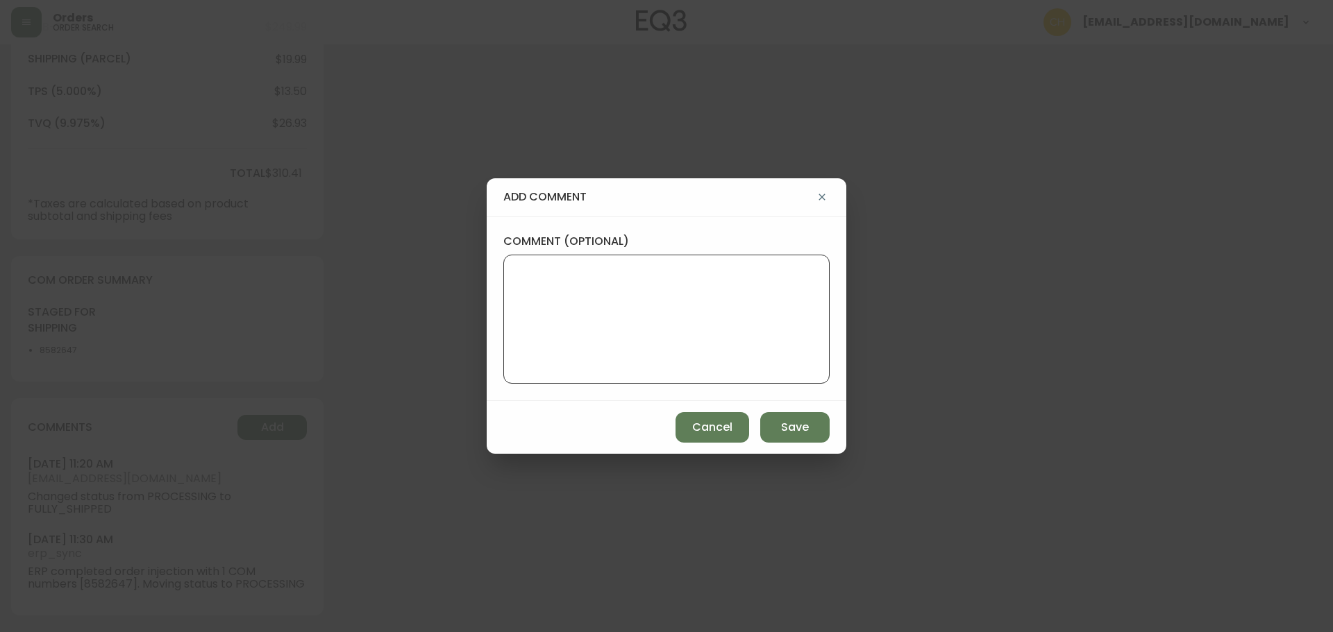
click at [541, 320] on textarea "comment (optional)" at bounding box center [666, 319] width 303 height 111
type textarea "CH"
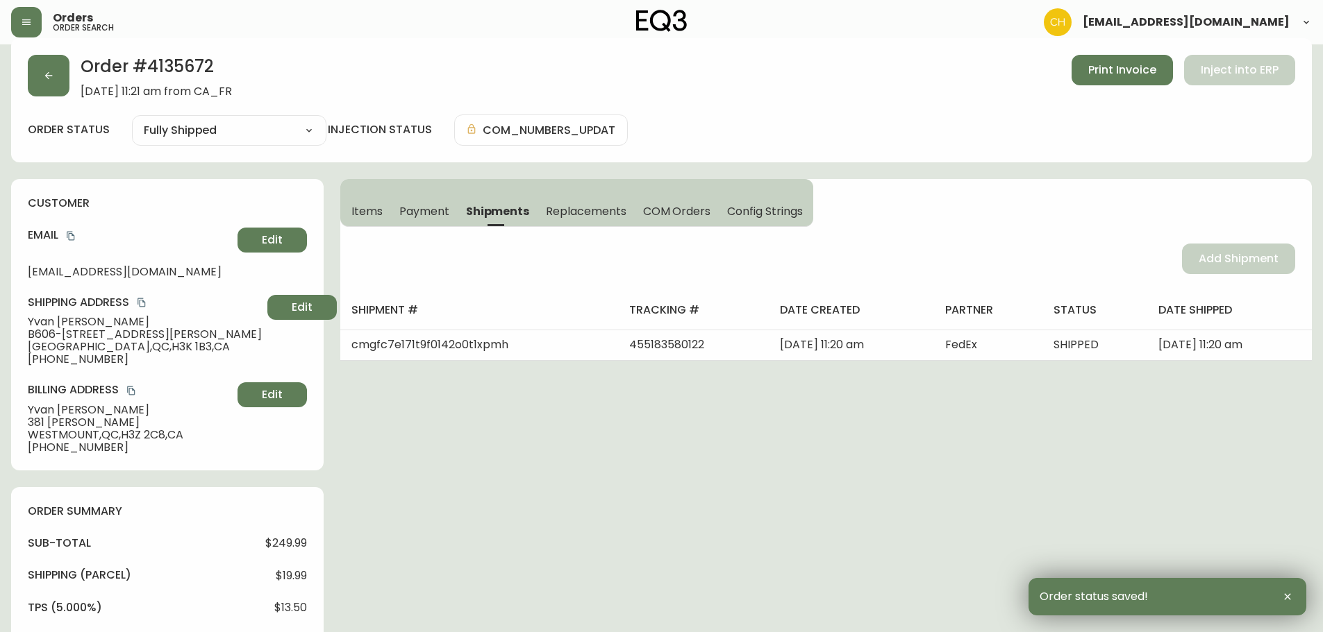
scroll to position [0, 0]
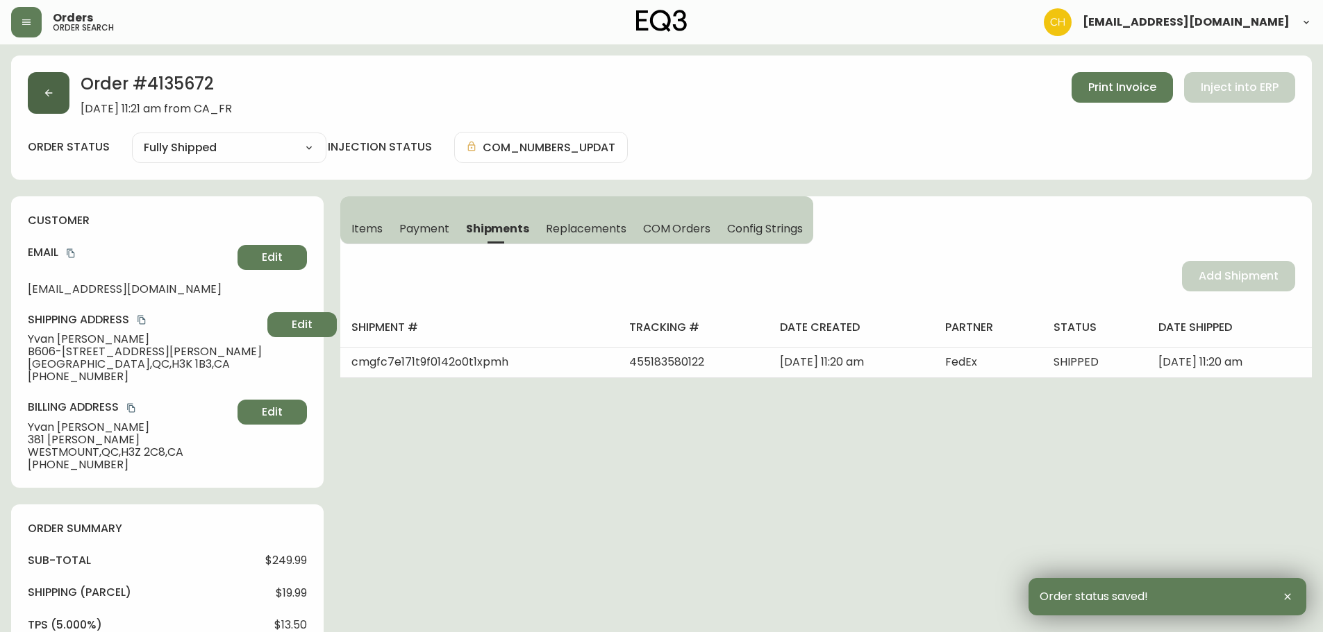
drag, startPoint x: 23, startPoint y: 81, endPoint x: 28, endPoint y: 93, distance: 13.0
click at [28, 92] on div "Order # 4135672 [DATE] 11:21 am from [GEOGRAPHIC_DATA] Print Invoice Inject int…" at bounding box center [661, 118] width 1300 height 124
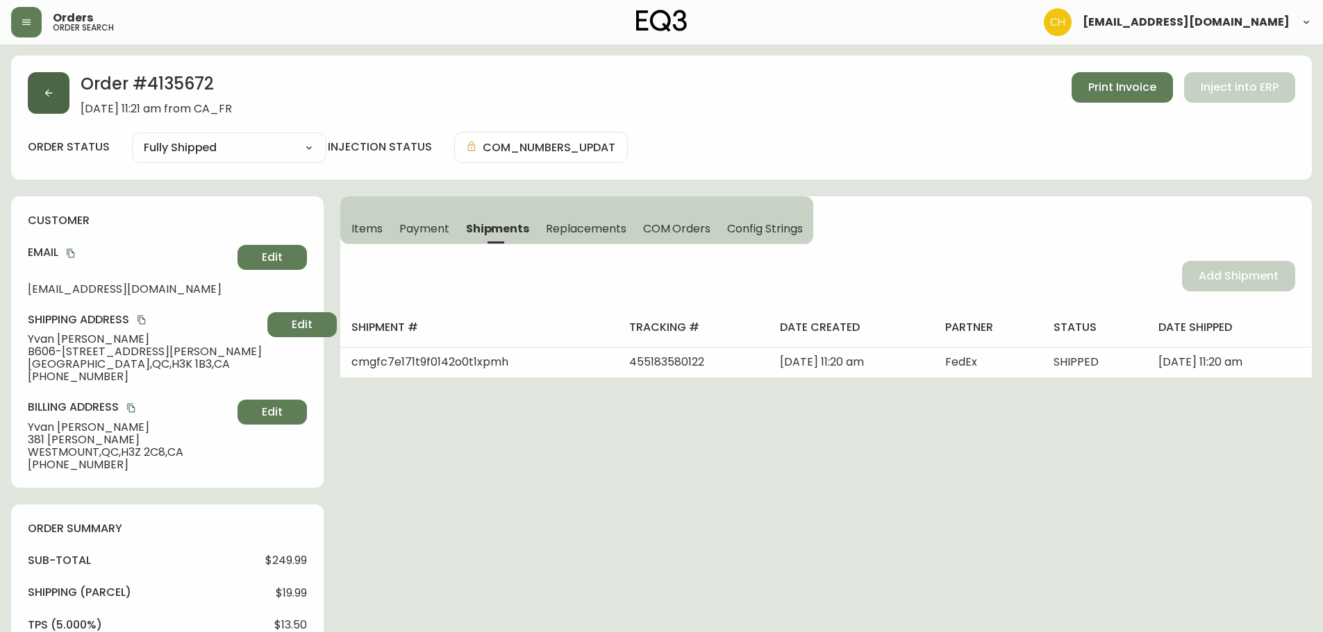
click at [51, 91] on icon "button" at bounding box center [48, 92] width 11 height 11
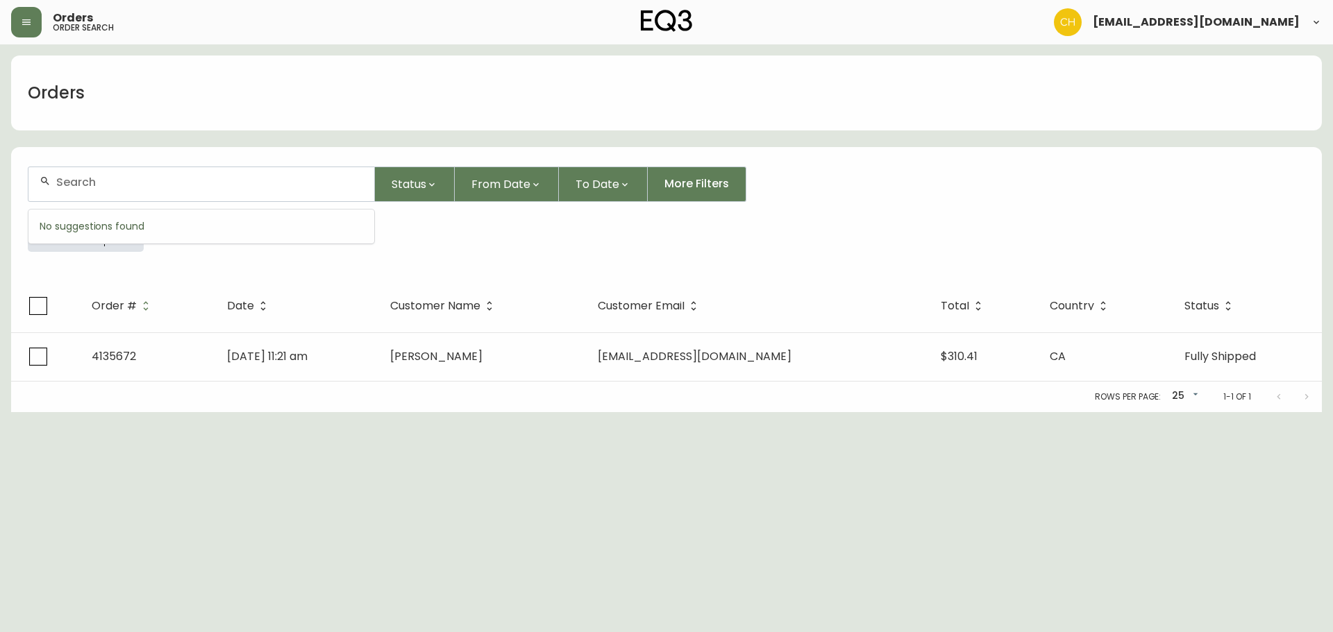
click at [88, 178] on input "text" at bounding box center [209, 182] width 307 height 13
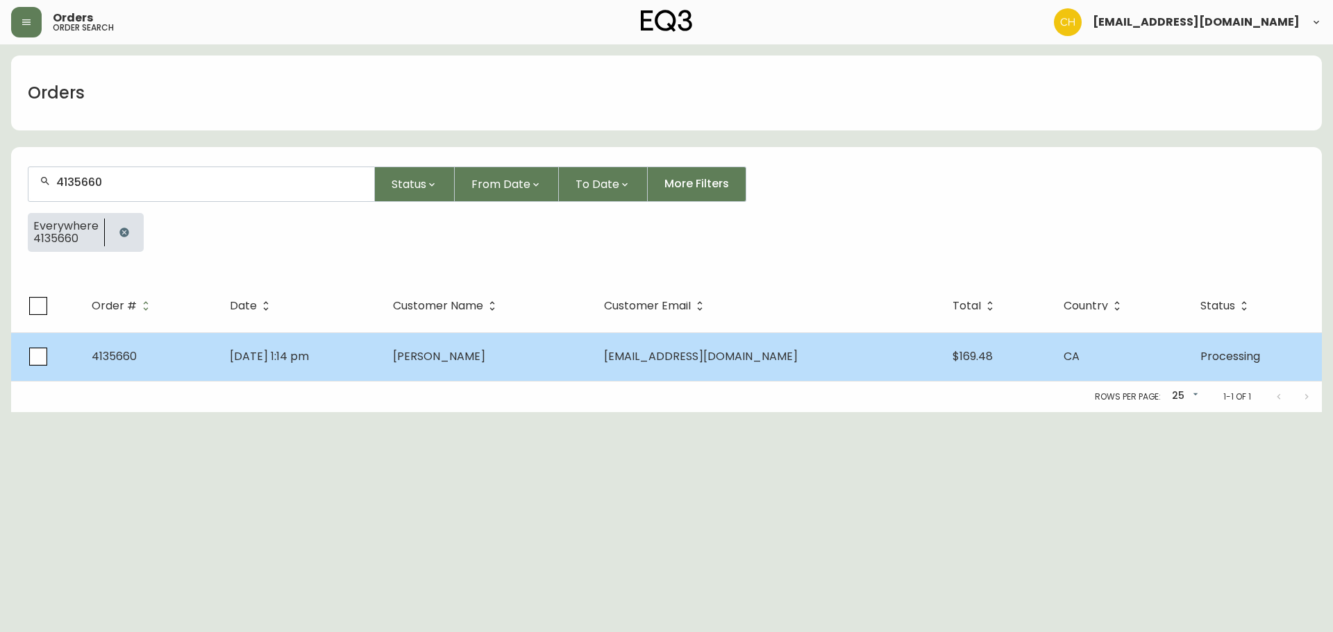
click at [383, 339] on td "[DATE] 1:14 pm" at bounding box center [301, 357] width 164 height 49
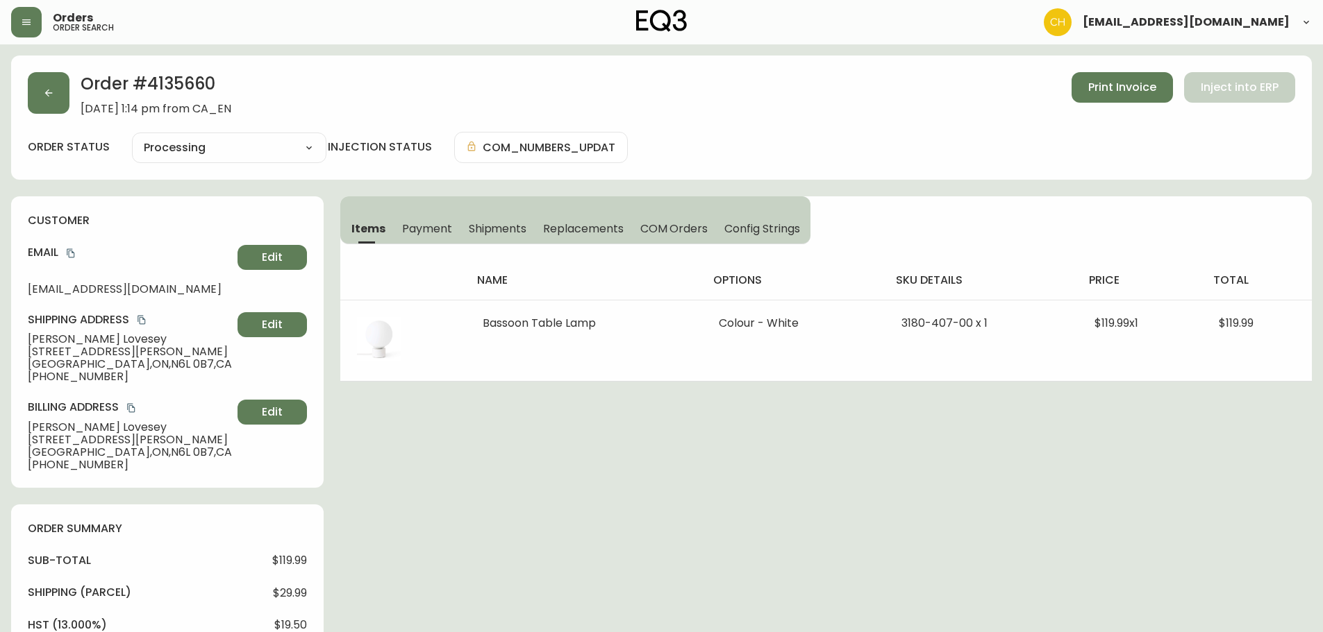
click at [479, 228] on span "Shipments" at bounding box center [498, 228] width 58 height 15
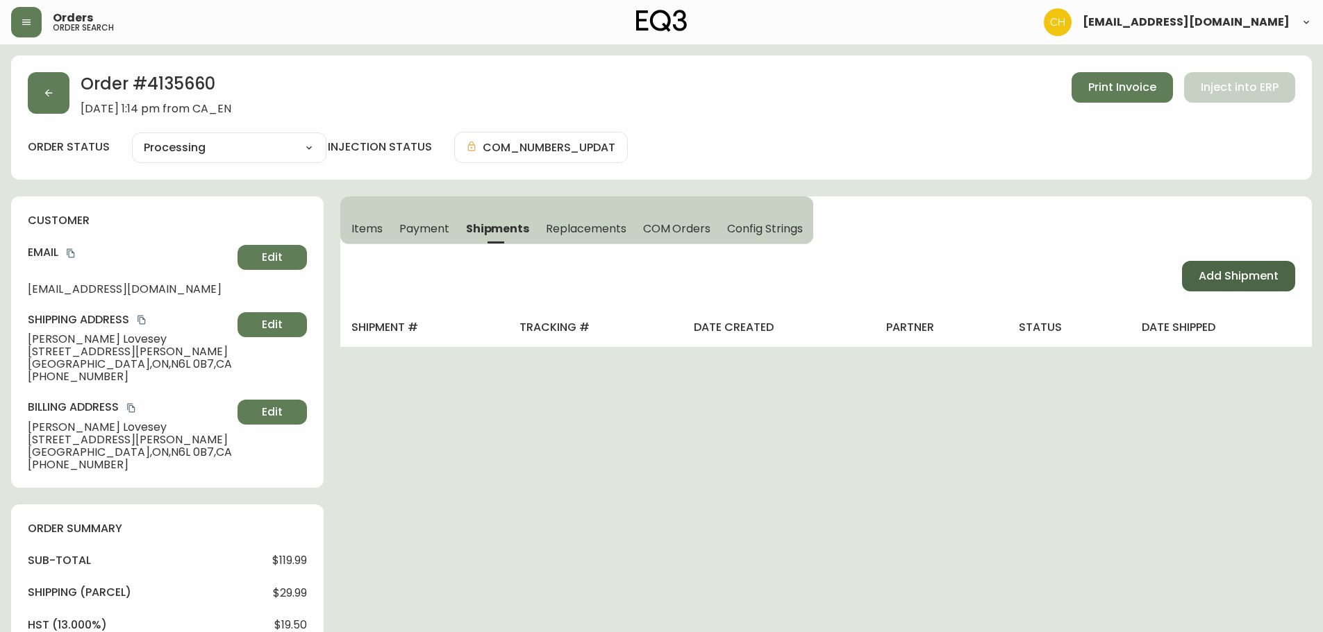
click at [1237, 265] on button "Add Shipment" at bounding box center [1238, 276] width 113 height 31
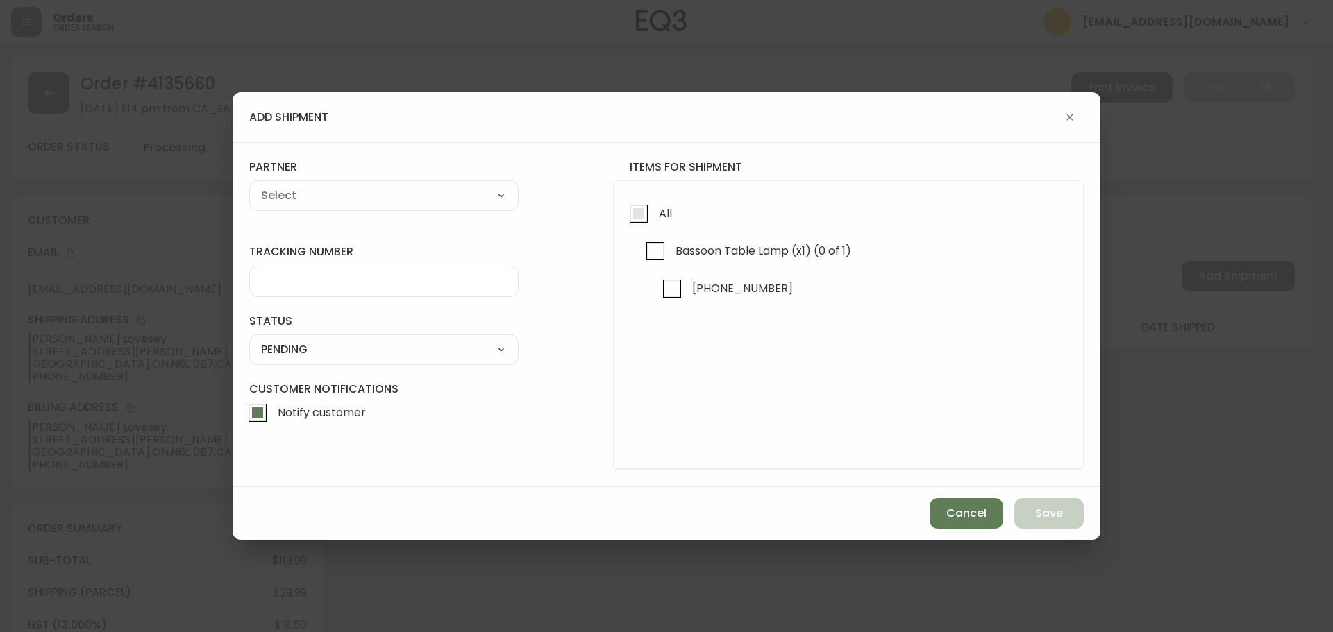
click at [626, 220] on input "All" at bounding box center [639, 214] width 32 height 32
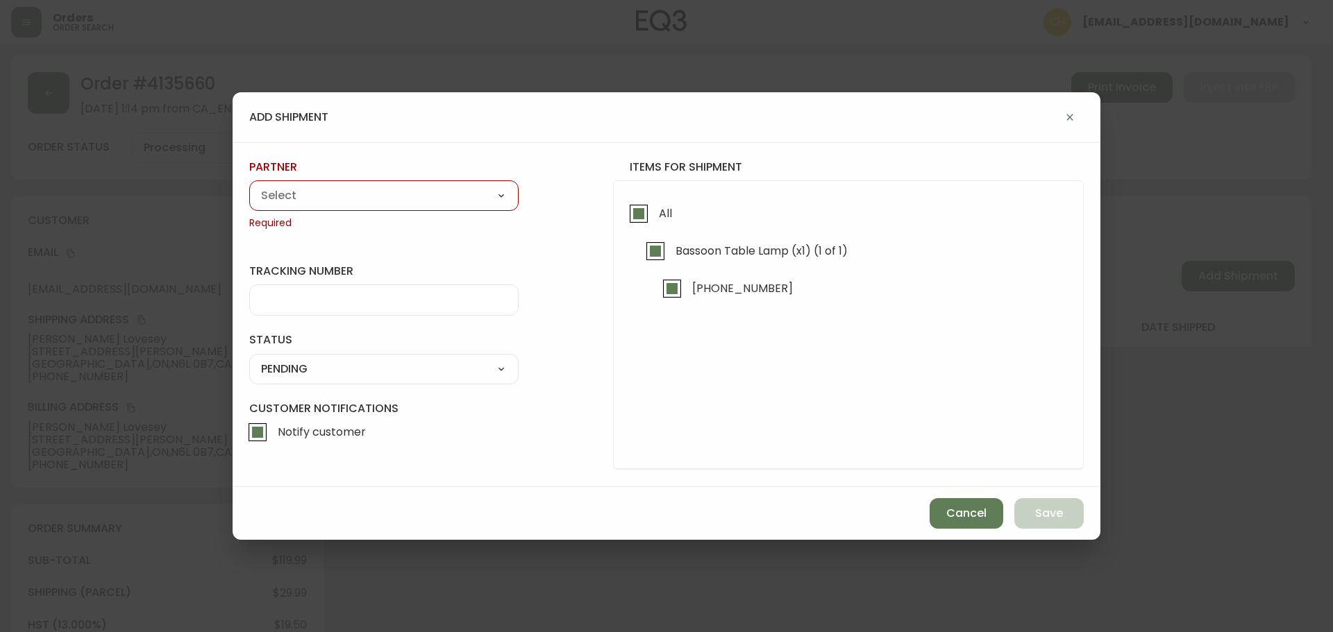
drag, startPoint x: 440, startPoint y: 201, endPoint x: 417, endPoint y: 201, distance: 23.6
click at [438, 201] on select "A Move to Remember LLC ABF Freight Alero [PERSON_NAME] Canada Post Canpar Expre…" at bounding box center [383, 195] width 269 height 21
click at [249, 185] on select "A Move to Remember LLC ABF Freight Alero [PERSON_NAME] Canada Post Canpar Expre…" at bounding box center [383, 195] width 269 height 21
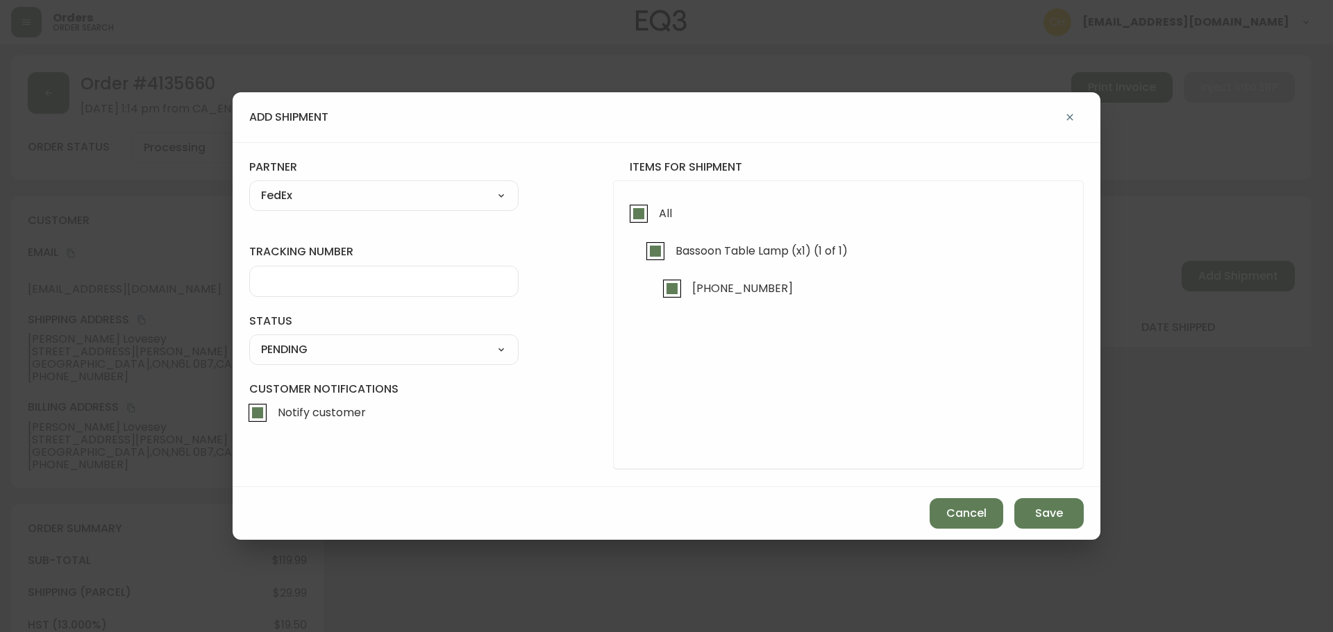
click at [284, 283] on input "tracking number" at bounding box center [384, 281] width 246 height 13
click at [286, 344] on select "SHIPPED PENDING CANCELLED" at bounding box center [383, 349] width 269 height 21
click at [249, 339] on select "SHIPPED PENDING CANCELLED" at bounding box center [383, 349] width 269 height 21
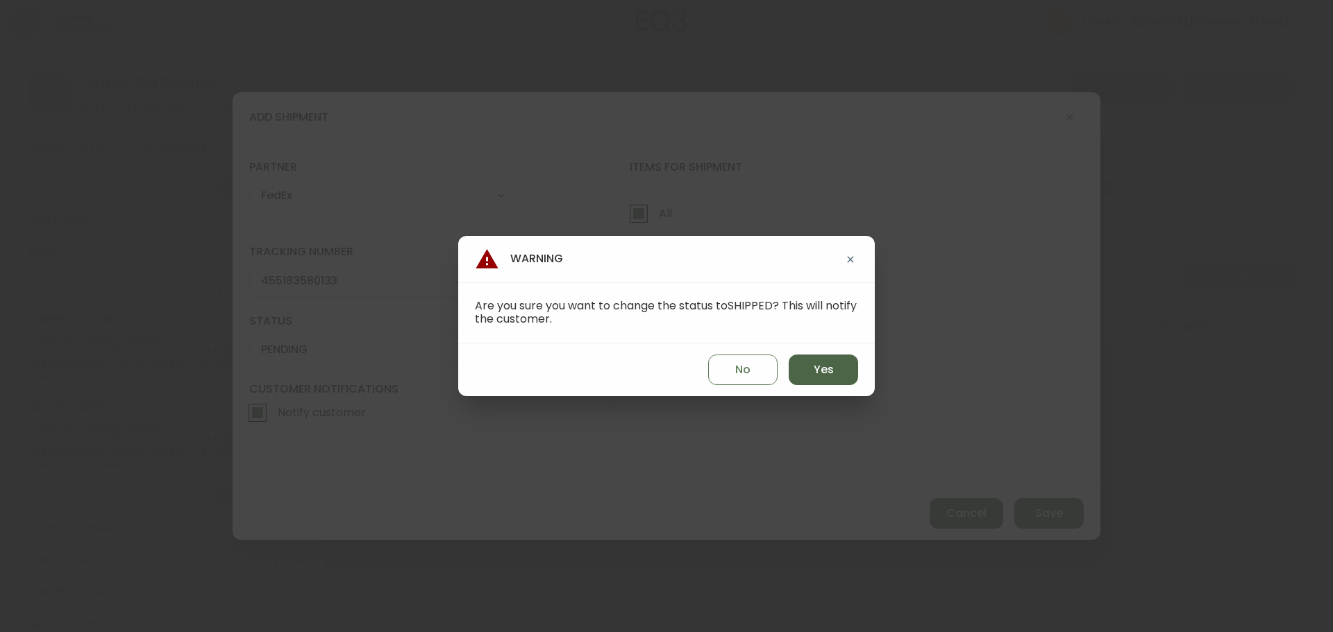
drag, startPoint x: 830, startPoint y: 366, endPoint x: 850, endPoint y: 383, distance: 26.1
click at [830, 367] on span "Yes" at bounding box center [824, 369] width 20 height 15
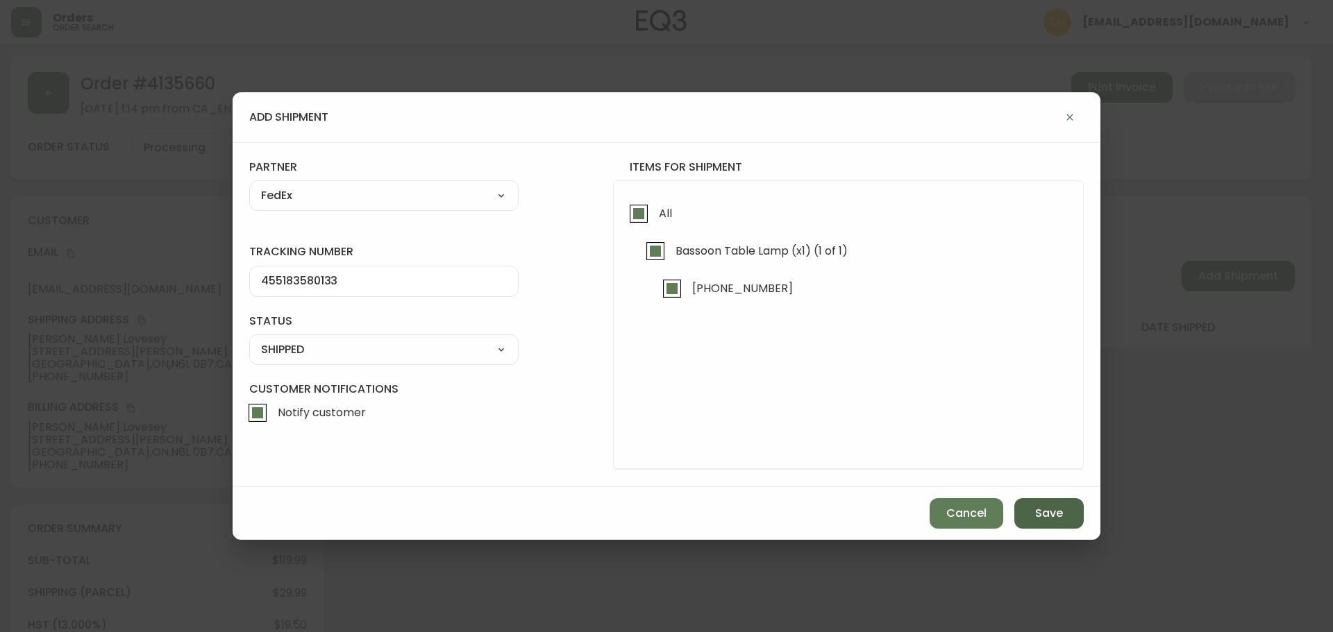
click at [1027, 503] on button "Save" at bounding box center [1048, 513] width 69 height 31
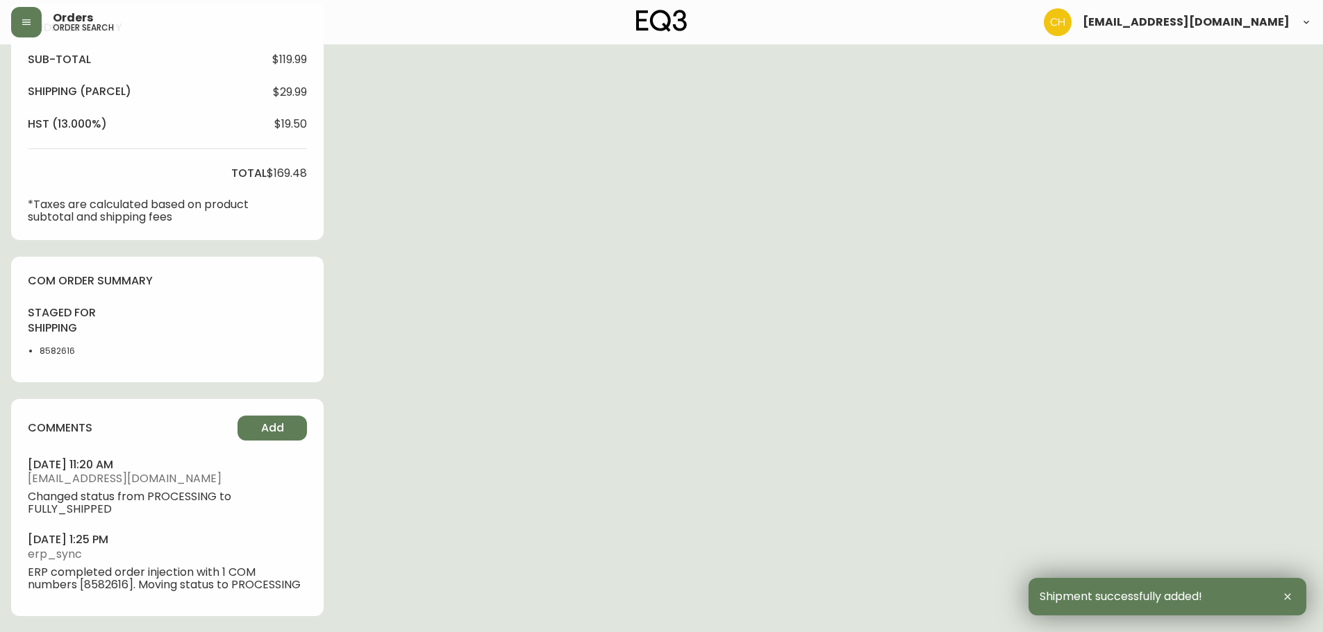
scroll to position [502, 0]
click at [258, 419] on button "Add" at bounding box center [271, 427] width 69 height 25
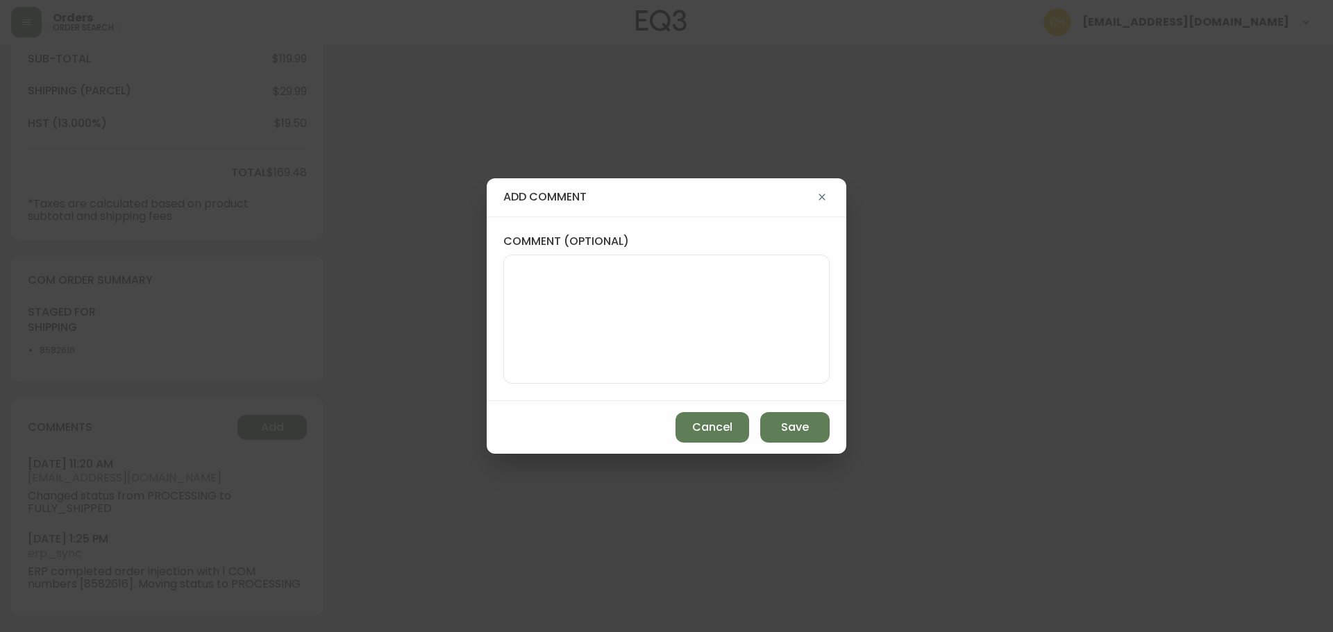
drag, startPoint x: 562, startPoint y: 328, endPoint x: 552, endPoint y: 312, distance: 18.5
click at [562, 327] on textarea "comment (optional)" at bounding box center [666, 319] width 303 height 111
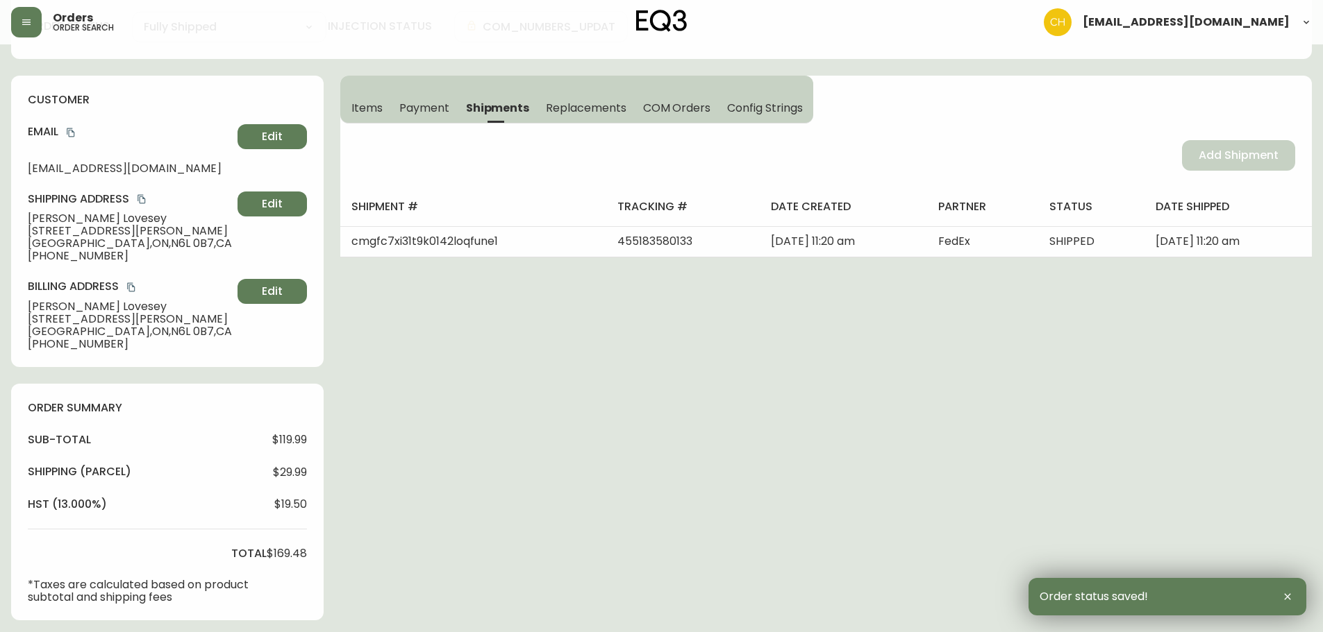
scroll to position [0, 0]
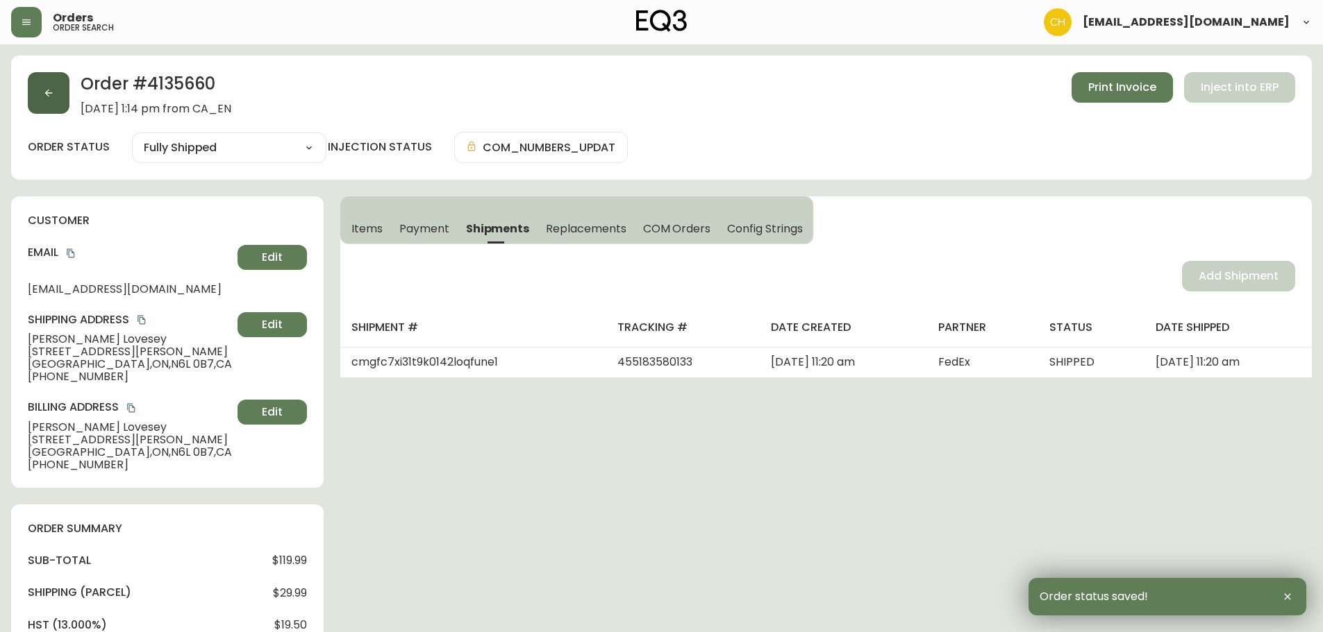
click at [60, 99] on button "button" at bounding box center [49, 93] width 42 height 42
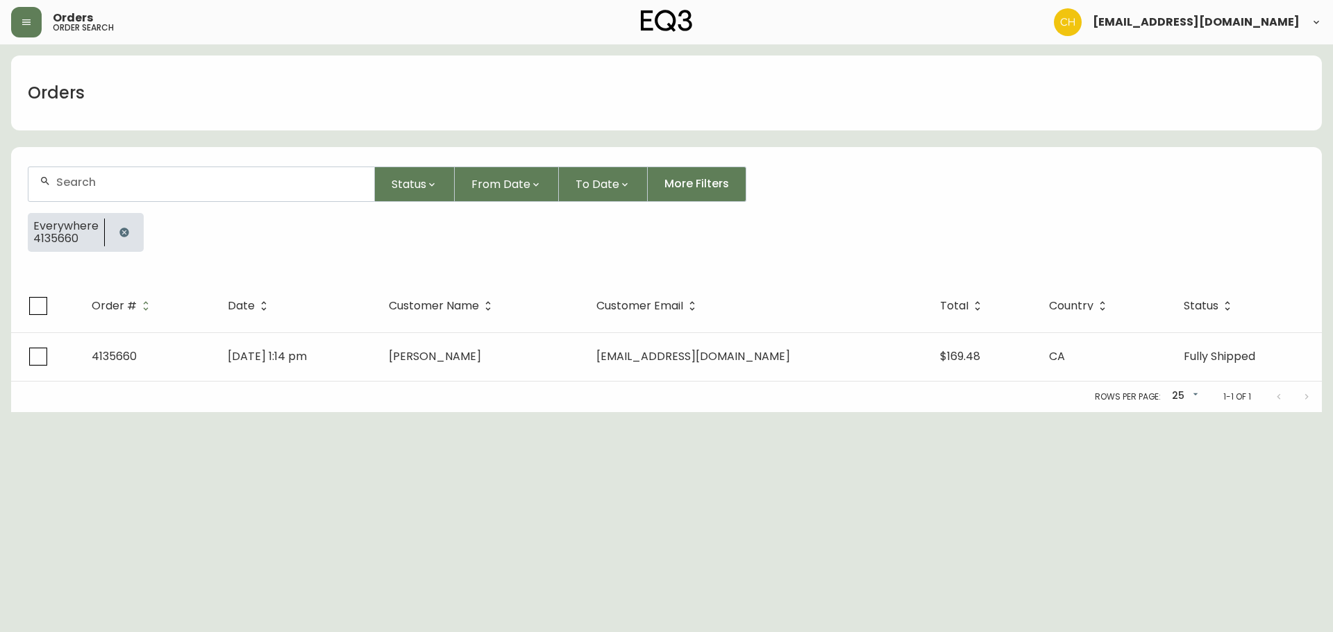
click at [62, 181] on input "text" at bounding box center [209, 182] width 307 height 13
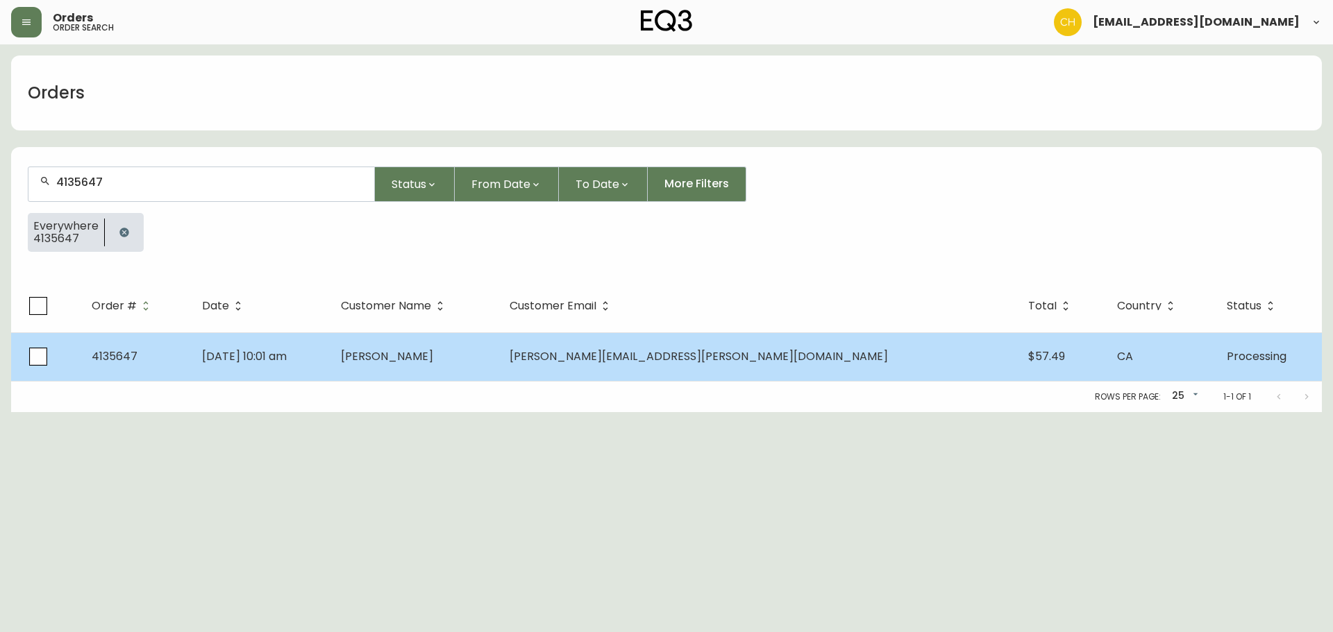
click at [329, 366] on td "[DATE] 10:01 am" at bounding box center [260, 357] width 138 height 49
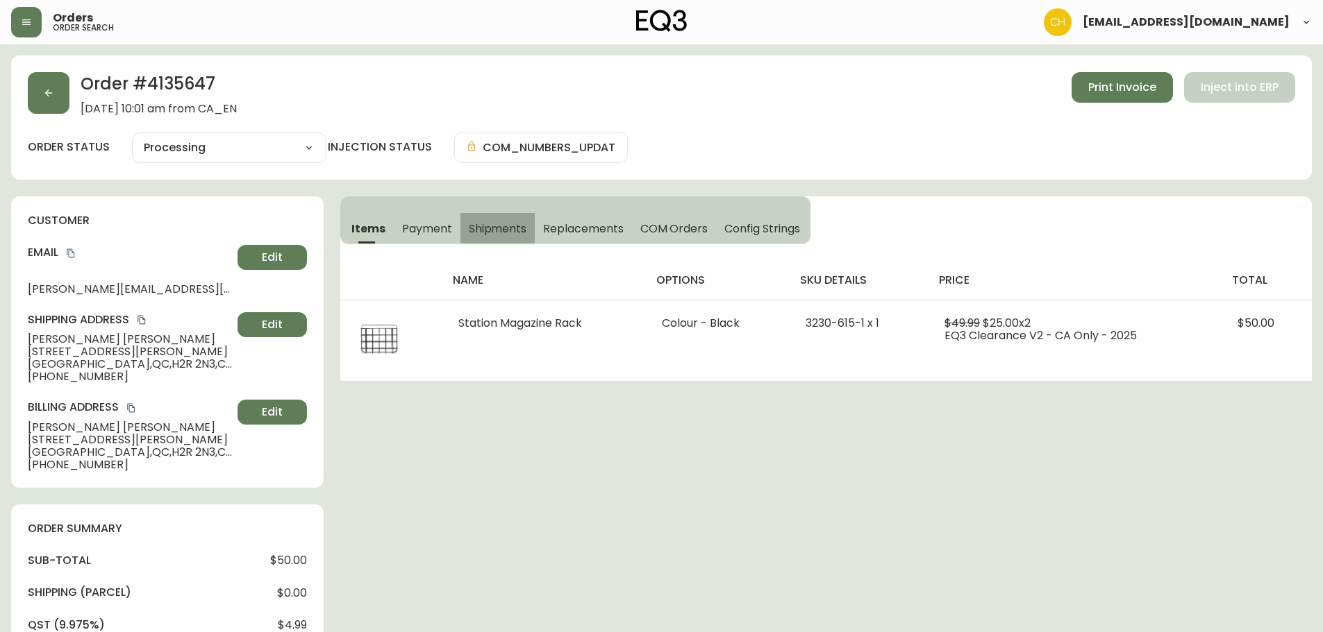
click at [498, 237] on button "Shipments" at bounding box center [497, 228] width 75 height 31
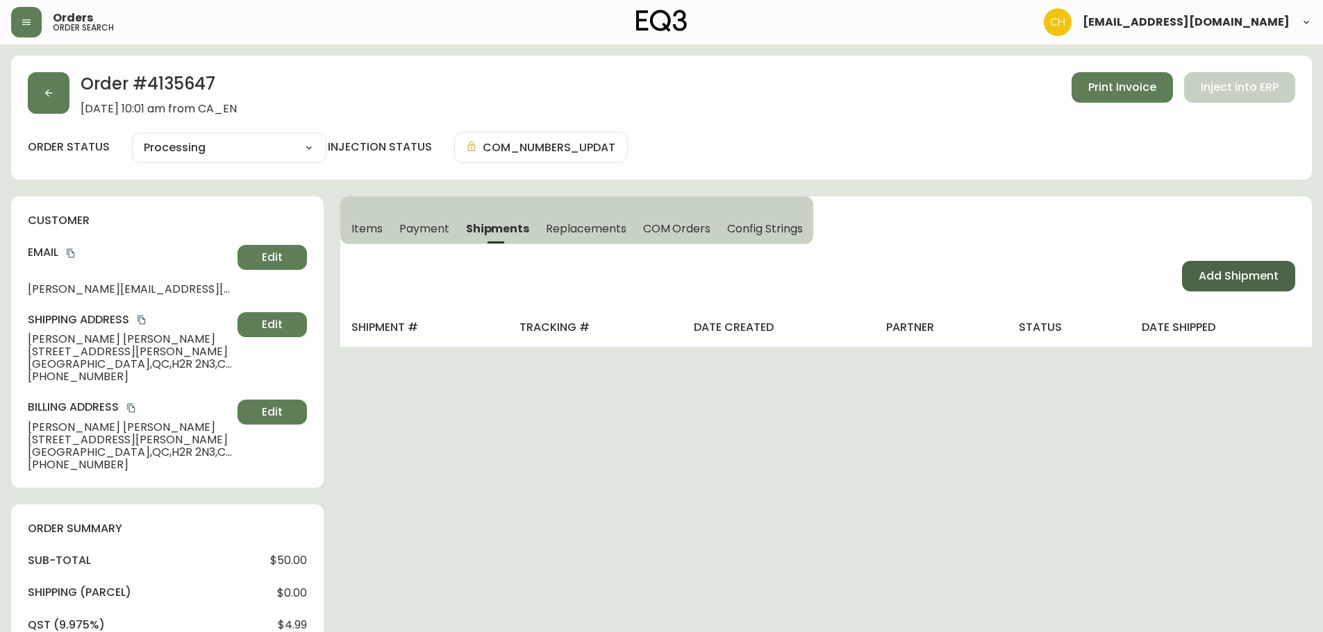
click at [1240, 278] on span "Add Shipment" at bounding box center [1238, 276] width 80 height 15
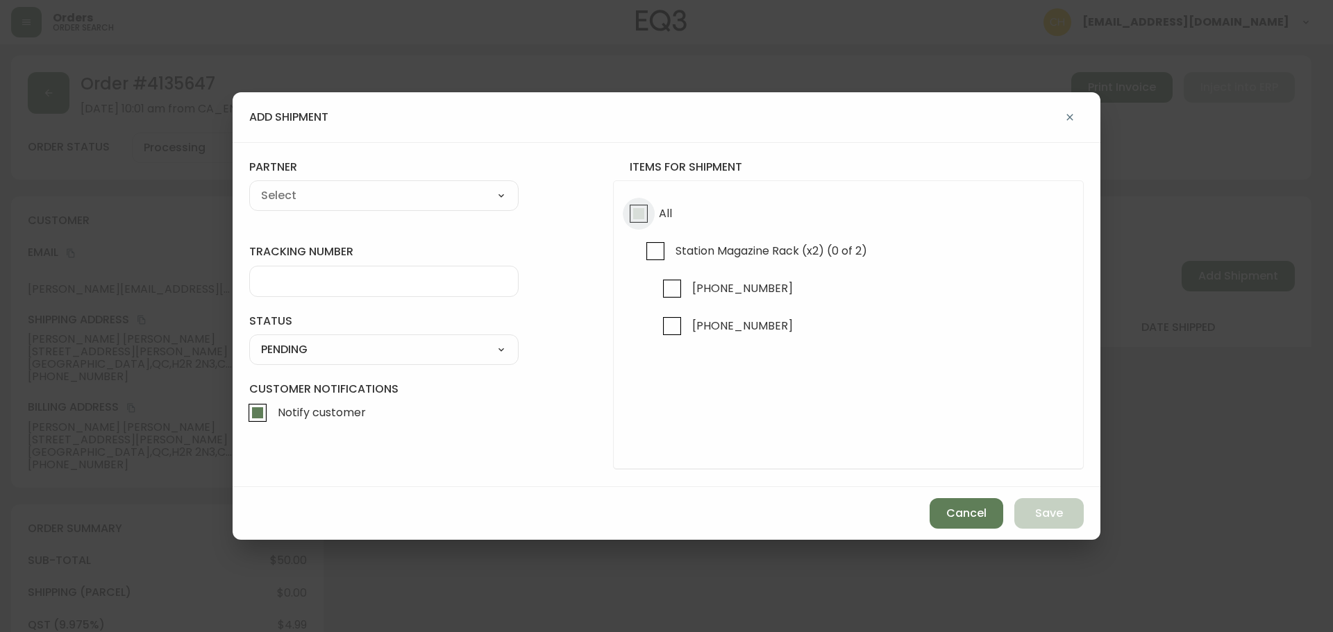
click at [629, 208] on input "All" at bounding box center [639, 214] width 32 height 32
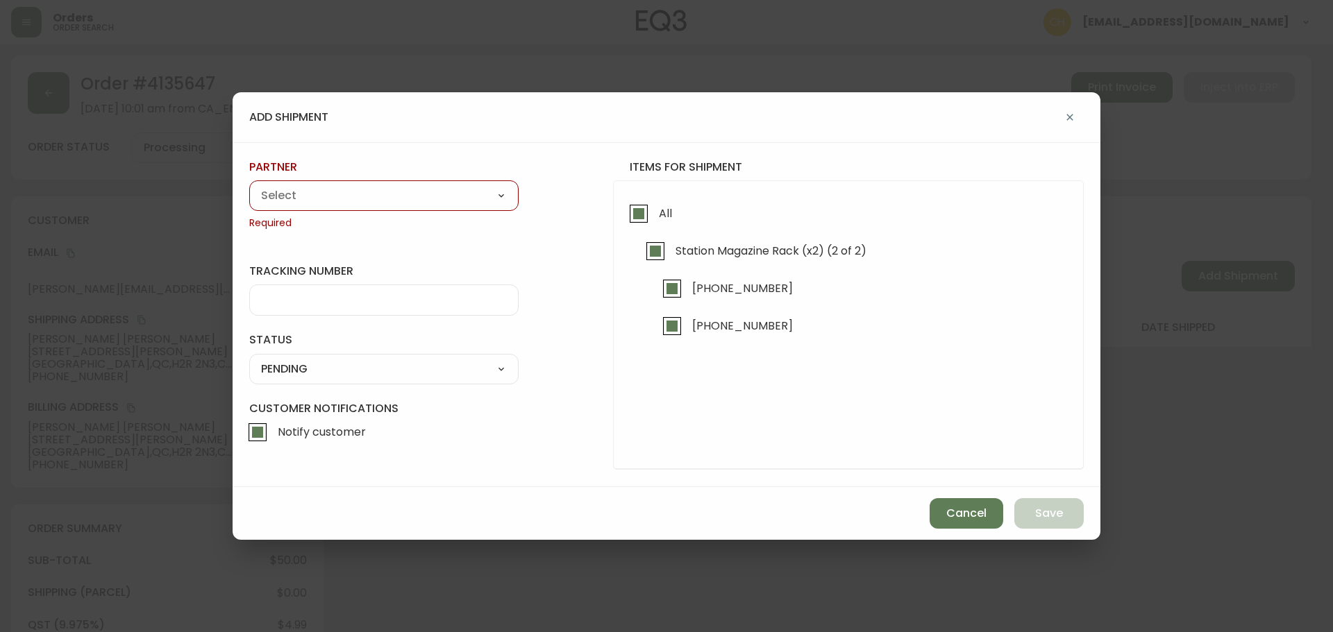
click at [409, 193] on select "A Move to Remember LLC ABF Freight Alero [PERSON_NAME] Canada Post Canpar Expre…" at bounding box center [383, 195] width 269 height 21
click at [249, 185] on select "A Move to Remember LLC ABF Freight Alero [PERSON_NAME] Canada Post Canpar Expre…" at bounding box center [383, 195] width 269 height 21
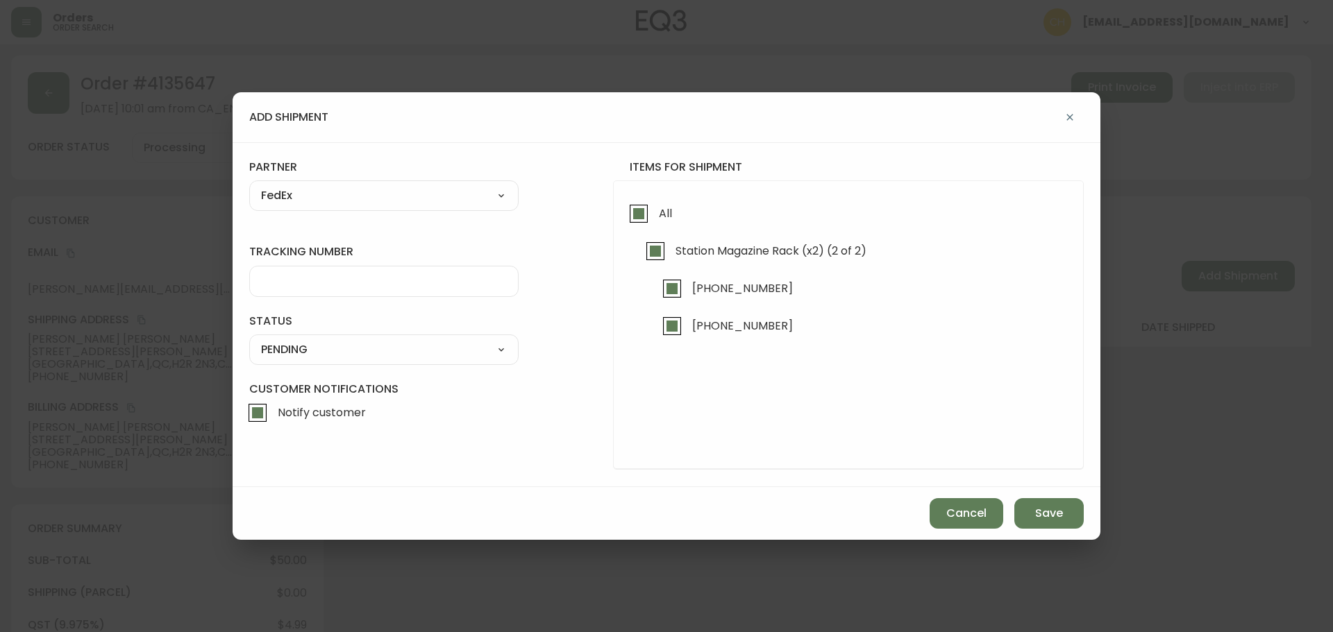
click at [308, 280] on input "tracking number" at bounding box center [384, 281] width 246 height 13
click at [307, 351] on select "SHIPPED PENDING CANCELLED" at bounding box center [383, 349] width 269 height 21
click at [249, 339] on select "SHIPPED PENDING CANCELLED" at bounding box center [383, 349] width 269 height 21
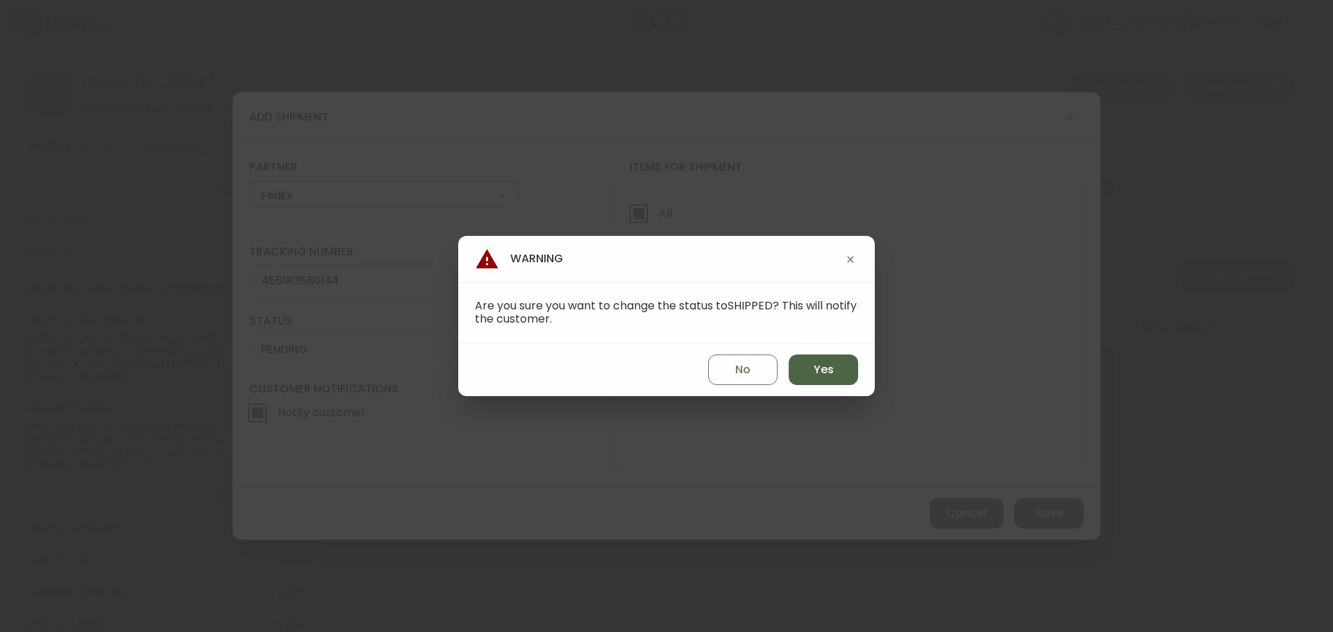
click at [814, 371] on span "Yes" at bounding box center [824, 369] width 20 height 15
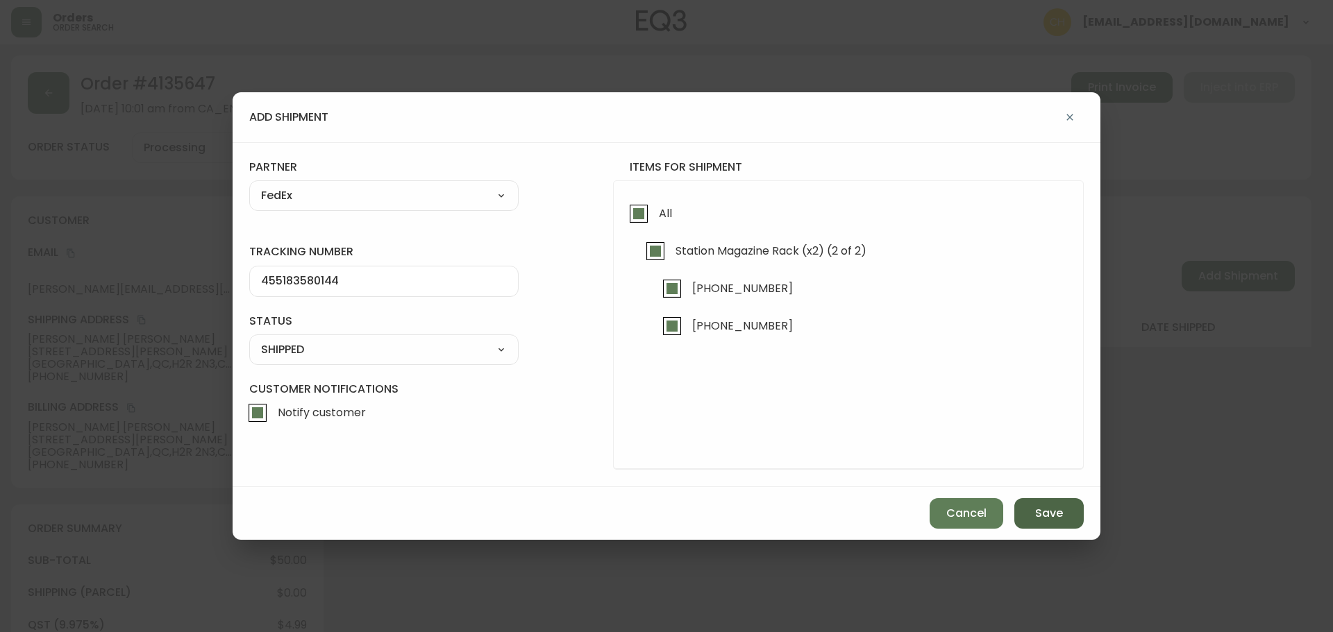
click at [1049, 515] on span "Save" at bounding box center [1049, 513] width 28 height 15
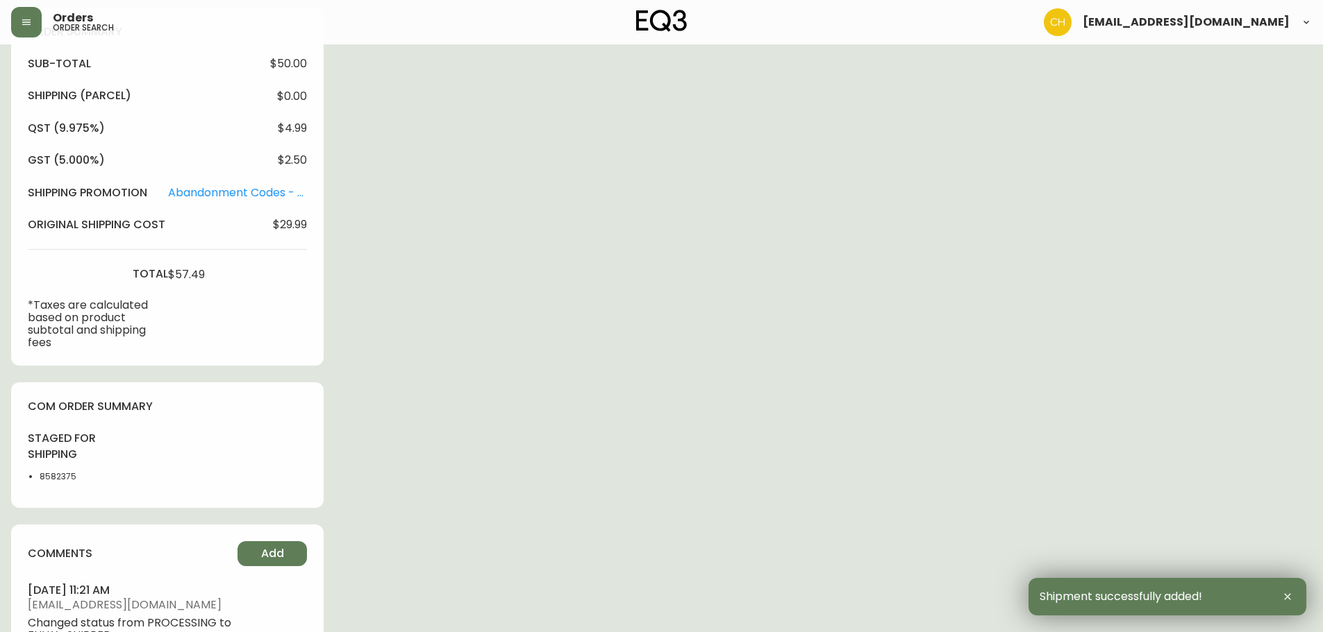
scroll to position [623, 0]
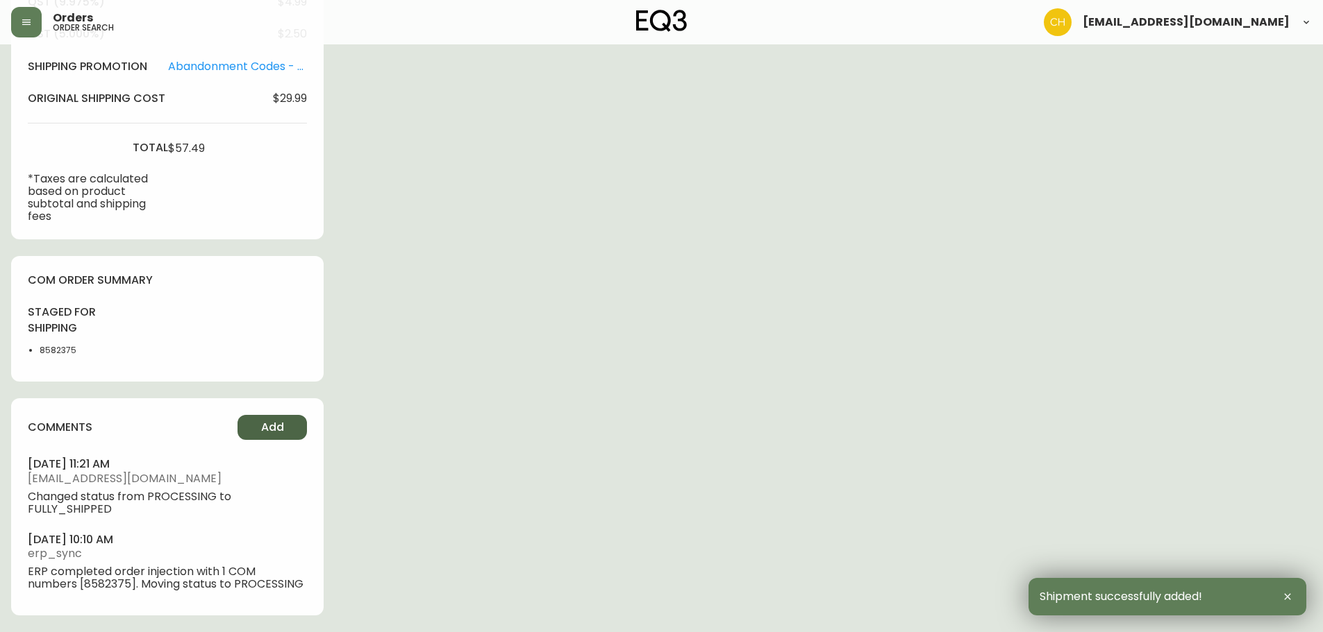
click at [272, 424] on span "Add" at bounding box center [272, 427] width 23 height 15
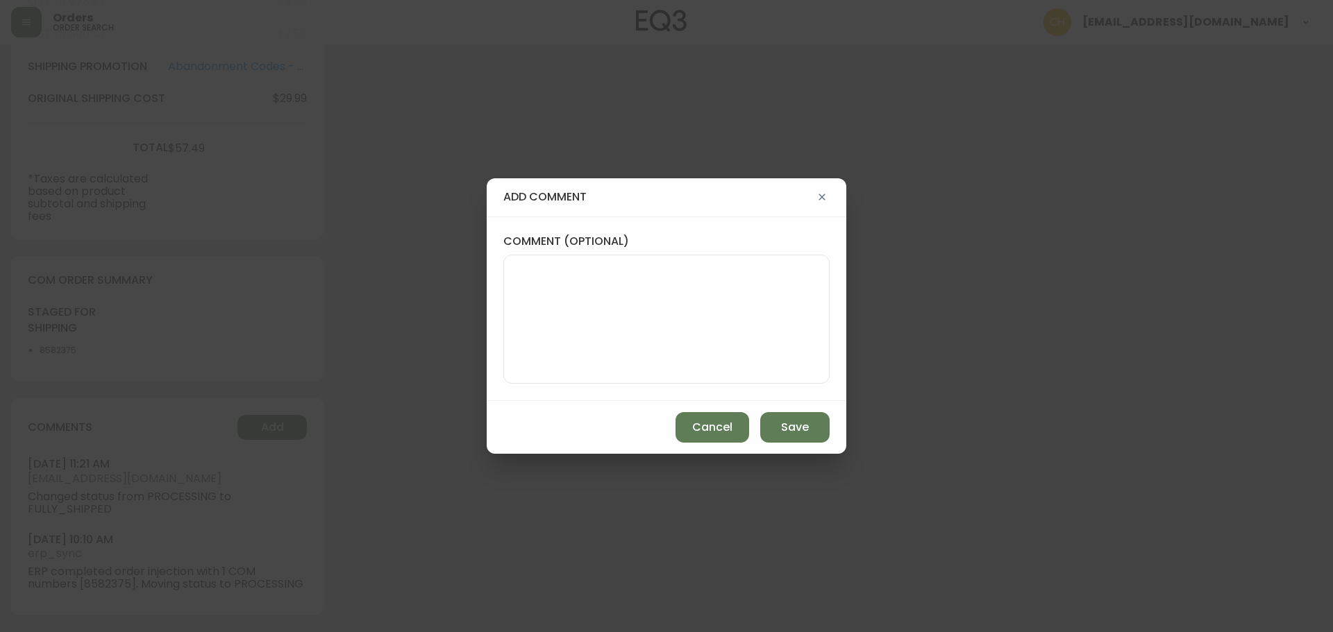
click at [524, 334] on textarea "comment (optional)" at bounding box center [666, 319] width 303 height 111
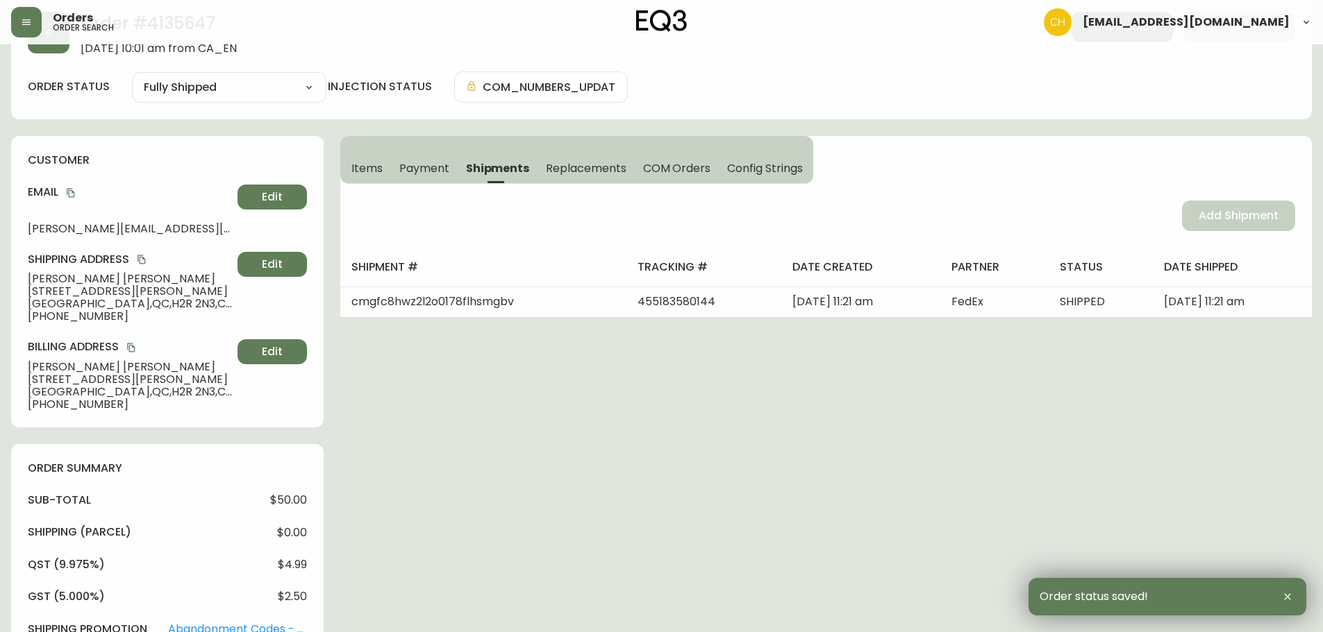
scroll to position [0, 0]
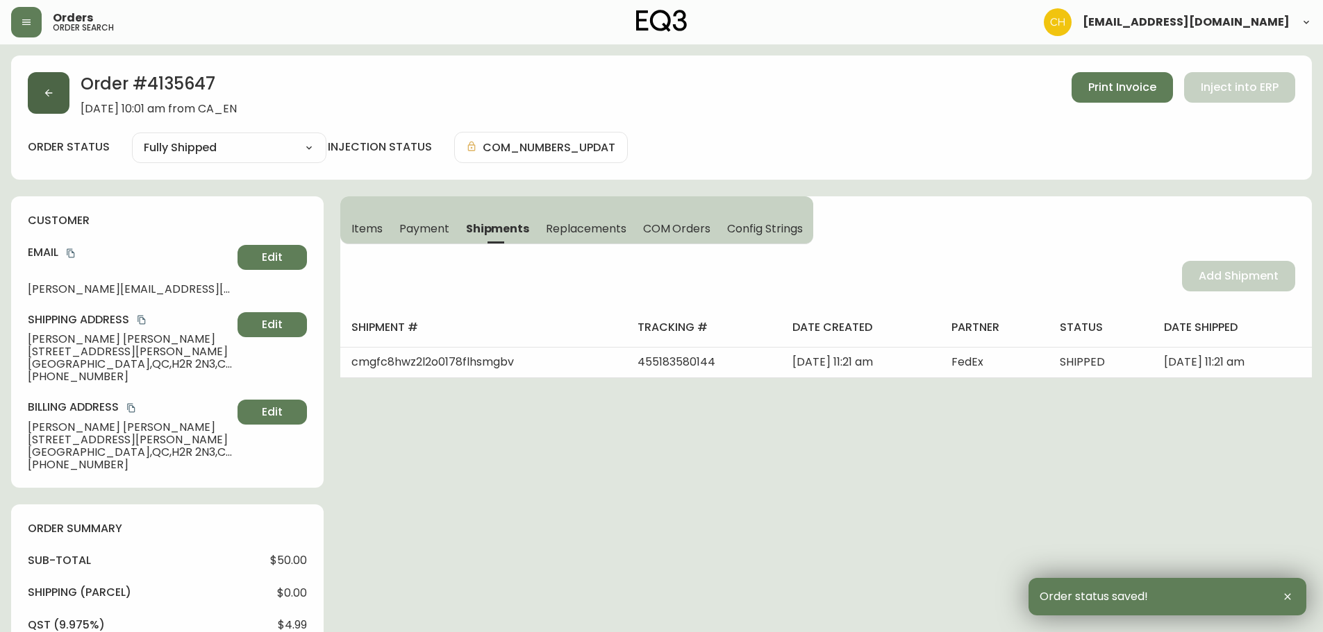
click at [55, 105] on button "button" at bounding box center [49, 93] width 42 height 42
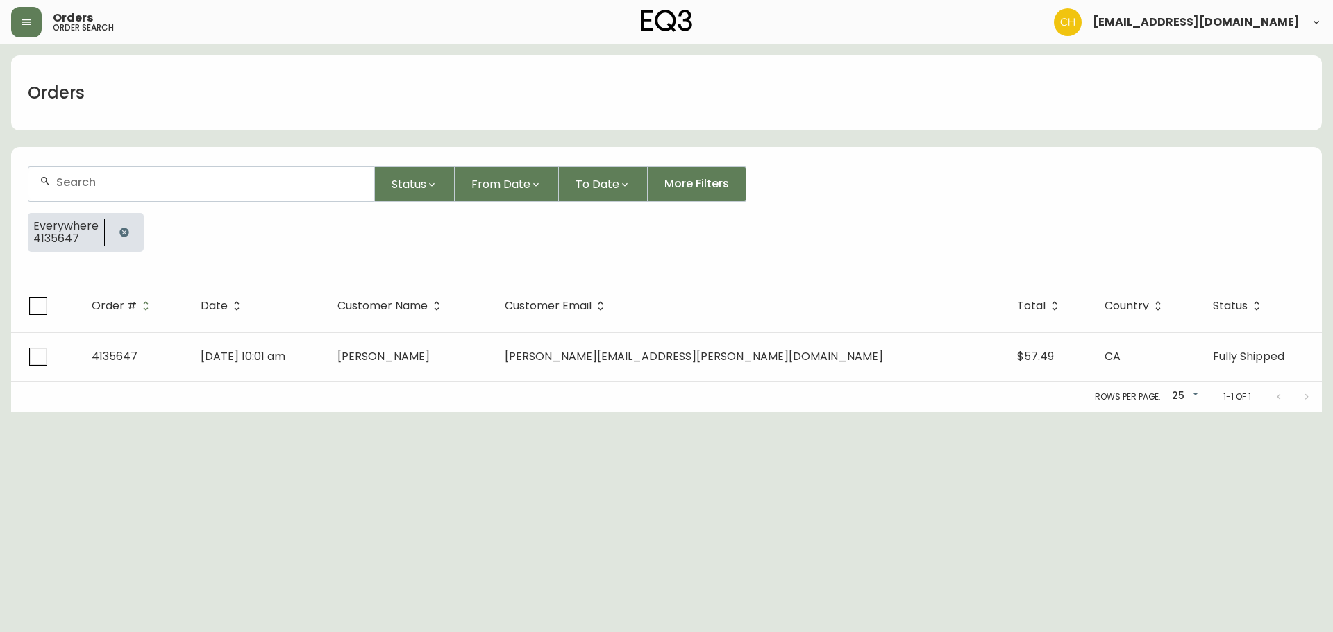
click at [62, 178] on input "text" at bounding box center [209, 182] width 307 height 13
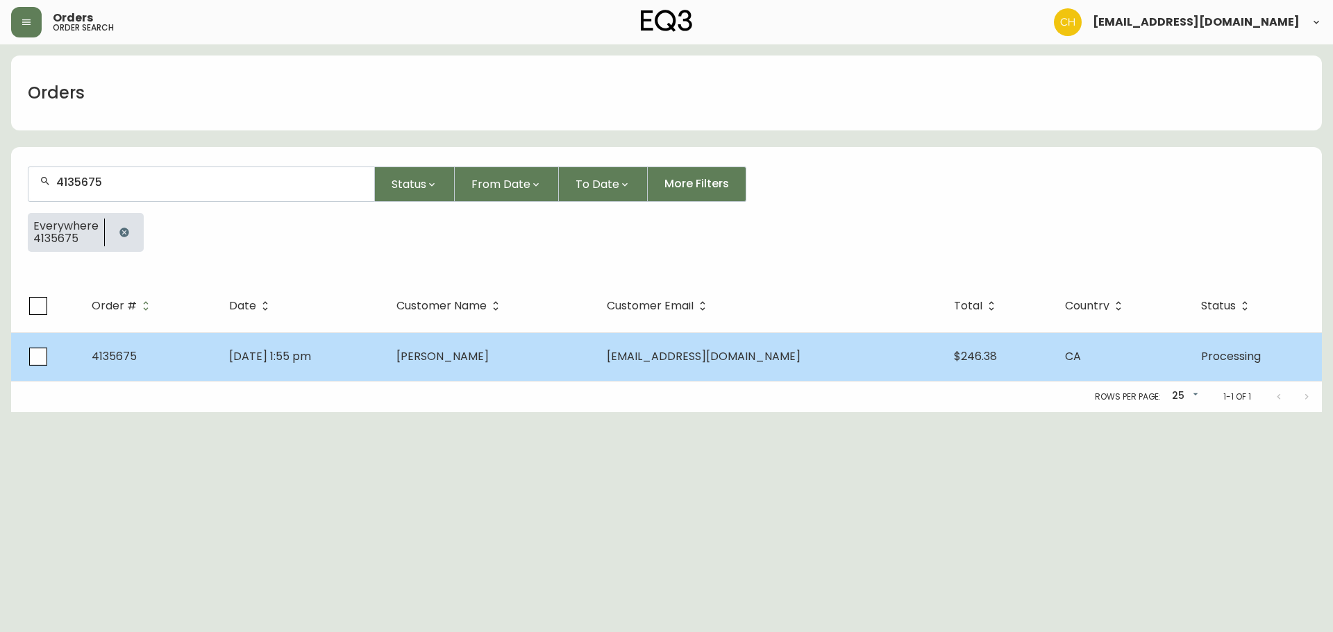
click at [535, 367] on td "[PERSON_NAME]" at bounding box center [490, 357] width 210 height 49
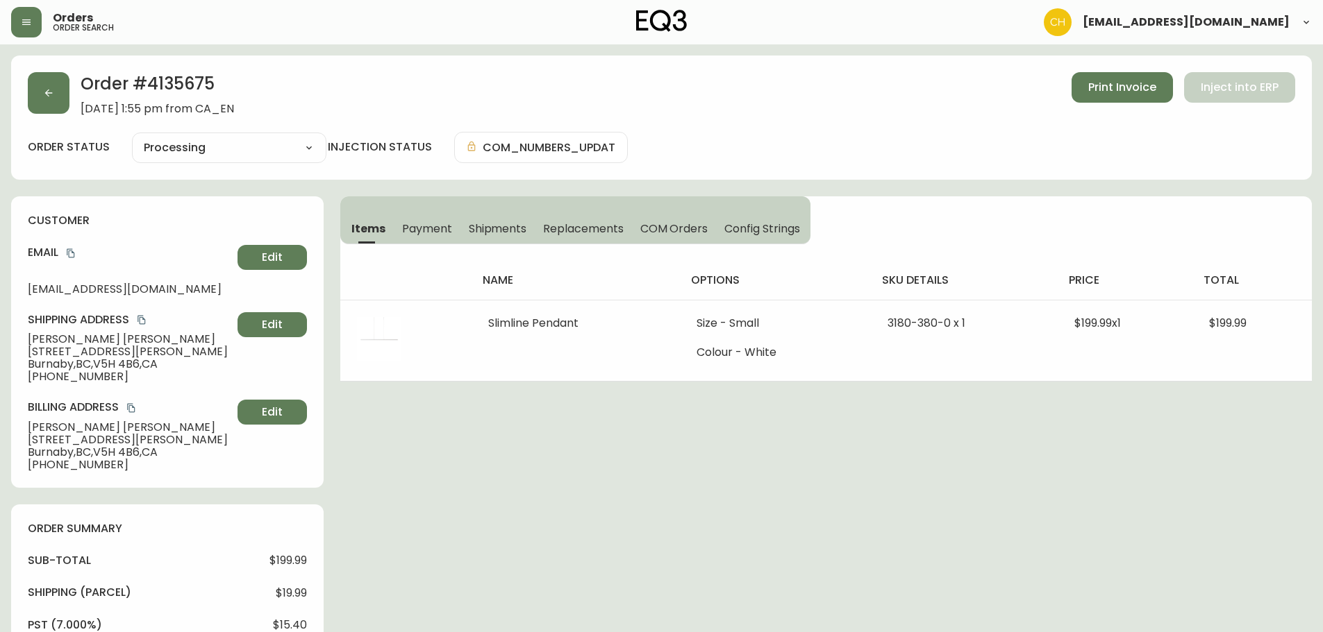
click at [504, 237] on button "Shipments" at bounding box center [497, 228] width 75 height 31
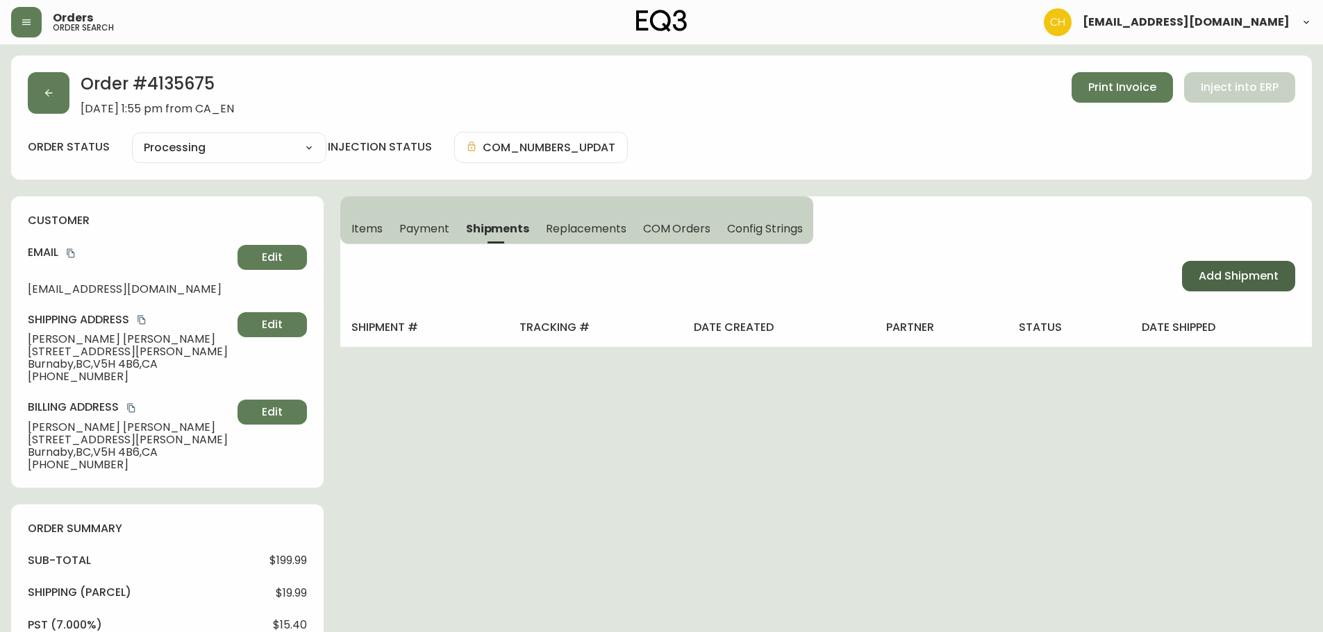
click at [1257, 285] on button "Add Shipment" at bounding box center [1238, 276] width 113 height 31
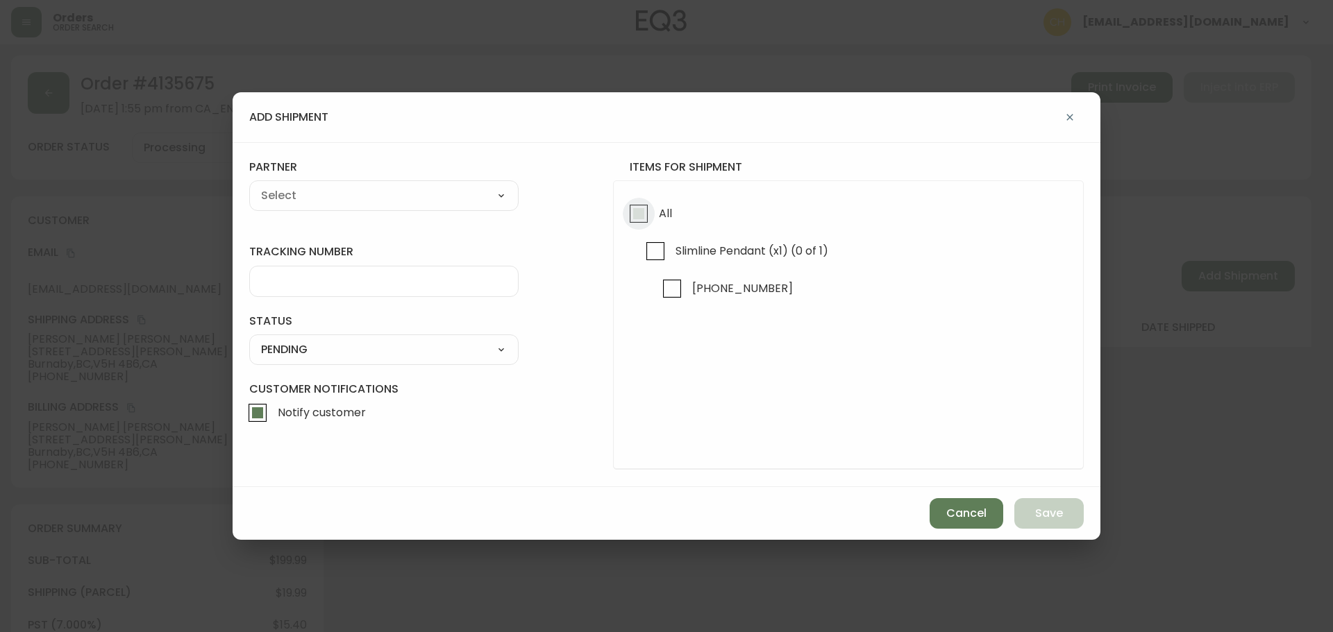
click at [638, 212] on input "All" at bounding box center [639, 214] width 32 height 32
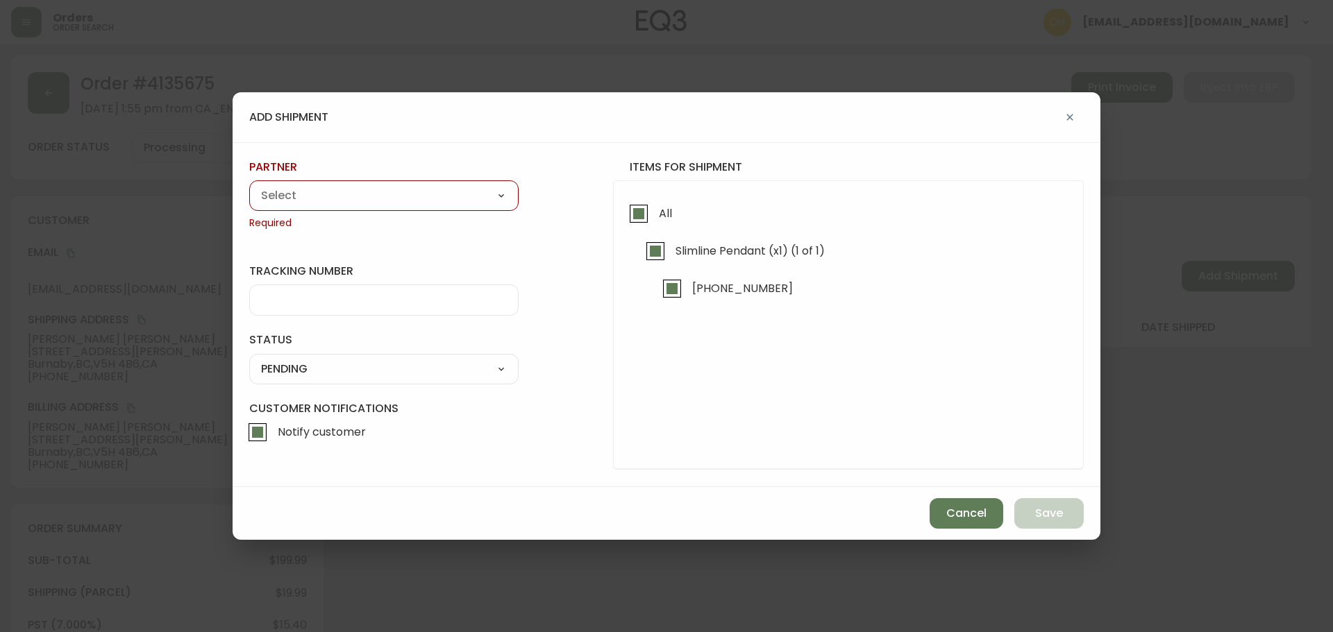
click at [471, 211] on div "A Move to Remember LLC ABF Freight Alero [PERSON_NAME] Canada Post Canpar Expre…" at bounding box center [383, 196] width 269 height 31
click at [421, 200] on select "A Move to Remember LLC ABF Freight Alero [PERSON_NAME] Canada Post Canpar Expre…" at bounding box center [383, 195] width 269 height 21
click at [249, 185] on select "A Move to Remember LLC ABF Freight Alero [PERSON_NAME] Canada Post Canpar Expre…" at bounding box center [383, 195] width 269 height 21
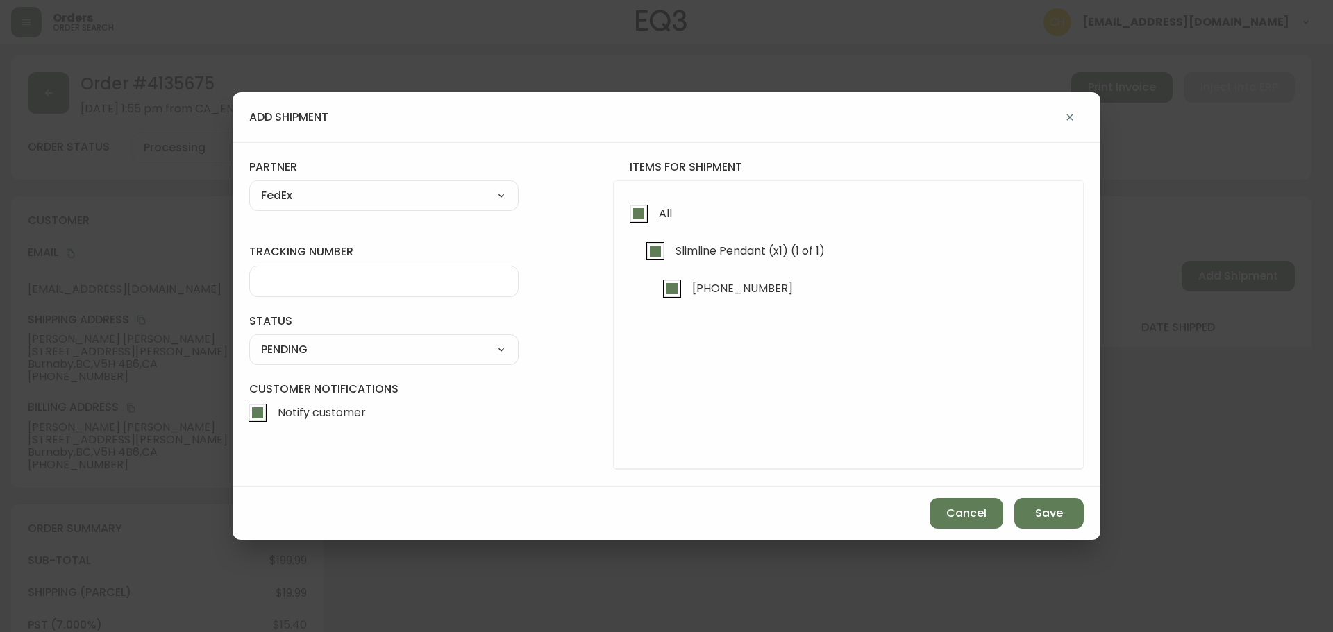
click at [296, 276] on input "tracking number" at bounding box center [384, 281] width 246 height 13
click at [294, 350] on select "SHIPPED PENDING CANCELLED" at bounding box center [383, 349] width 269 height 21
click at [249, 339] on select "SHIPPED PENDING CANCELLED" at bounding box center [383, 349] width 269 height 21
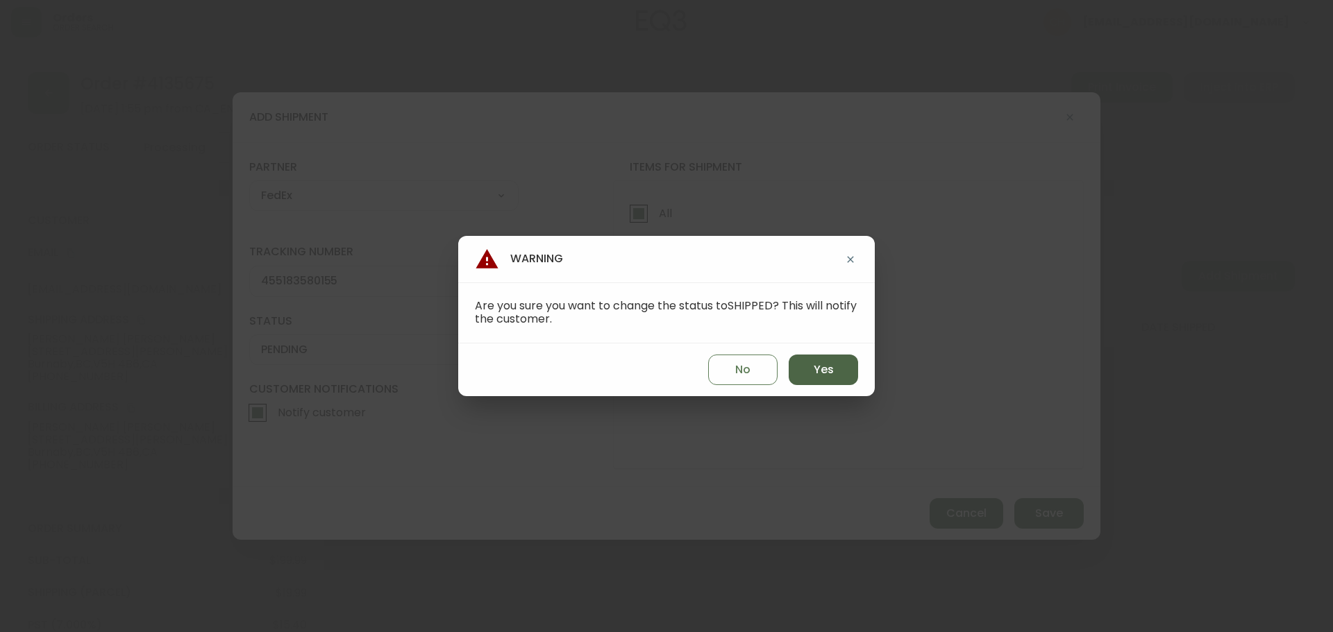
click at [817, 377] on span "Yes" at bounding box center [824, 369] width 20 height 15
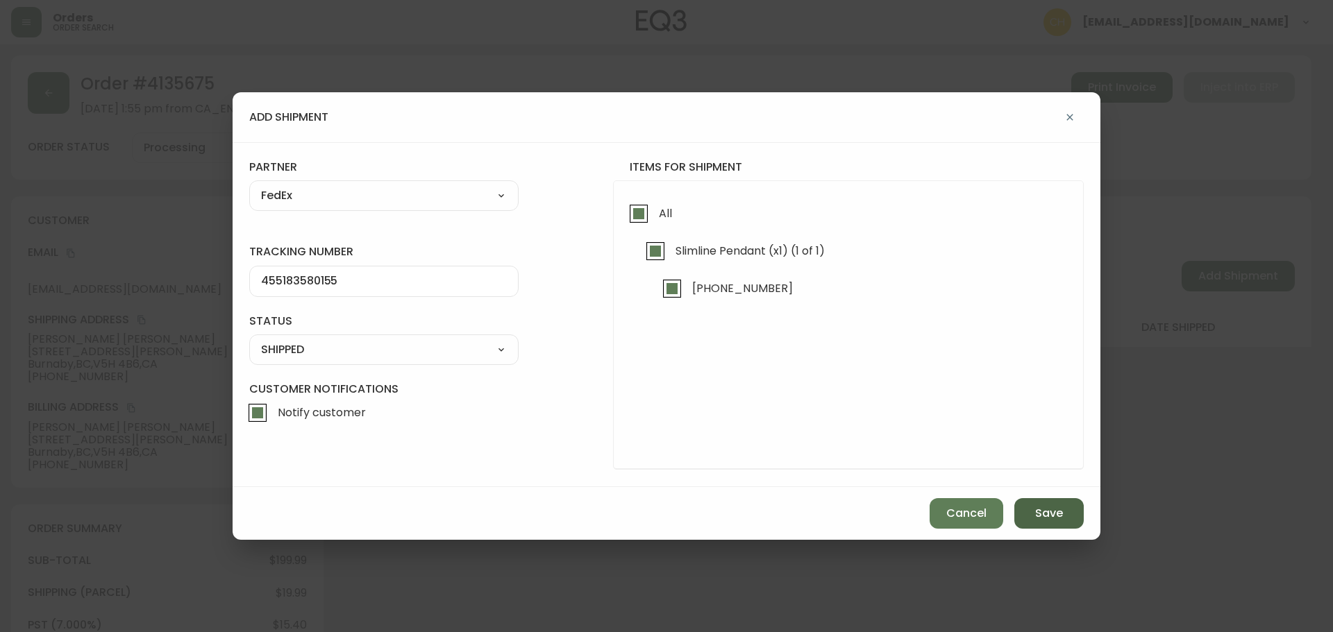
click at [1030, 512] on button "Save" at bounding box center [1048, 513] width 69 height 31
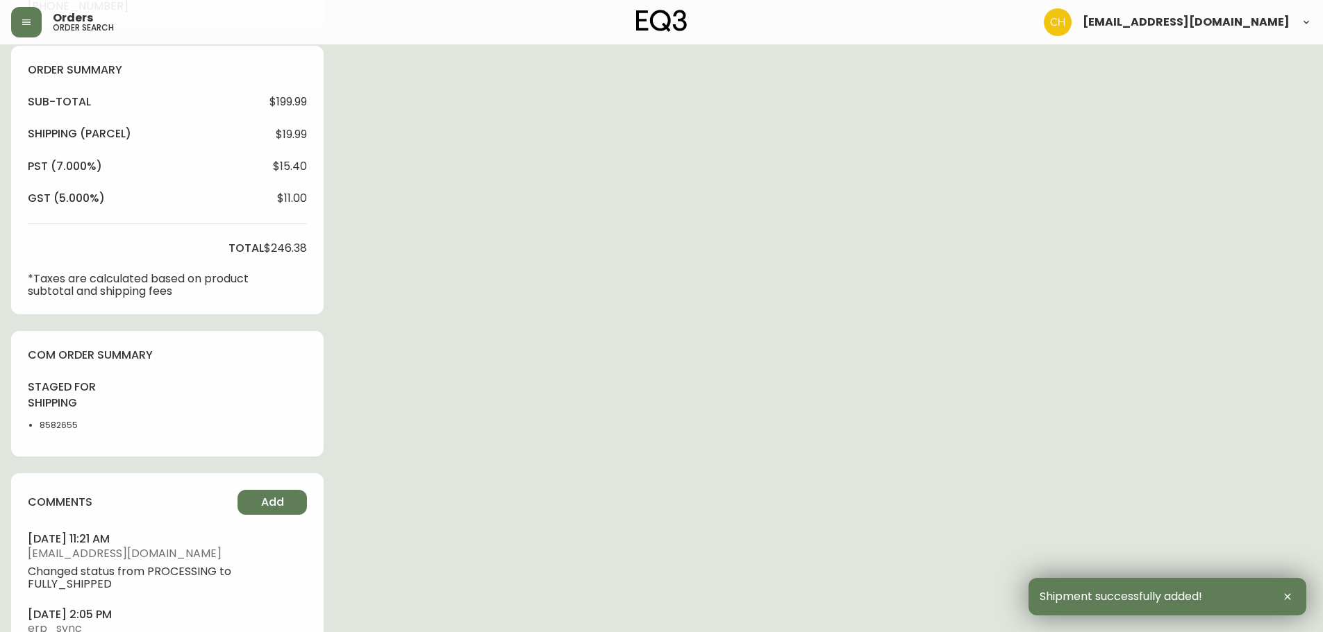
scroll to position [534, 0]
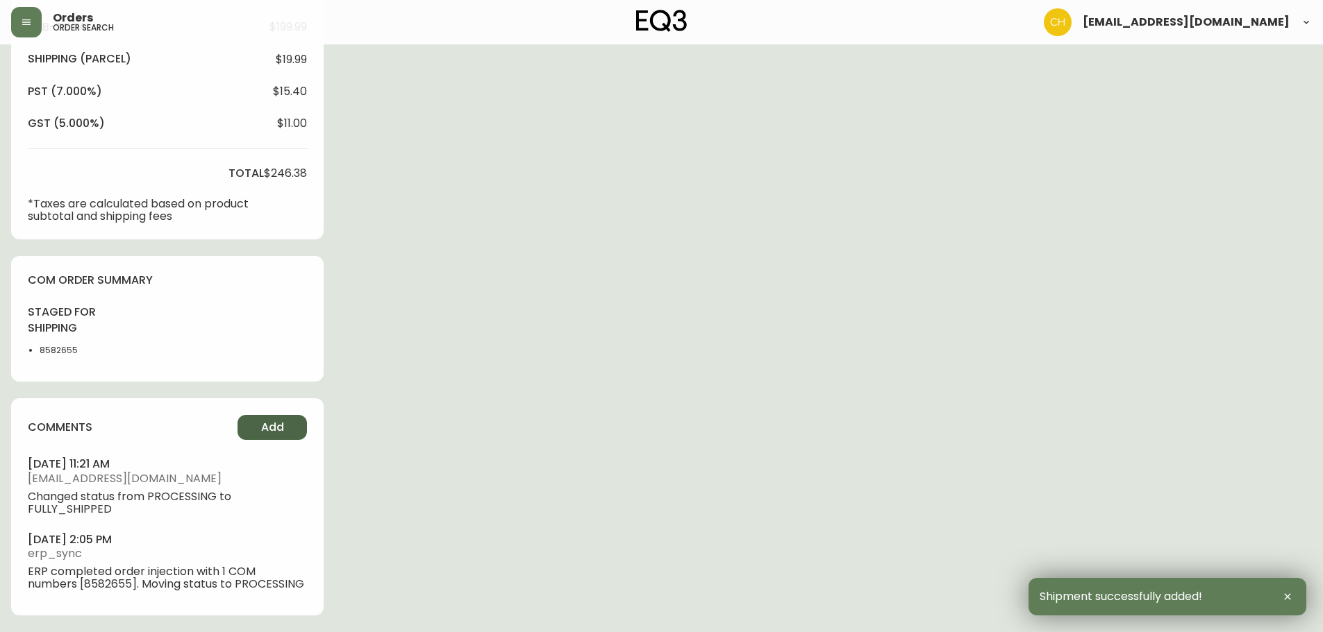
click at [268, 420] on span "Add" at bounding box center [272, 427] width 23 height 15
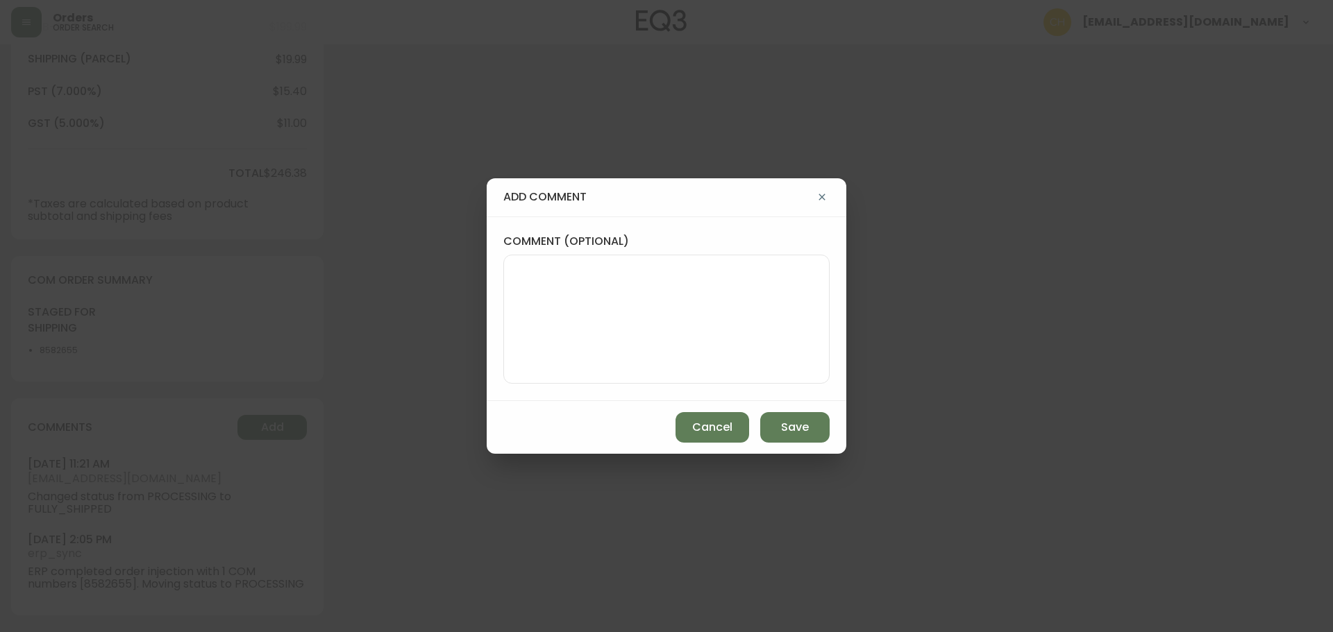
drag, startPoint x: 533, startPoint y: 305, endPoint x: 533, endPoint y: 297, distance: 7.6
click at [534, 303] on textarea "comment (optional)" at bounding box center [666, 319] width 303 height 111
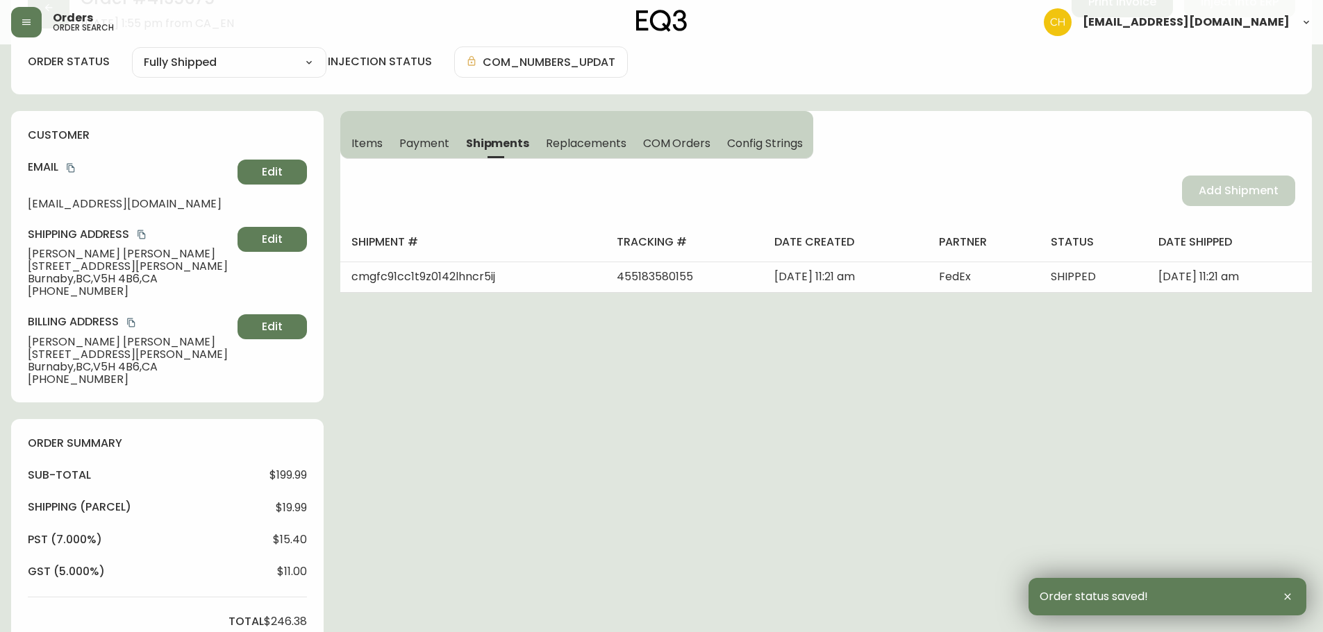
scroll to position [0, 0]
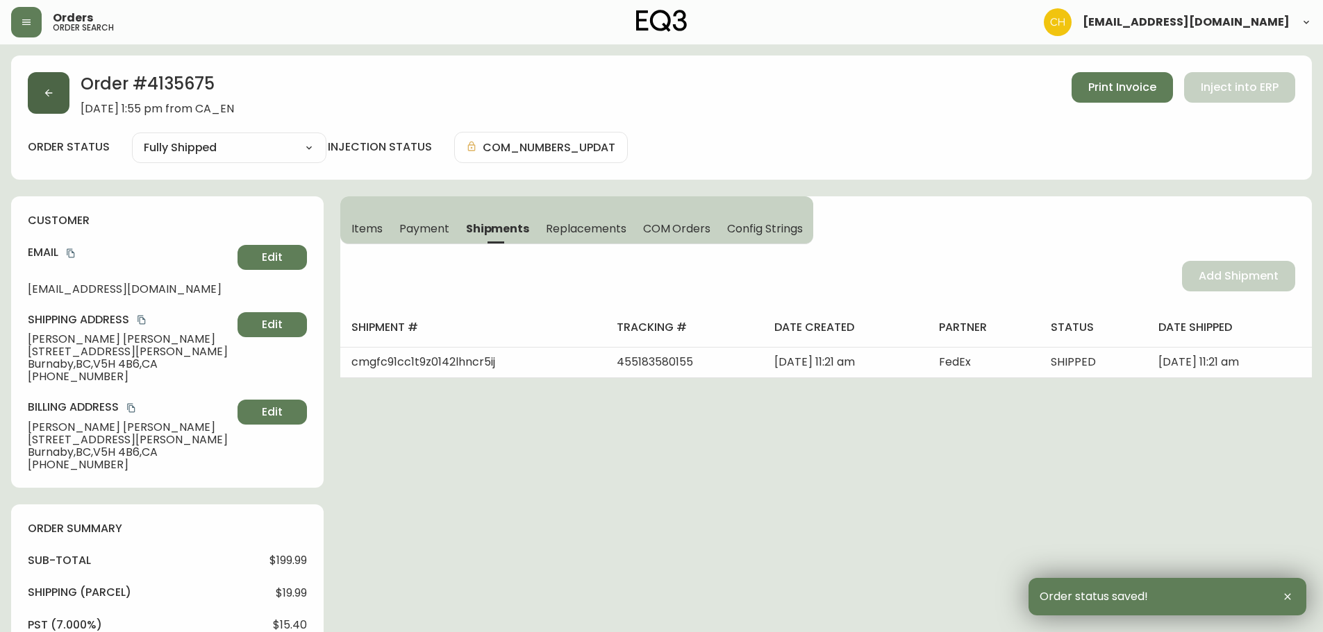
click at [51, 104] on button "button" at bounding box center [49, 93] width 42 height 42
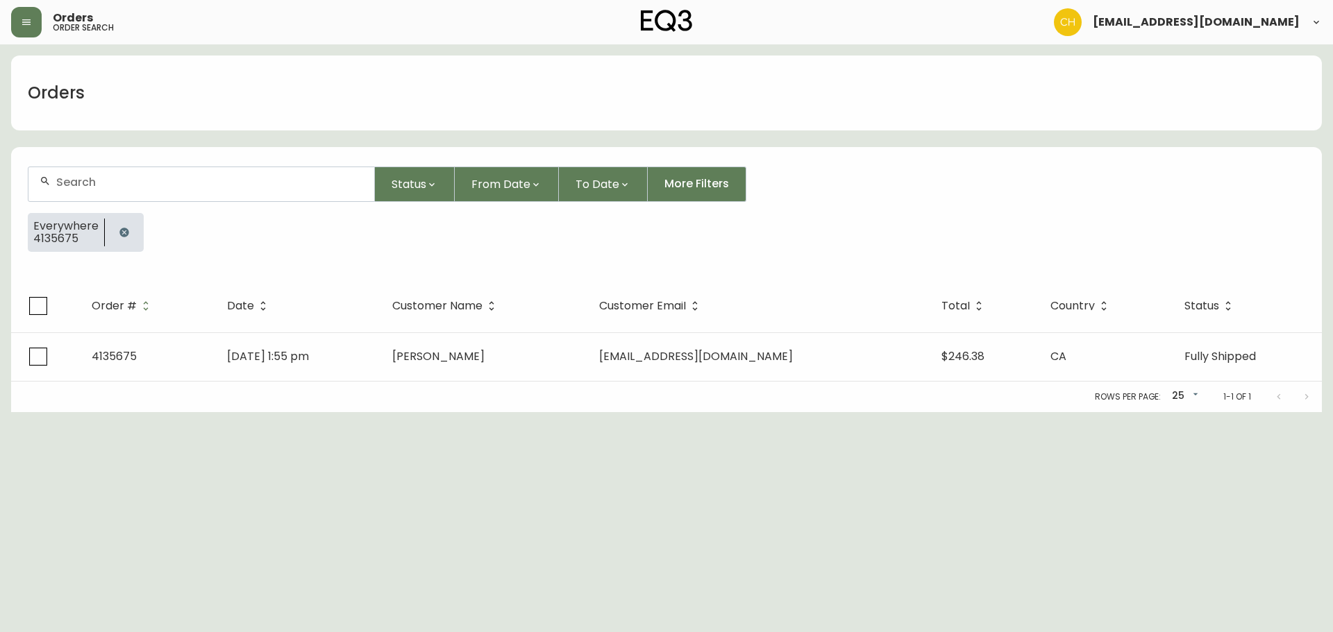
click at [82, 175] on div at bounding box center [201, 184] width 346 height 34
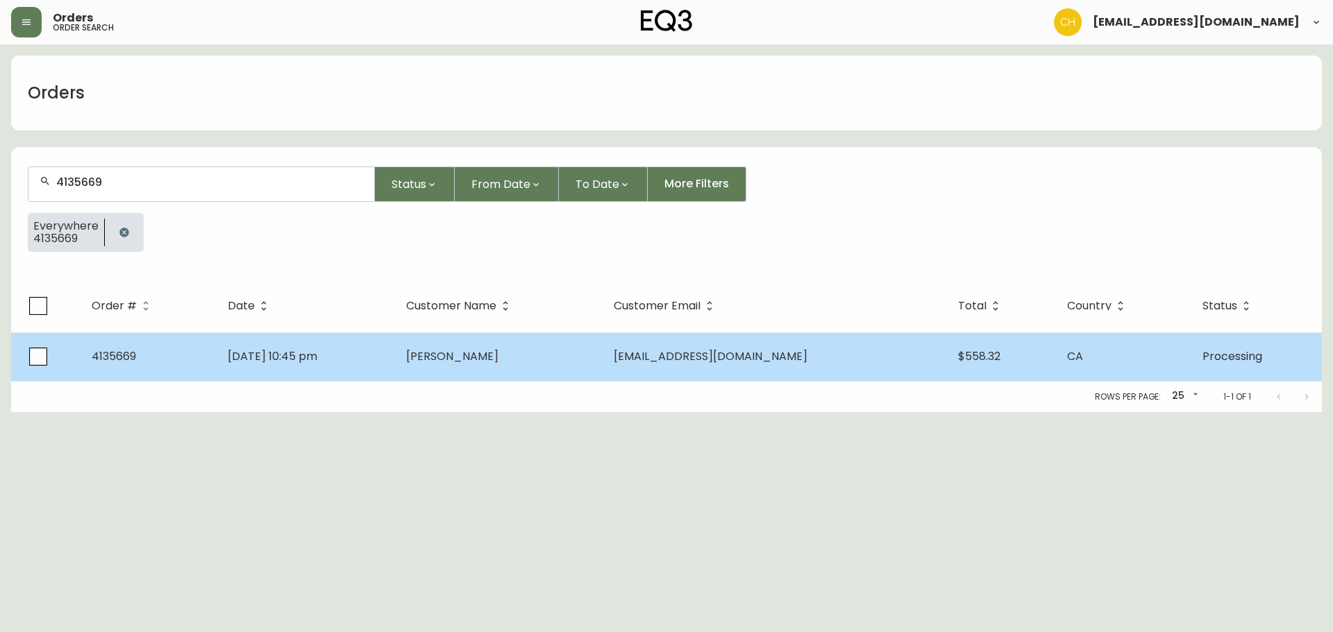
click at [482, 336] on td "[PERSON_NAME]" at bounding box center [499, 357] width 208 height 49
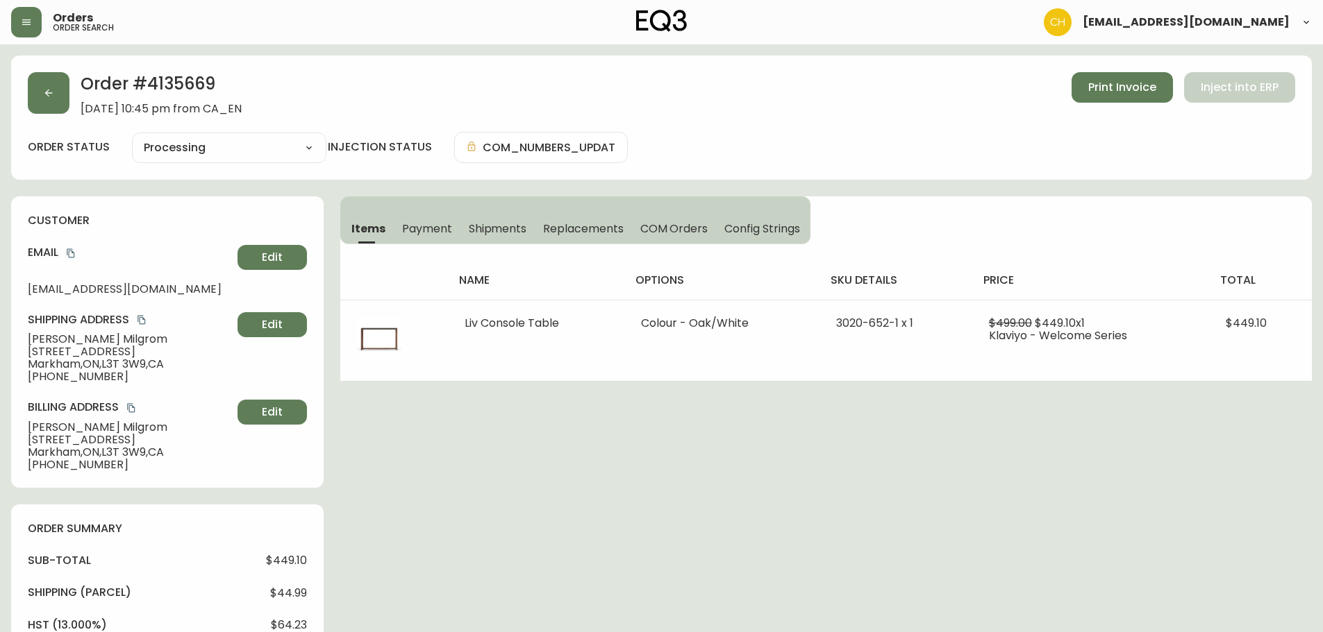
click at [496, 224] on span "Shipments" at bounding box center [498, 228] width 58 height 15
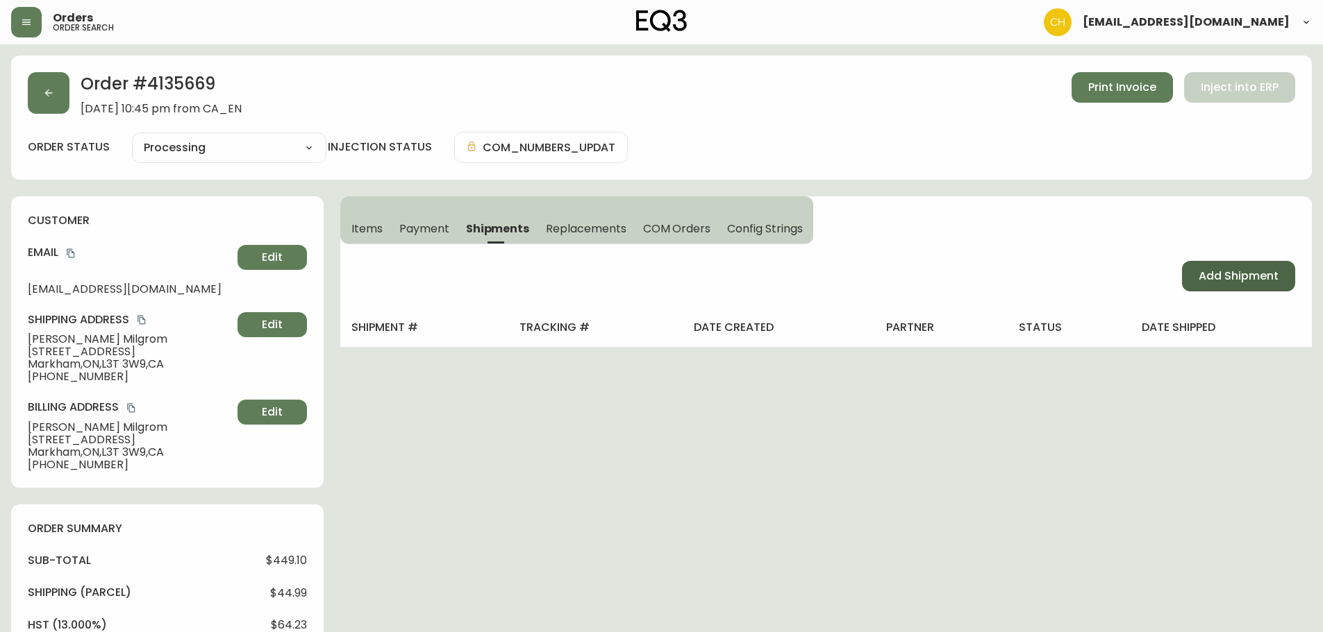
click at [1214, 280] on span "Add Shipment" at bounding box center [1238, 276] width 80 height 15
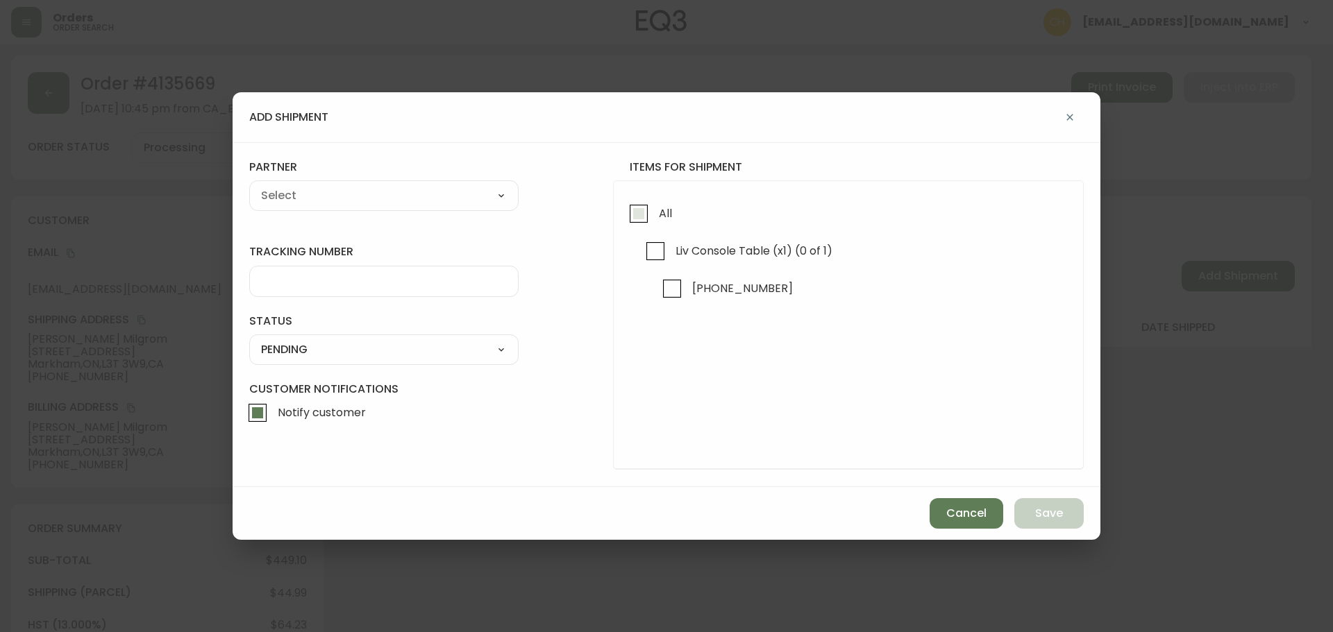
drag, startPoint x: 638, startPoint y: 217, endPoint x: 559, endPoint y: 205, distance: 80.0
click at [635, 217] on input "All" at bounding box center [639, 214] width 32 height 32
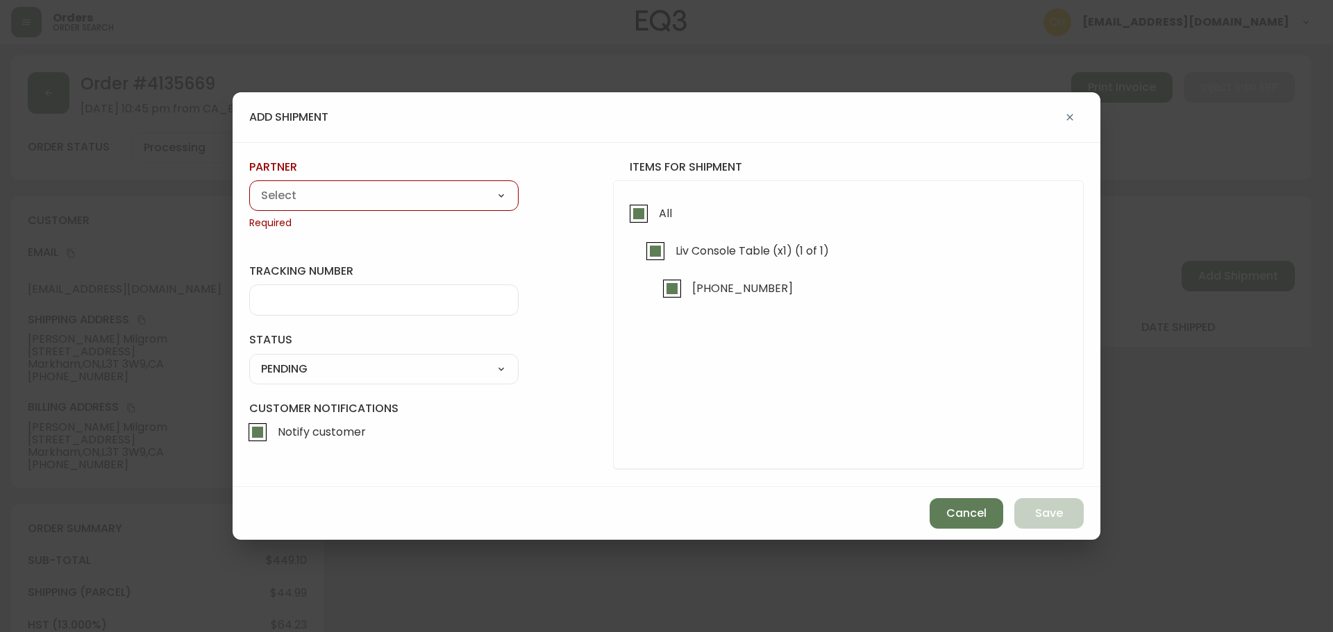
drag, startPoint x: 439, startPoint y: 189, endPoint x: 419, endPoint y: 204, distance: 25.8
click at [439, 189] on select "A Move to Remember LLC ABF Freight Alero [PERSON_NAME] Canada Post Canpar Expre…" at bounding box center [383, 195] width 269 height 21
click at [249, 185] on select "A Move to Remember LLC ABF Freight Alero [PERSON_NAME] Canada Post Canpar Expre…" at bounding box center [383, 195] width 269 height 21
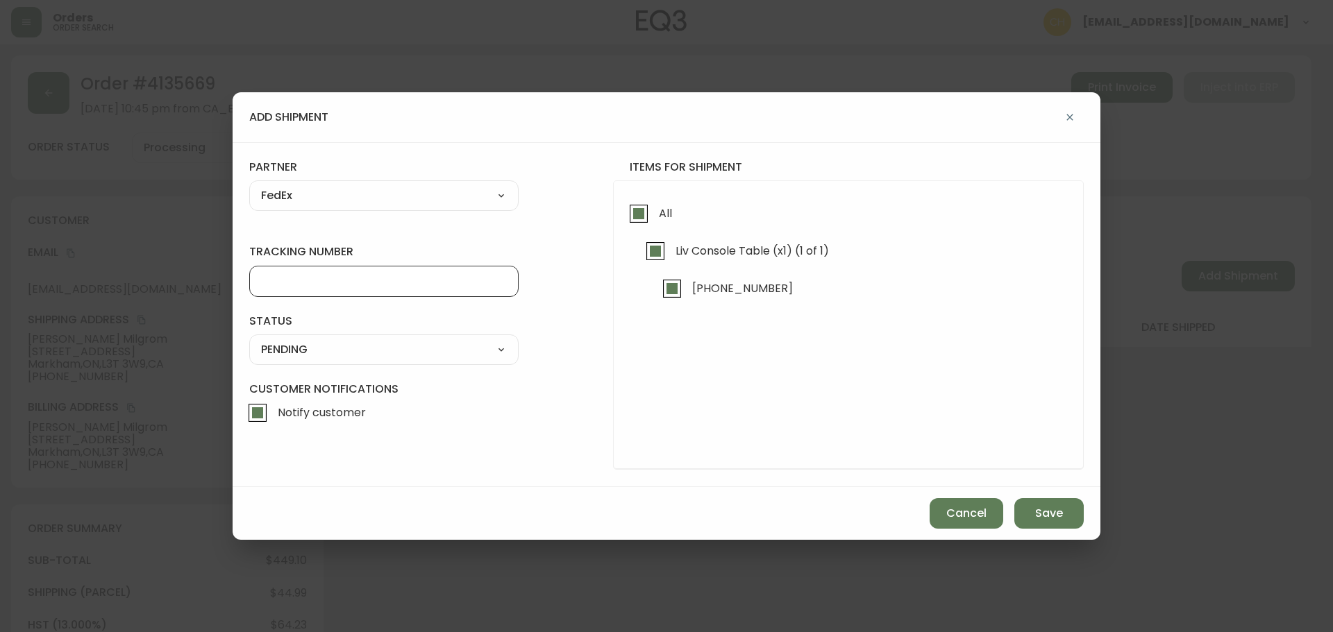
click at [271, 279] on input "tracking number" at bounding box center [384, 281] width 246 height 13
click at [261, 356] on select "SHIPPED PENDING CANCELLED" at bounding box center [383, 349] width 269 height 21
click at [249, 339] on select "SHIPPED PENDING CANCELLED" at bounding box center [383, 349] width 269 height 21
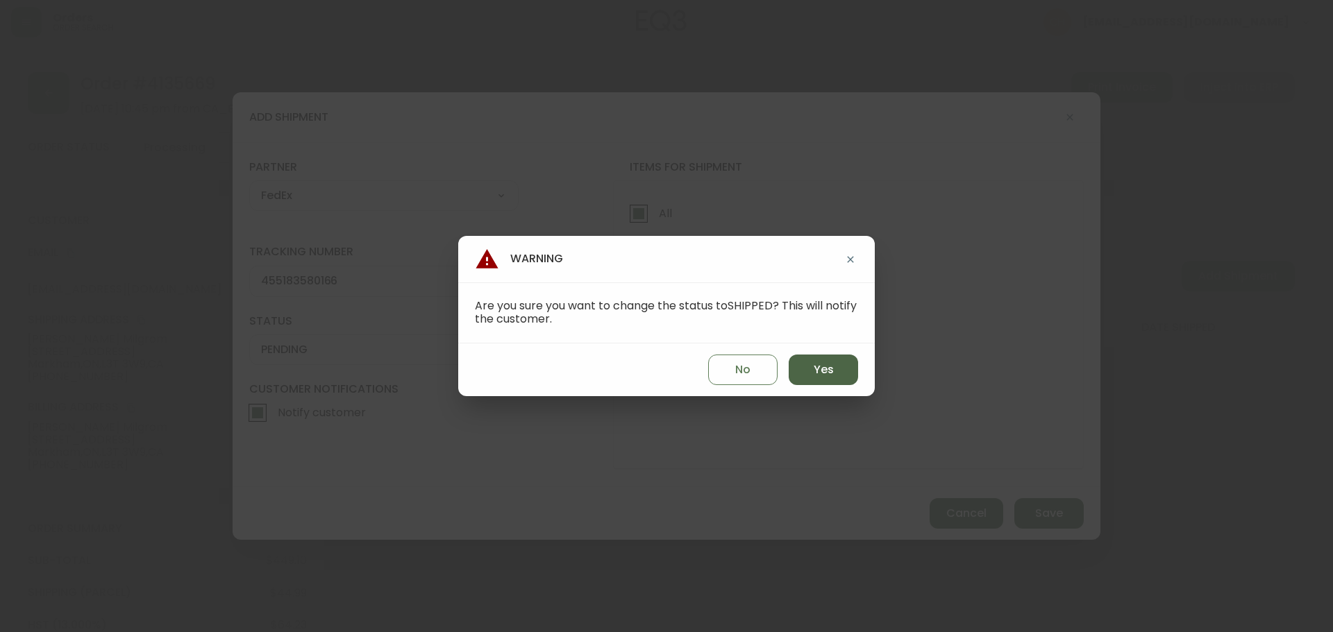
click at [819, 373] on span "Yes" at bounding box center [824, 369] width 20 height 15
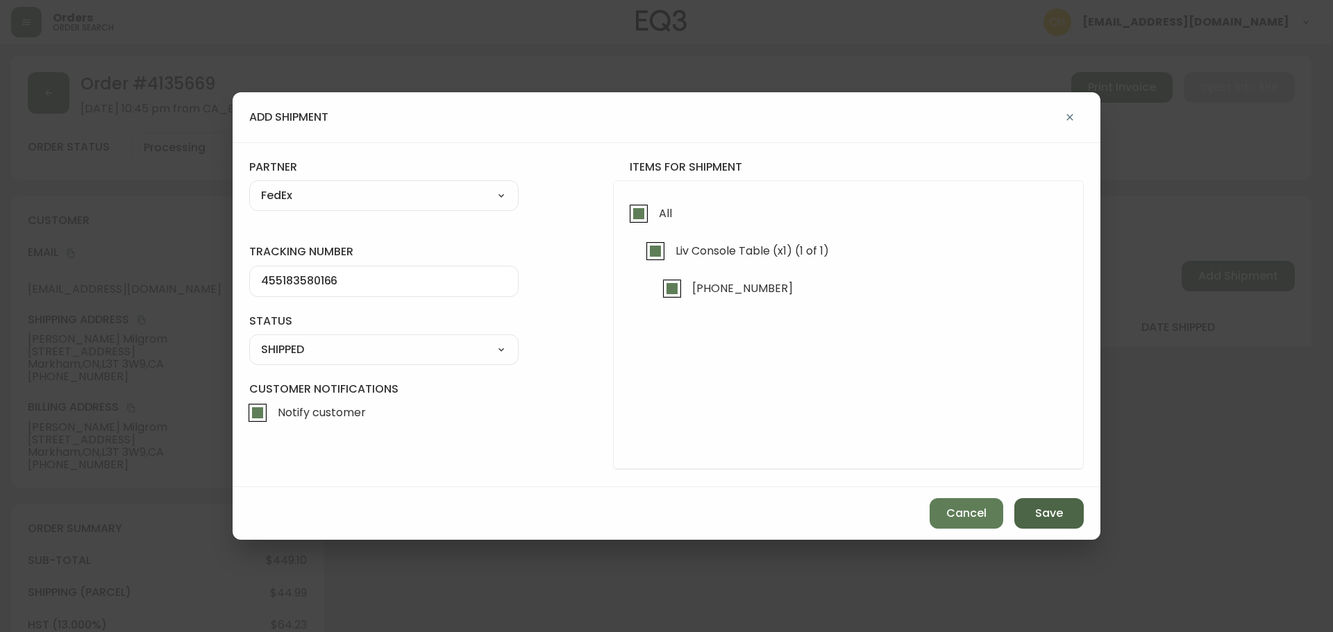
click at [1032, 510] on button "Save" at bounding box center [1048, 513] width 69 height 31
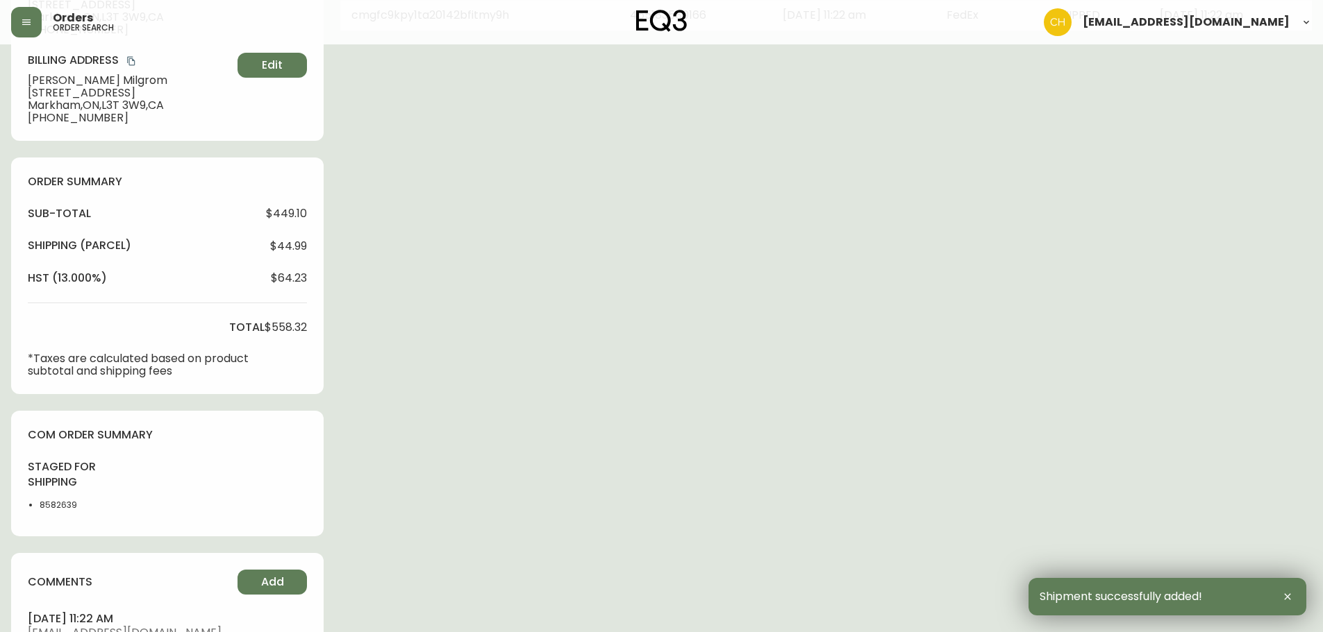
scroll to position [502, 0]
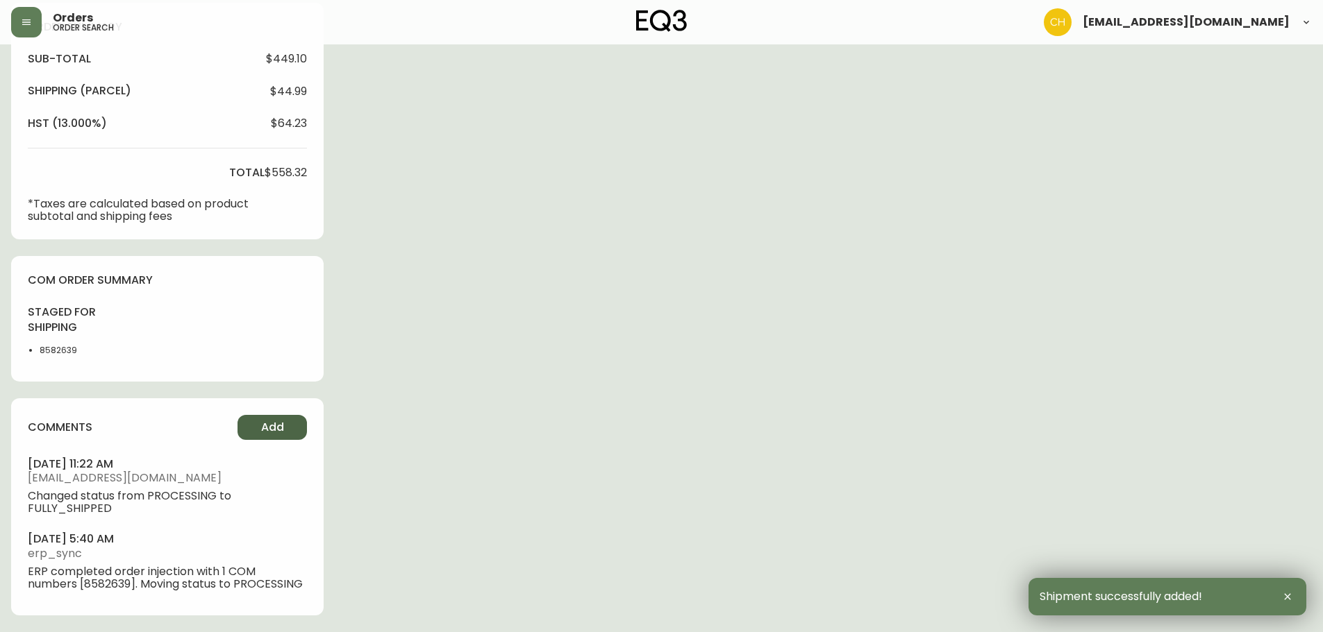
click at [266, 435] on span "Add" at bounding box center [272, 427] width 23 height 15
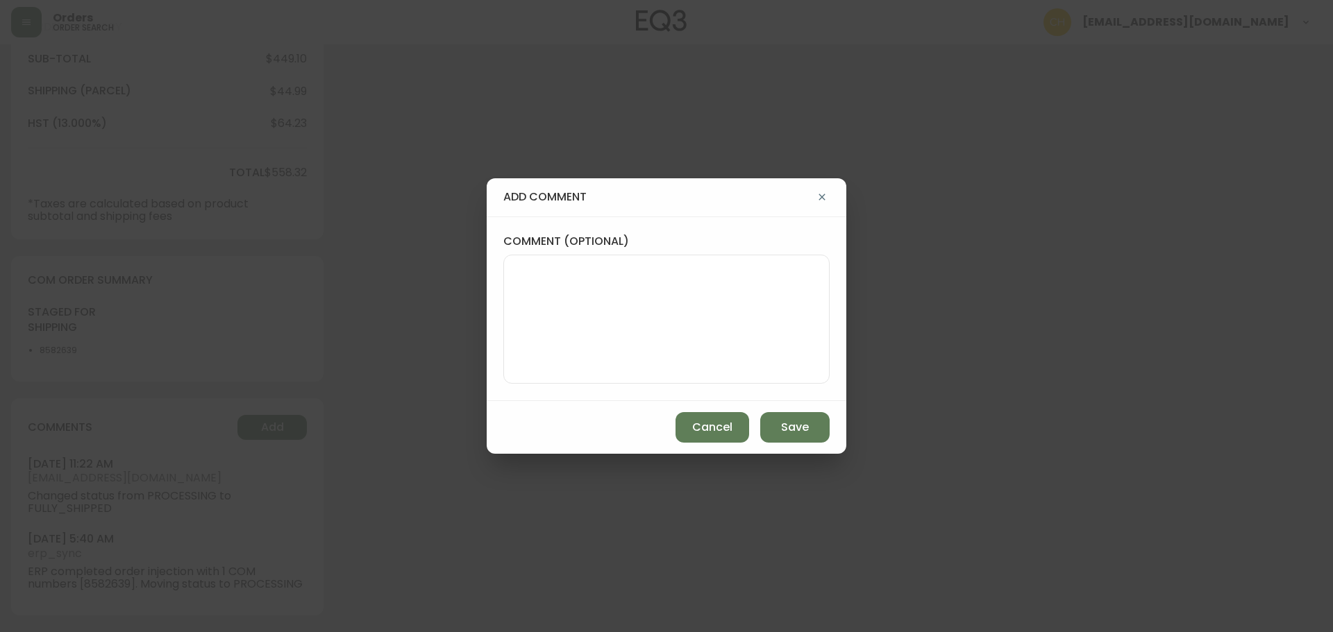
click at [537, 319] on textarea "comment (optional)" at bounding box center [666, 319] width 303 height 111
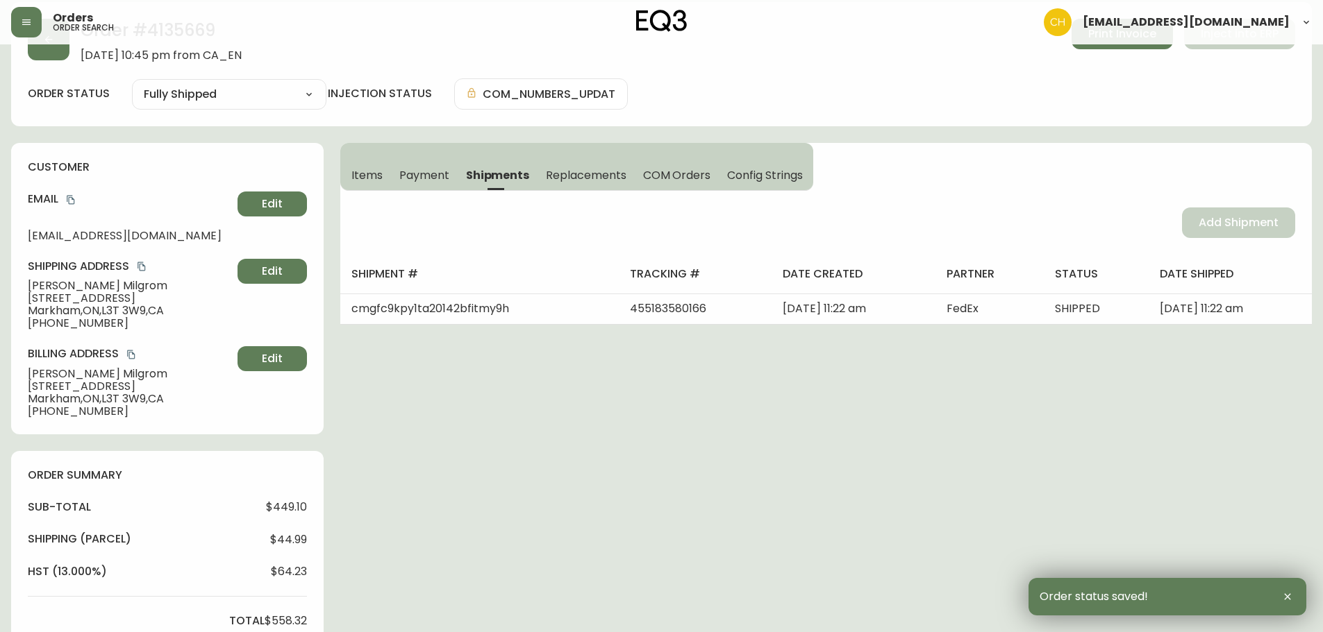
scroll to position [0, 0]
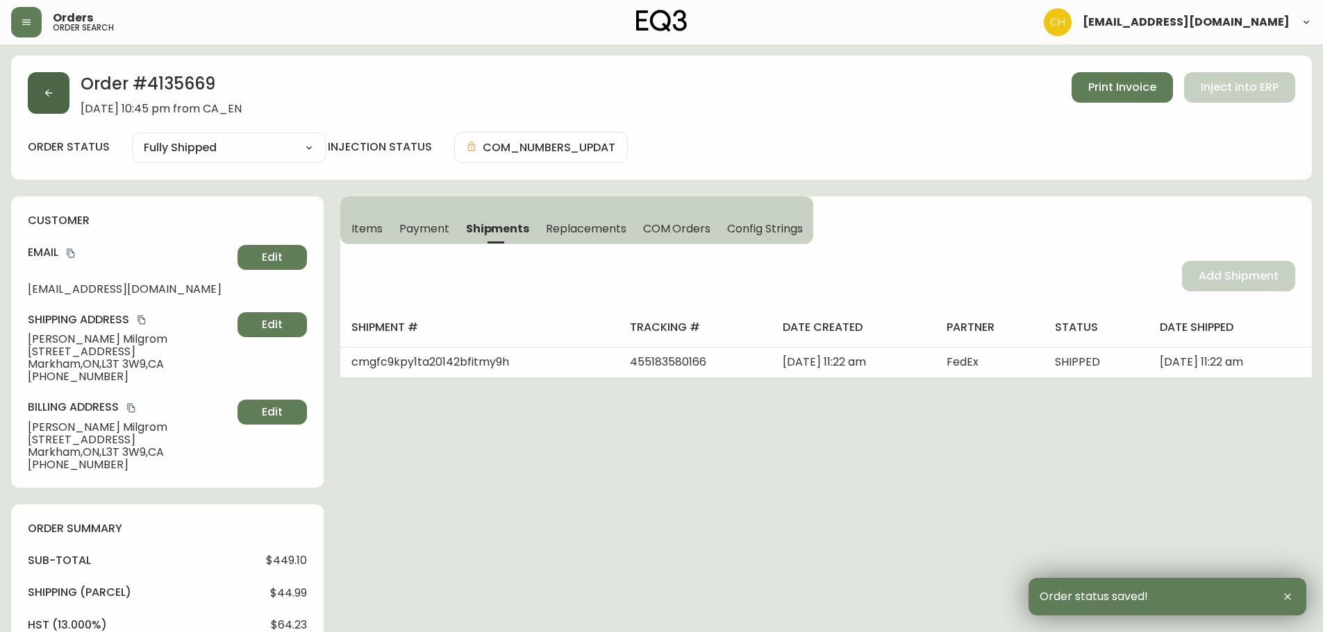
click at [37, 96] on button "button" at bounding box center [49, 93] width 42 height 42
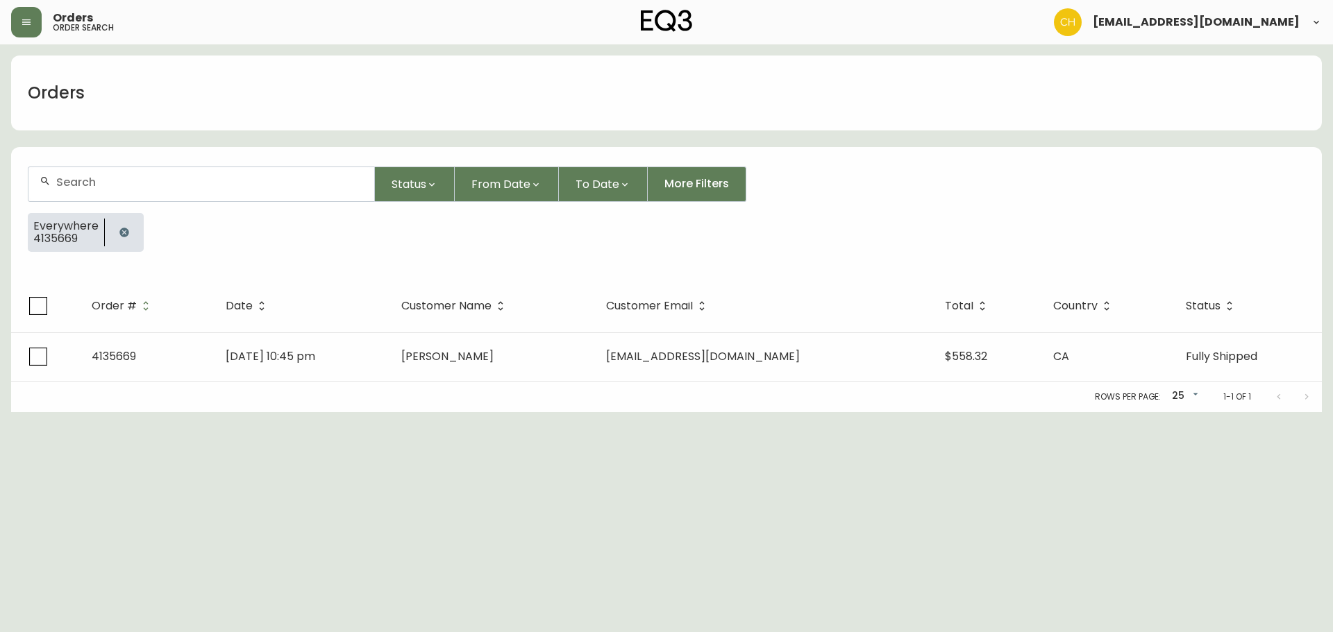
click at [72, 181] on input "text" at bounding box center [209, 182] width 307 height 13
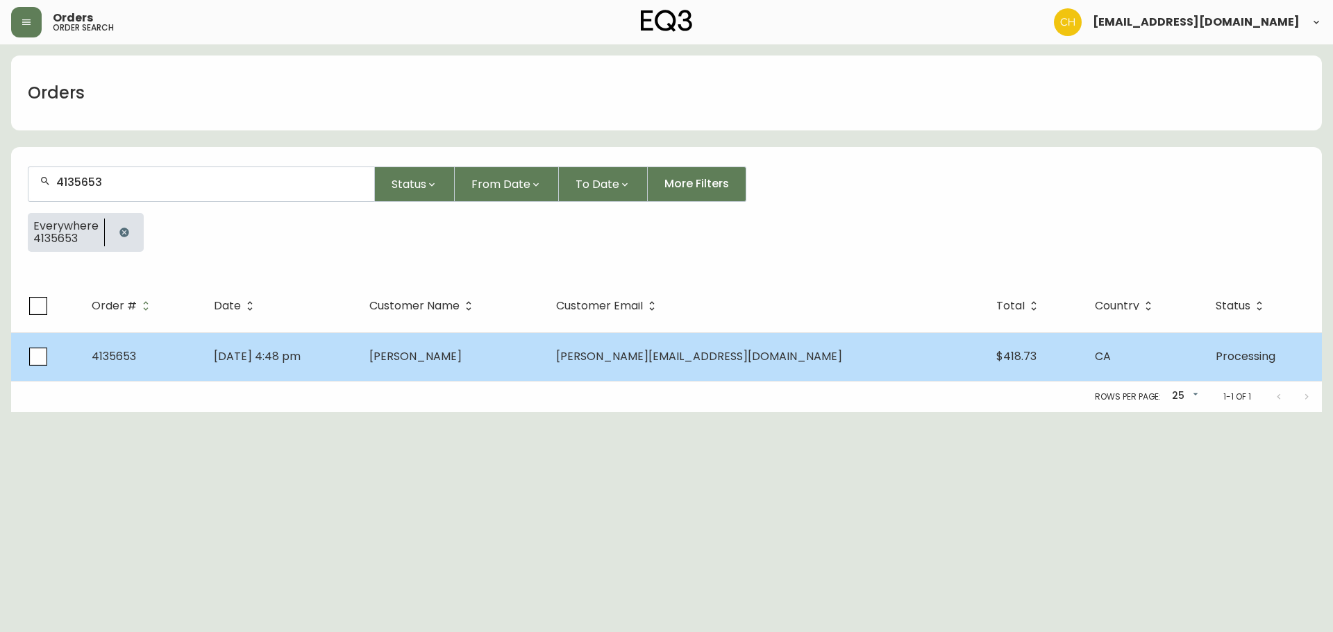
click at [458, 362] on span "[PERSON_NAME]" at bounding box center [415, 357] width 92 height 16
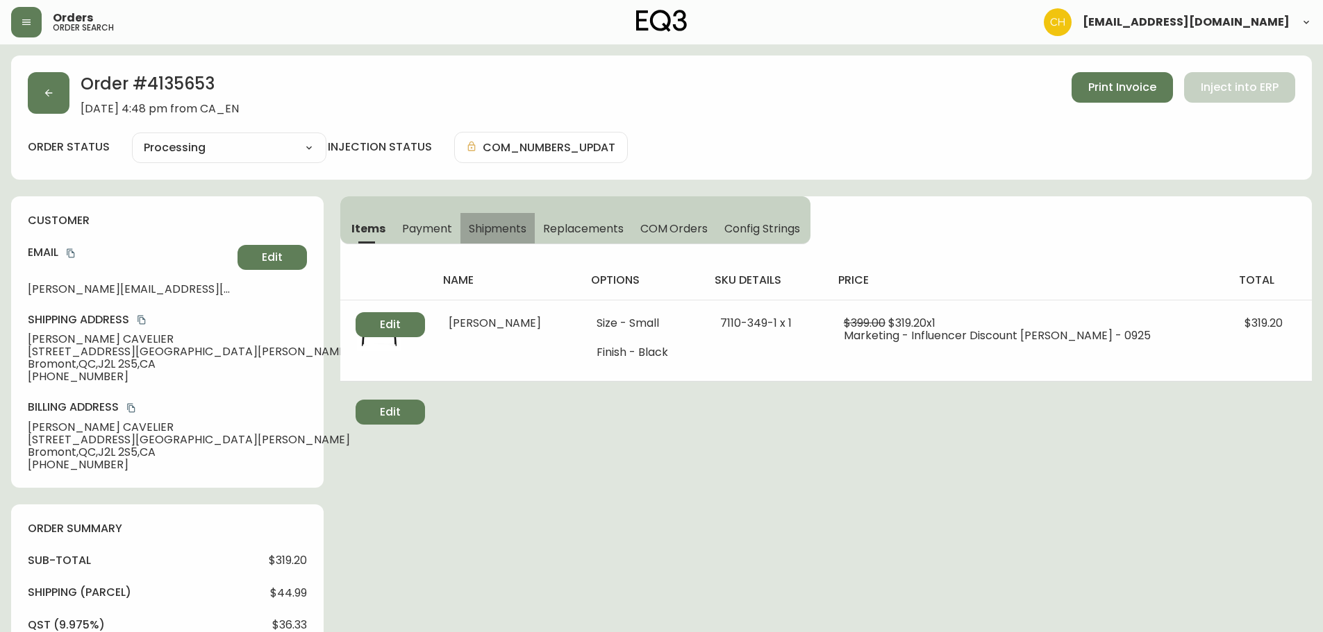
click at [492, 225] on span "Shipments" at bounding box center [498, 228] width 58 height 15
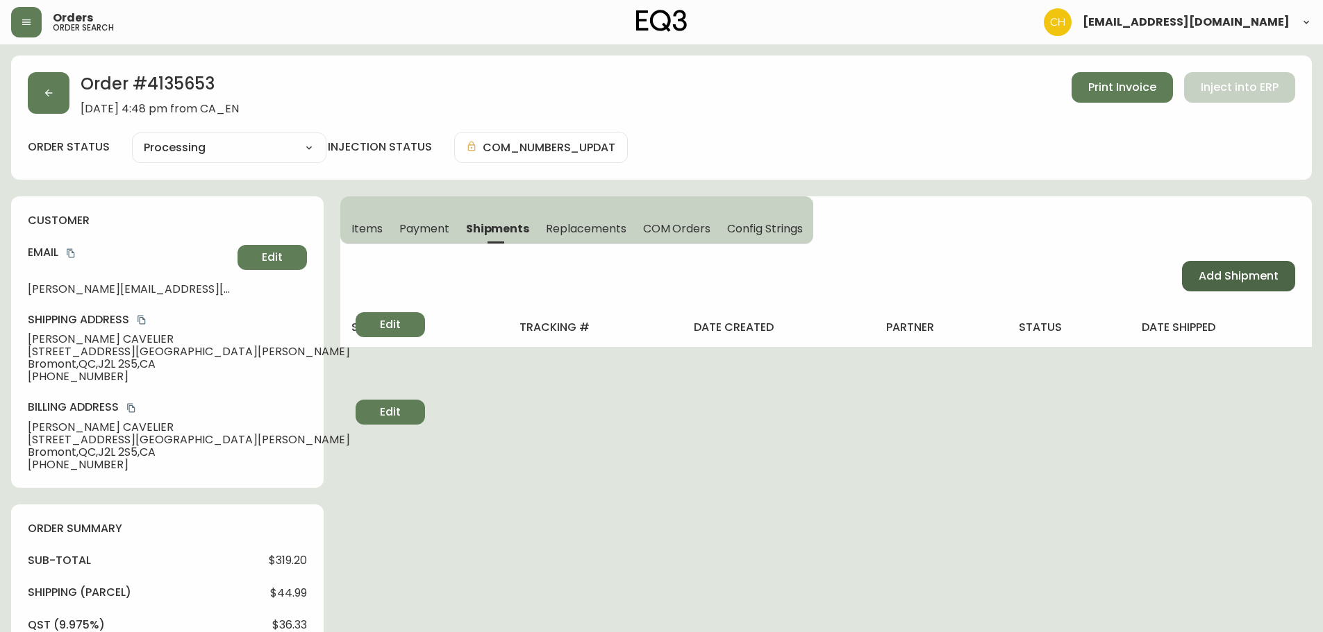
click at [1218, 276] on span "Add Shipment" at bounding box center [1238, 276] width 80 height 15
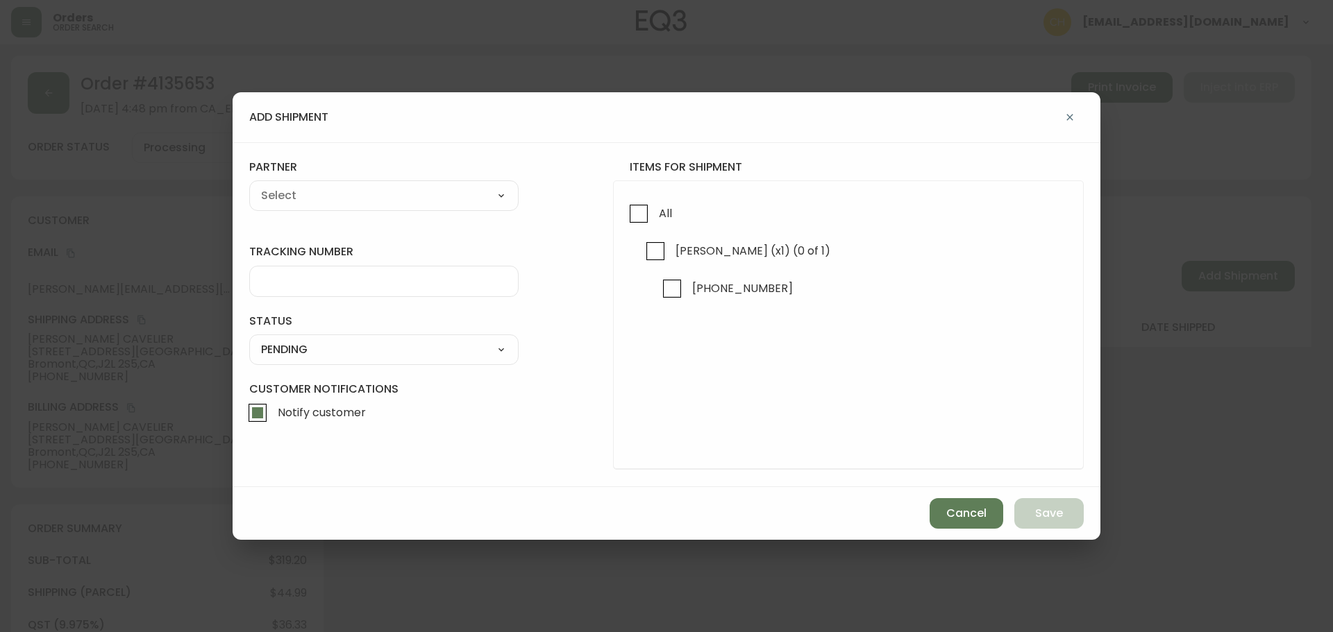
drag, startPoint x: 646, startPoint y: 222, endPoint x: 566, endPoint y: 203, distance: 82.2
click at [640, 221] on input "All" at bounding box center [639, 214] width 32 height 32
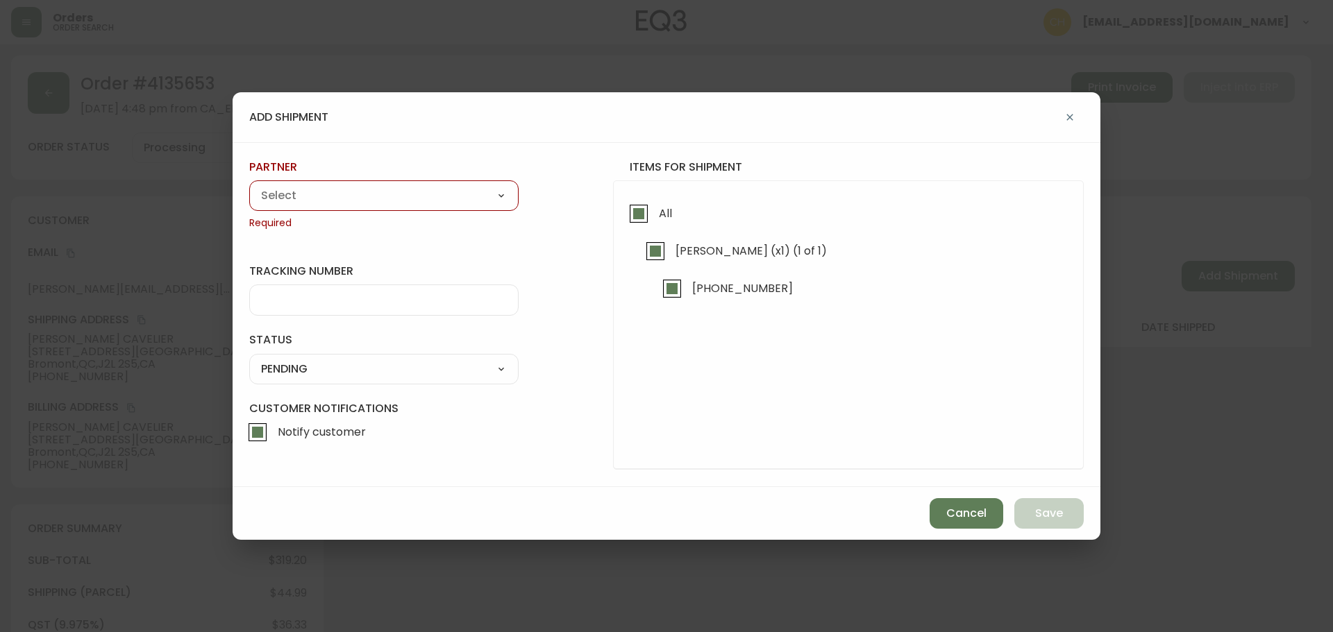
drag, startPoint x: 438, startPoint y: 192, endPoint x: 421, endPoint y: 197, distance: 17.6
click at [438, 192] on select "A Move to Remember LLC ABF Freight Alero [PERSON_NAME] Canada Post Canpar Expre…" at bounding box center [383, 195] width 269 height 21
click at [249, 185] on select "A Move to Remember LLC ABF Freight Alero [PERSON_NAME] Canada Post Canpar Expre…" at bounding box center [383, 195] width 269 height 21
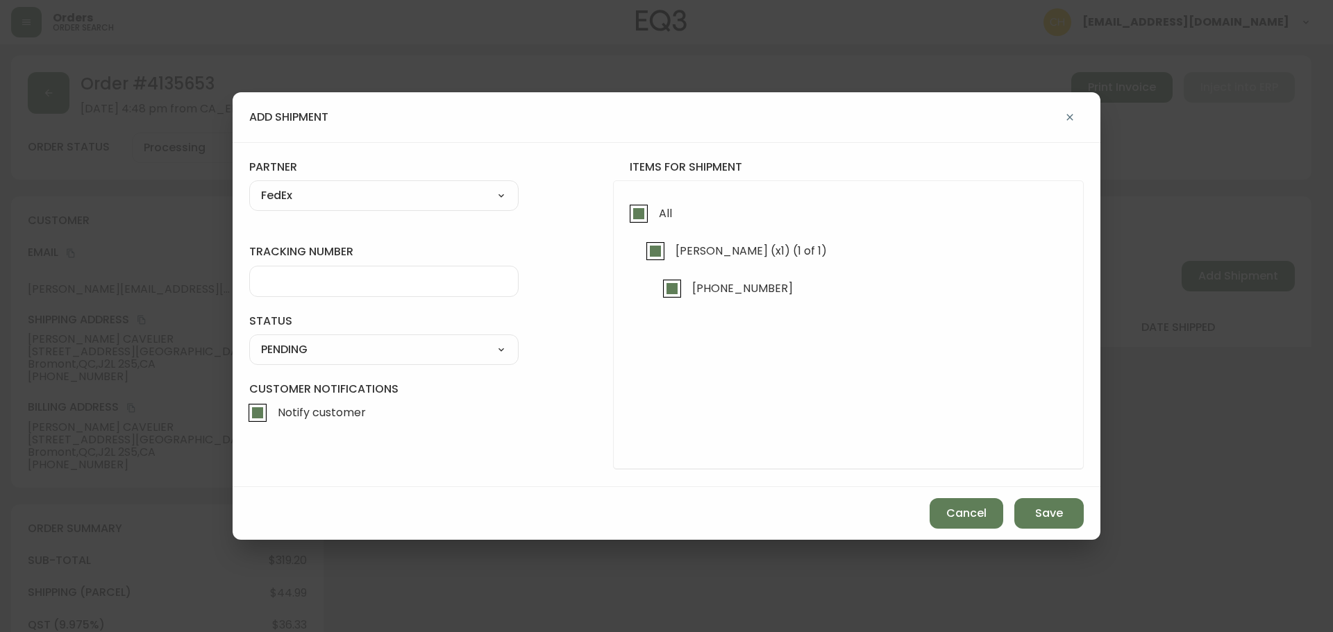
click at [314, 269] on div at bounding box center [383, 281] width 269 height 31
click at [312, 349] on select "SHIPPED PENDING CANCELLED" at bounding box center [383, 349] width 269 height 21
click at [249, 339] on select "SHIPPED PENDING CANCELLED" at bounding box center [383, 349] width 269 height 21
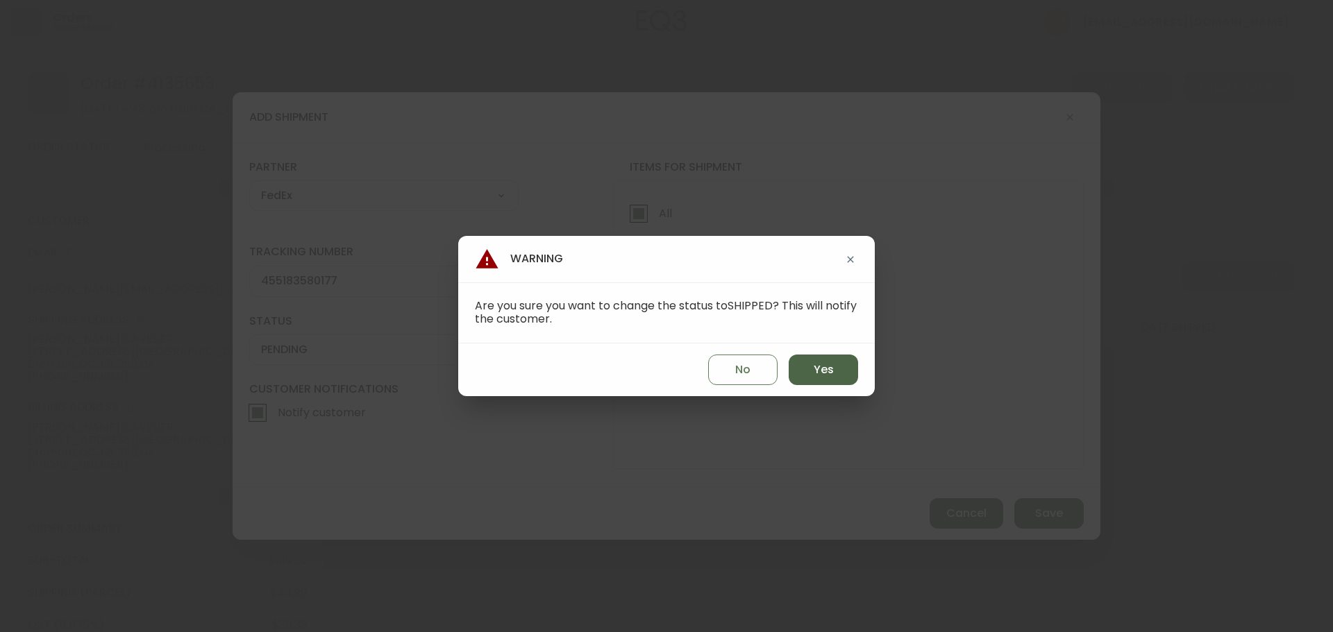
drag, startPoint x: 814, startPoint y: 371, endPoint x: 822, endPoint y: 375, distance: 9.0
click at [818, 373] on span "Yes" at bounding box center [824, 369] width 20 height 15
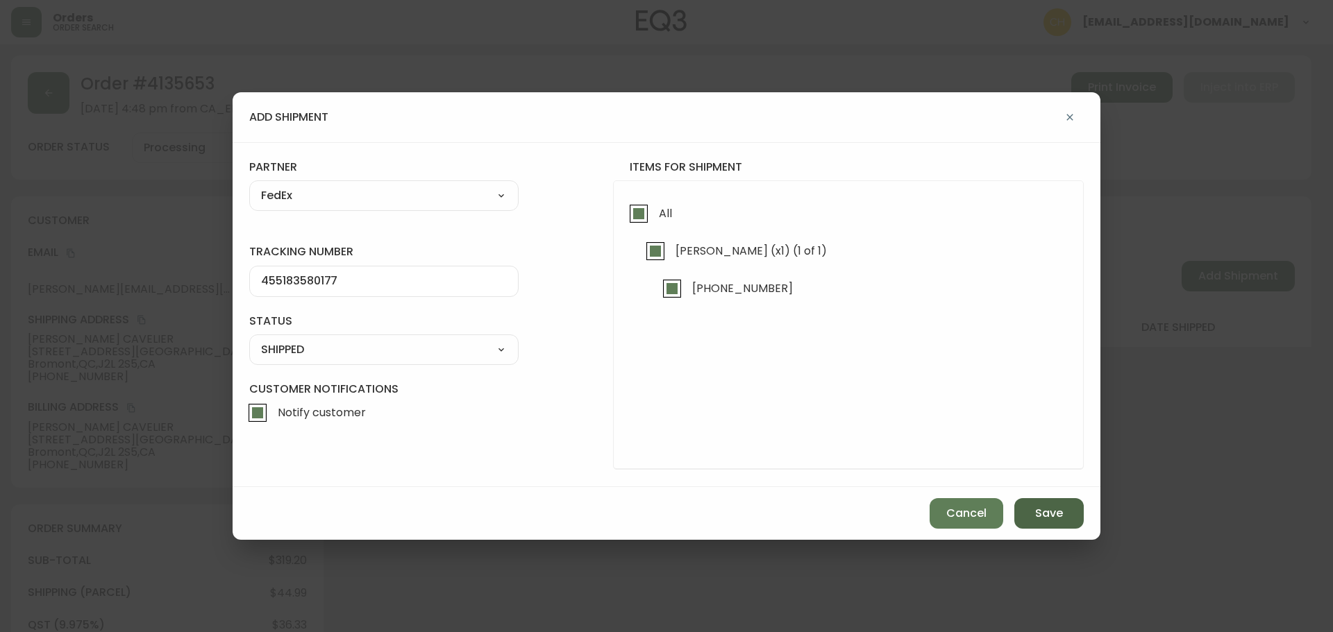
click at [1043, 514] on span "Save" at bounding box center [1049, 513] width 28 height 15
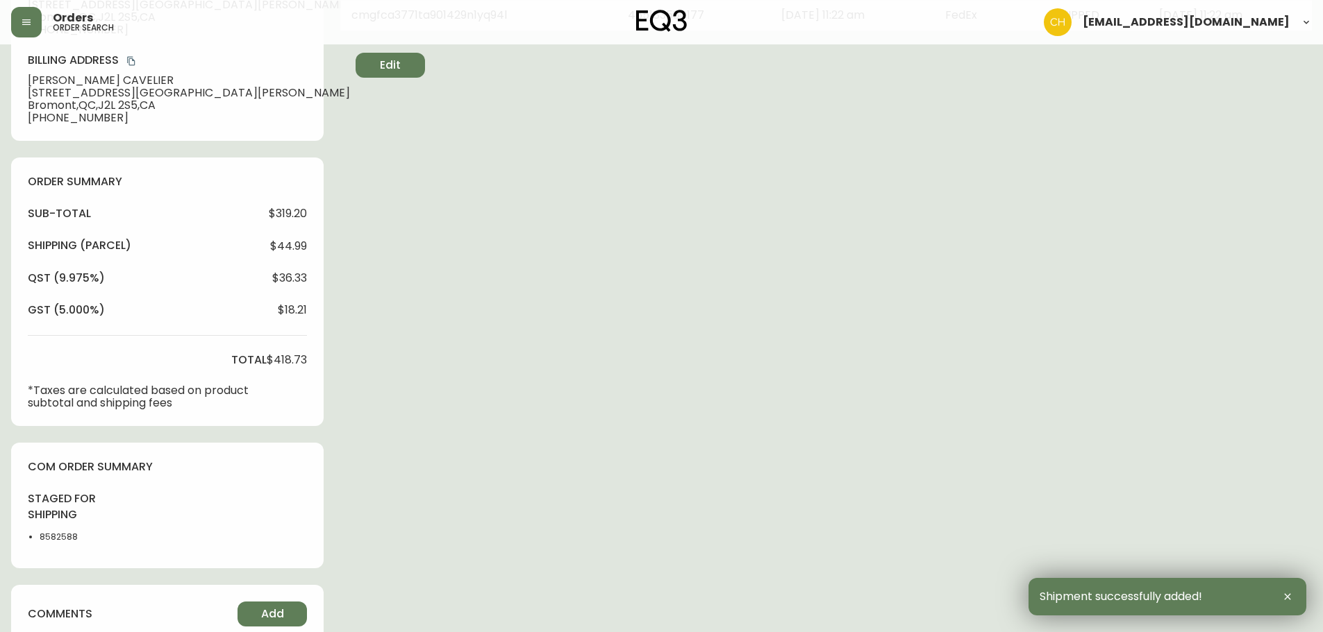
scroll to position [534, 0]
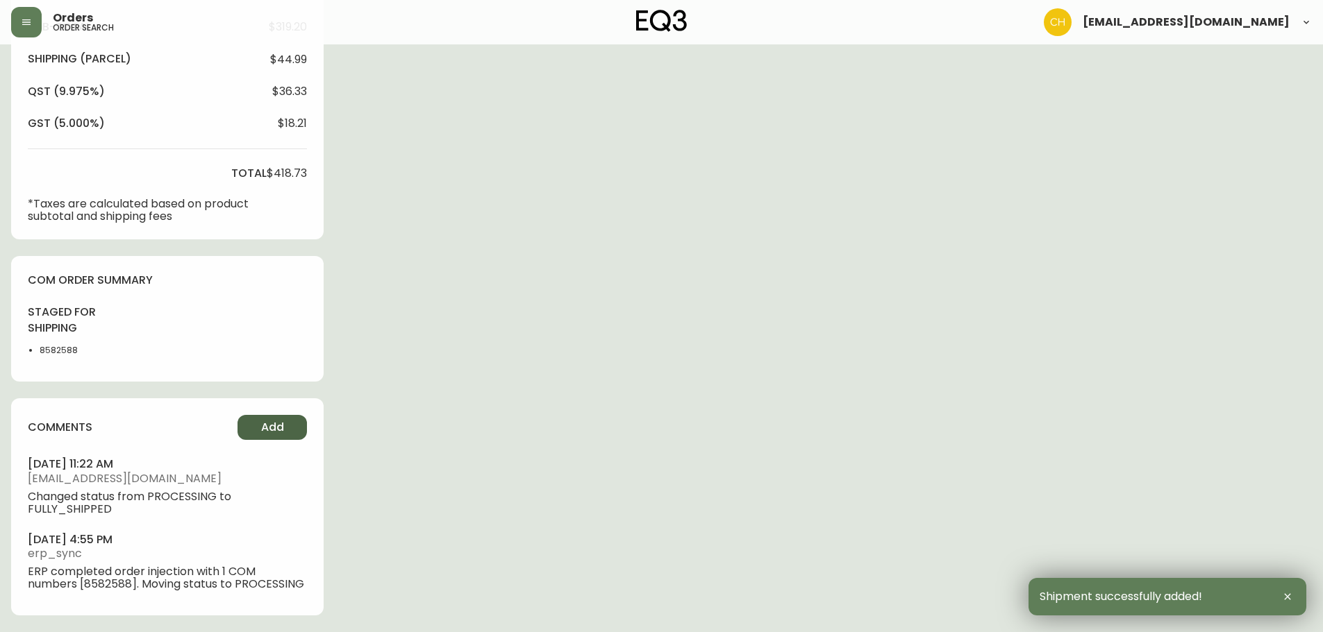
click at [253, 426] on button "Add" at bounding box center [271, 427] width 69 height 25
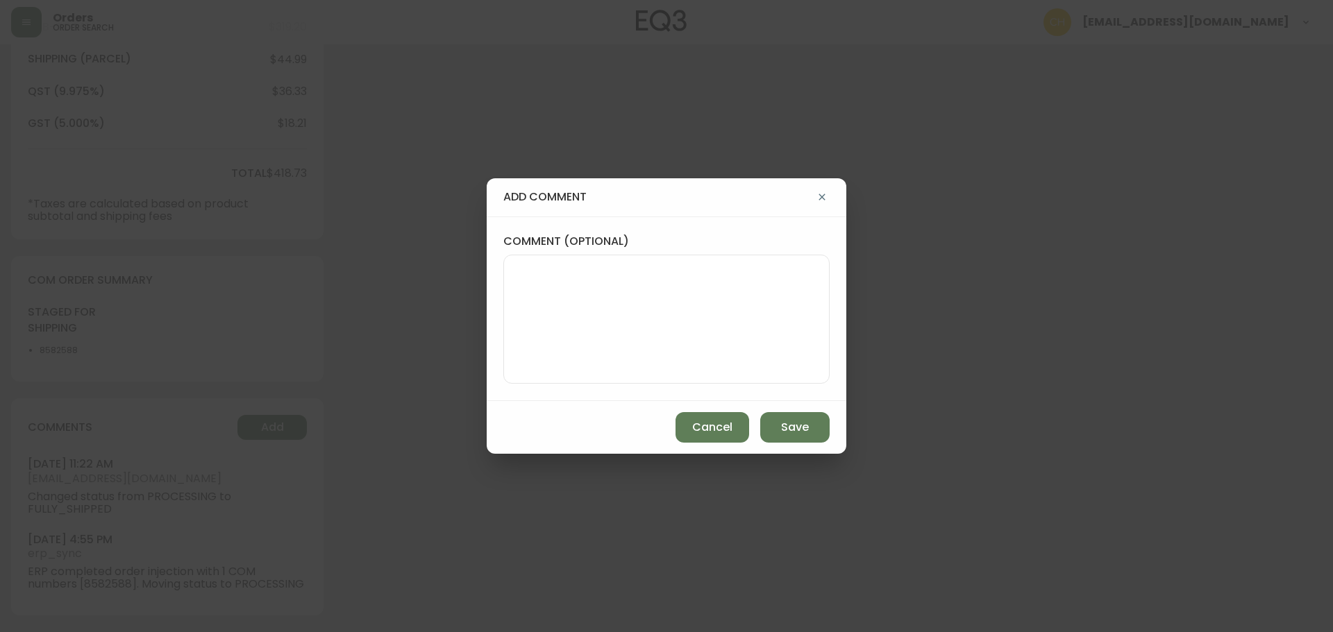
click at [505, 341] on div at bounding box center [666, 319] width 326 height 129
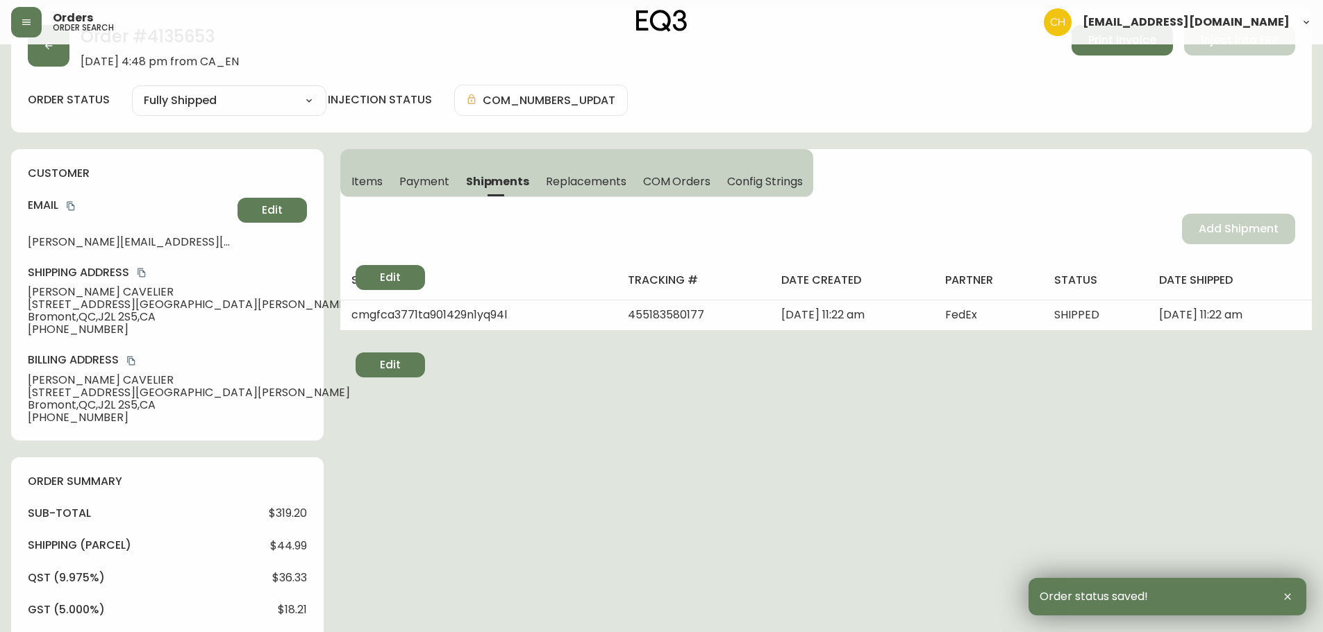
scroll to position [0, 0]
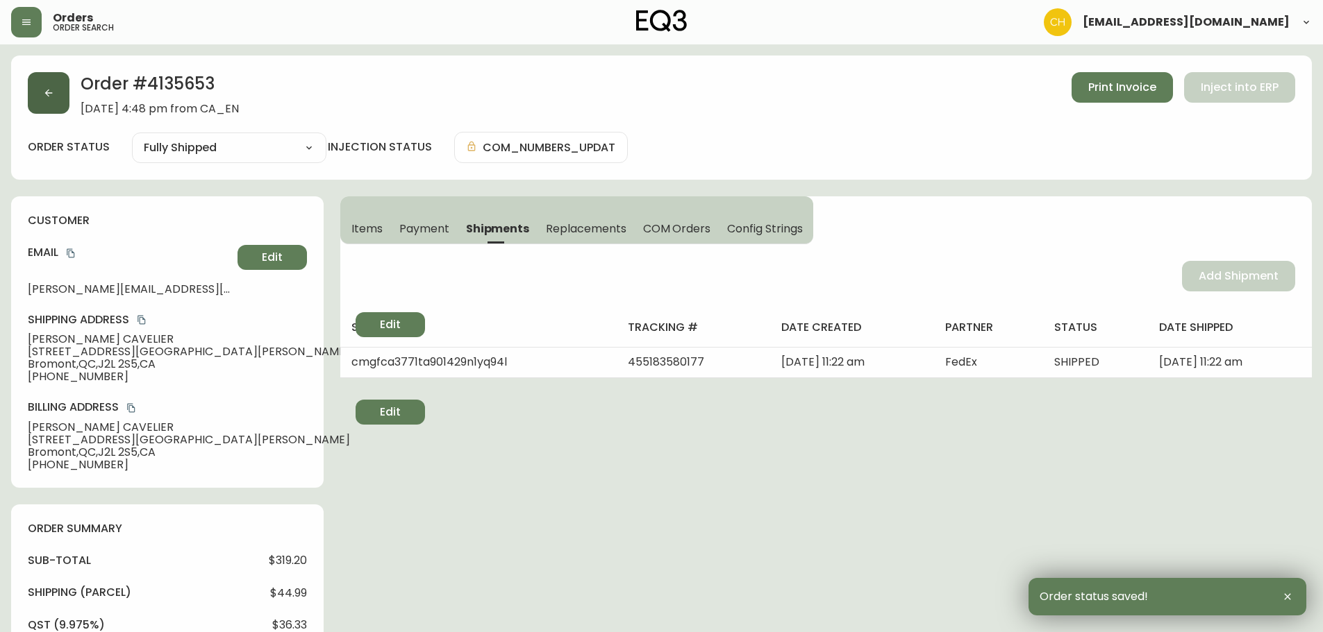
click at [60, 106] on button "button" at bounding box center [49, 93] width 42 height 42
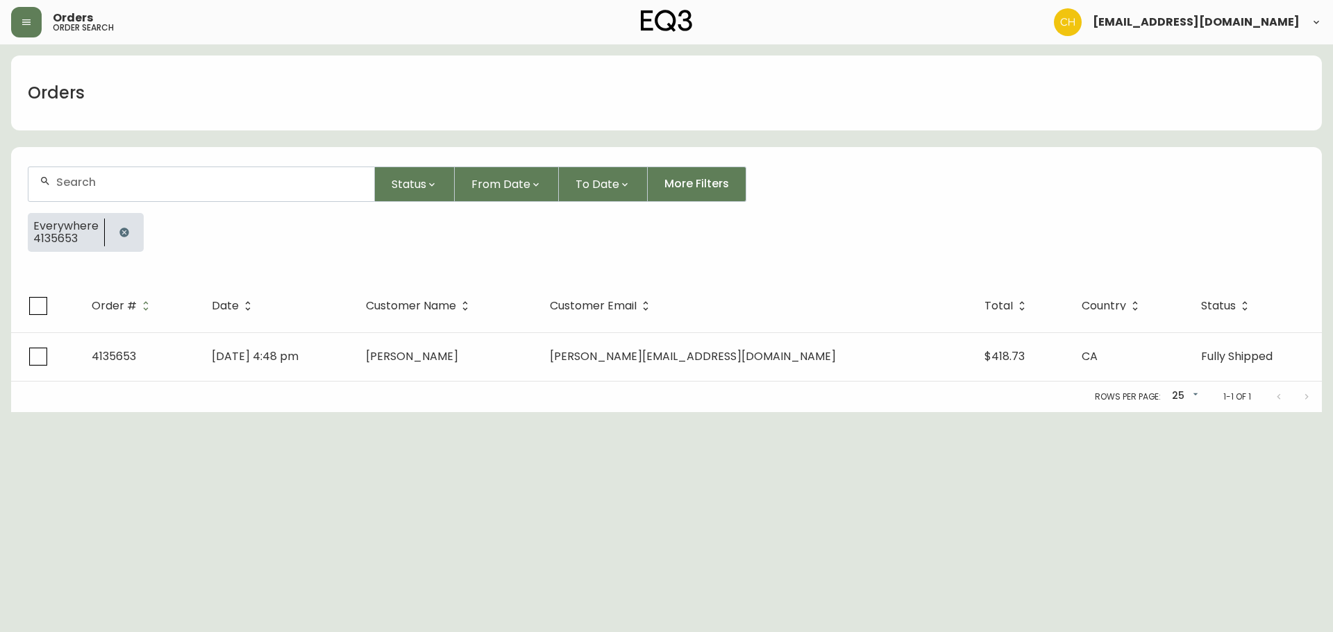
click at [72, 185] on input "text" at bounding box center [209, 182] width 307 height 13
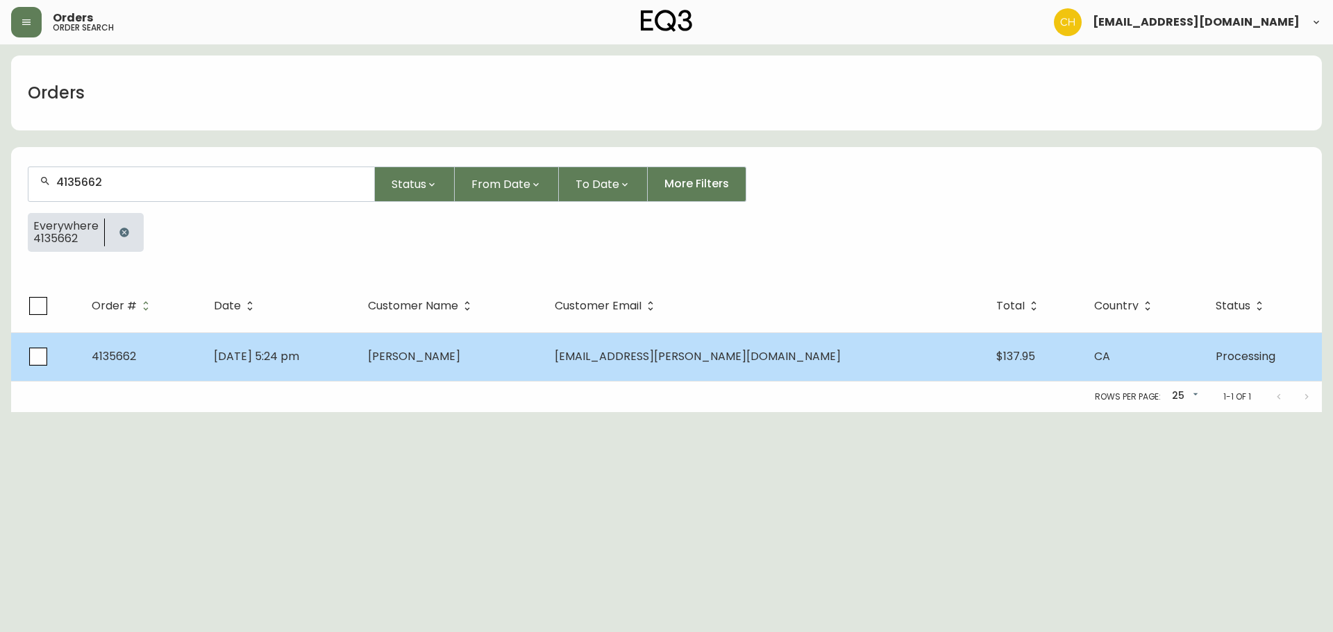
click at [453, 373] on td "[PERSON_NAME]" at bounding box center [450, 357] width 187 height 49
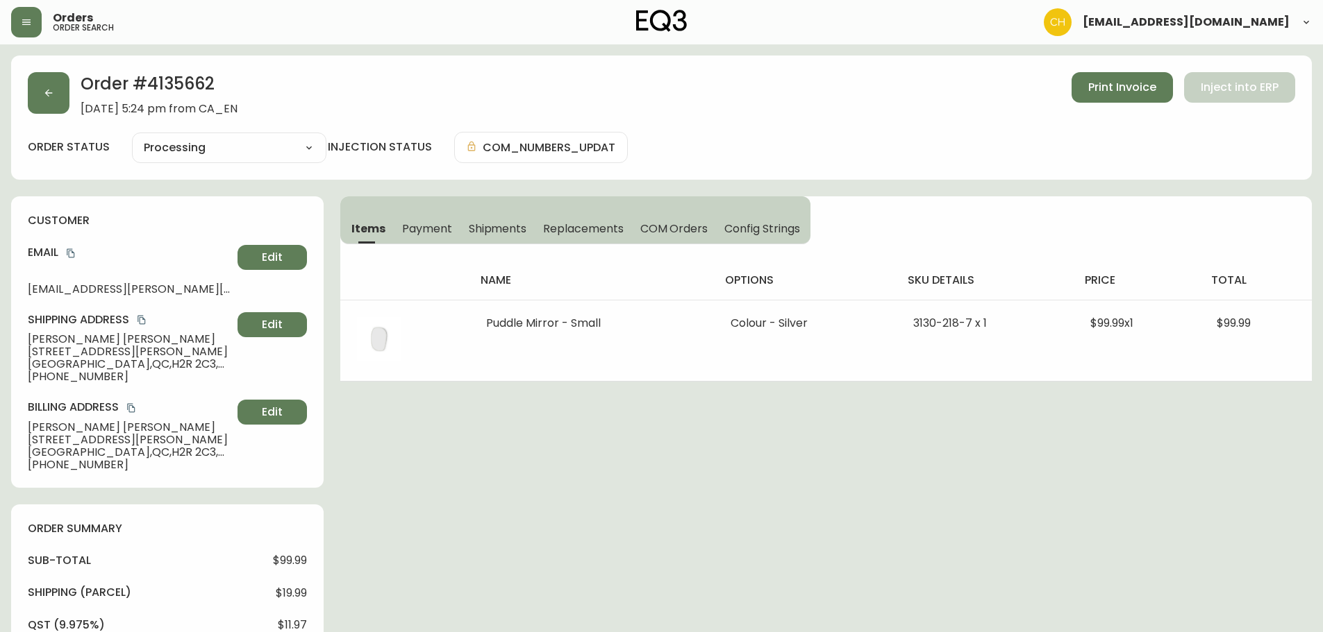
click at [490, 226] on span "Shipments" at bounding box center [498, 228] width 58 height 15
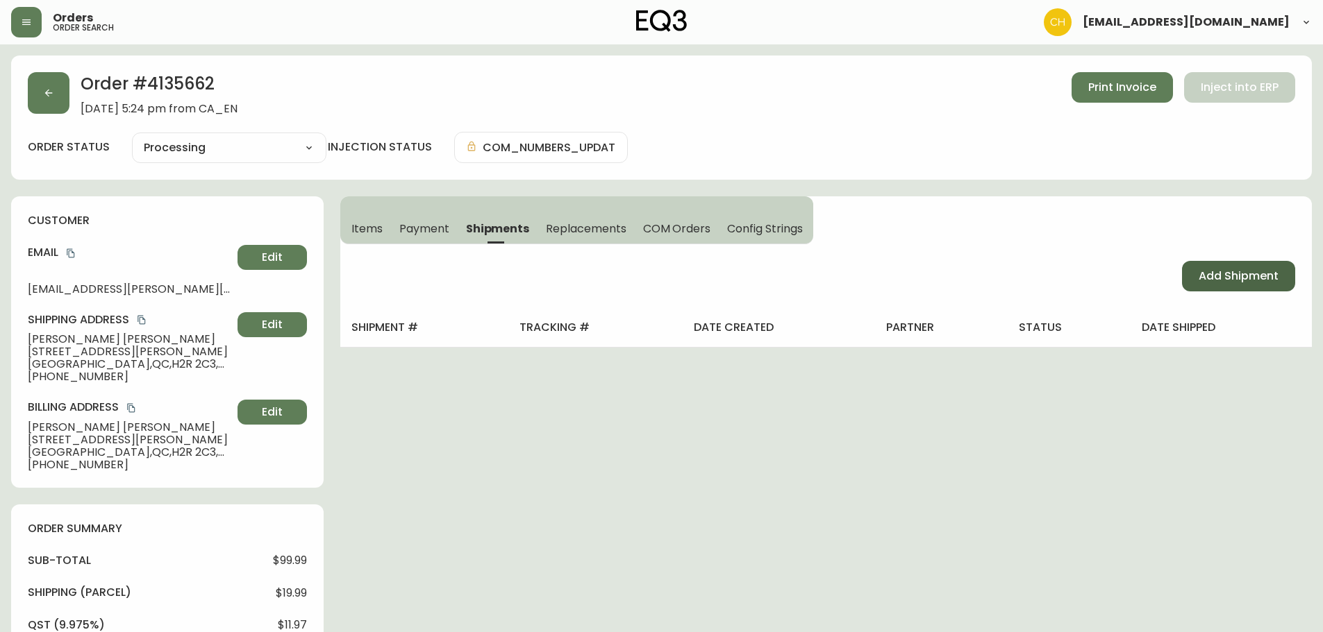
click at [1223, 279] on span "Add Shipment" at bounding box center [1238, 276] width 80 height 15
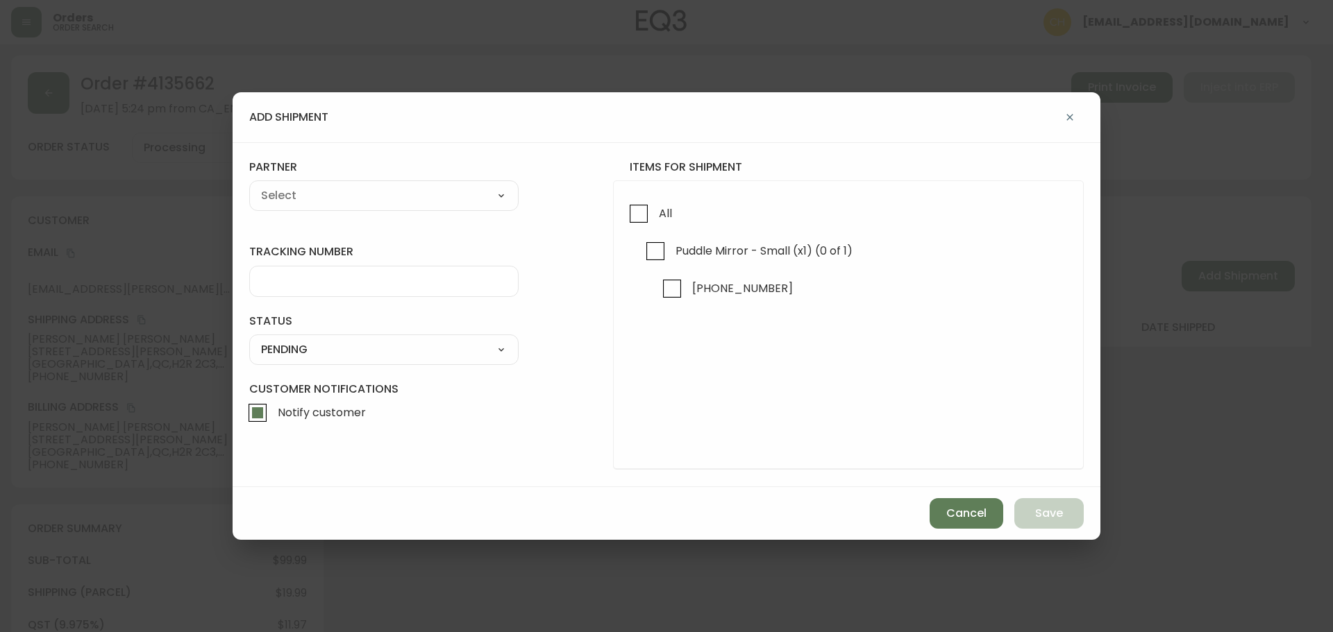
drag, startPoint x: 640, startPoint y: 216, endPoint x: 616, endPoint y: 208, distance: 25.0
click at [635, 214] on input "All" at bounding box center [639, 214] width 32 height 32
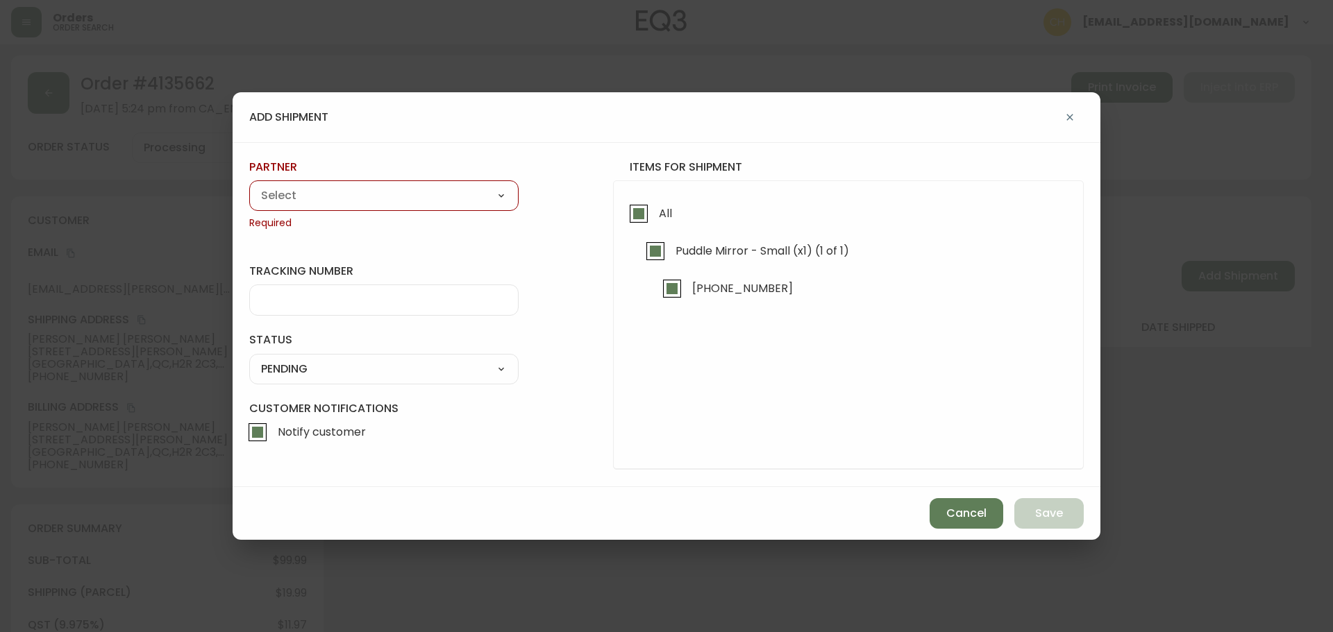
click at [385, 196] on select "A Move to Remember LLC ABF Freight Alero [PERSON_NAME] Canada Post Canpar Expre…" at bounding box center [383, 195] width 269 height 21
click at [249, 185] on select "A Move to Remember LLC ABF Freight Alero [PERSON_NAME] Canada Post Canpar Expre…" at bounding box center [383, 195] width 269 height 21
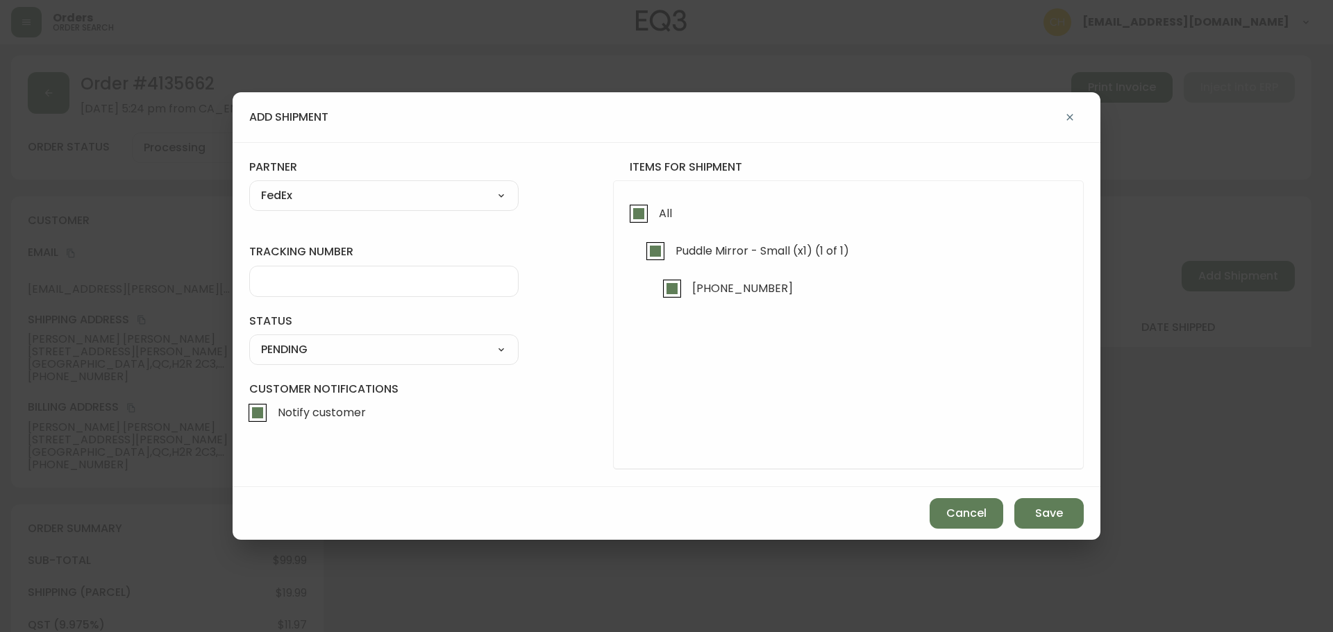
click at [310, 279] on input "tracking number" at bounding box center [384, 281] width 246 height 13
click at [299, 355] on select "SHIPPED PENDING CANCELLED" at bounding box center [383, 349] width 269 height 21
click at [249, 339] on select "SHIPPED PENDING CANCELLED" at bounding box center [383, 349] width 269 height 21
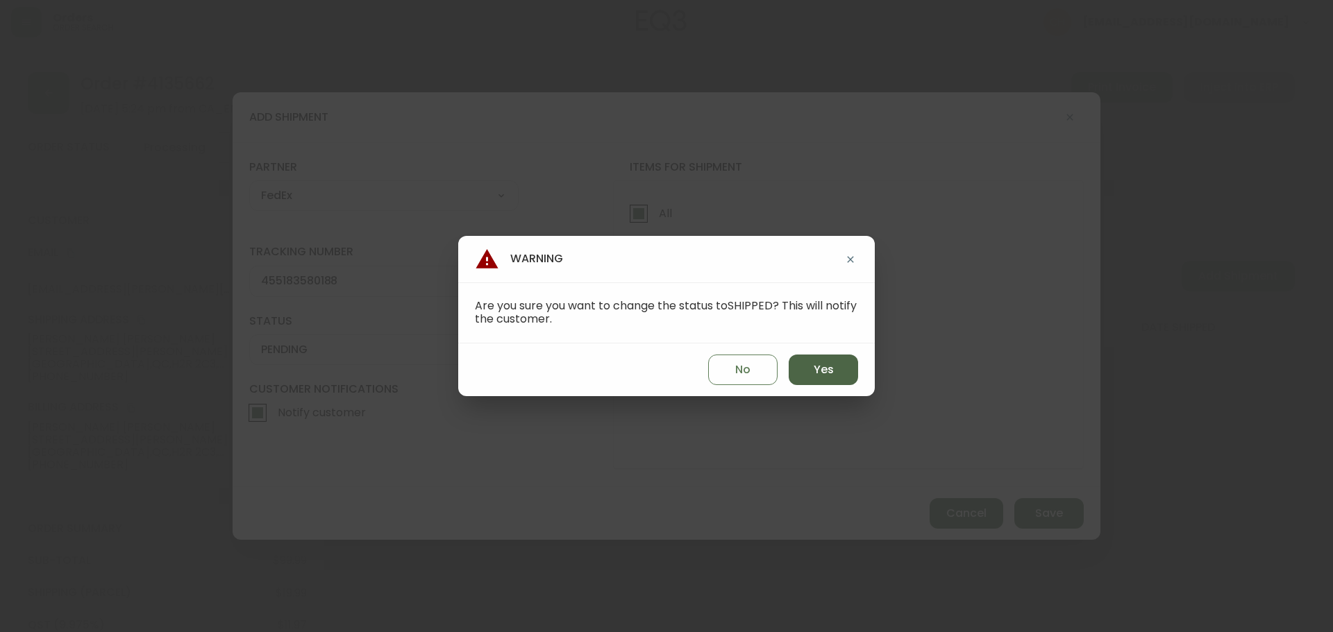
click at [796, 364] on button "Yes" at bounding box center [823, 370] width 69 height 31
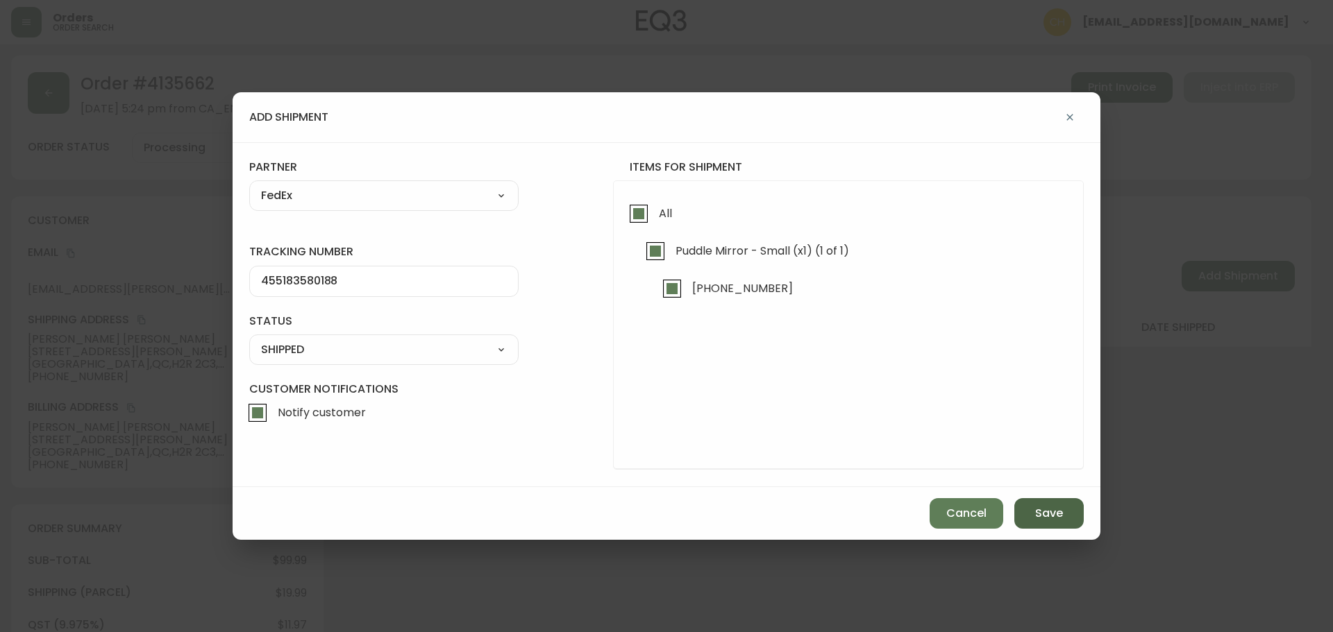
click at [1027, 508] on button "Save" at bounding box center [1048, 513] width 69 height 31
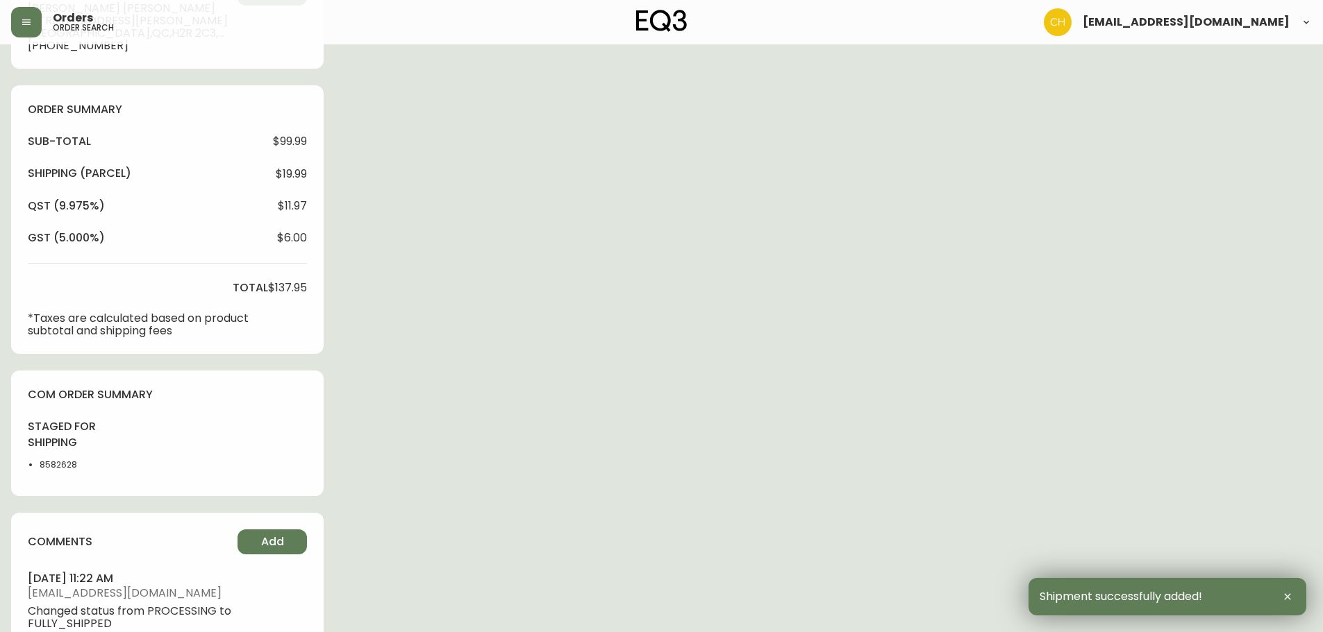
scroll to position [534, 0]
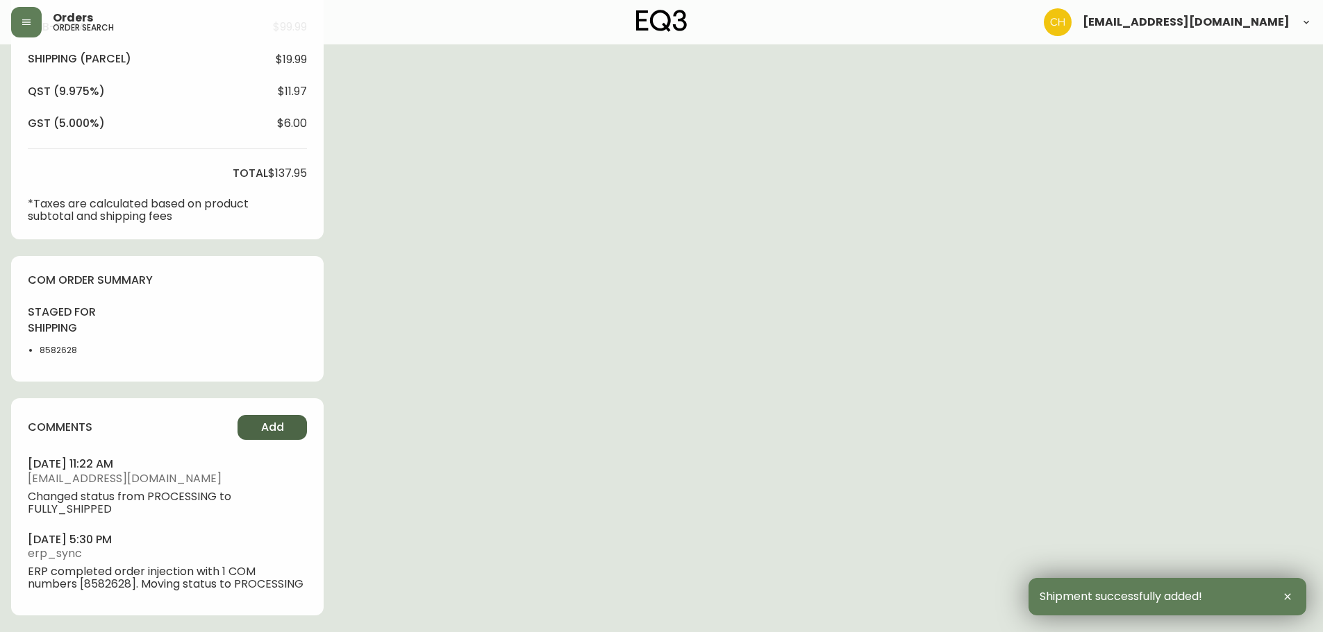
click at [275, 416] on button "Add" at bounding box center [271, 427] width 69 height 25
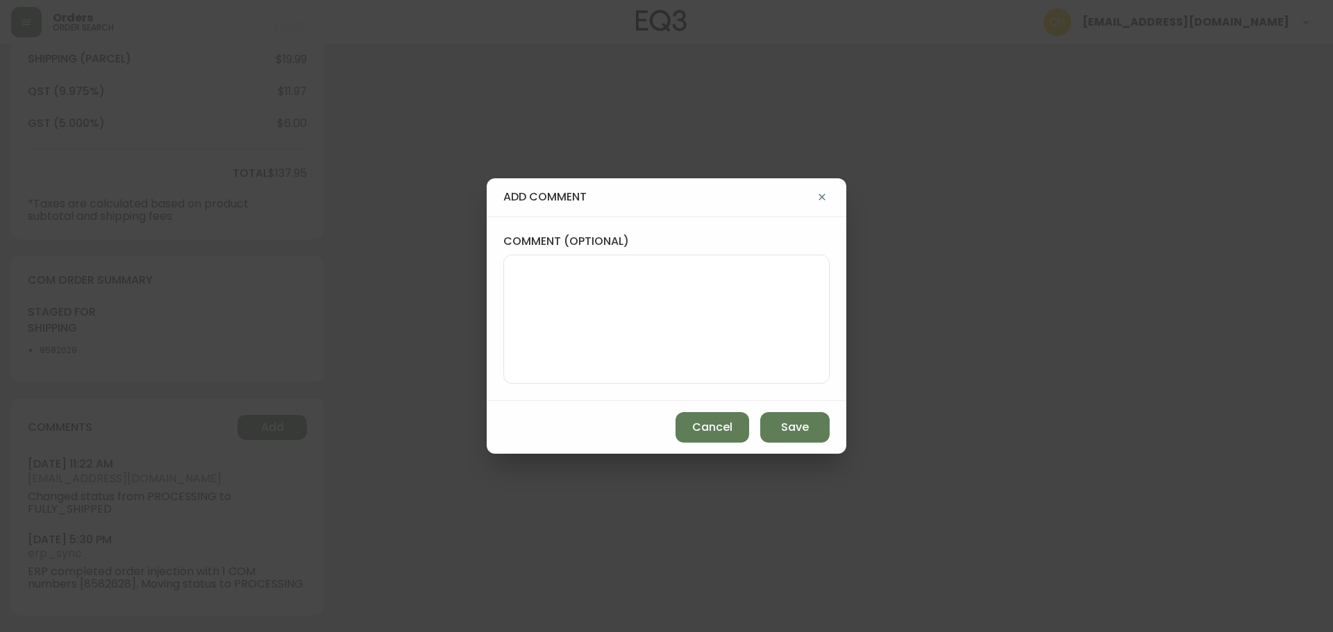
click at [517, 328] on textarea "comment (optional)" at bounding box center [666, 319] width 303 height 111
